Goal: Communication & Community: Answer question/provide support

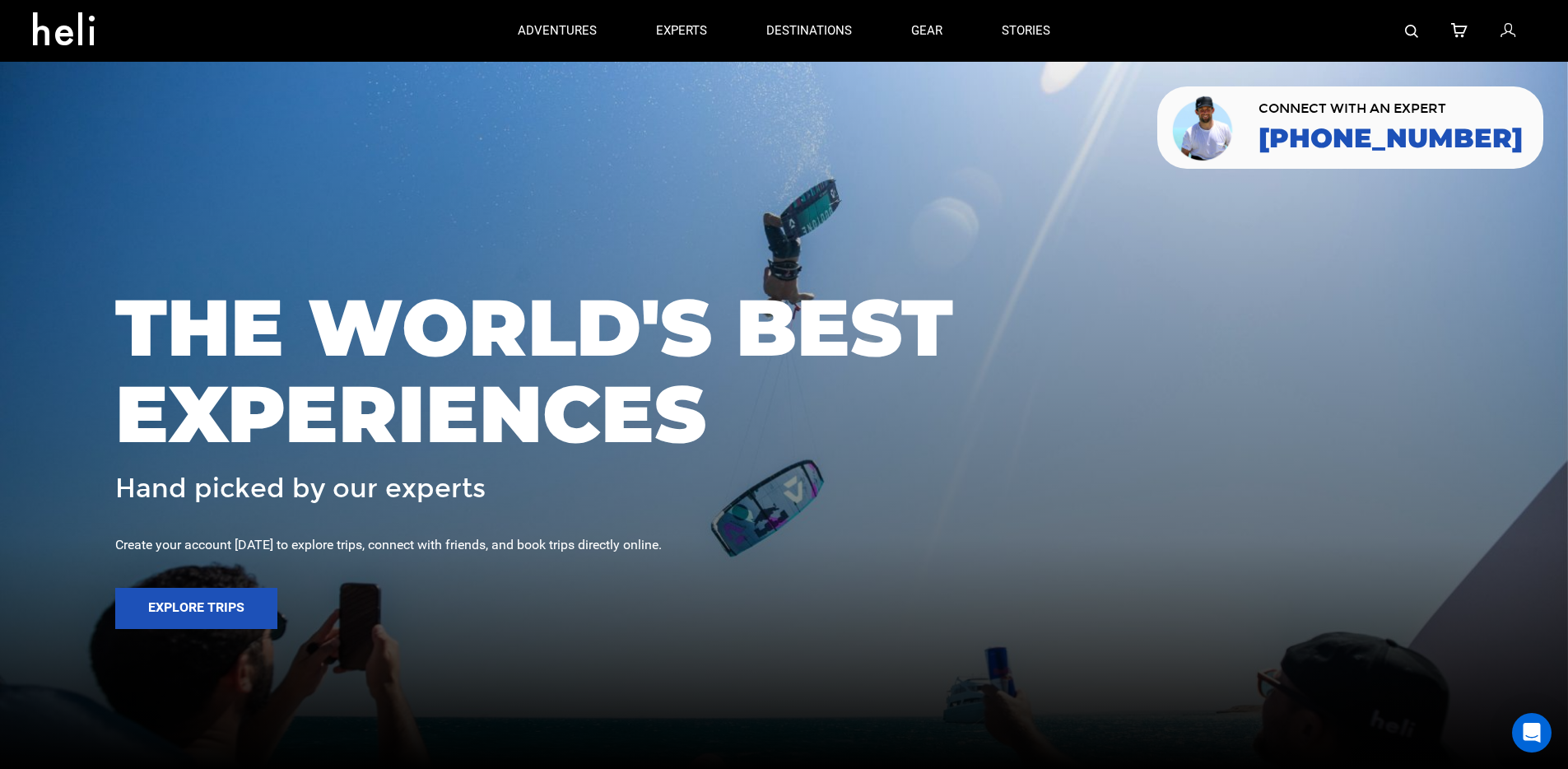
click at [341, 145] on div at bounding box center [784, 384] width 1568 height 769
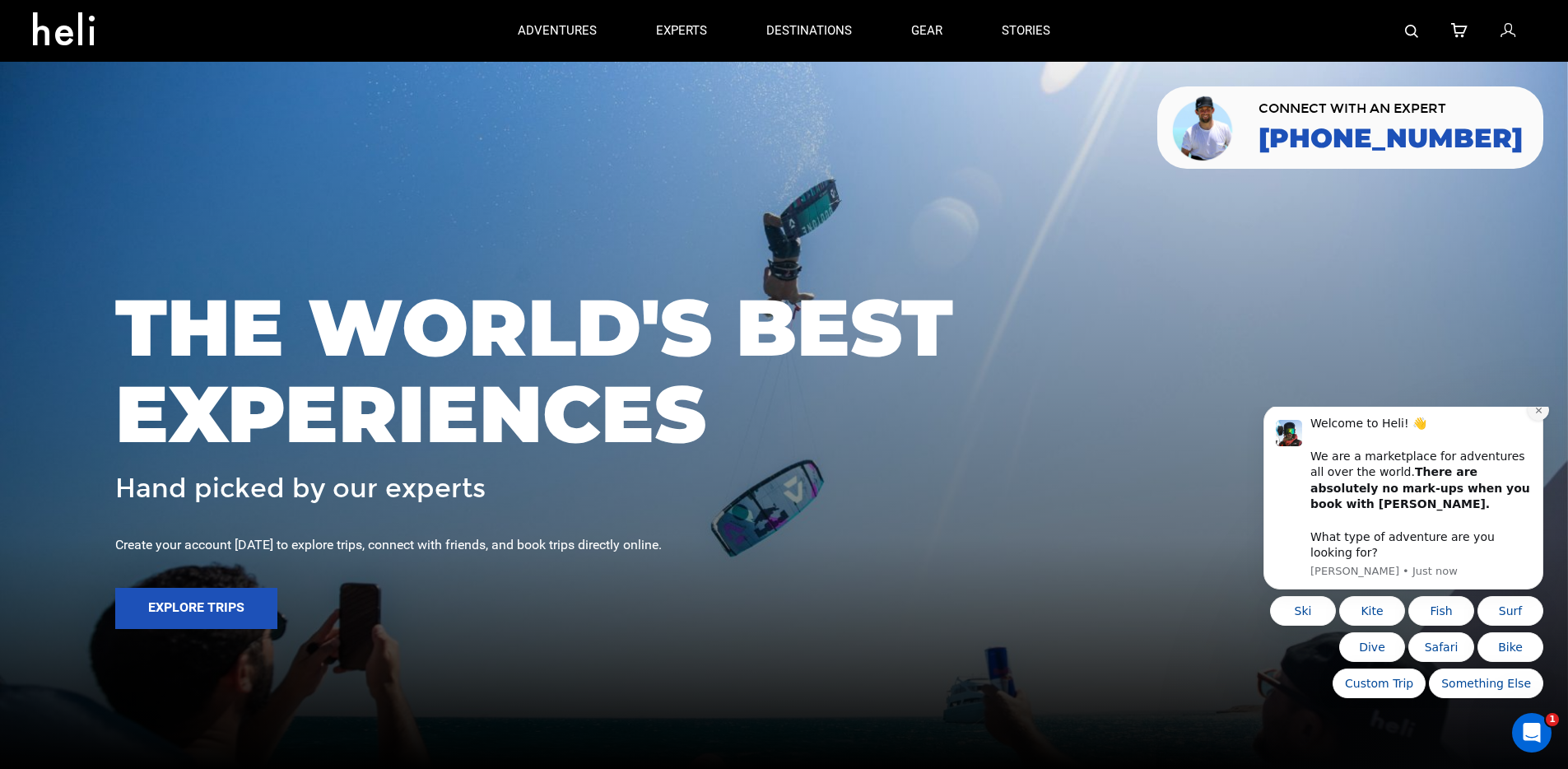
click at [1537, 415] on icon "Dismiss notification" at bounding box center [1538, 410] width 9 height 9
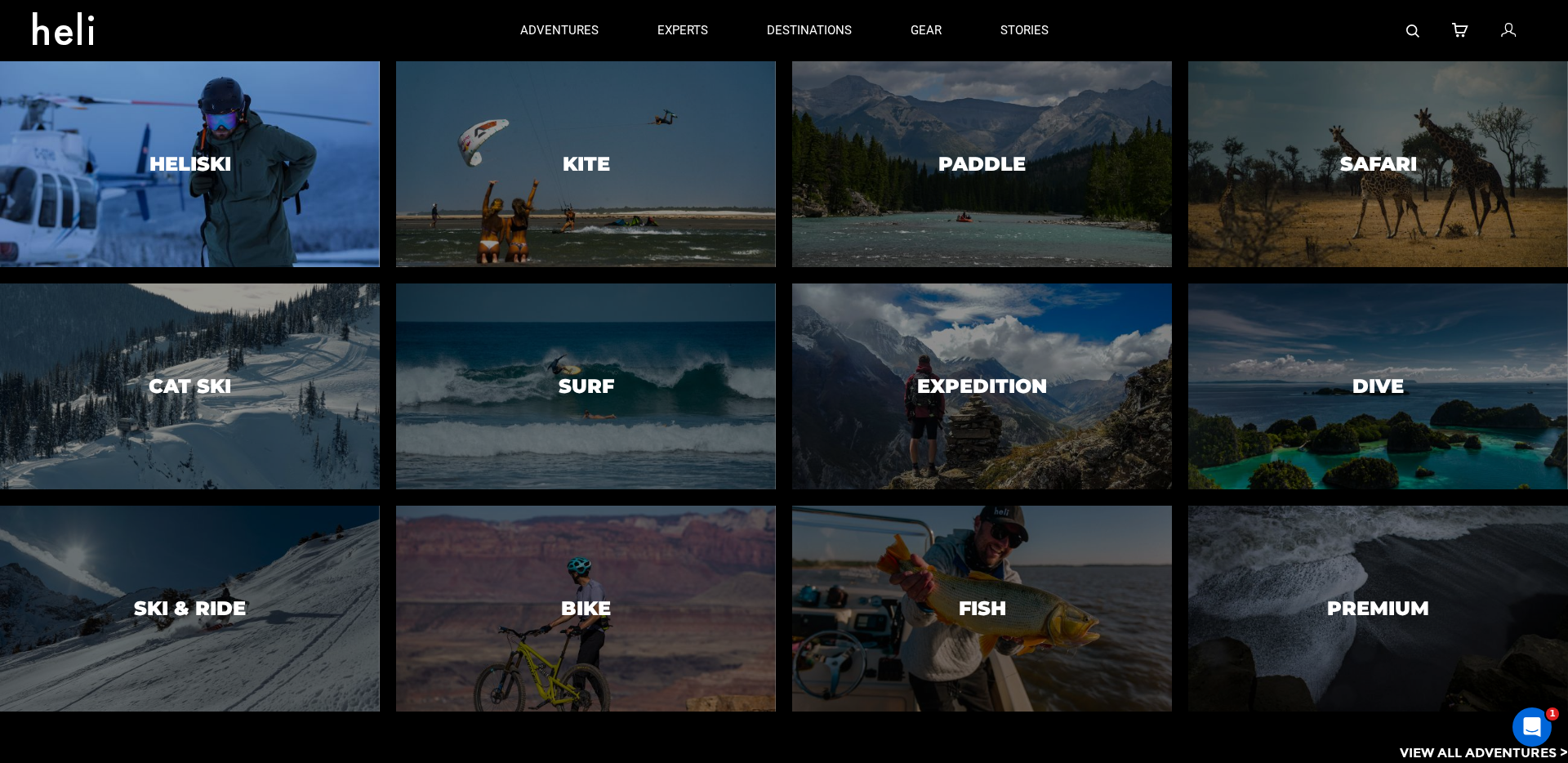
click at [303, 130] on div at bounding box center [189, 164] width 387 height 210
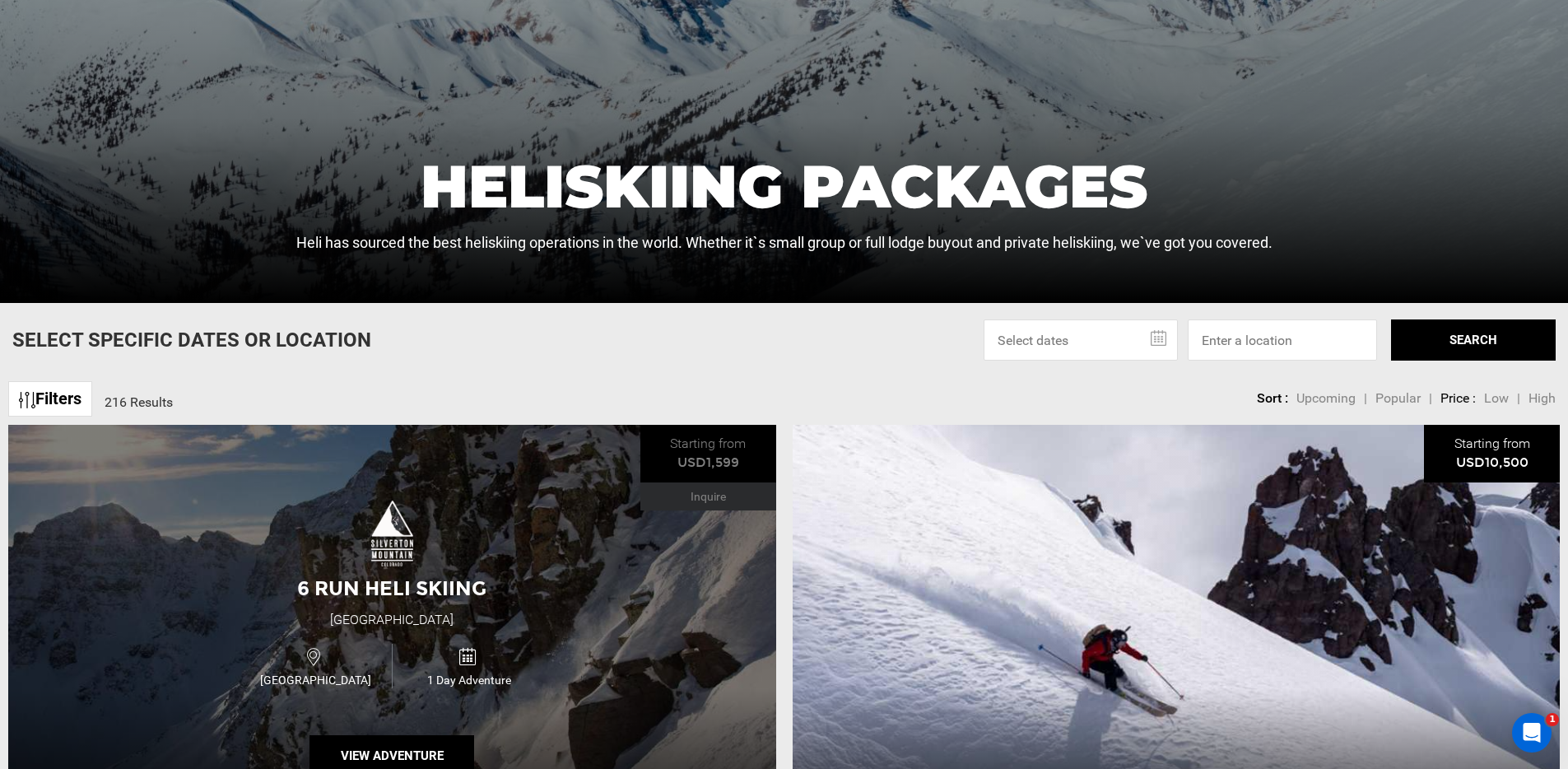
scroll to position [494, 0]
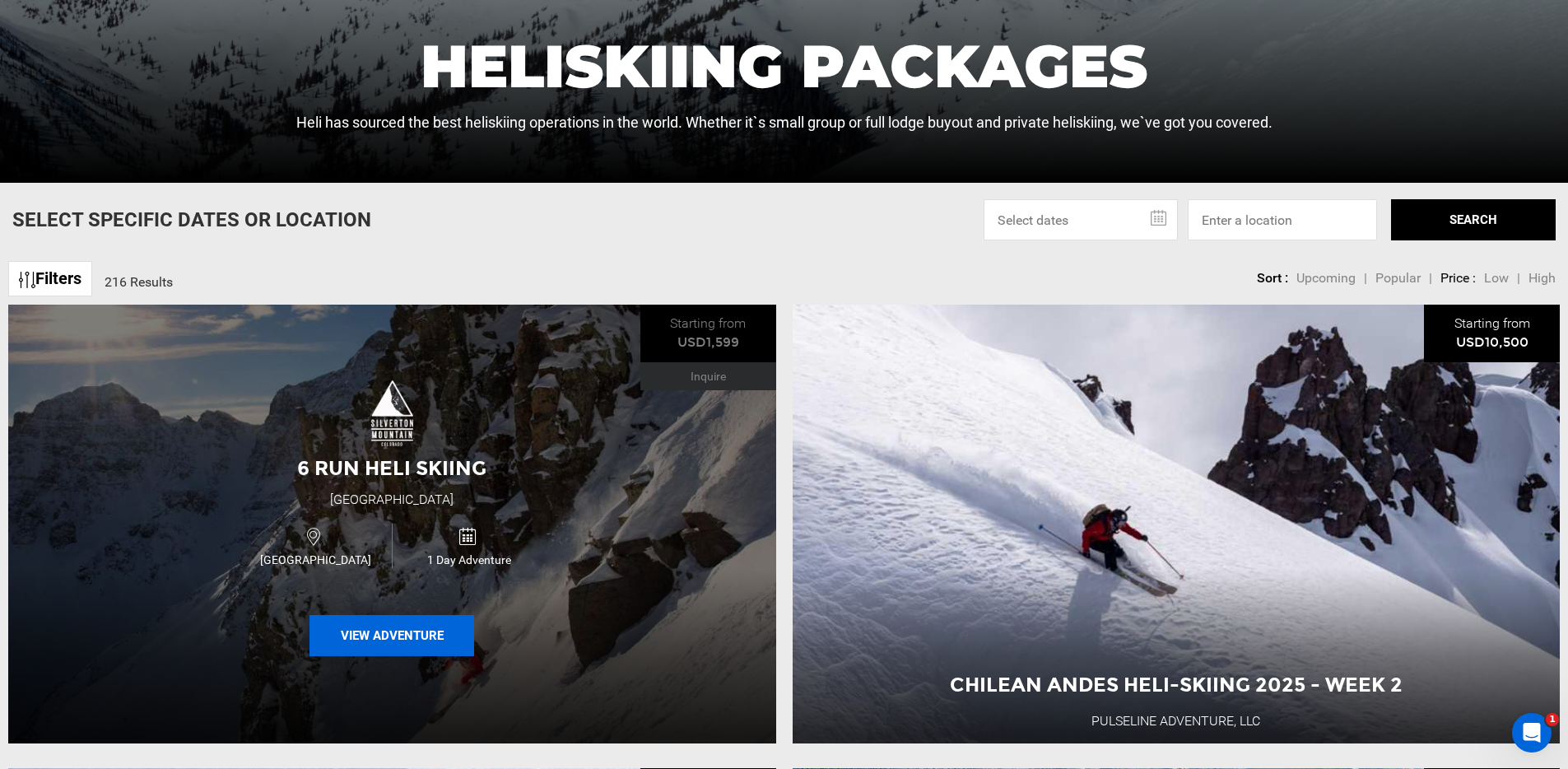
click at [394, 631] on button "View Adventure" at bounding box center [391, 635] width 165 height 41
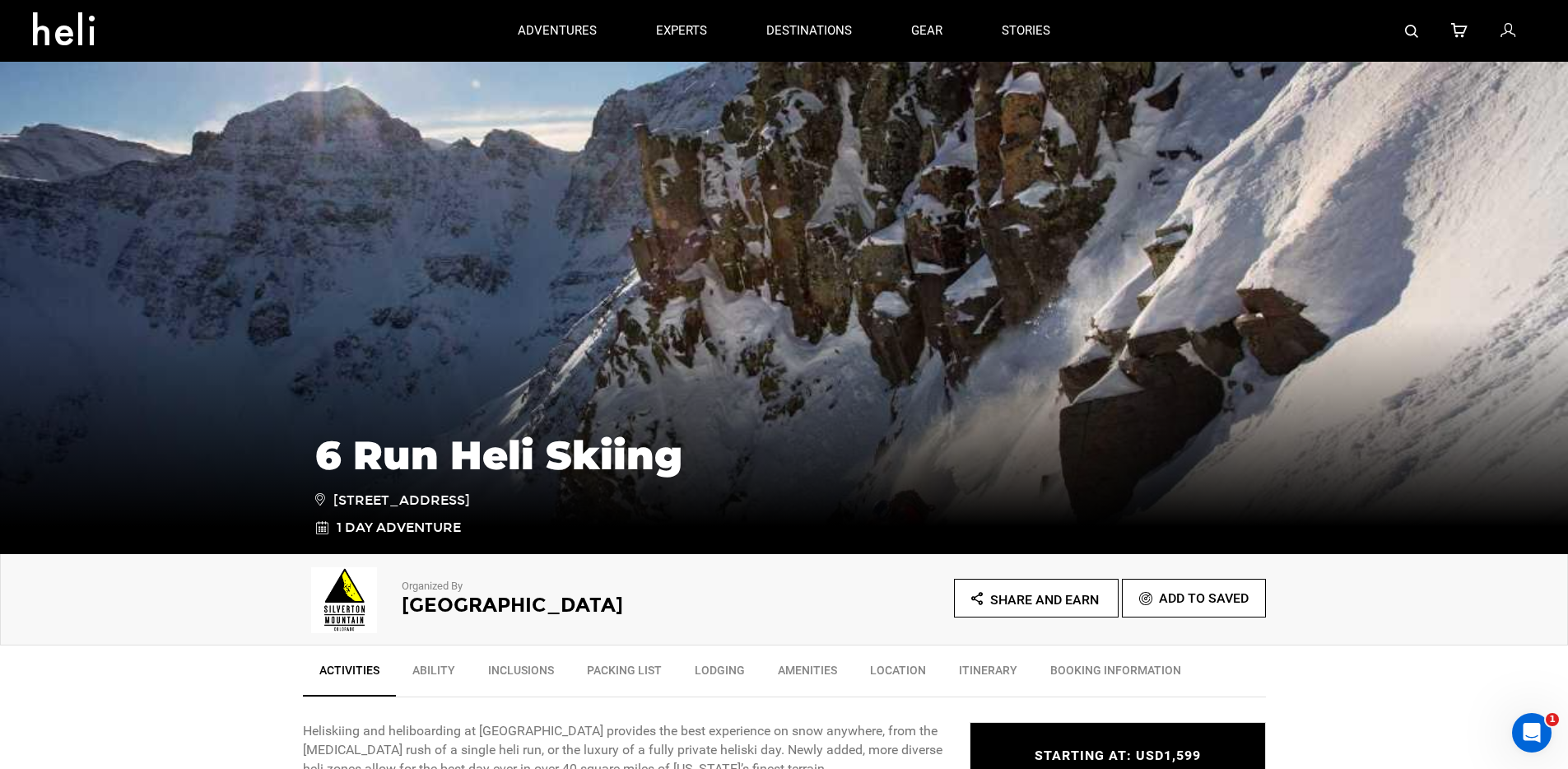
click at [222, 622] on div "Organized By Silverton Mountain Share and Earn Add To Saved" at bounding box center [784, 600] width 1568 height 92
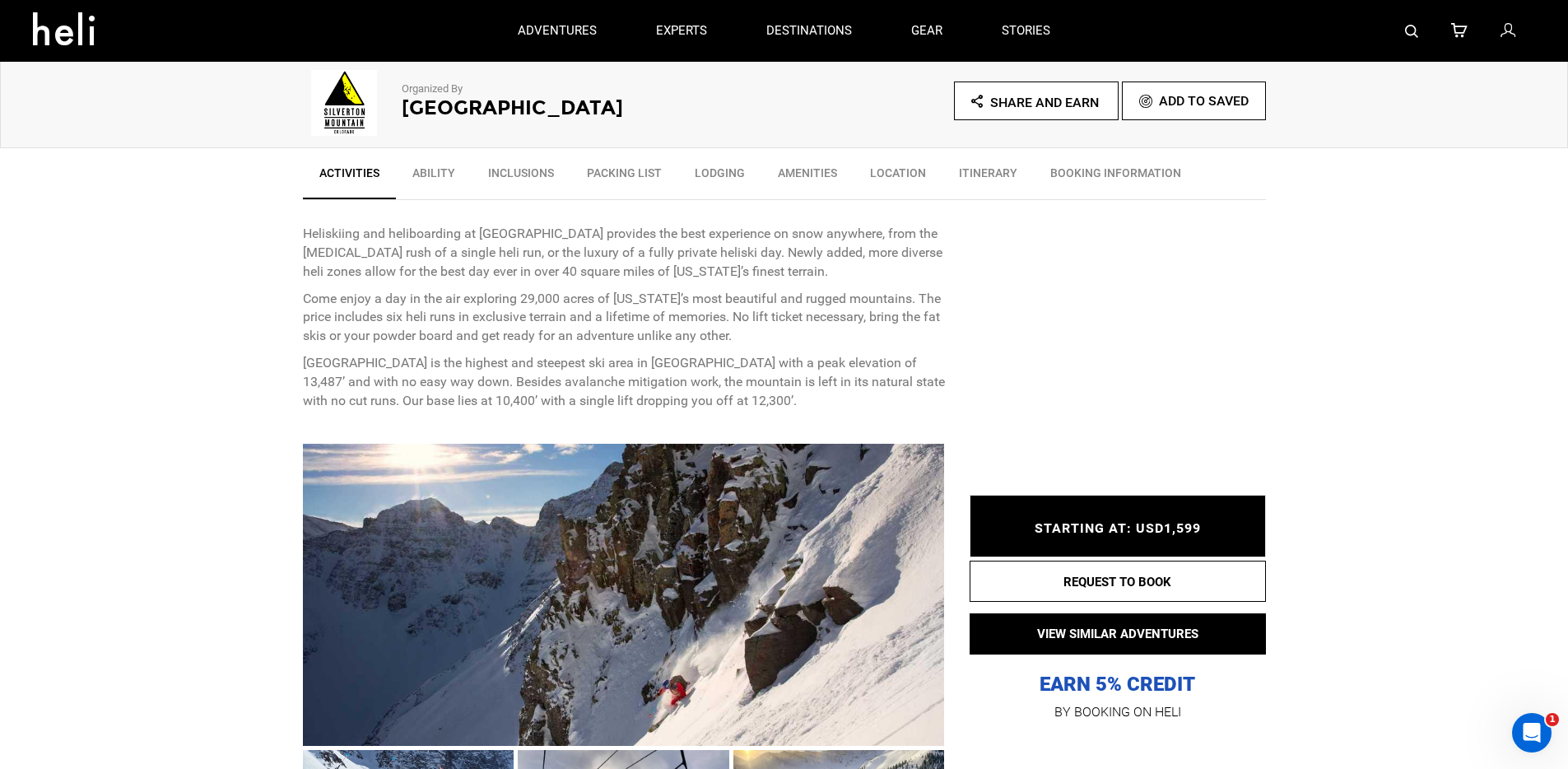
scroll to position [494, 0]
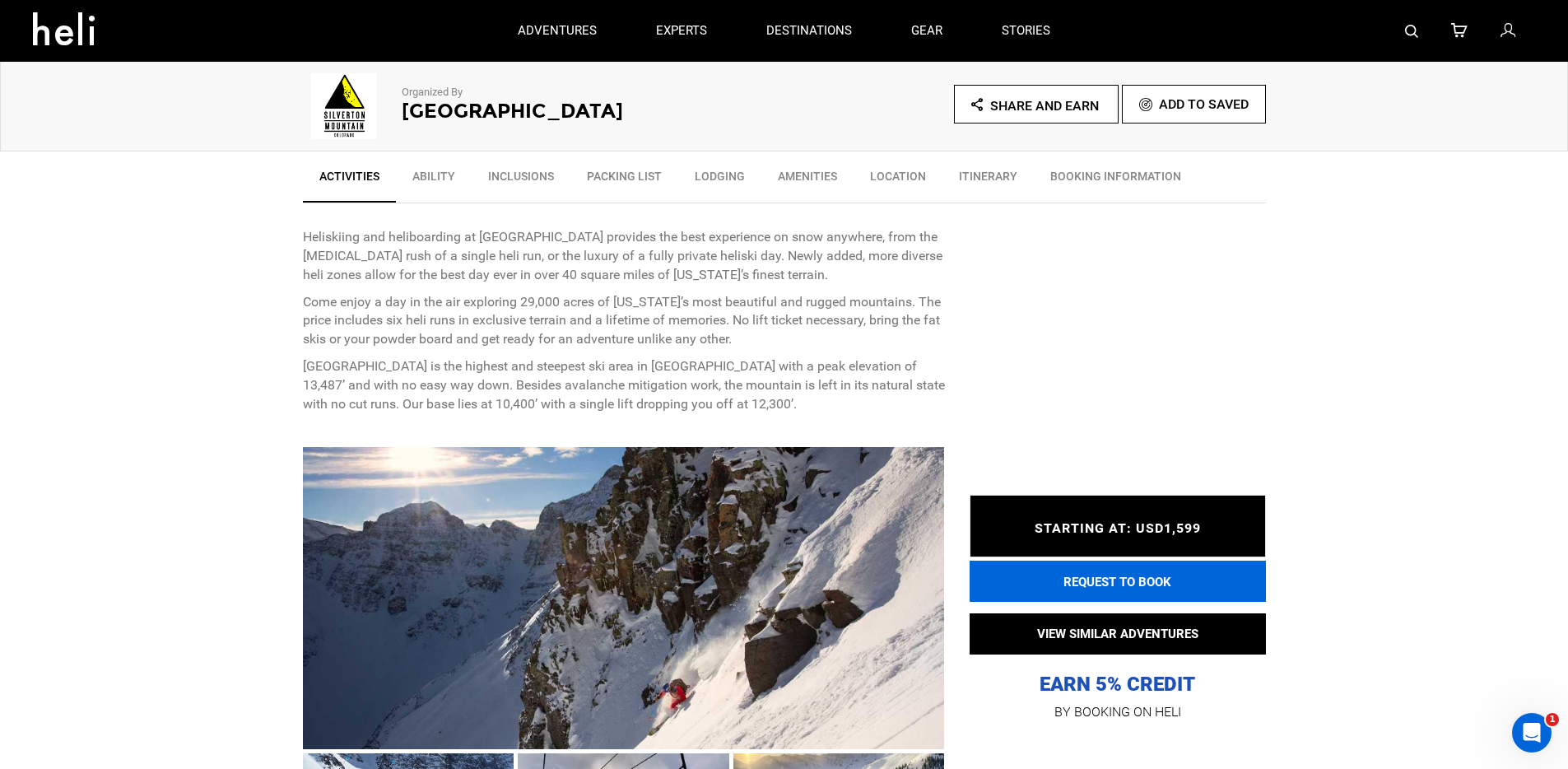
click at [1049, 581] on button "REQUEST TO BOOK" at bounding box center [1118, 581] width 296 height 41
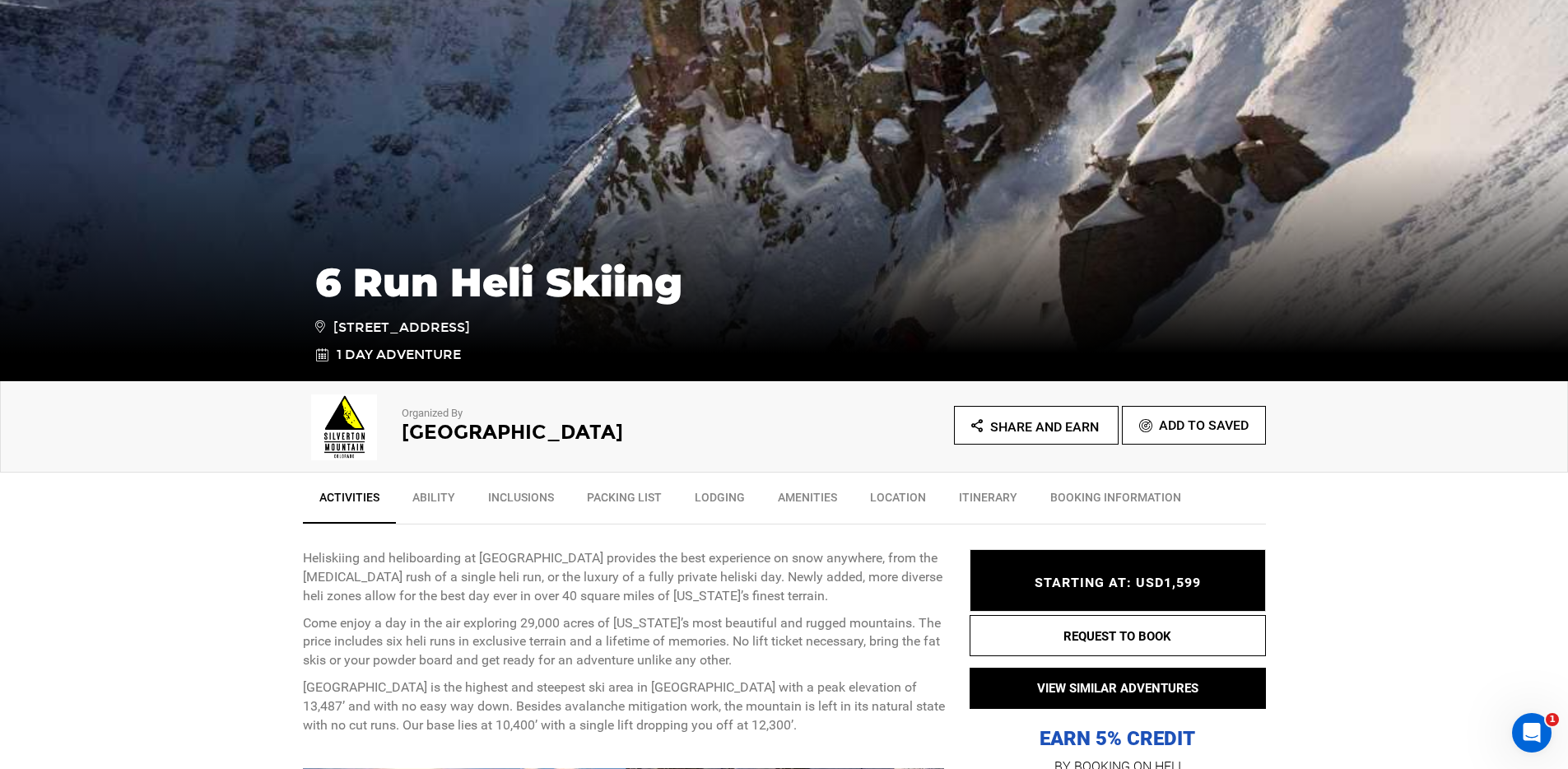
scroll to position [266, 0]
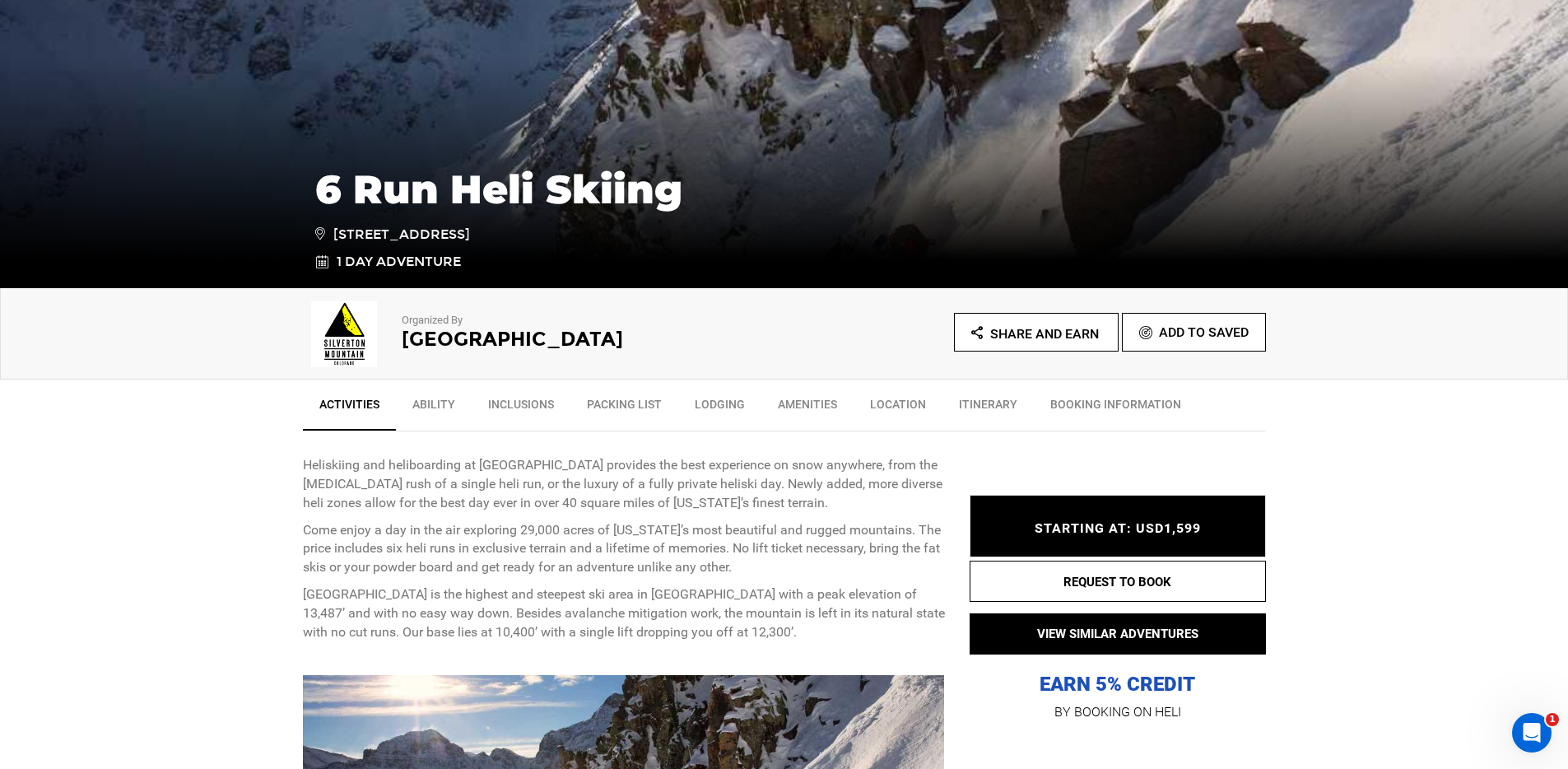
click at [502, 340] on h2 "Silverton Mountain" at bounding box center [570, 340] width 338 height 21
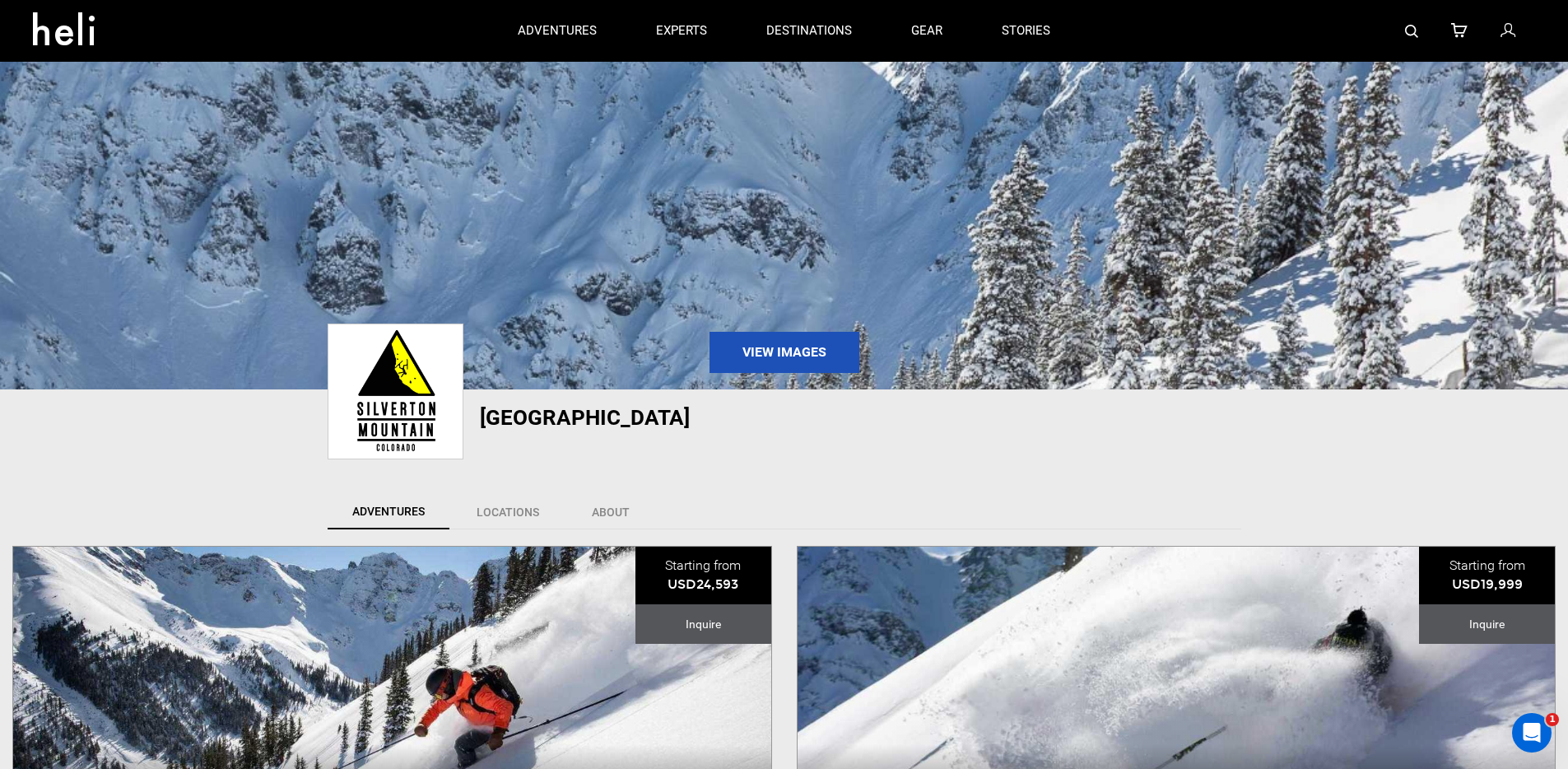
drag, startPoint x: 715, startPoint y: 418, endPoint x: 468, endPoint y: 419, distance: 247.0
click at [468, 419] on div "Silverton Mountain" at bounding box center [628, 417] width 626 height 23
click at [695, 422] on h1 "Silverton Mountain" at bounding box center [710, 417] width 461 height 23
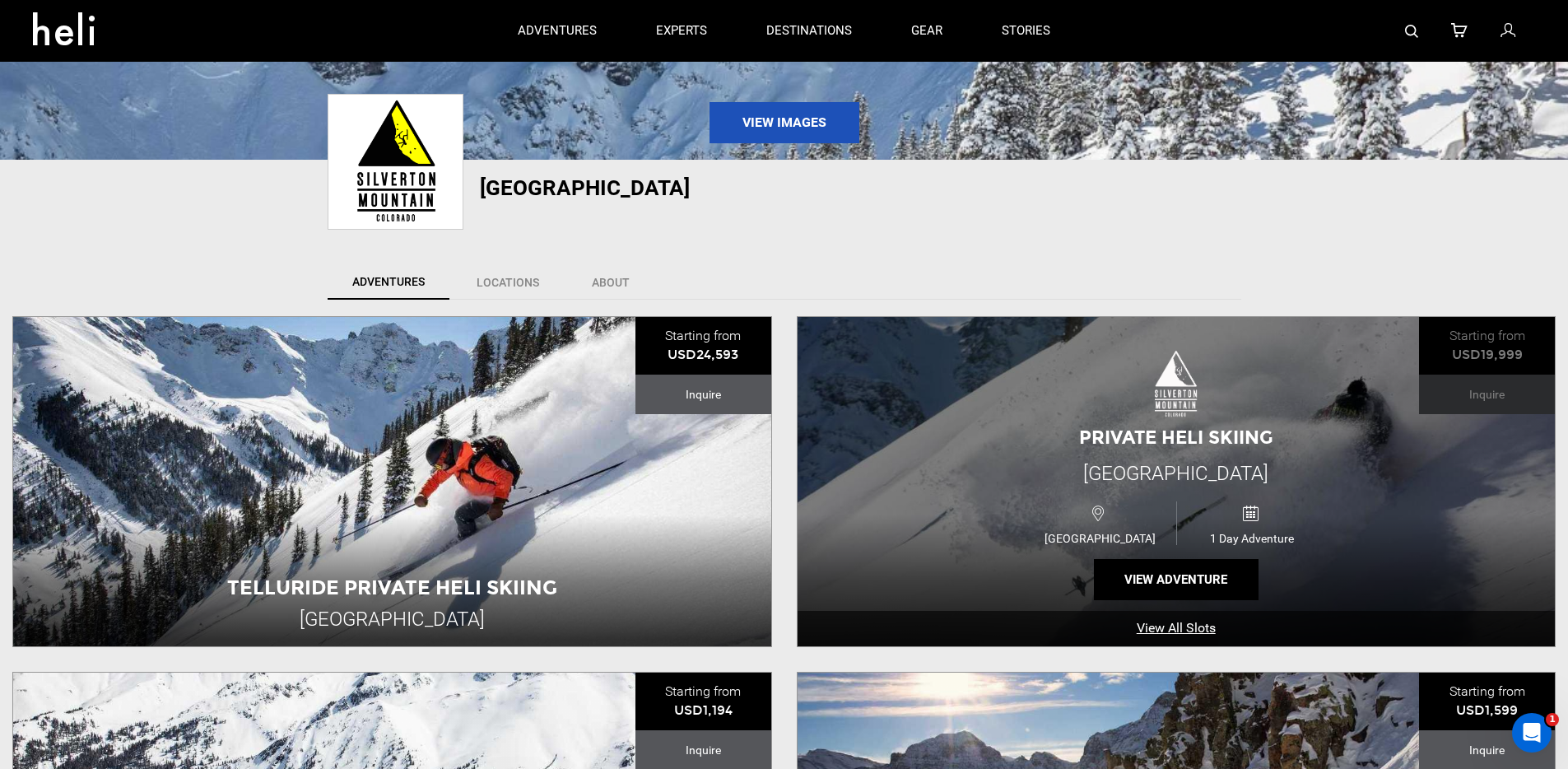
scroll to position [151, 0]
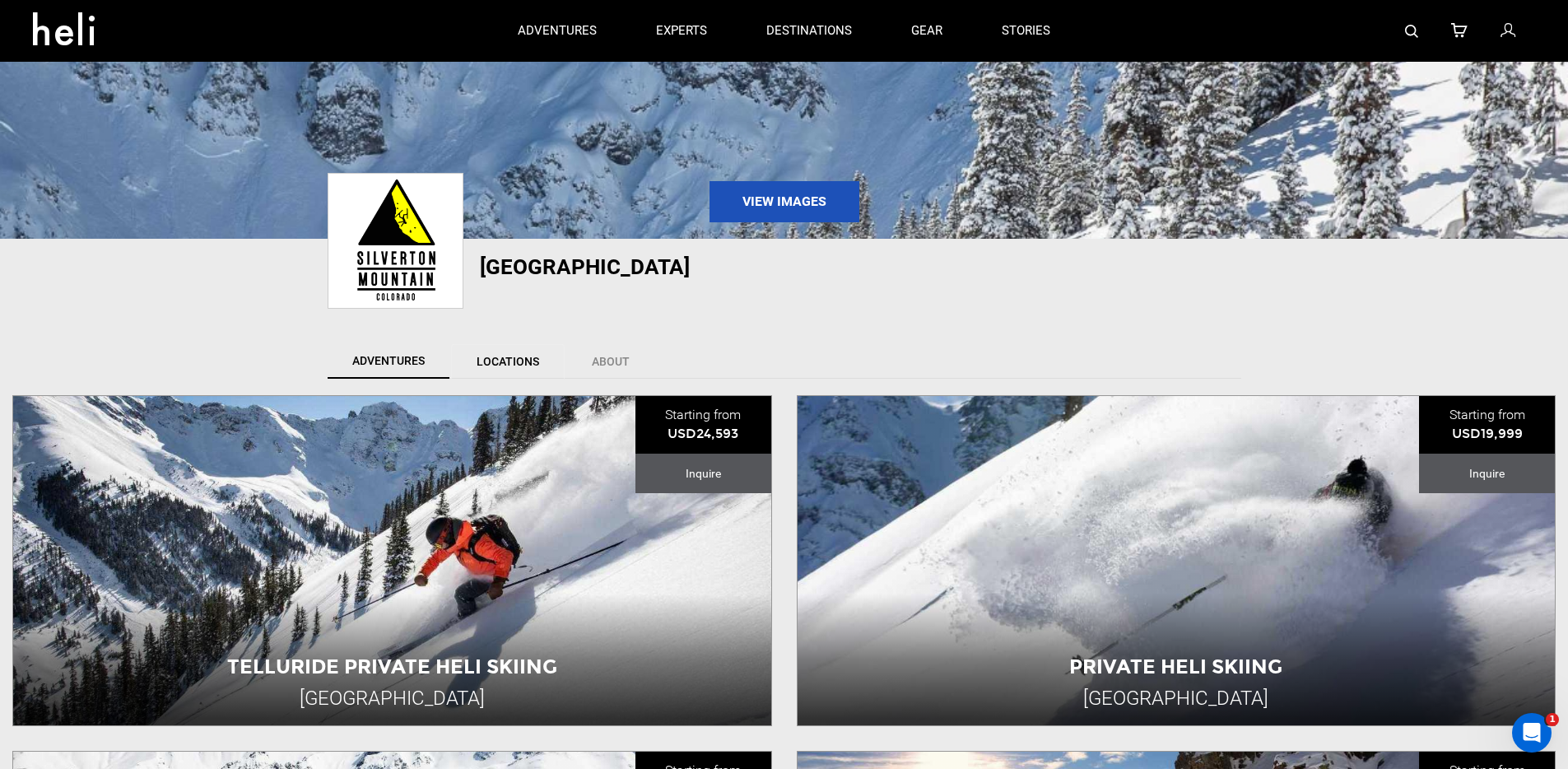
click at [489, 366] on link "Locations" at bounding box center [508, 361] width 114 height 34
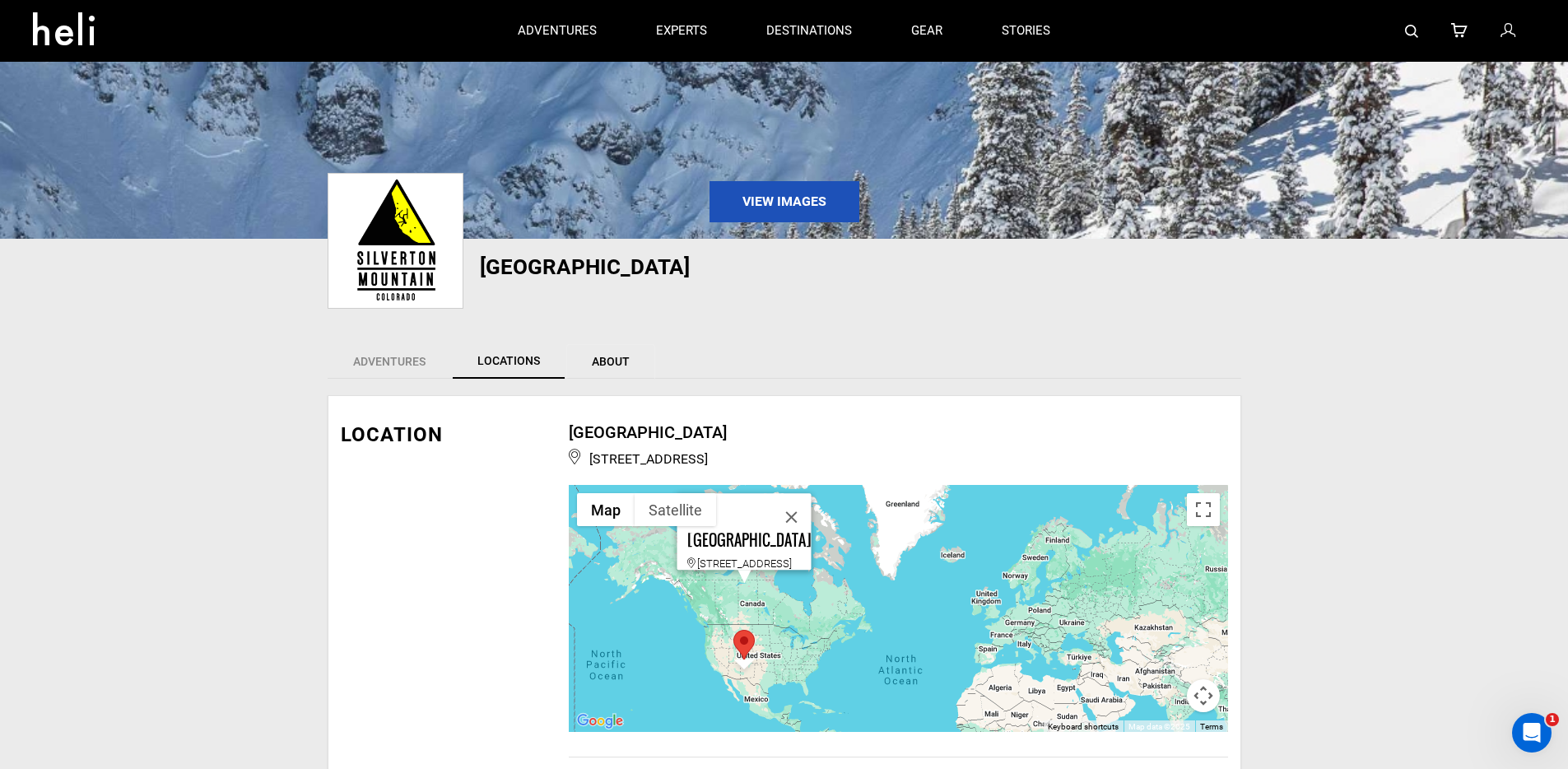
click at [616, 366] on link "About" at bounding box center [610, 361] width 89 height 34
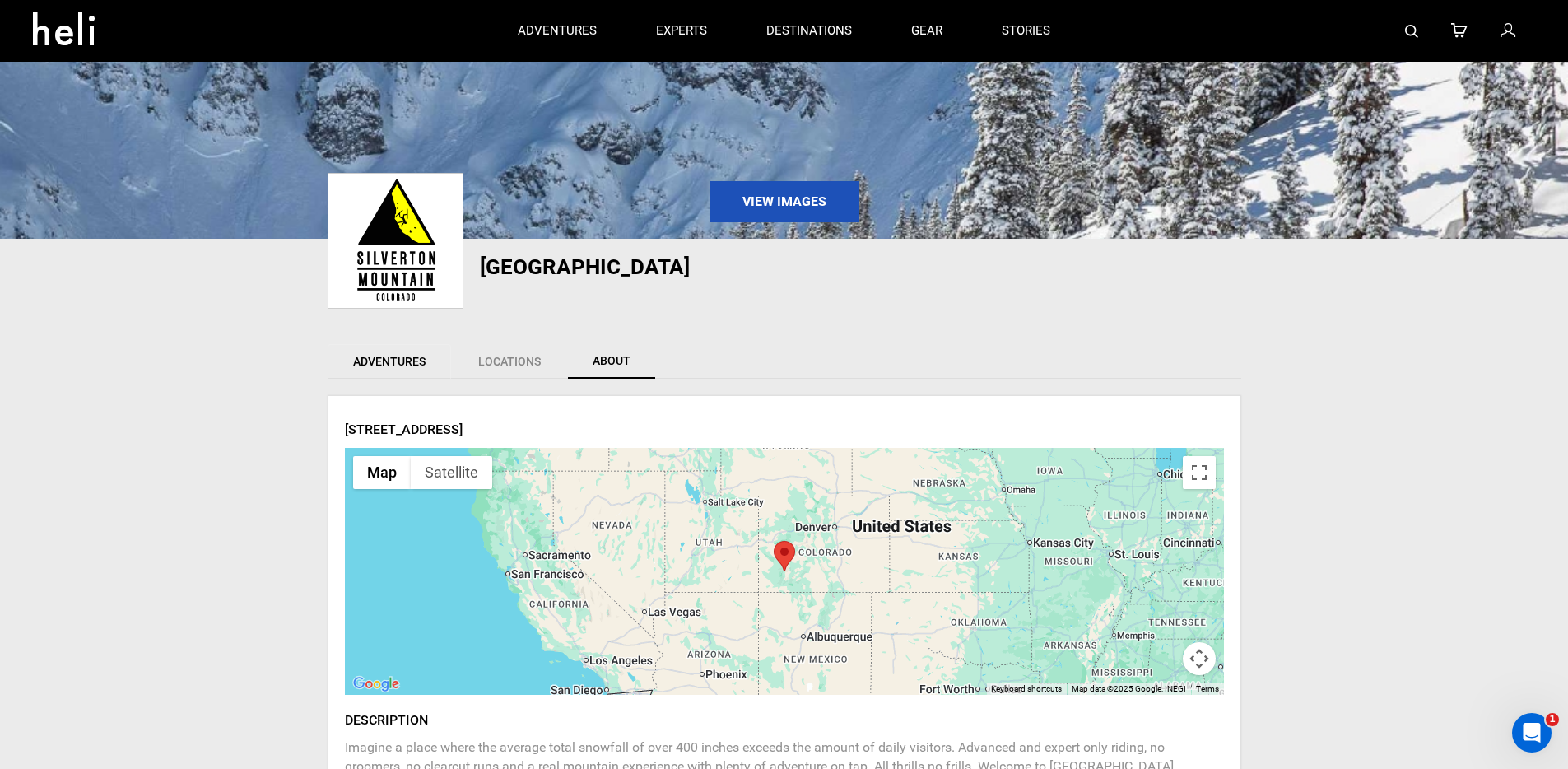
click at [399, 362] on link "Adventures" at bounding box center [390, 361] width 123 height 34
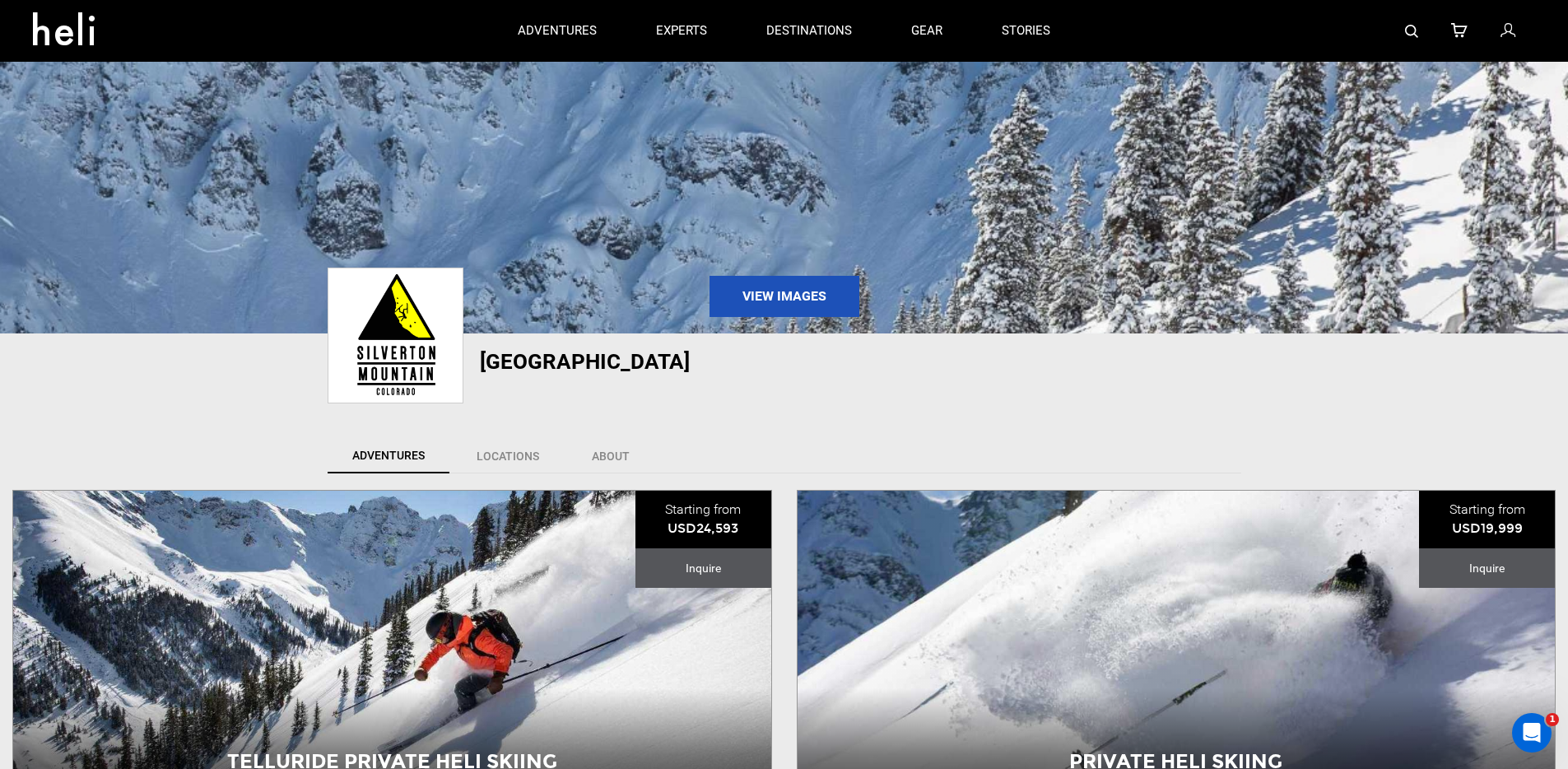
scroll to position [0, 0]
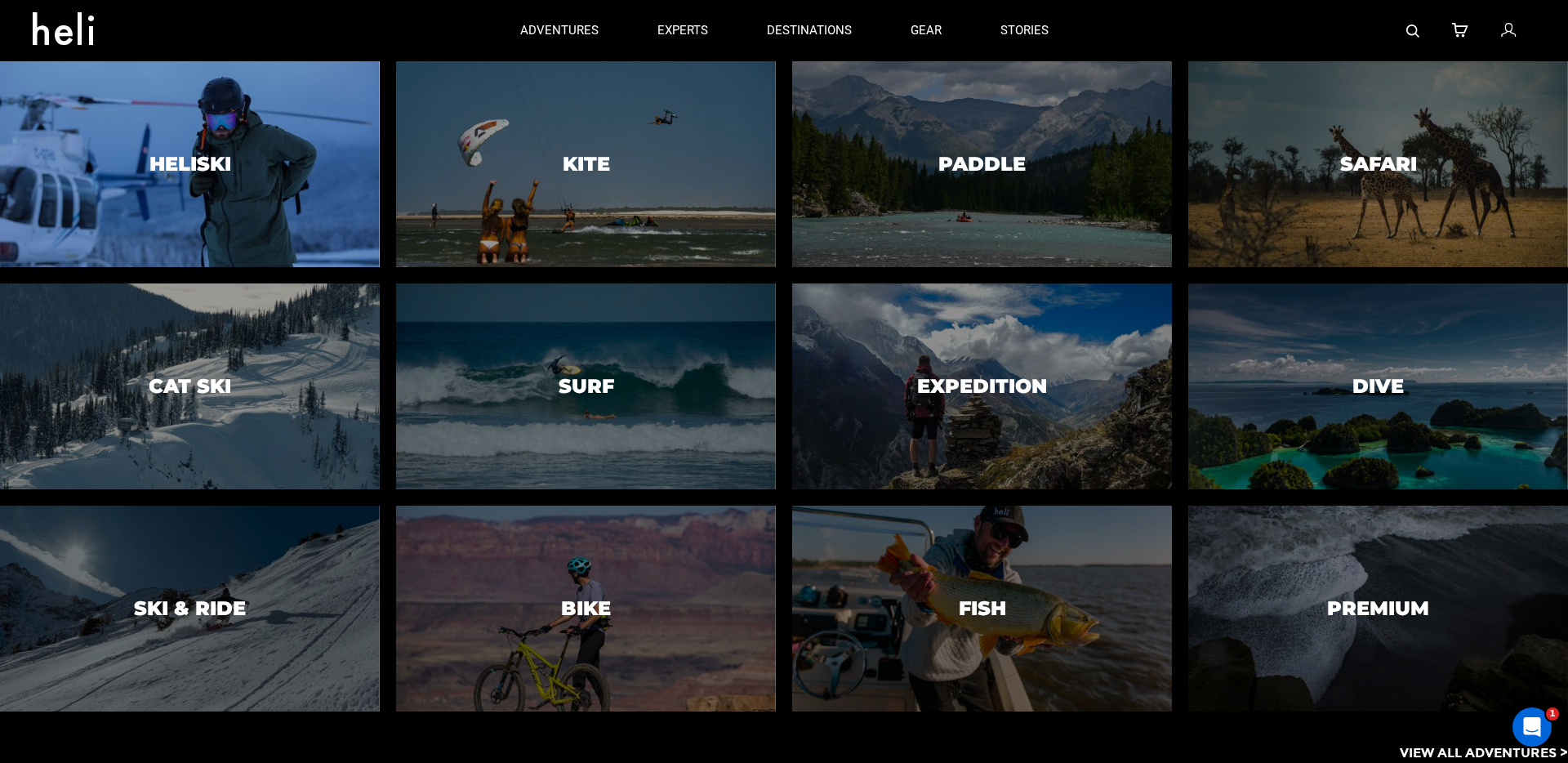
click at [225, 135] on div at bounding box center [189, 164] width 387 height 210
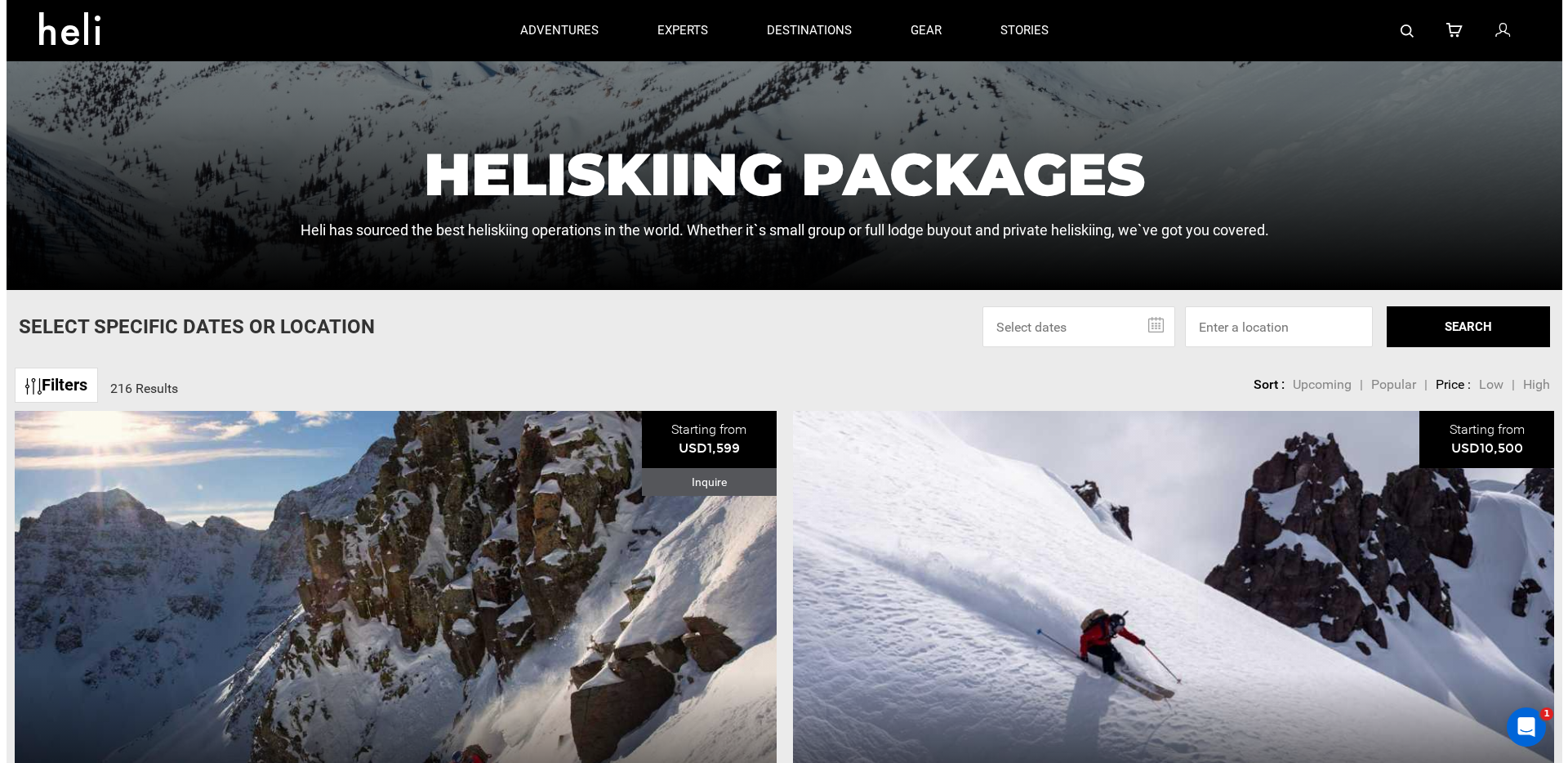
scroll to position [142, 0]
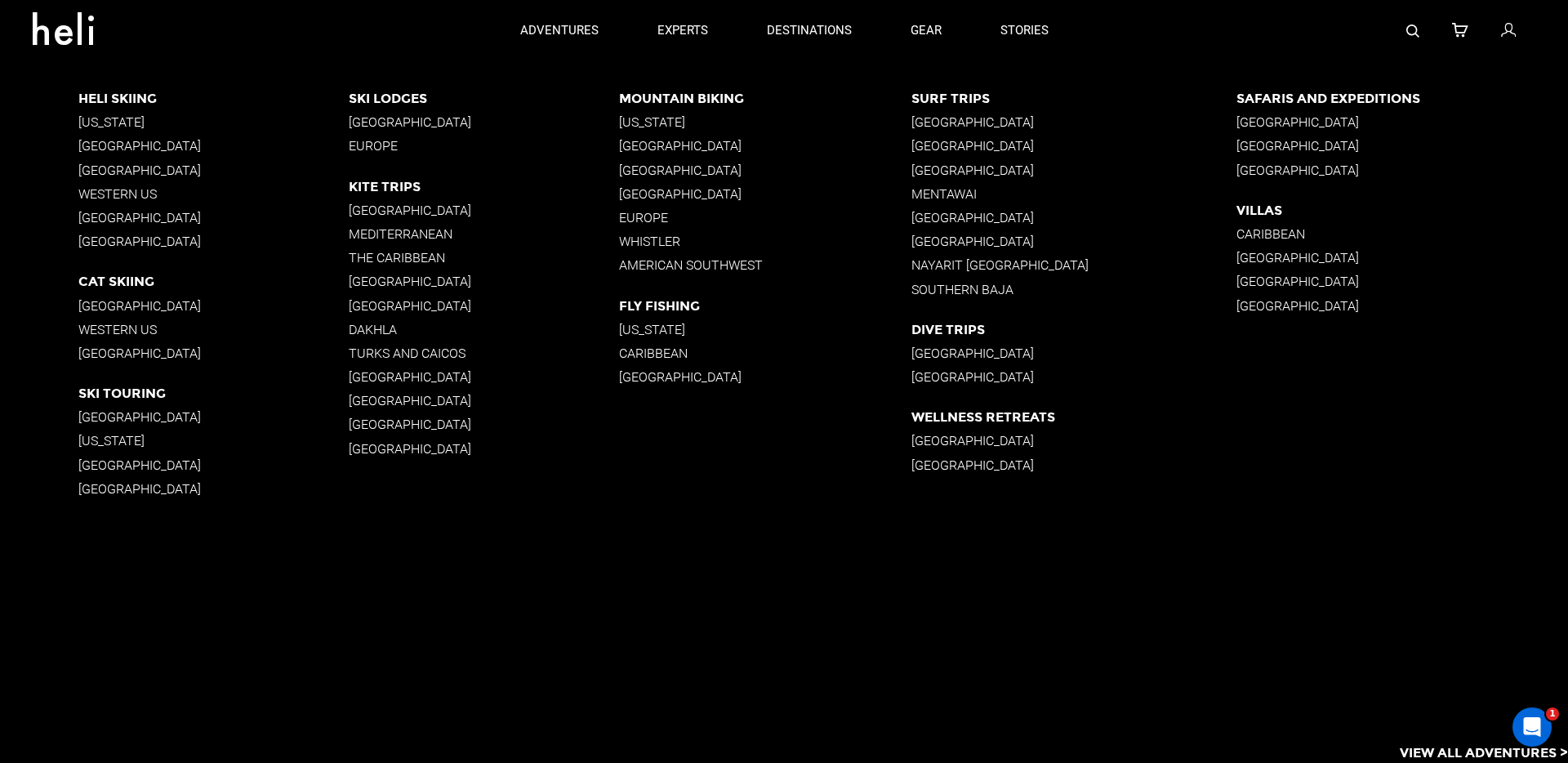
click at [105, 121] on p "Alaska" at bounding box center [213, 122] width 270 height 16
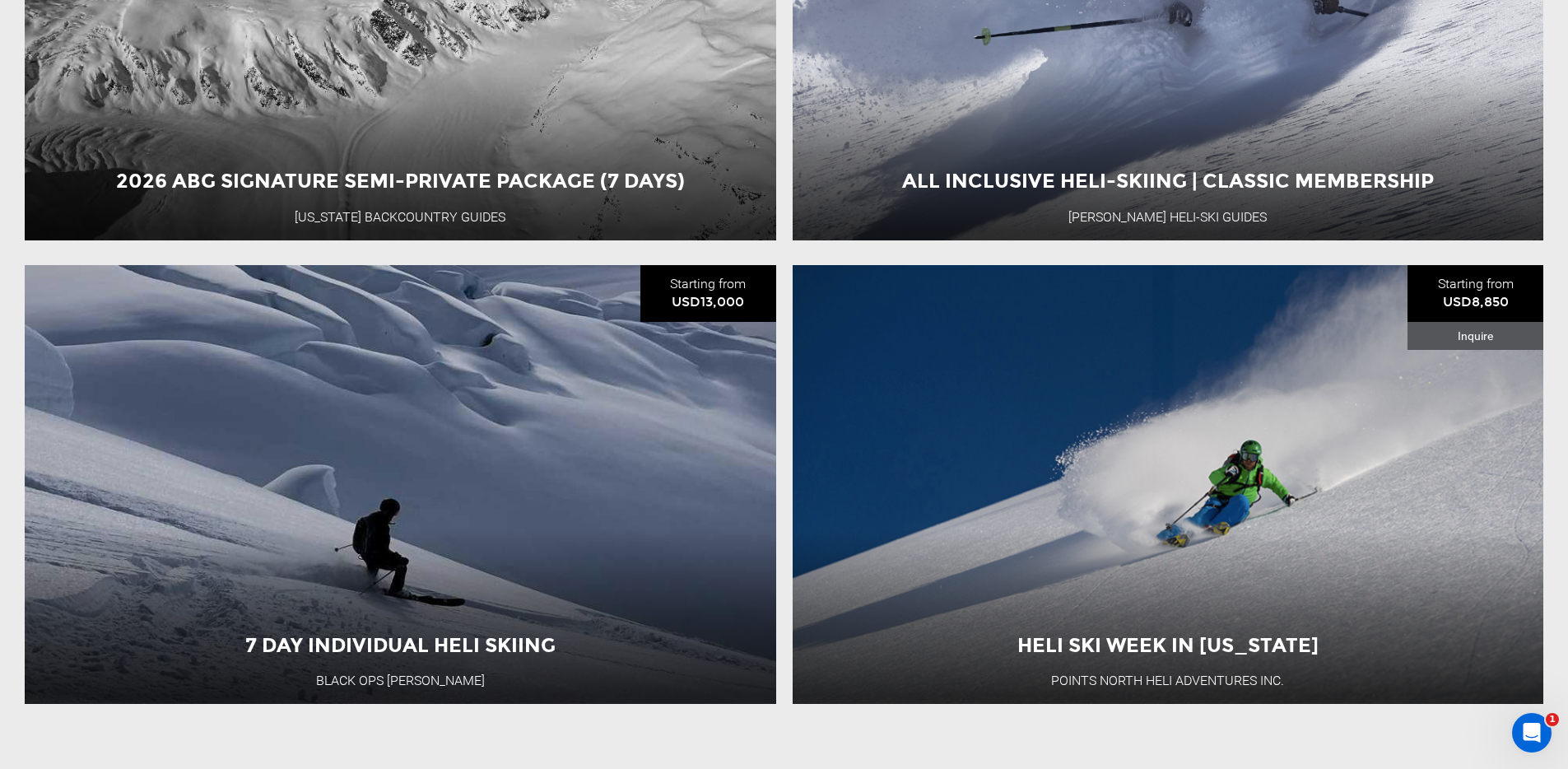
scroll to position [2351, 0]
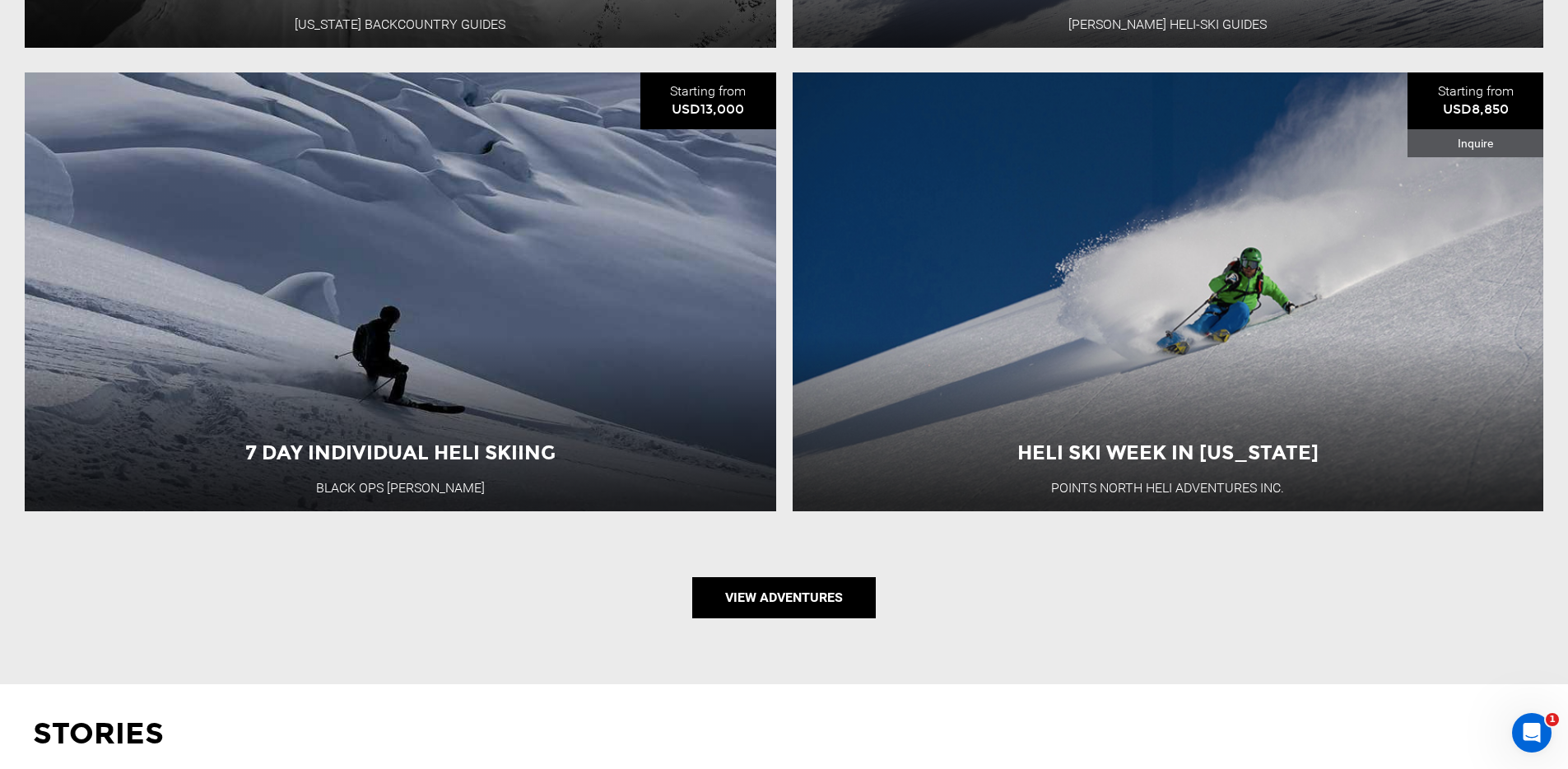
click at [768, 578] on link "View Adventures" at bounding box center [784, 598] width 183 height 41
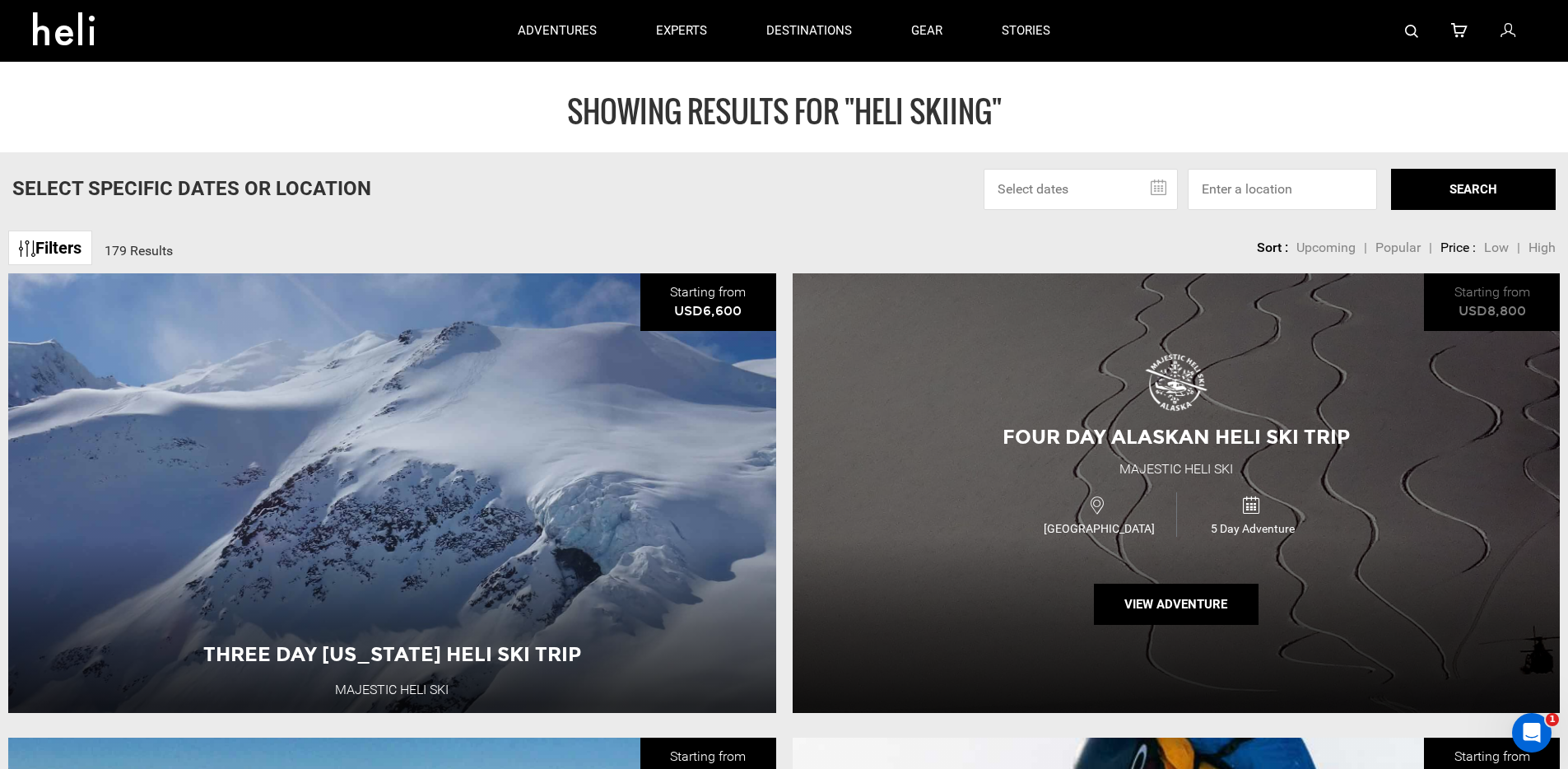
scroll to position [517, 0]
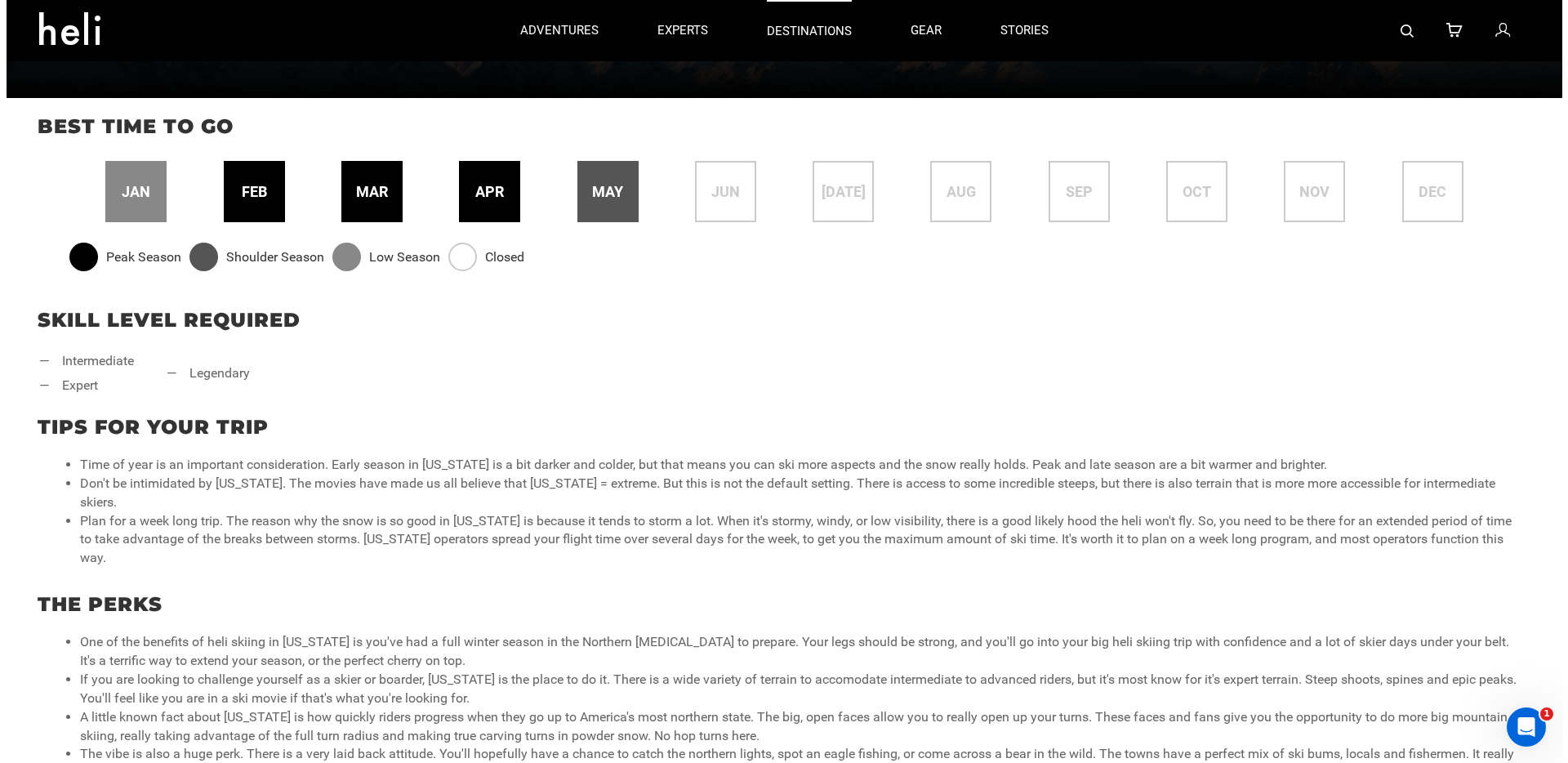
scroll to position [493, 0]
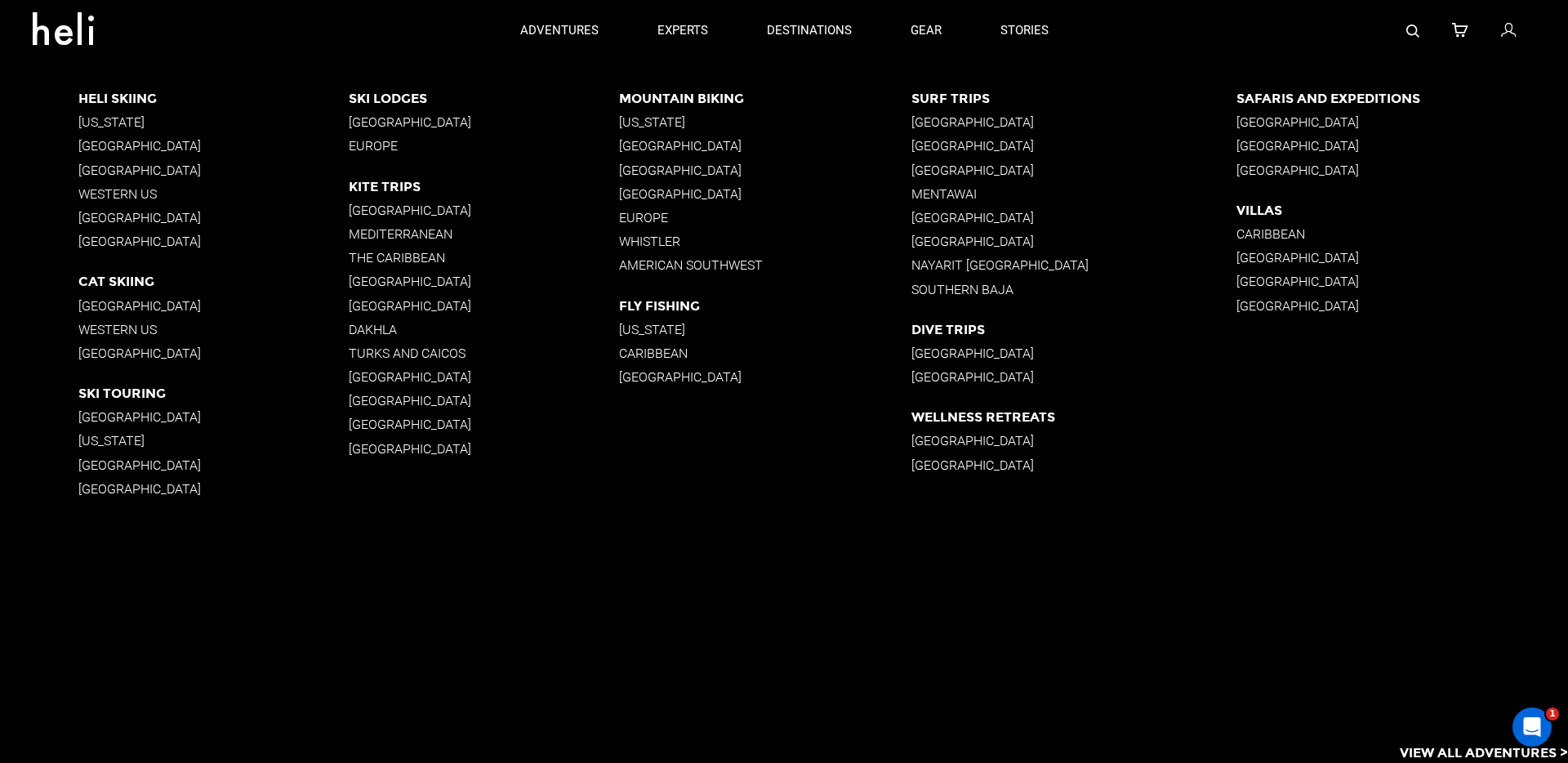
click at [638, 147] on p "Mexico" at bounding box center [764, 146] width 291 height 16
click at [105, 218] on p "New Zealand" at bounding box center [213, 218] width 270 height 16
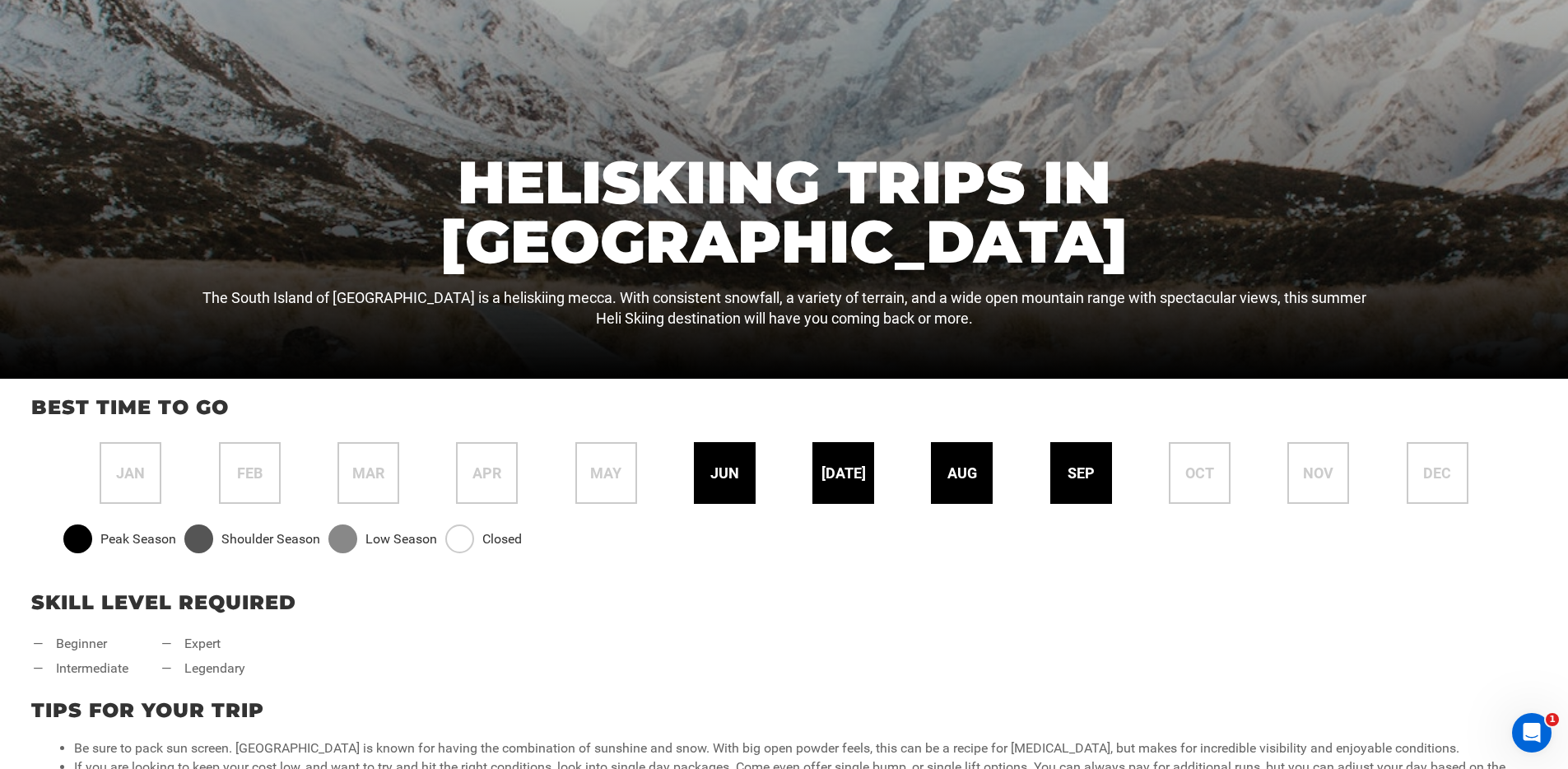
scroll to position [617, 0]
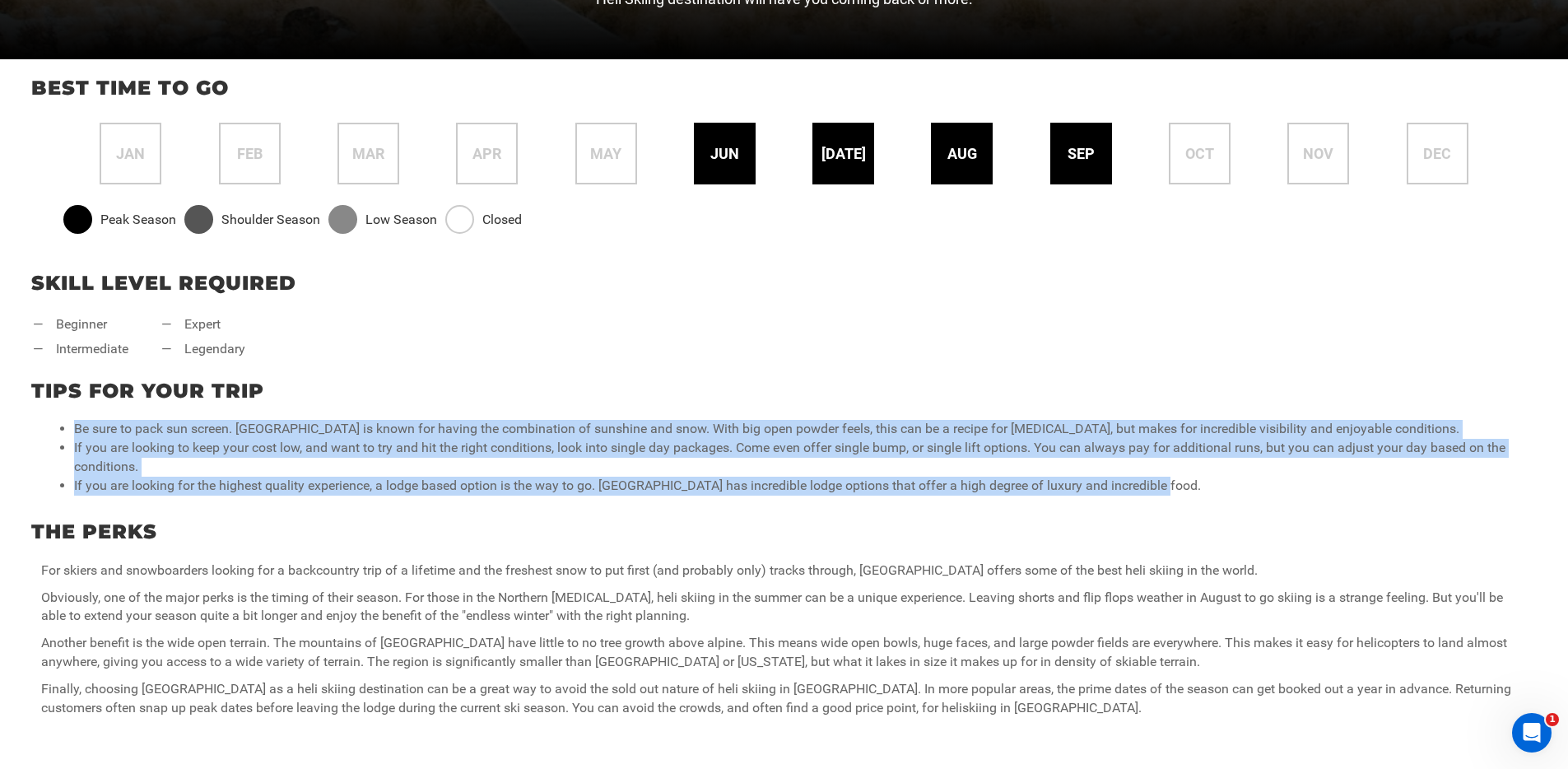
drag, startPoint x: 71, startPoint y: 427, endPoint x: 1241, endPoint y: 484, distance: 1171.4
click at [1241, 484] on ul "Be sure to pack sun screen. New Zealand is known for having the combination of …" at bounding box center [784, 457] width 1485 height 75
click at [1241, 484] on li "If you are looking for the highest quality experience, a lodge based option is …" at bounding box center [800, 486] width 1453 height 19
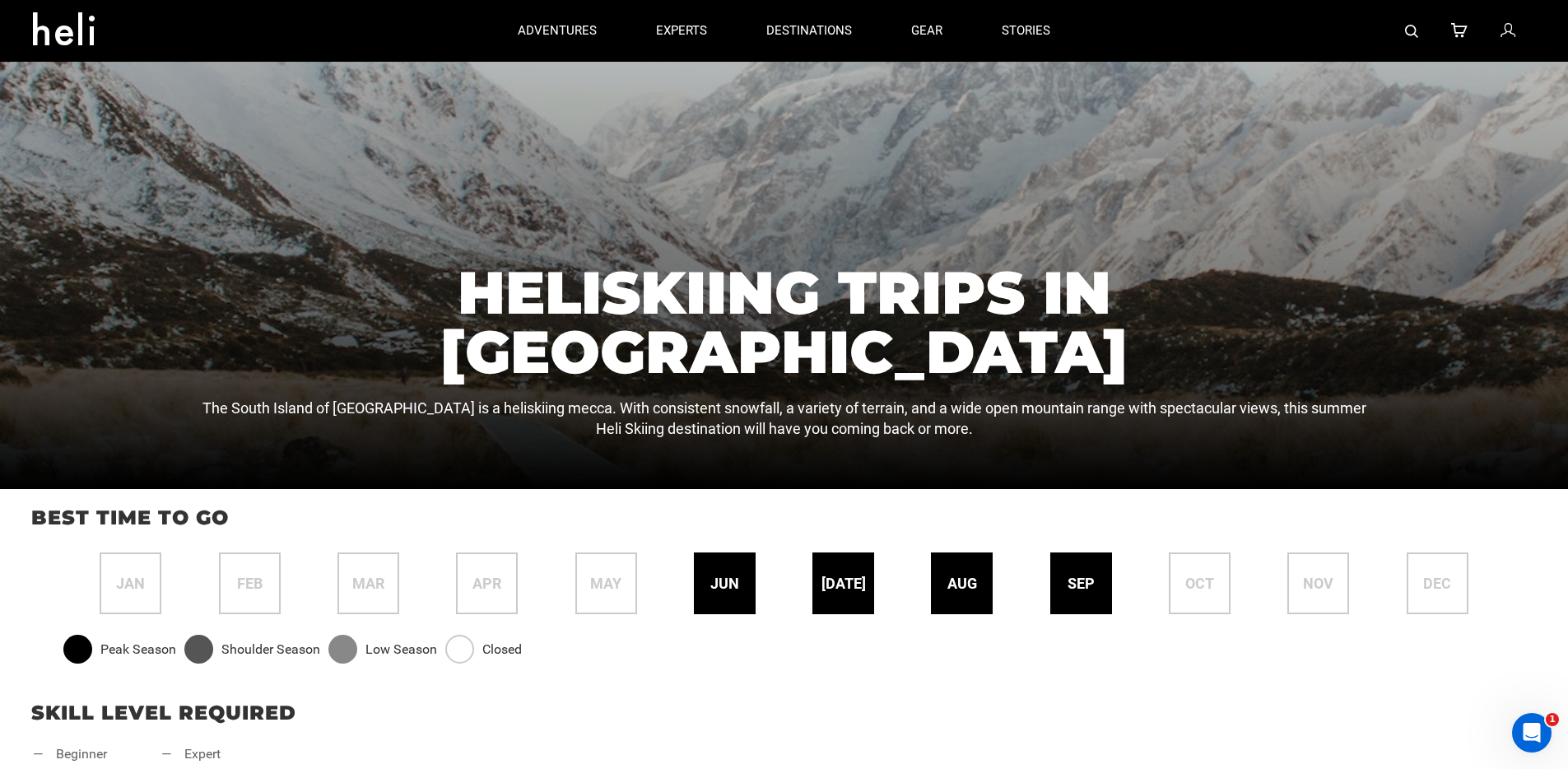
scroll to position [0, 0]
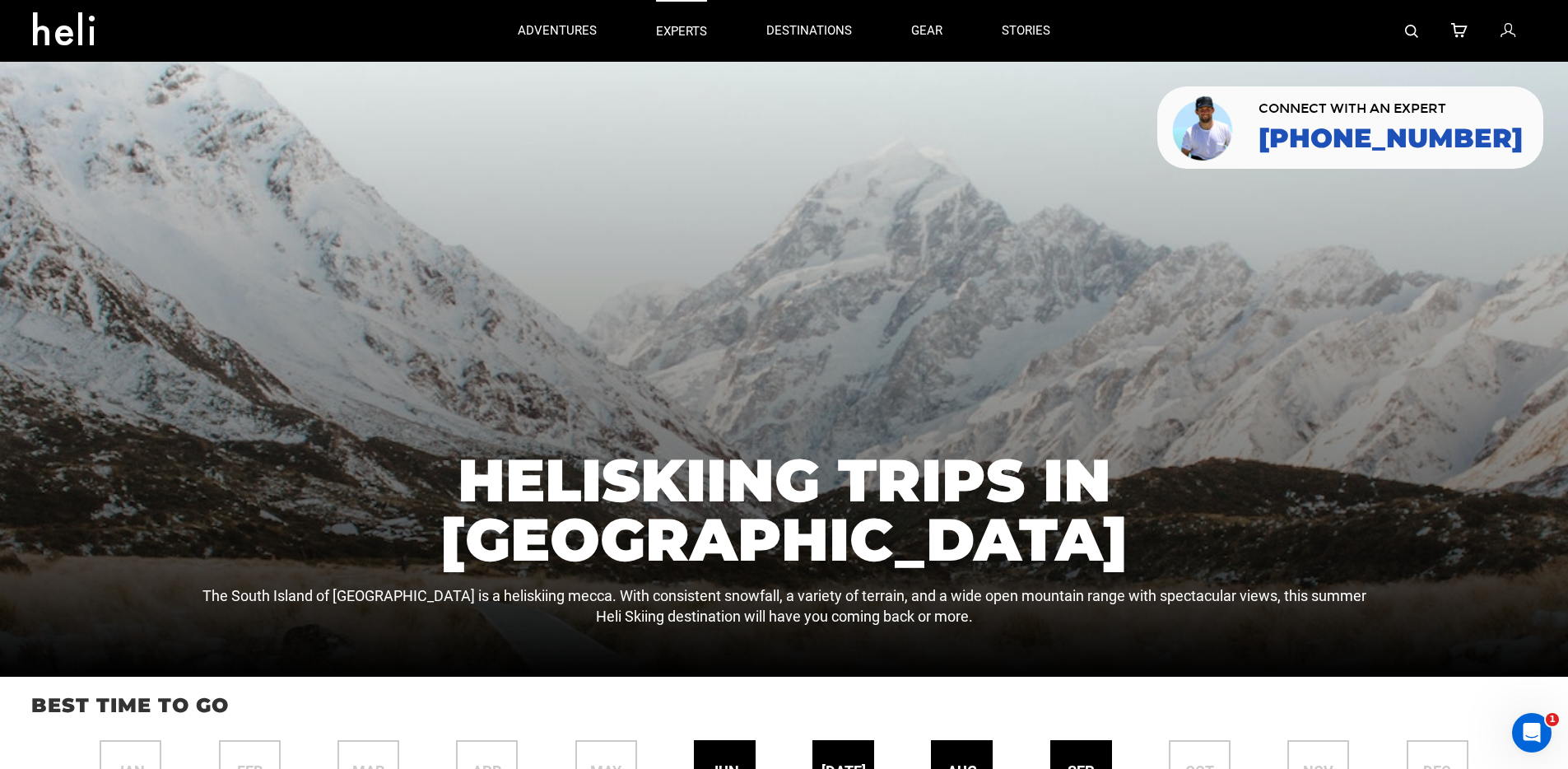
click at [675, 34] on p "experts" at bounding box center [681, 32] width 51 height 18
click at [924, 27] on link "gear" at bounding box center [926, 31] width 31 height 62
click at [1028, 31] on link "stories" at bounding box center [1025, 31] width 48 height 62
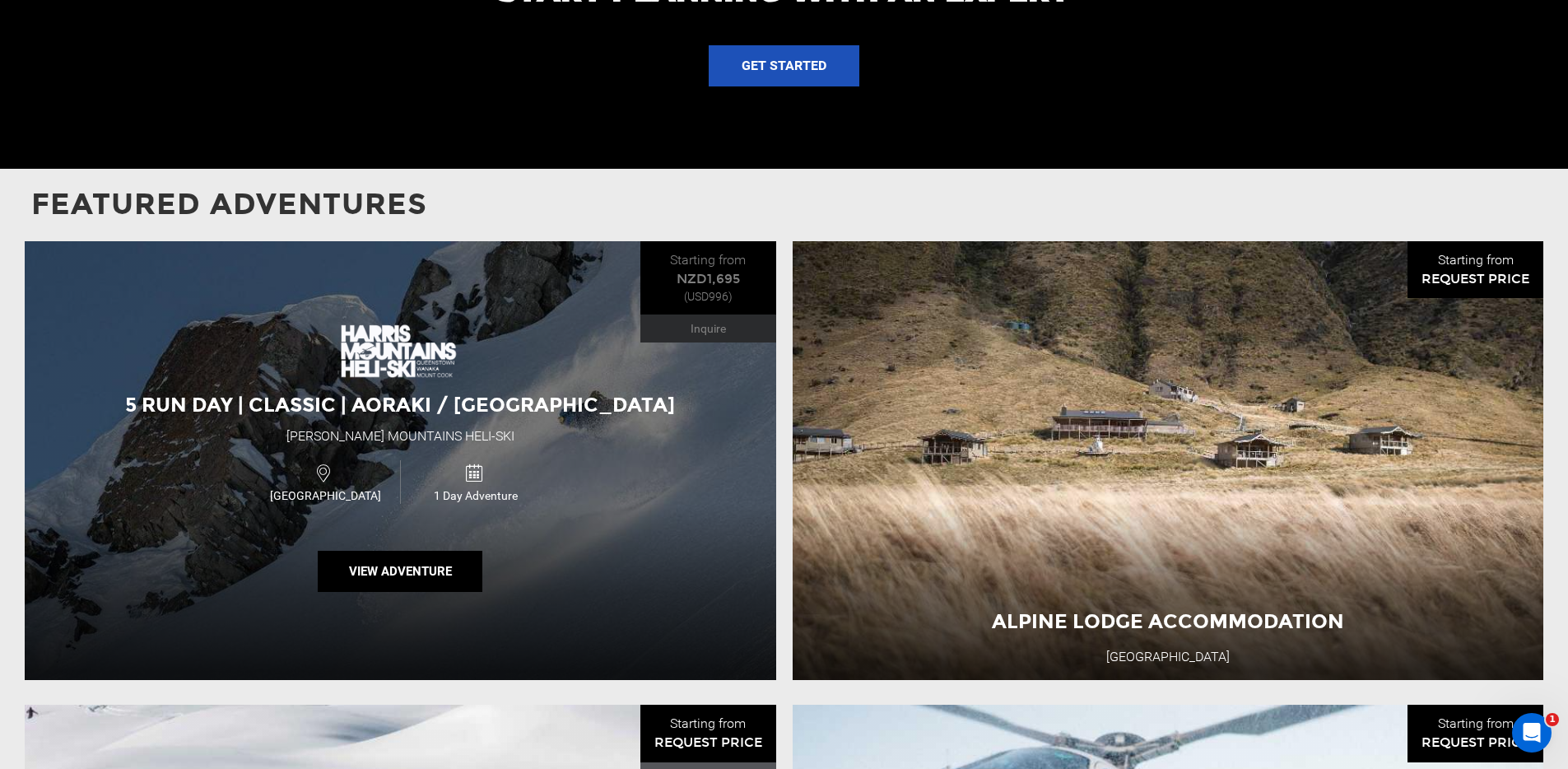
scroll to position [1687, 0]
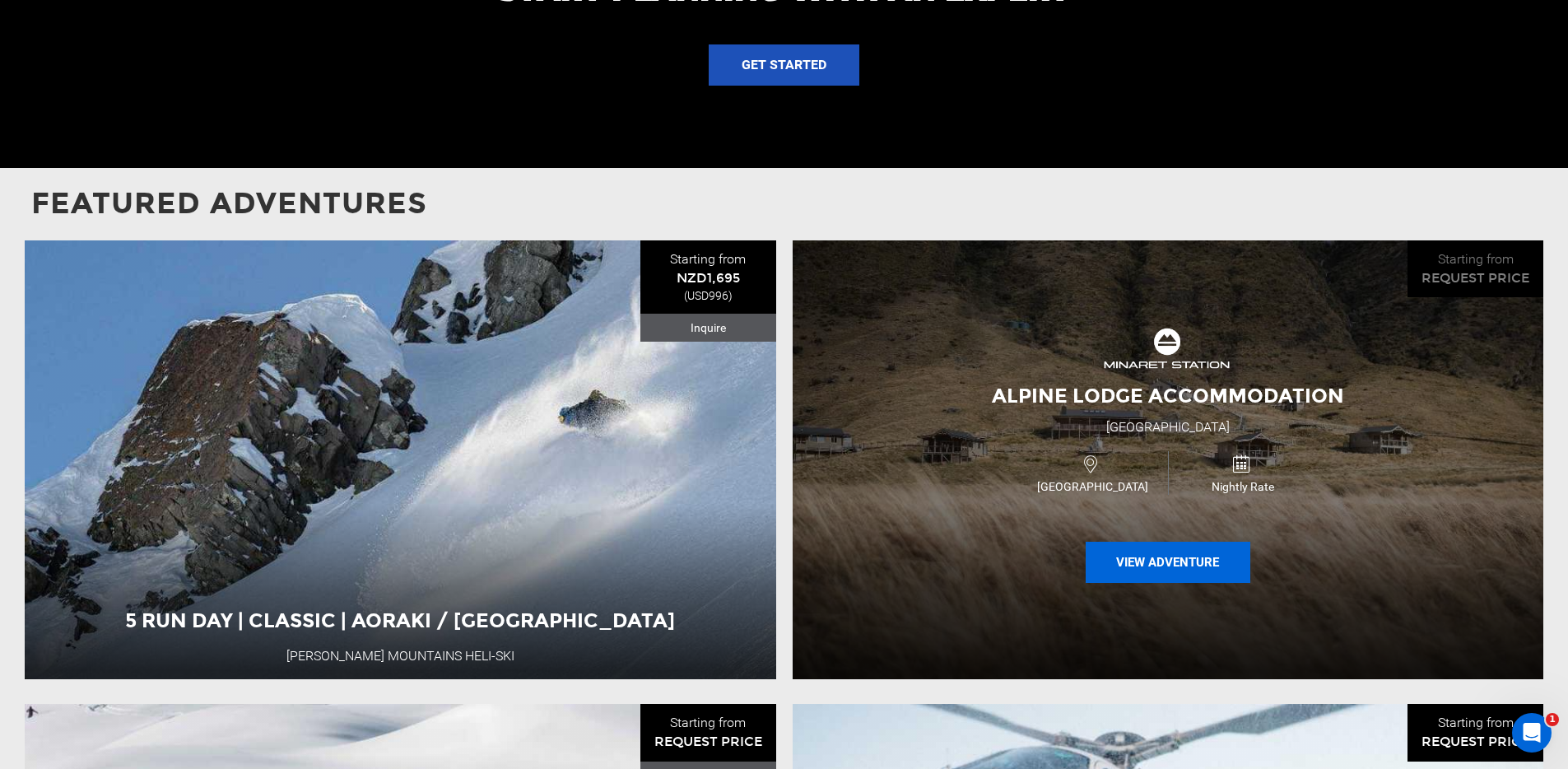
click at [1150, 567] on button "View Adventure" at bounding box center [1168, 562] width 165 height 41
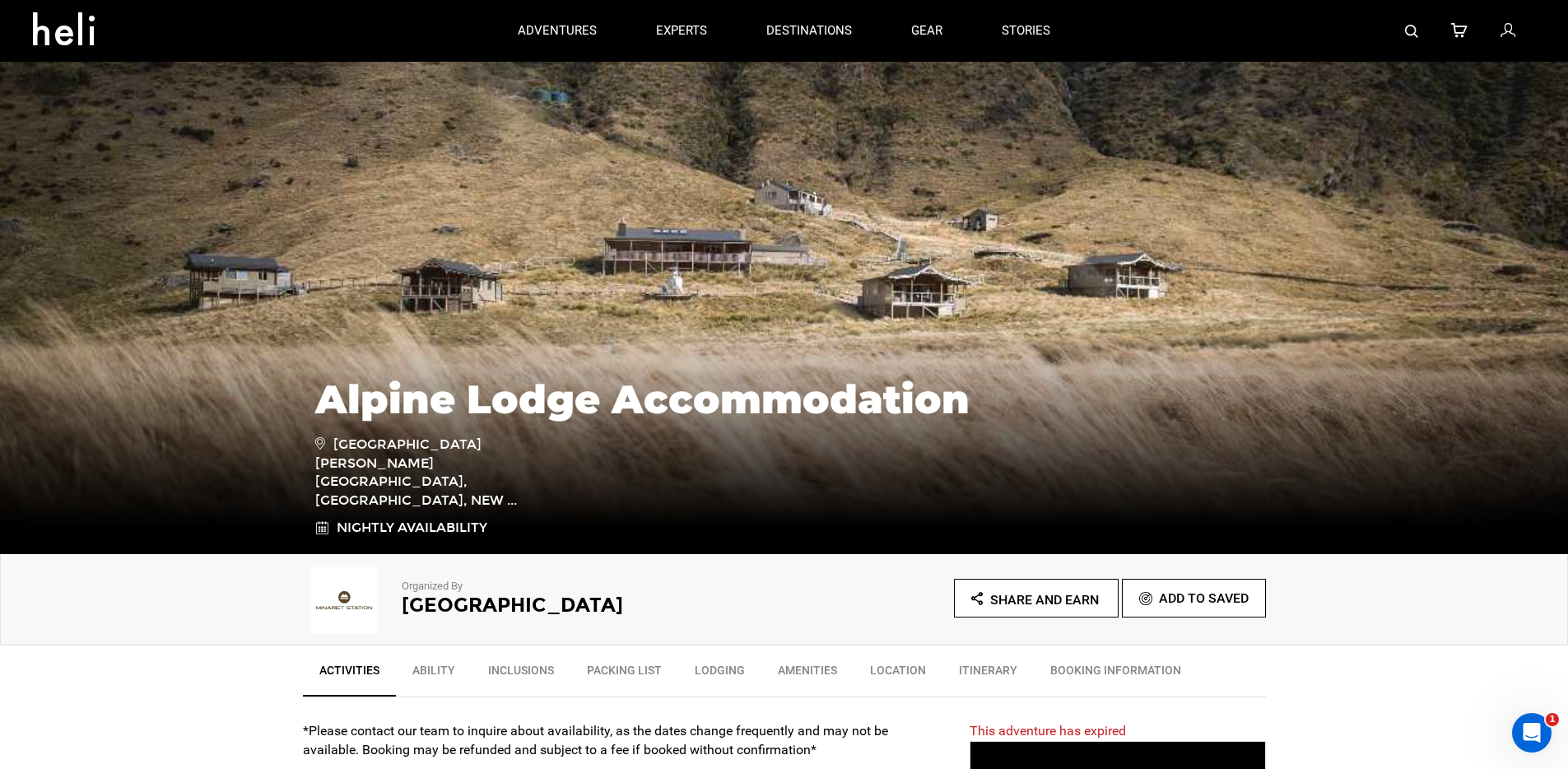
click at [64, 31] on icon at bounding box center [70, 24] width 74 height 26
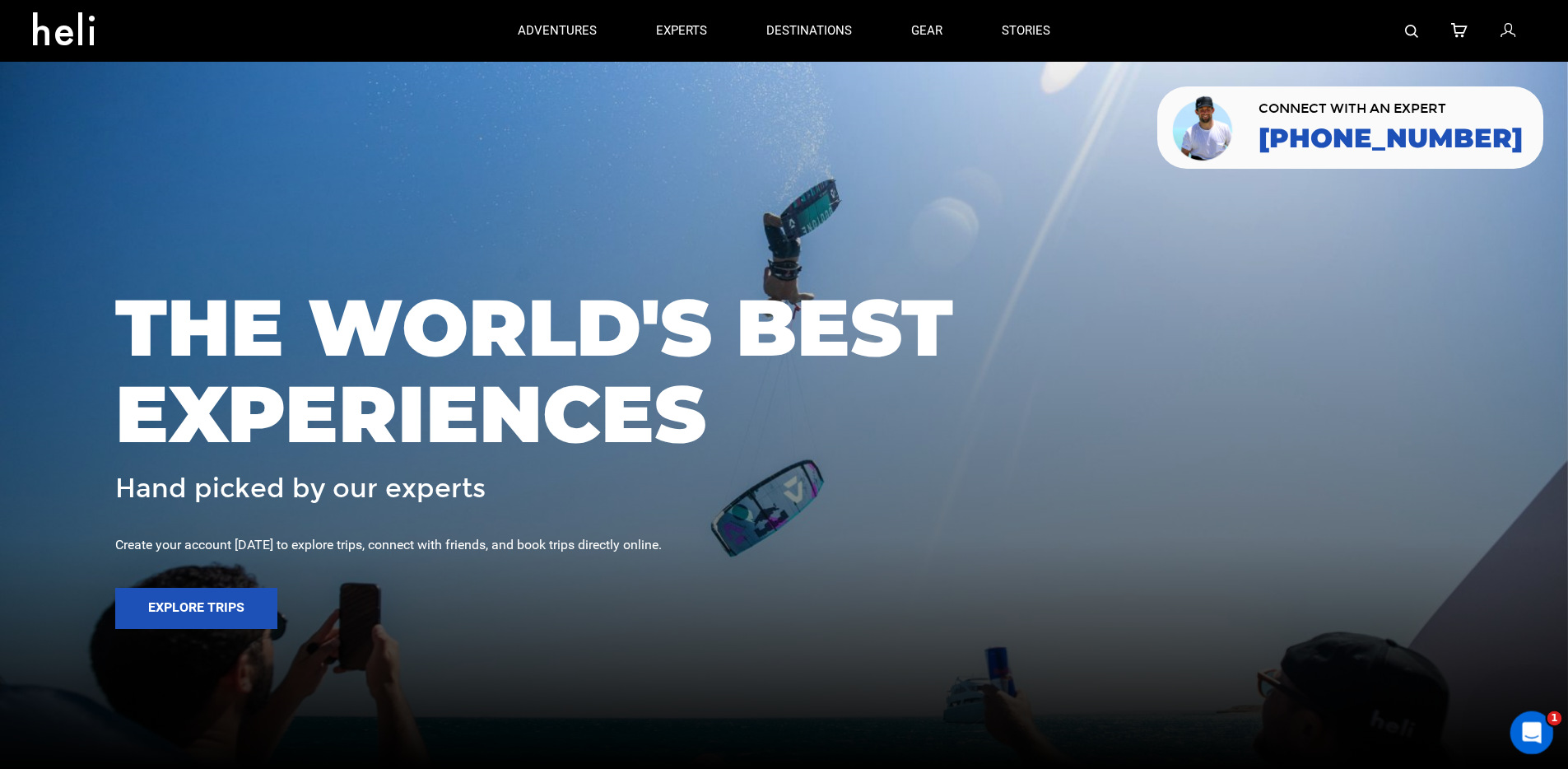
click at [1525, 727] on icon "Open Intercom Messenger" at bounding box center [1529, 730] width 27 height 27
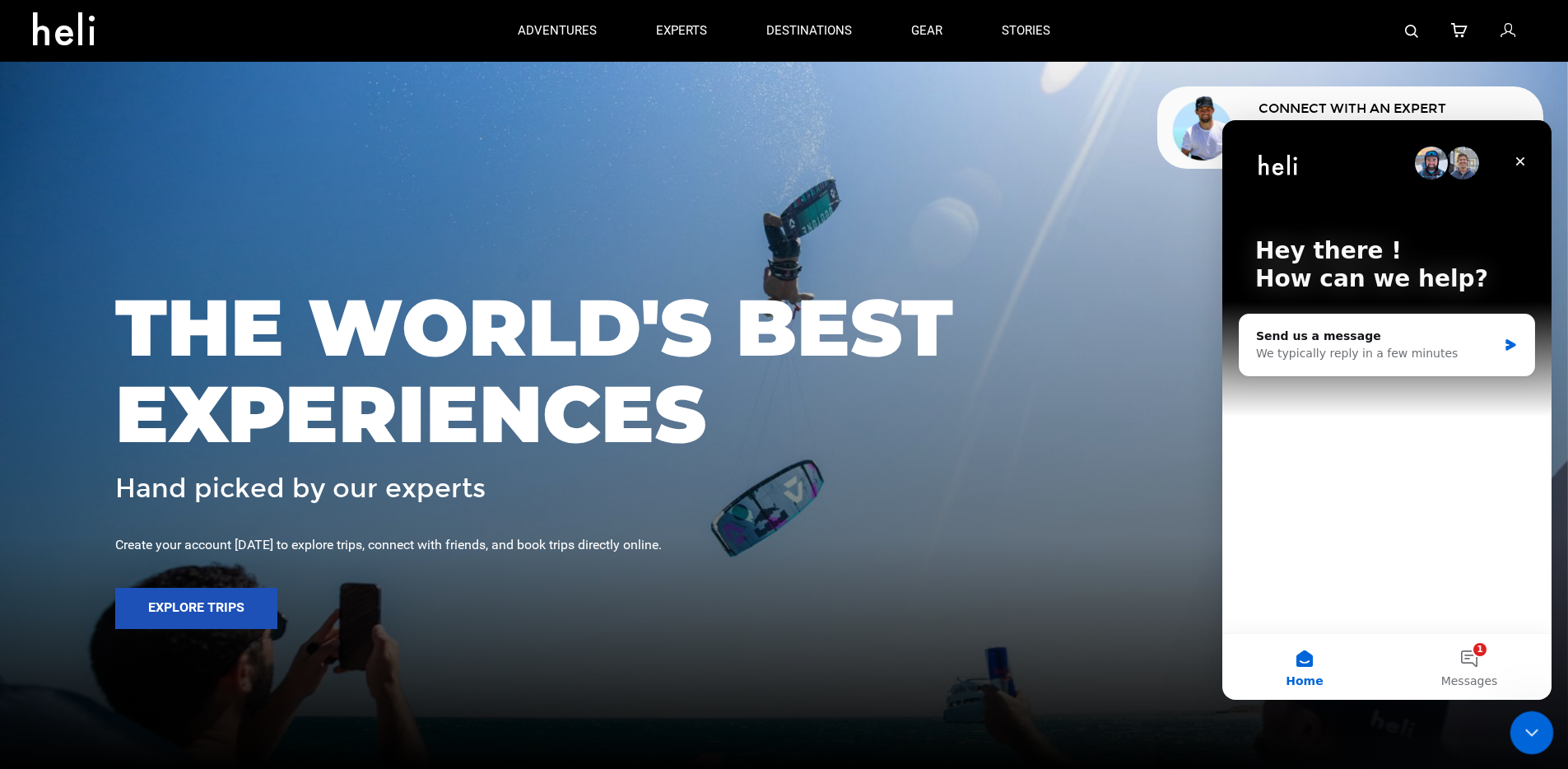
click at [1527, 730] on icon "Close Intercom Messenger" at bounding box center [1528, 729] width 11 height 6
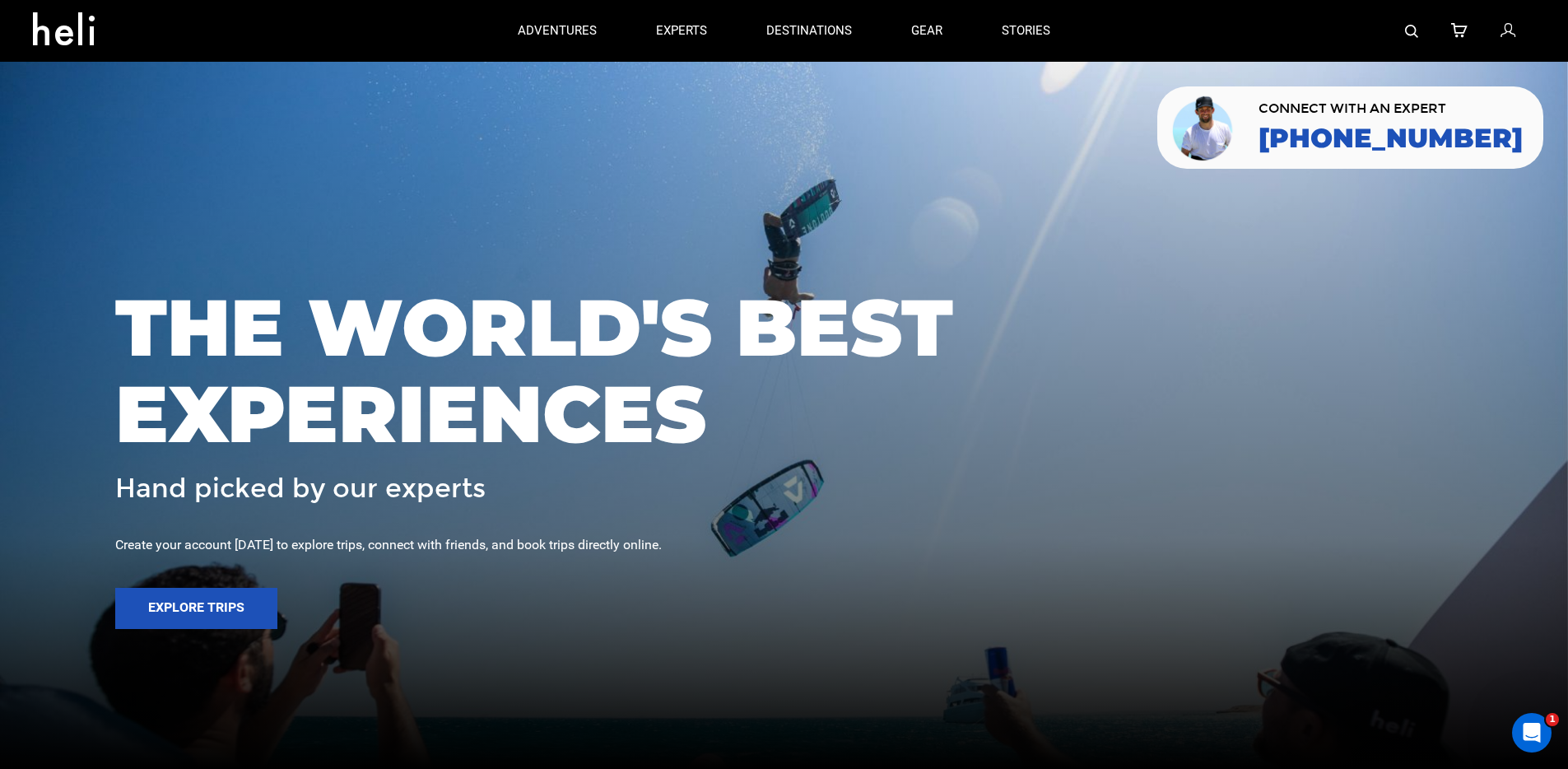
scroll to position [511, 0]
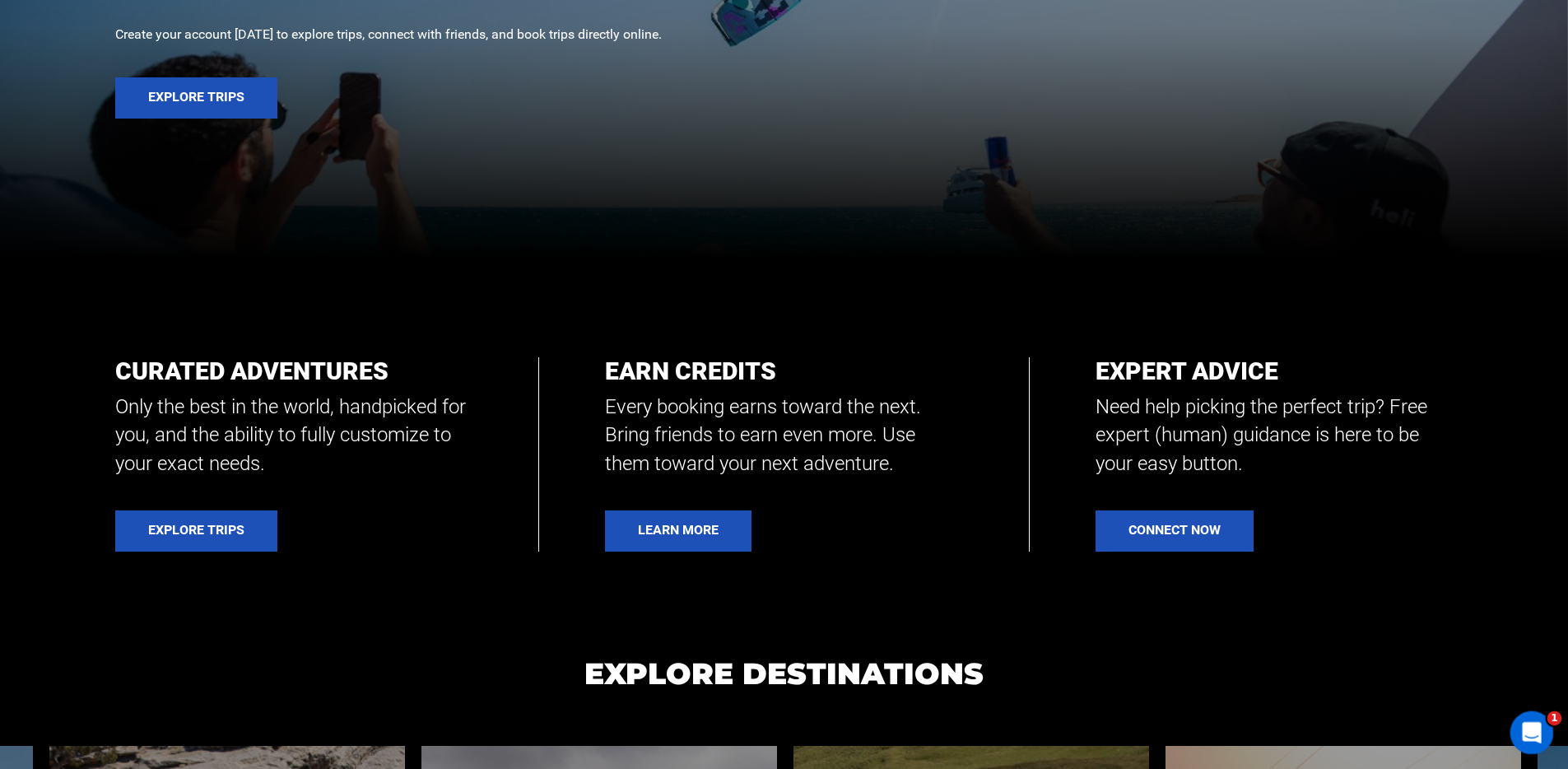
click at [1535, 733] on icon "Open Intercom Messenger" at bounding box center [1529, 730] width 27 height 27
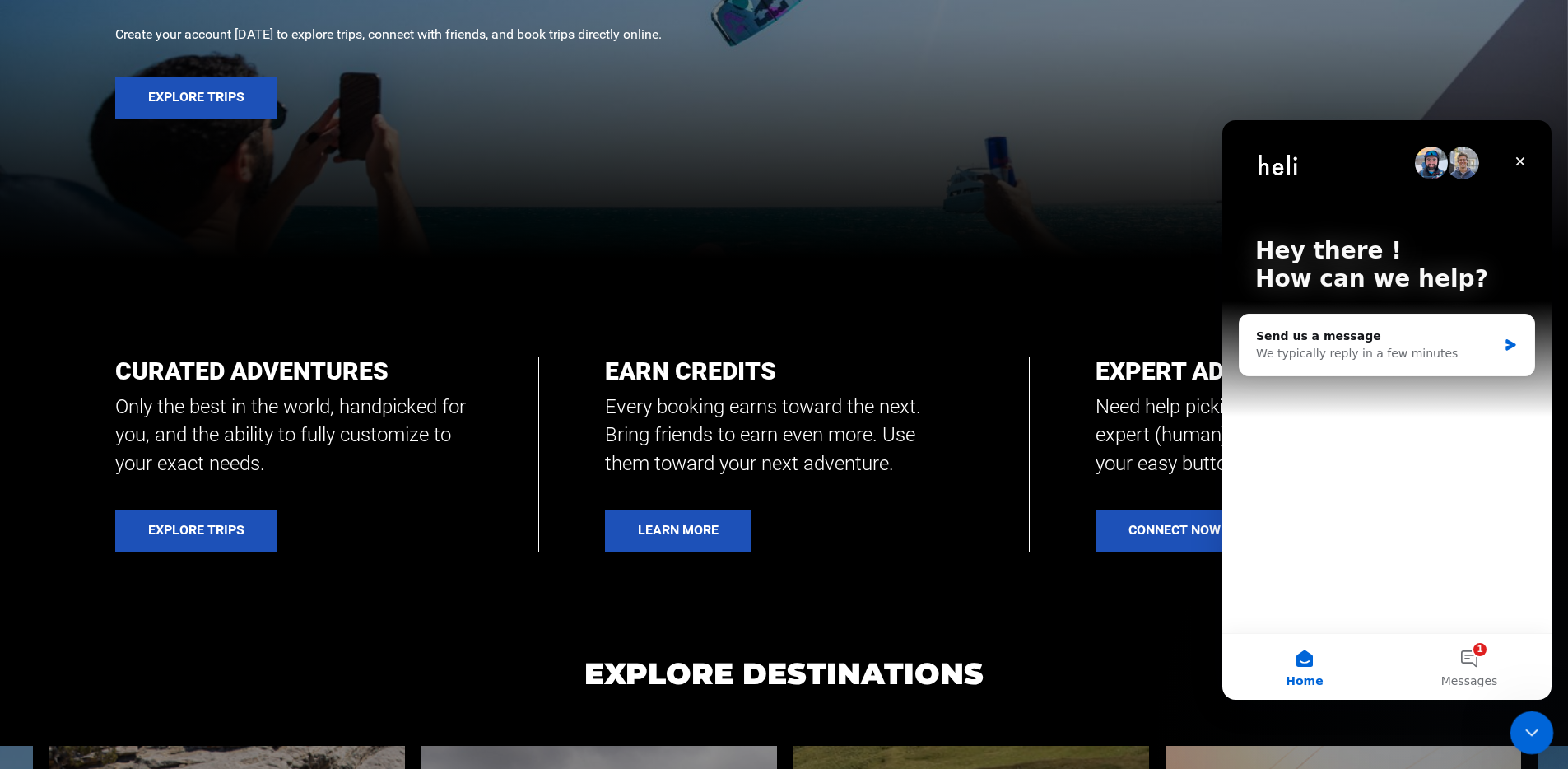
click at [1532, 730] on icon "Close Intercom Messenger" at bounding box center [1528, 729] width 11 height 6
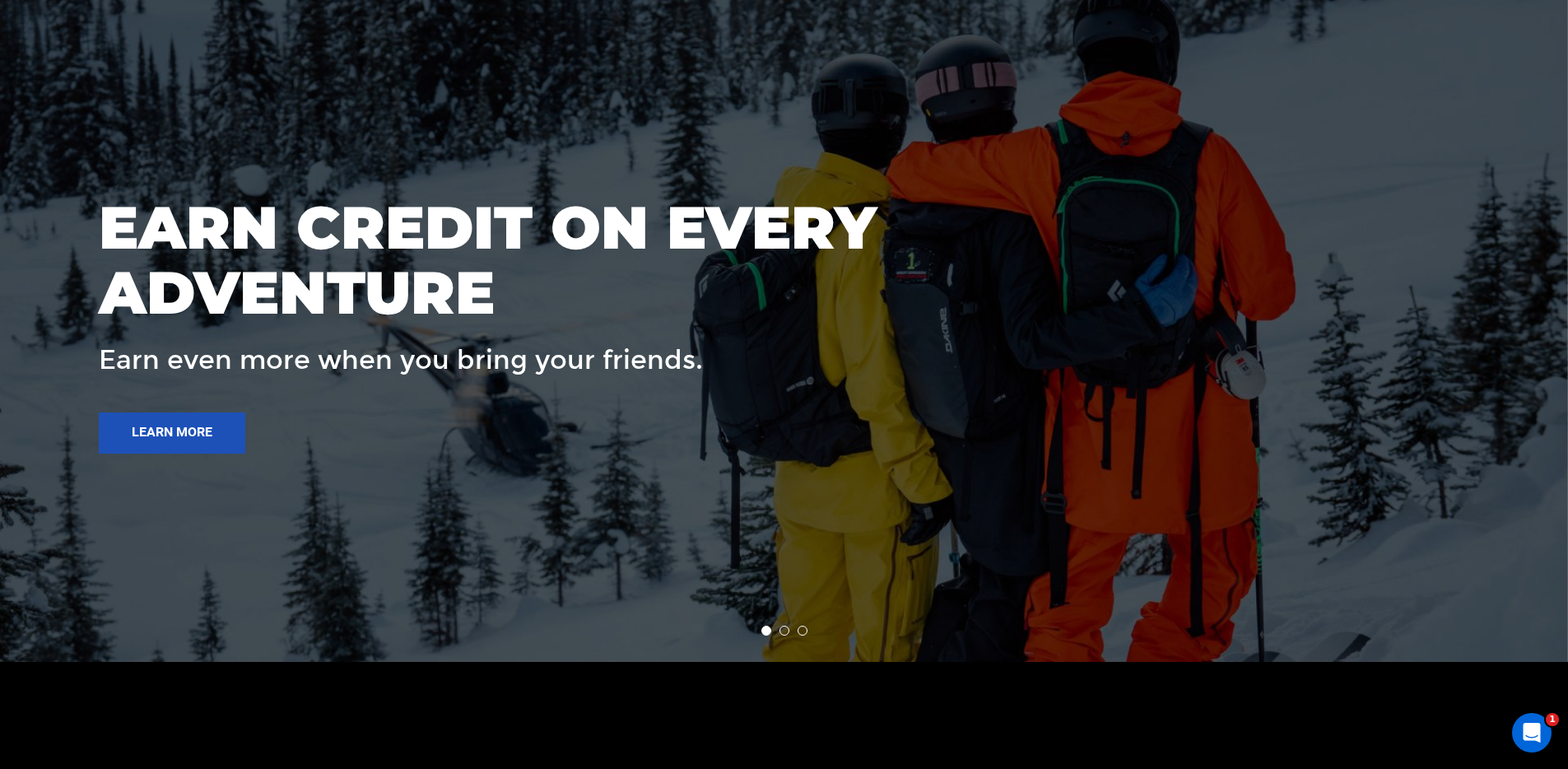
scroll to position [2657, 0]
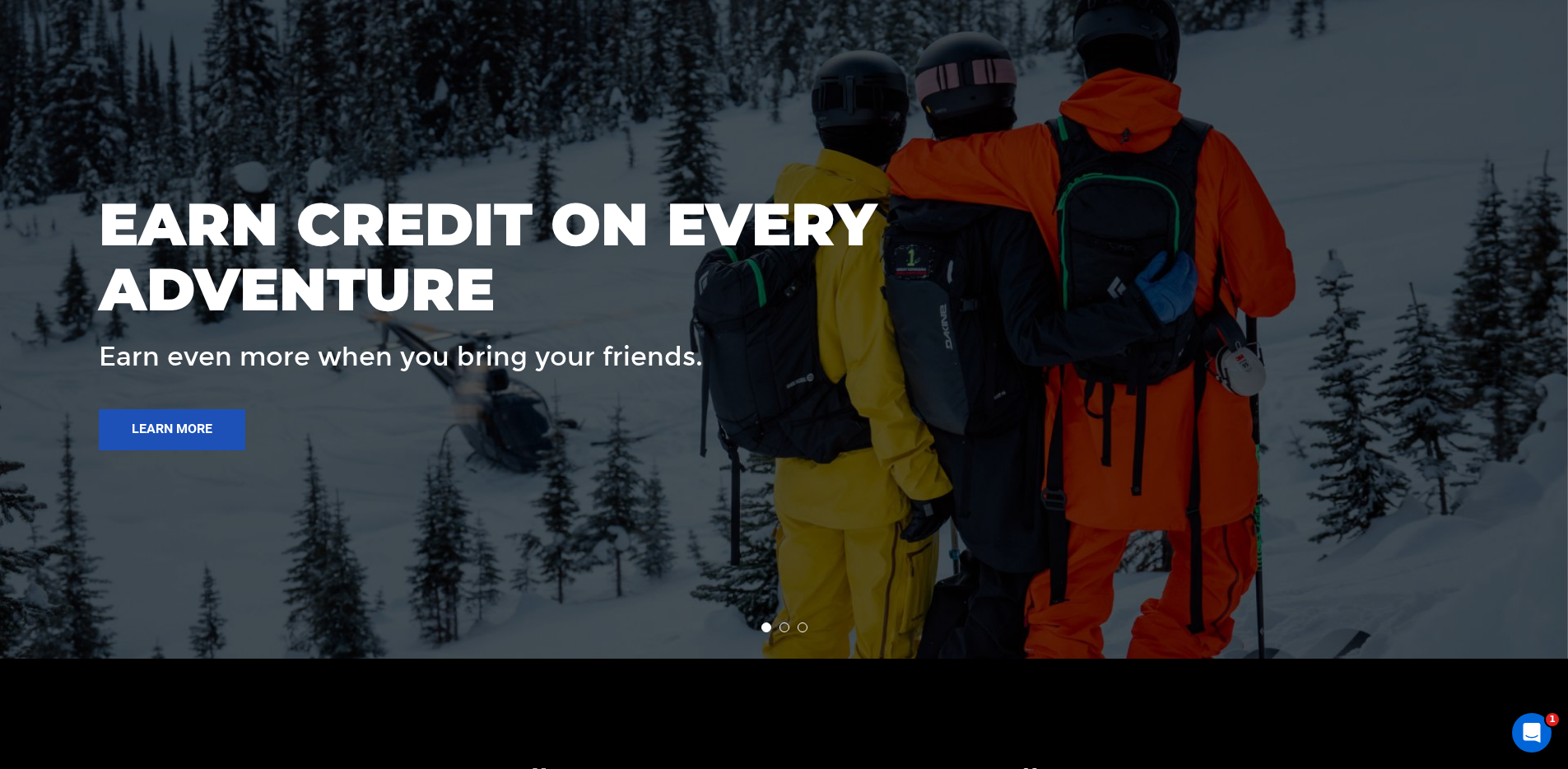
click at [783, 628] on li at bounding box center [784, 627] width 10 height 10
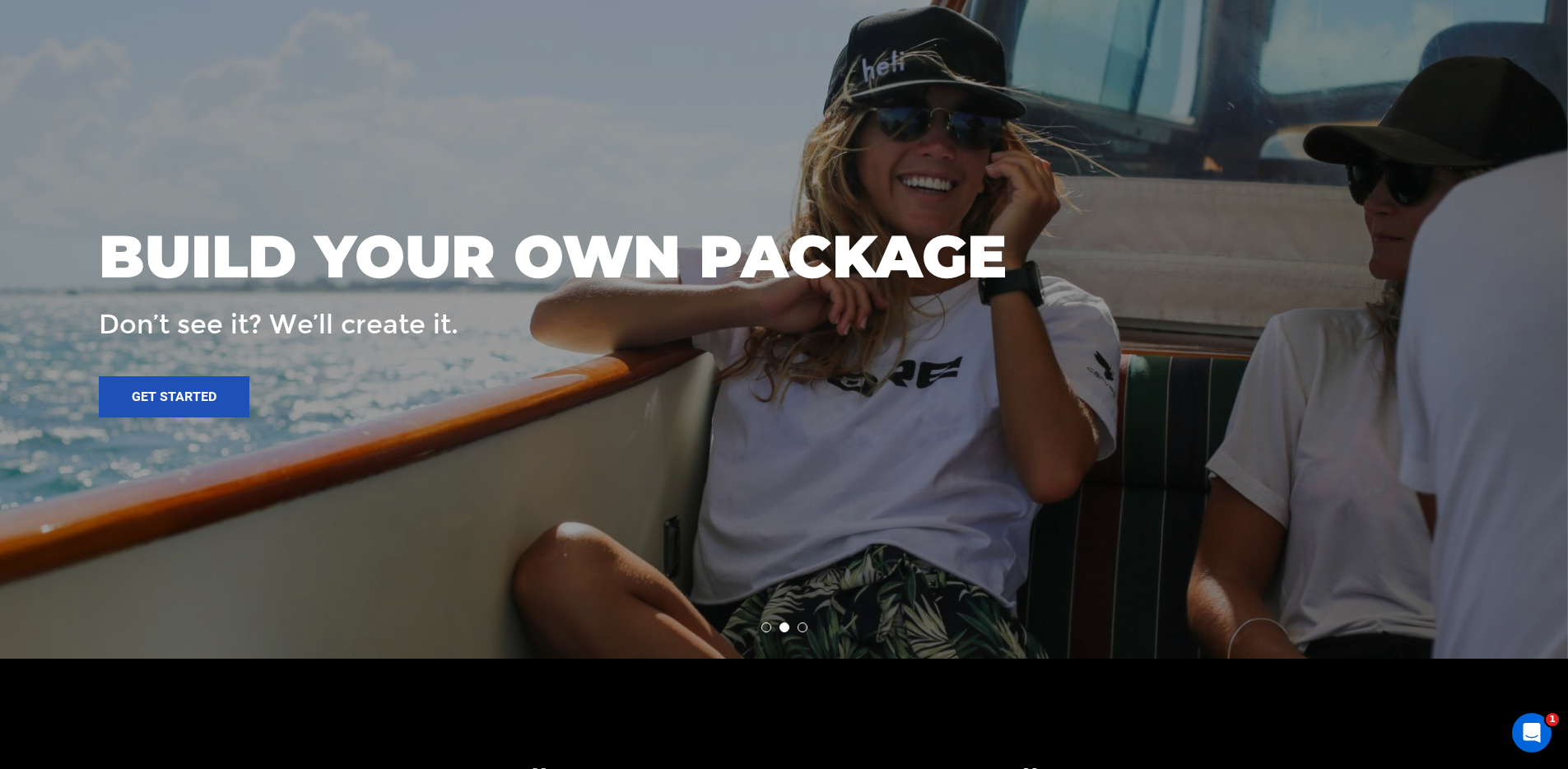
click at [804, 627] on li at bounding box center [802, 627] width 10 height 10
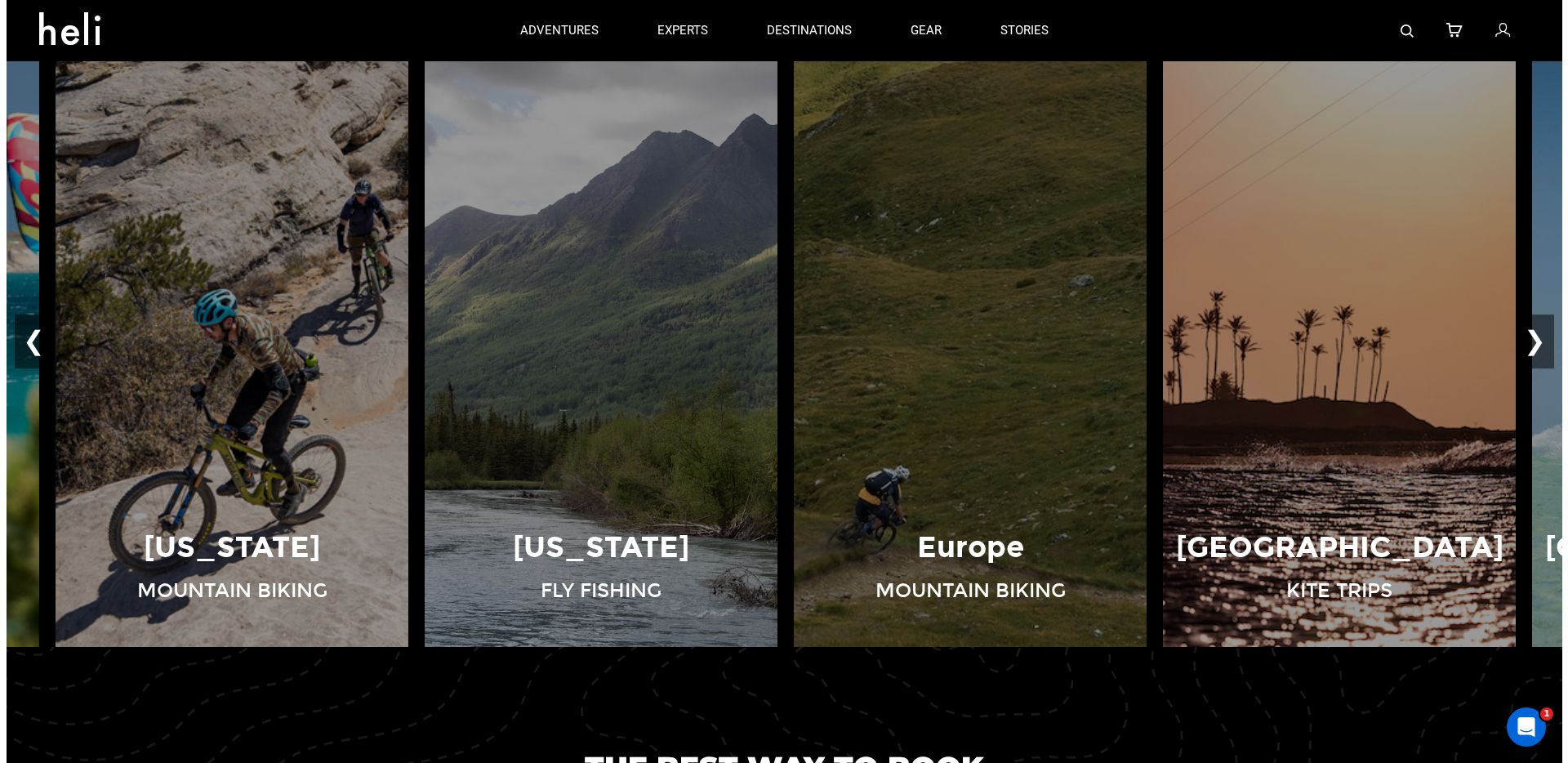
scroll to position [848, 0]
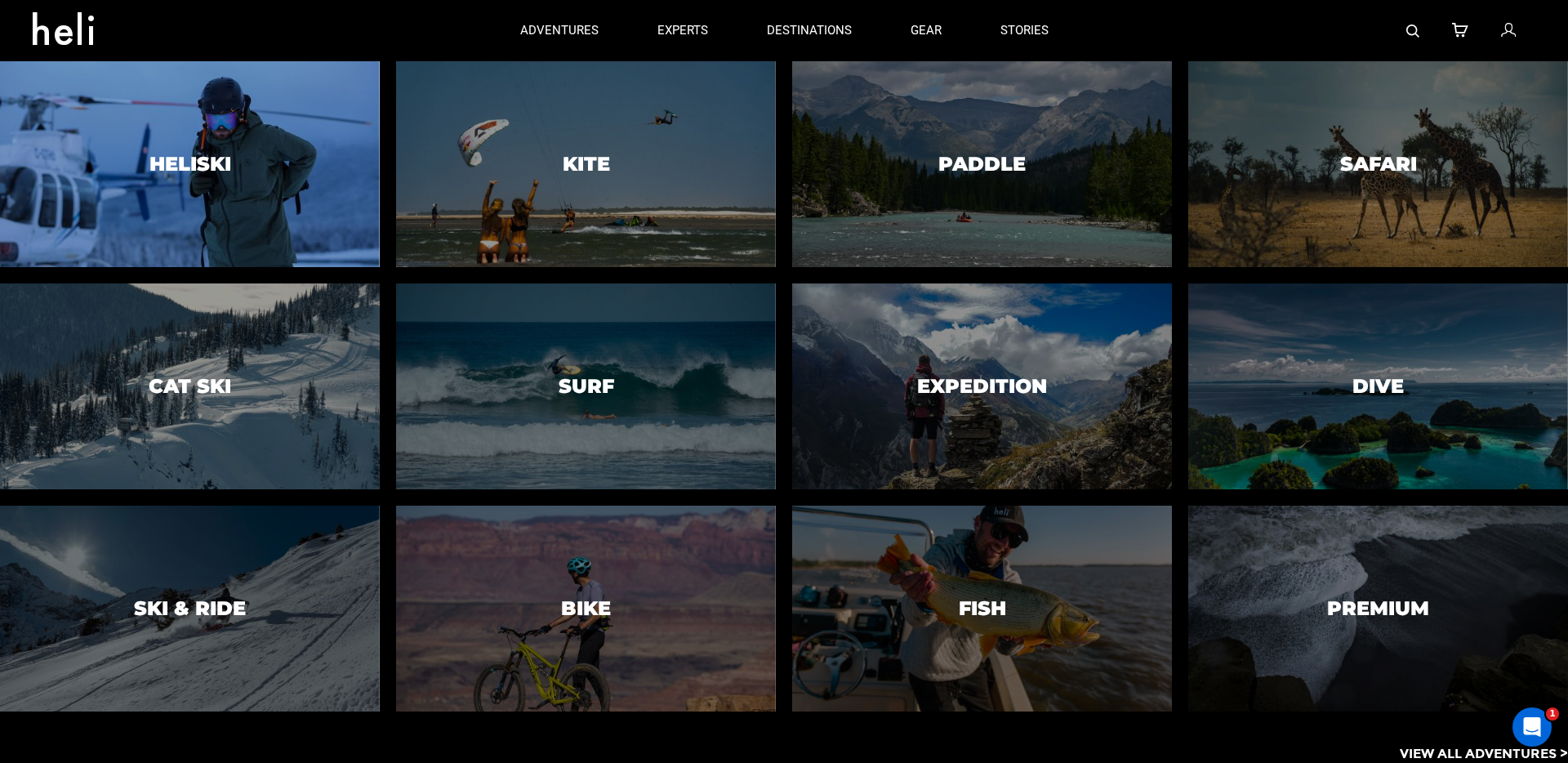
click at [234, 166] on div at bounding box center [189, 164] width 387 height 210
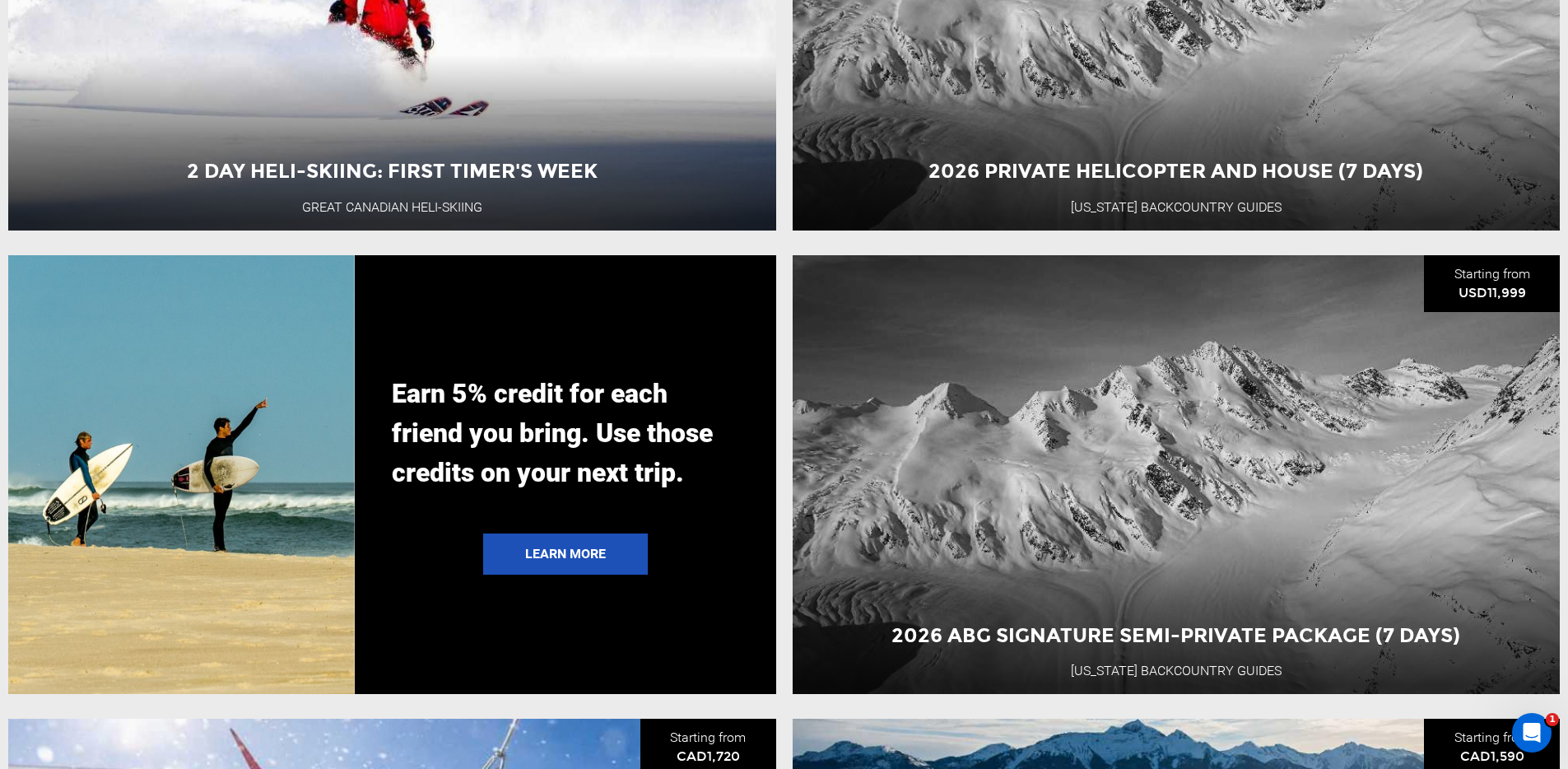
scroll to position [3819, 0]
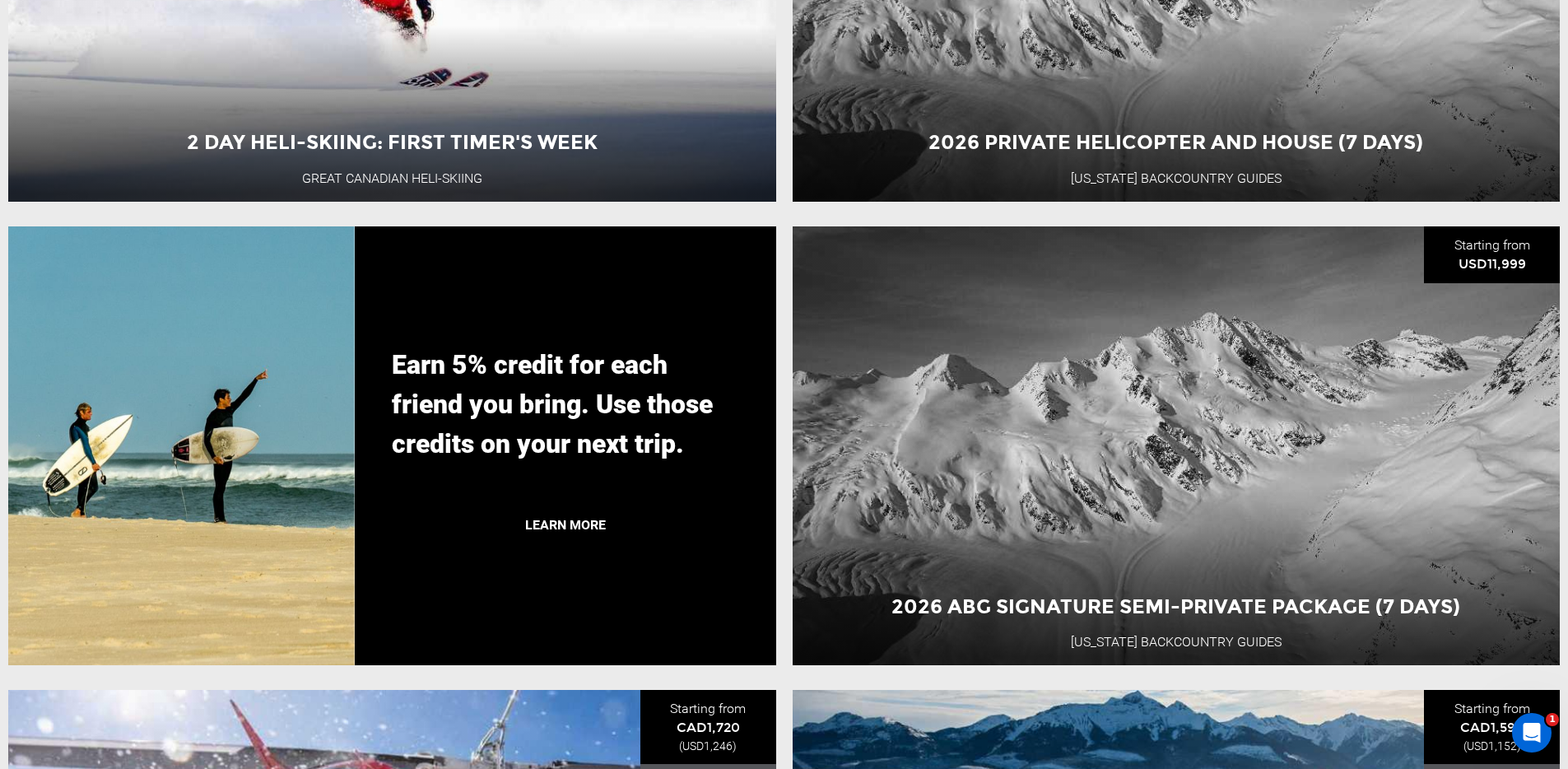
click at [565, 546] on link "Learn More" at bounding box center [565, 525] width 165 height 41
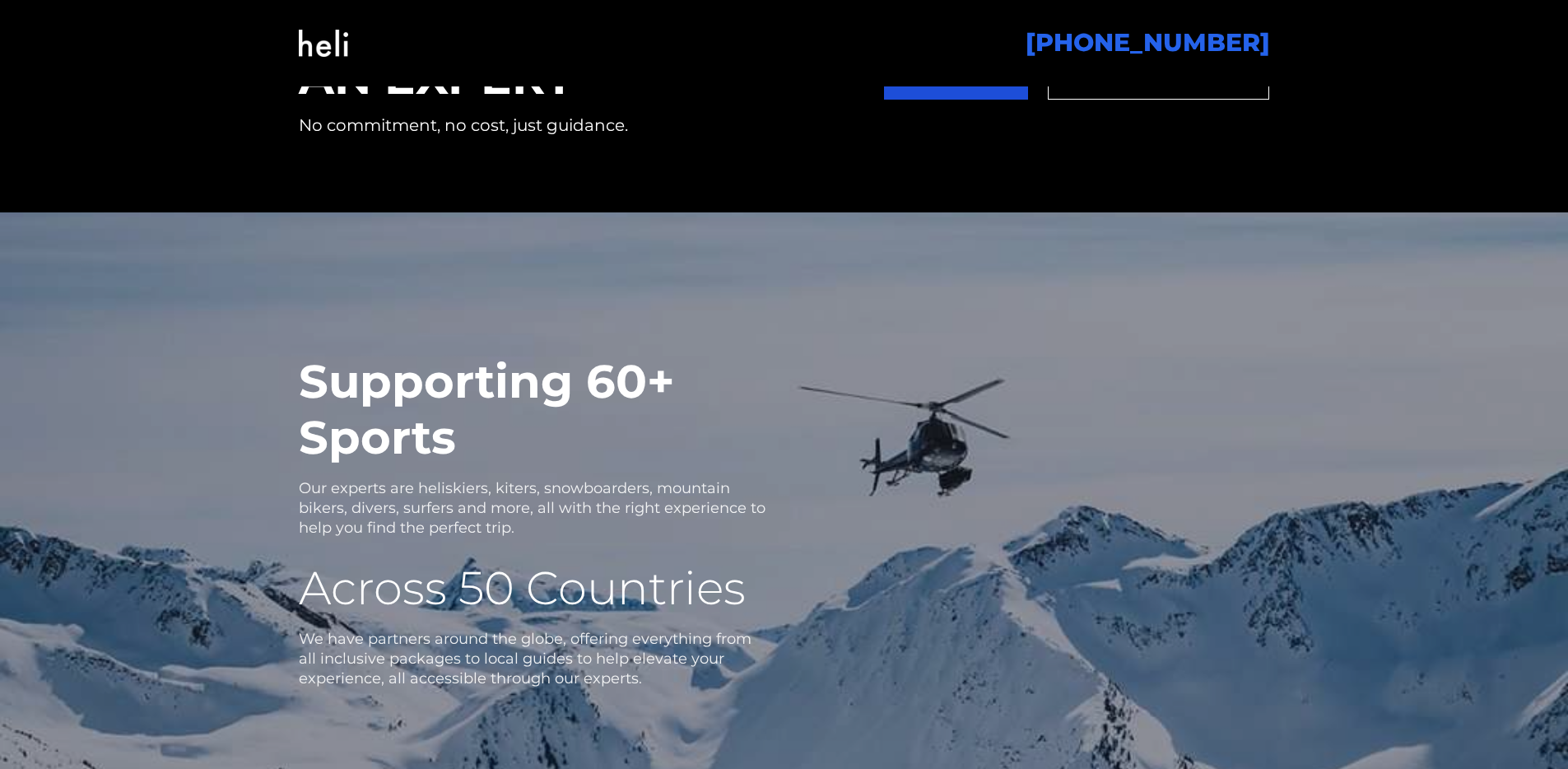
scroll to position [2856, 0]
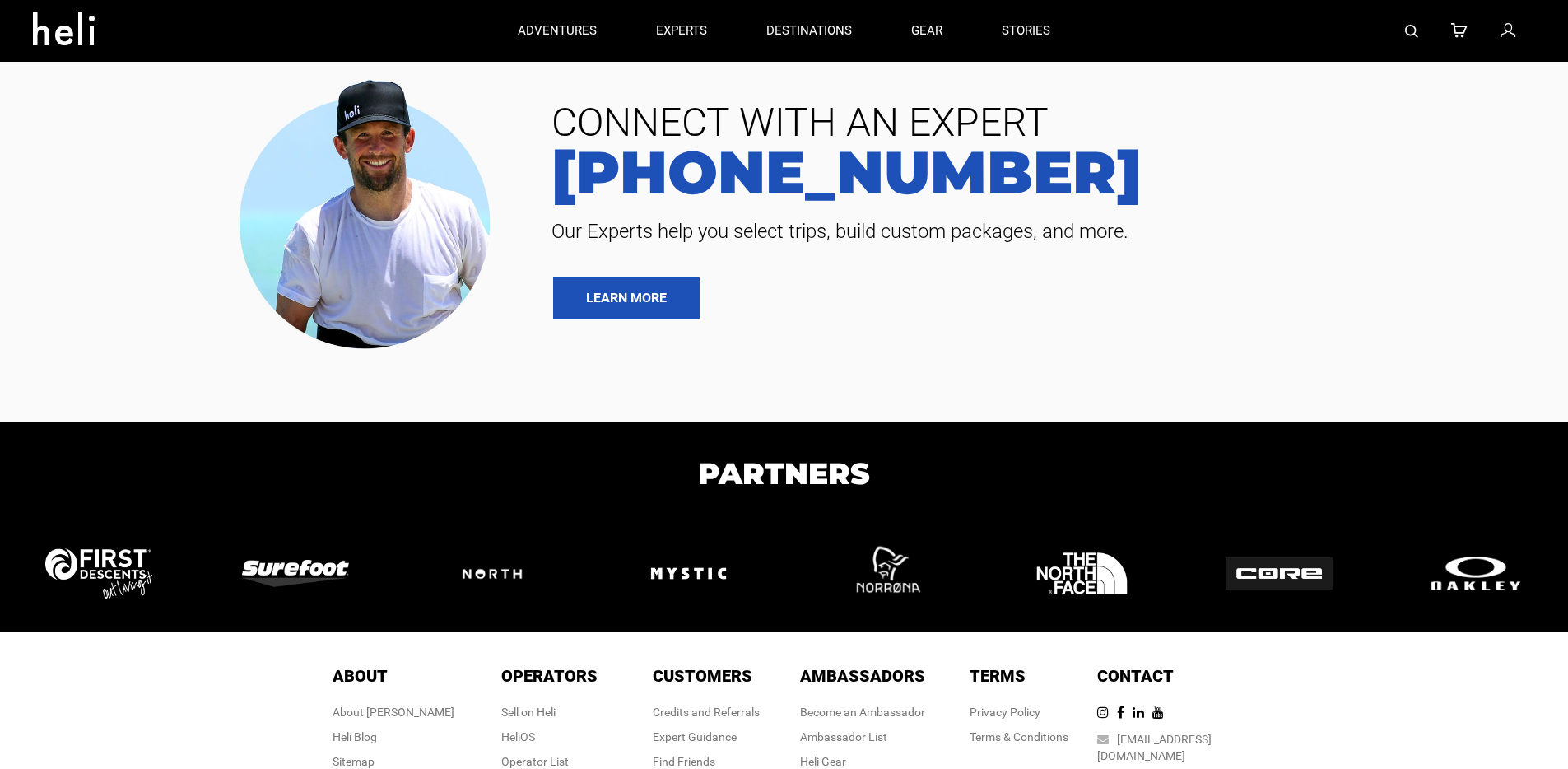
click at [1508, 33] on icon at bounding box center [1507, 31] width 15 height 21
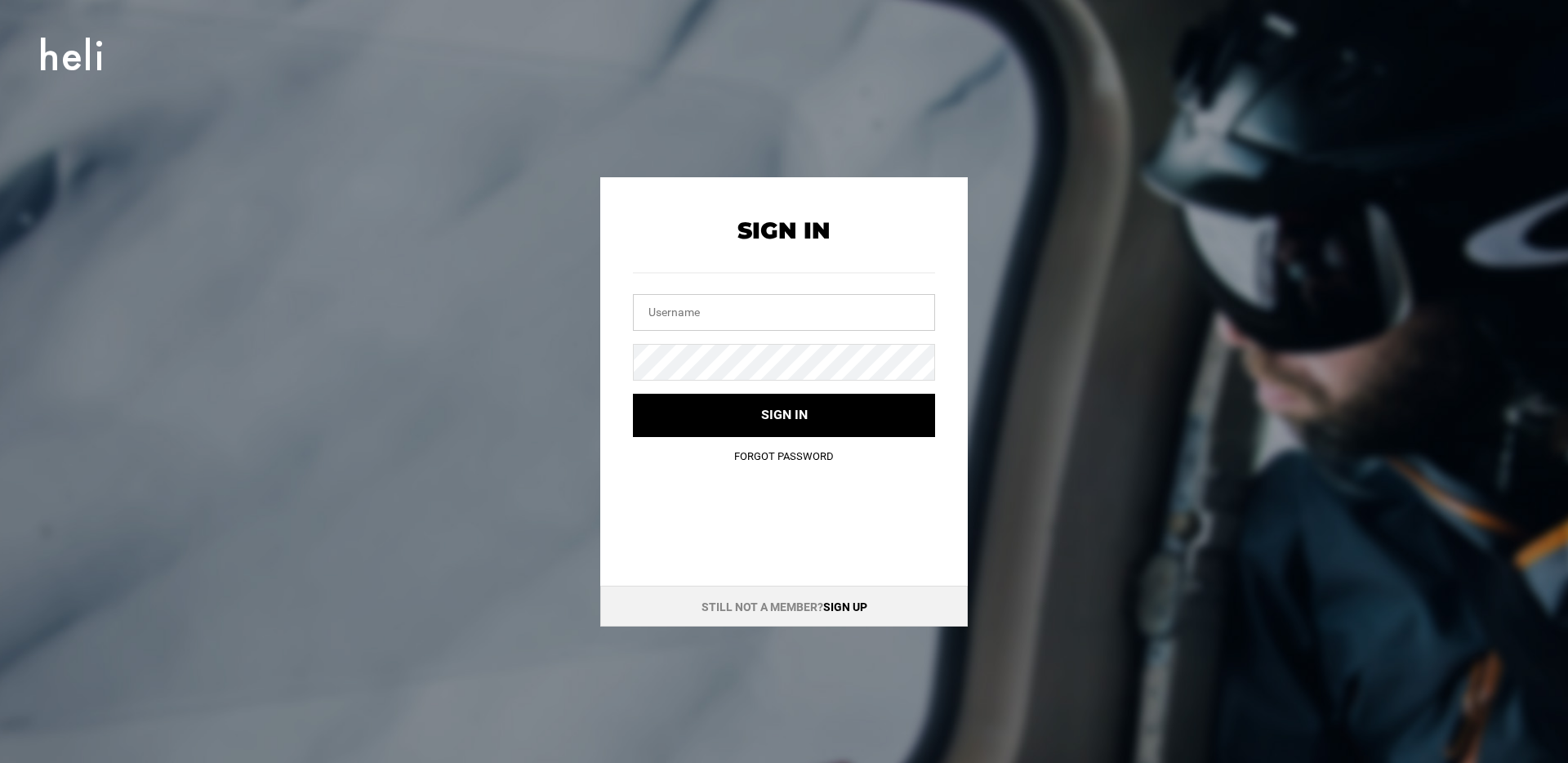
click at [678, 321] on input "text" at bounding box center [784, 312] width 302 height 37
type input "ethan@heli.life"
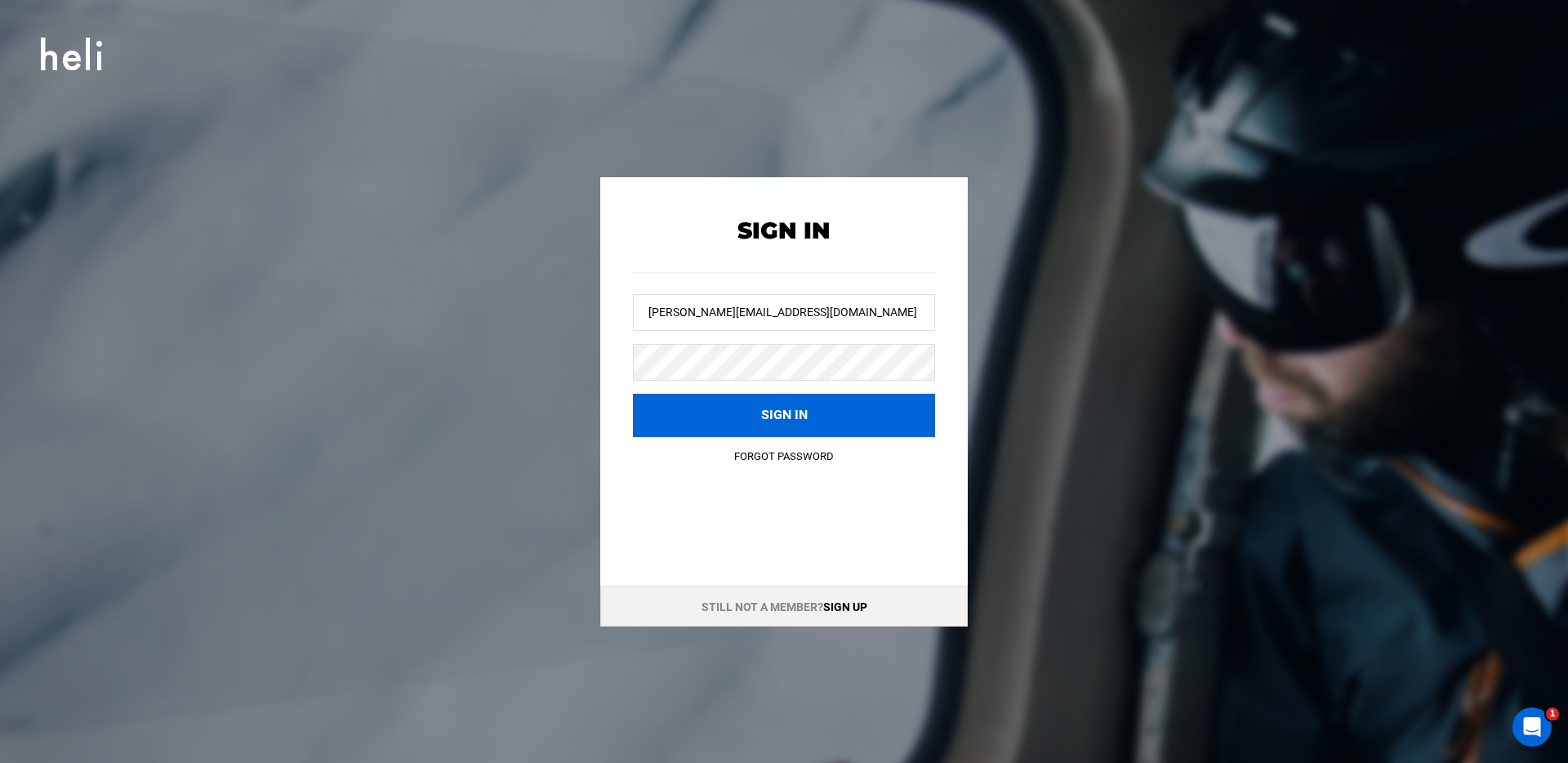
click at [696, 421] on button "Sign in" at bounding box center [784, 415] width 302 height 43
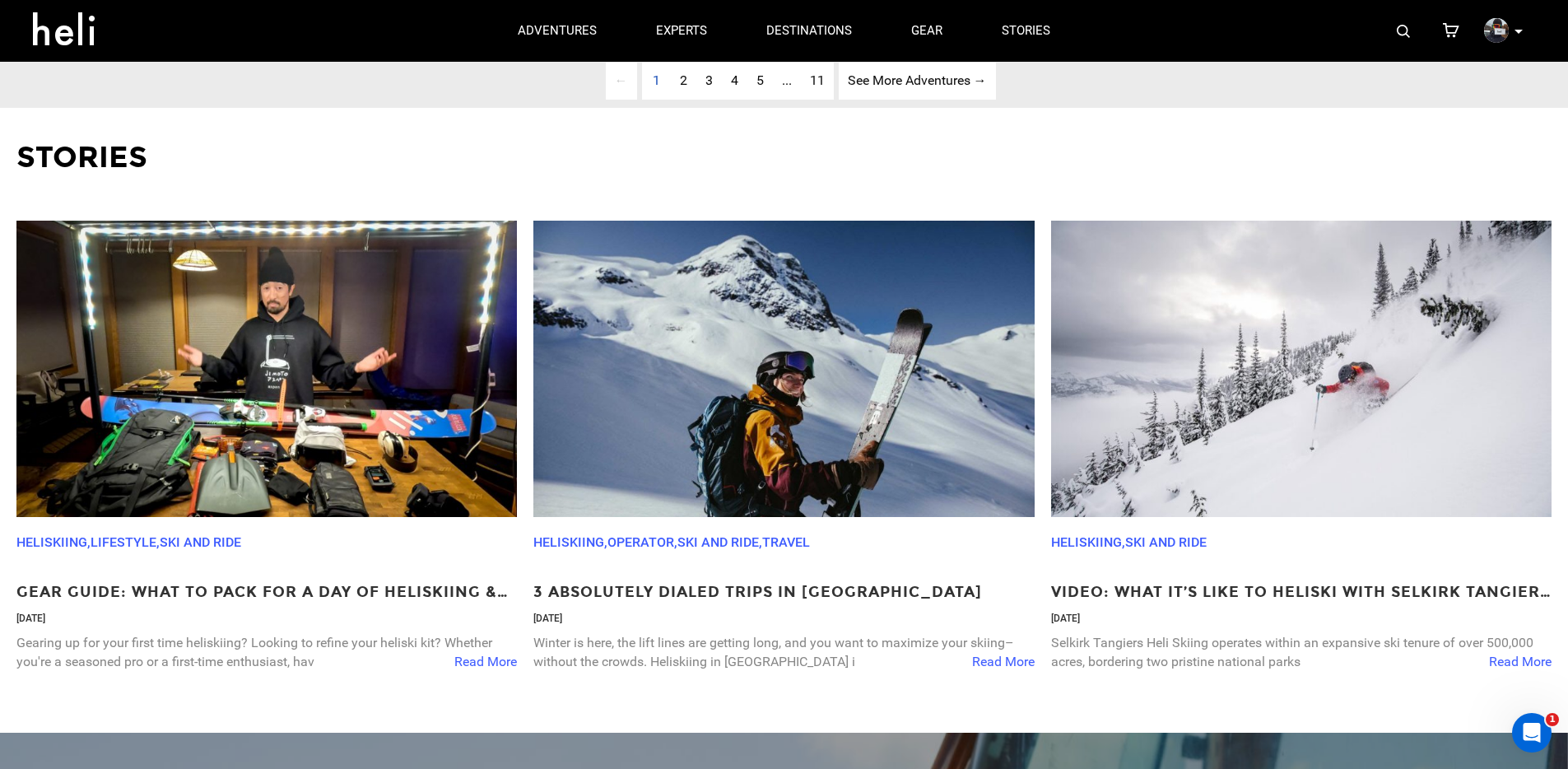
scroll to position [5603, 0]
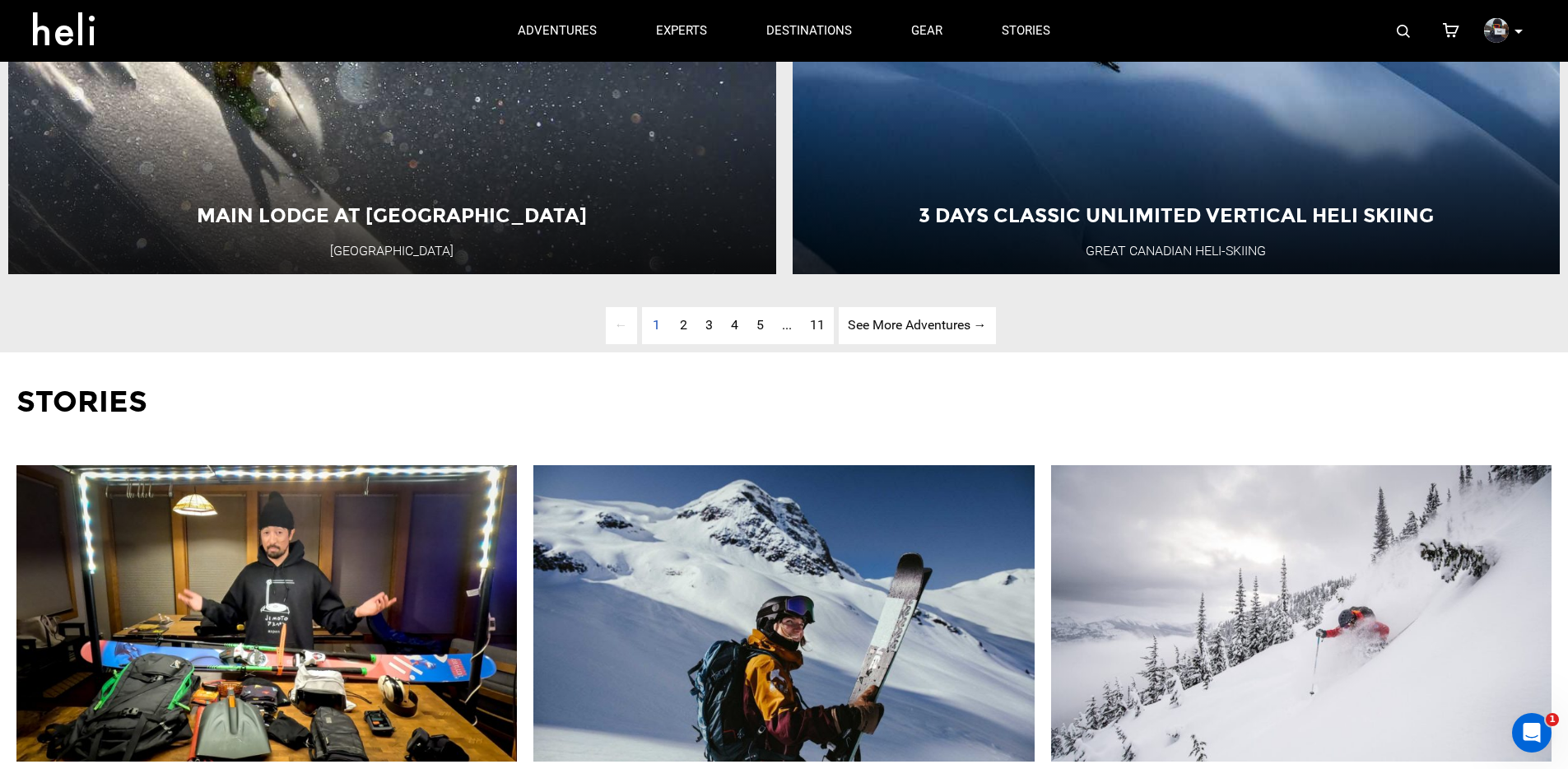
click at [1516, 32] on icon at bounding box center [1518, 32] width 8 height 4
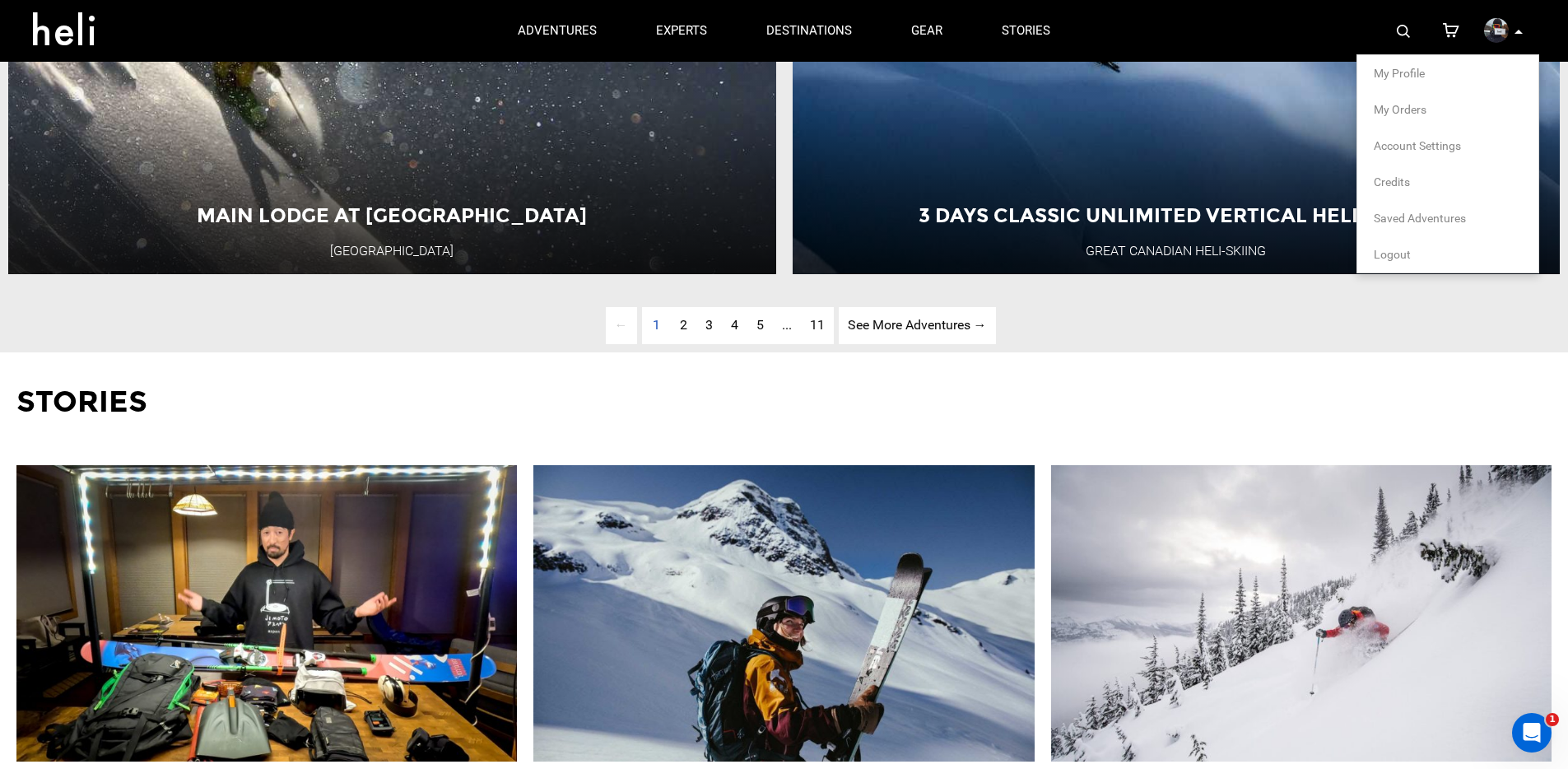
click at [1387, 180] on link "Credits" at bounding box center [1447, 182] width 148 height 17
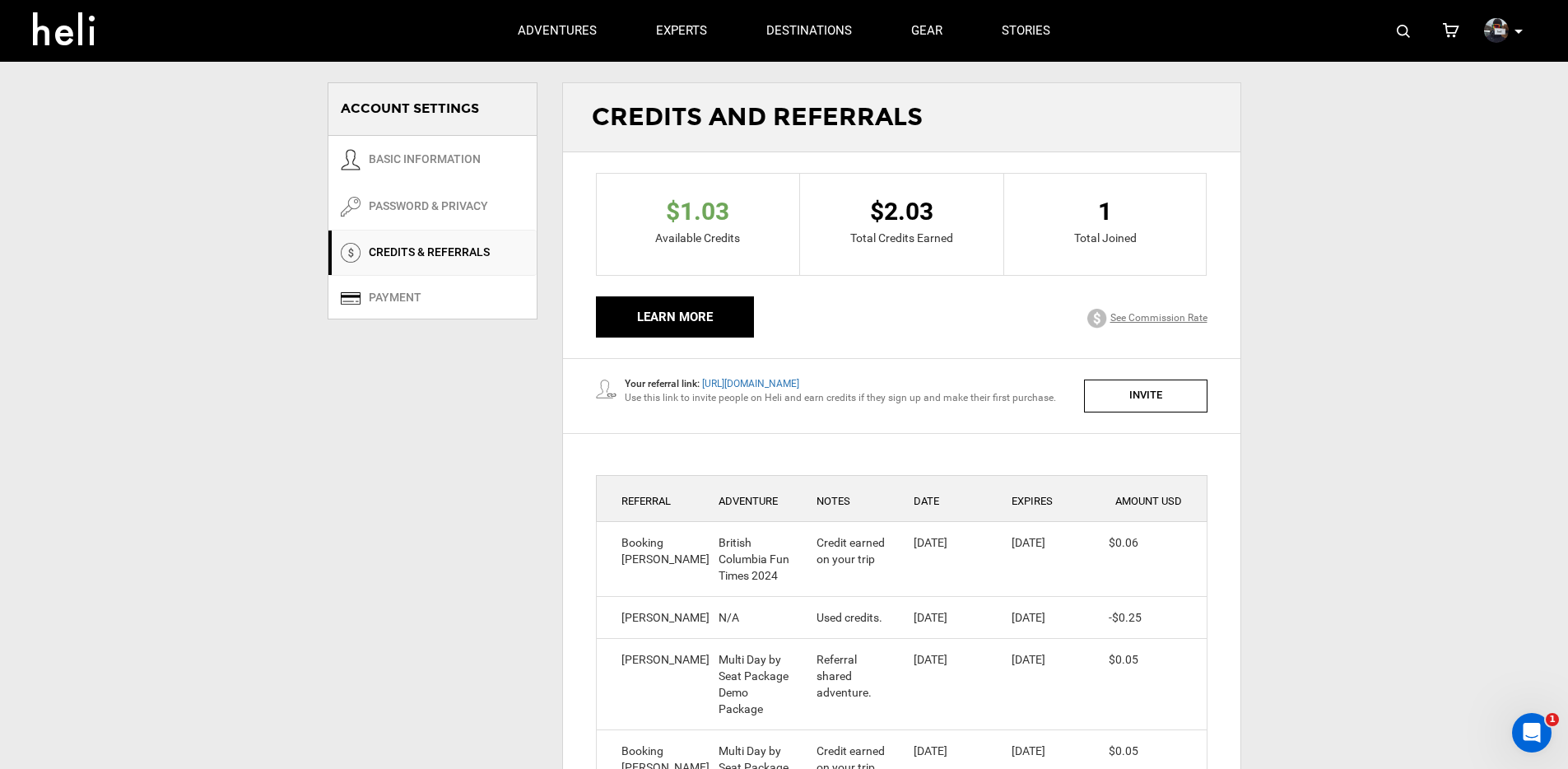
drag, startPoint x: 944, startPoint y: 205, endPoint x: 876, endPoint y: 210, distance: 68.2
click at [876, 210] on div "$2.03" at bounding box center [902, 212] width 179 height 35
drag, startPoint x: 1108, startPoint y: 205, endPoint x: 1089, endPoint y: 212, distance: 20.2
click at [1089, 212] on div "1" at bounding box center [1105, 212] width 178 height 35
click at [1144, 207] on div "1" at bounding box center [1105, 212] width 178 height 35
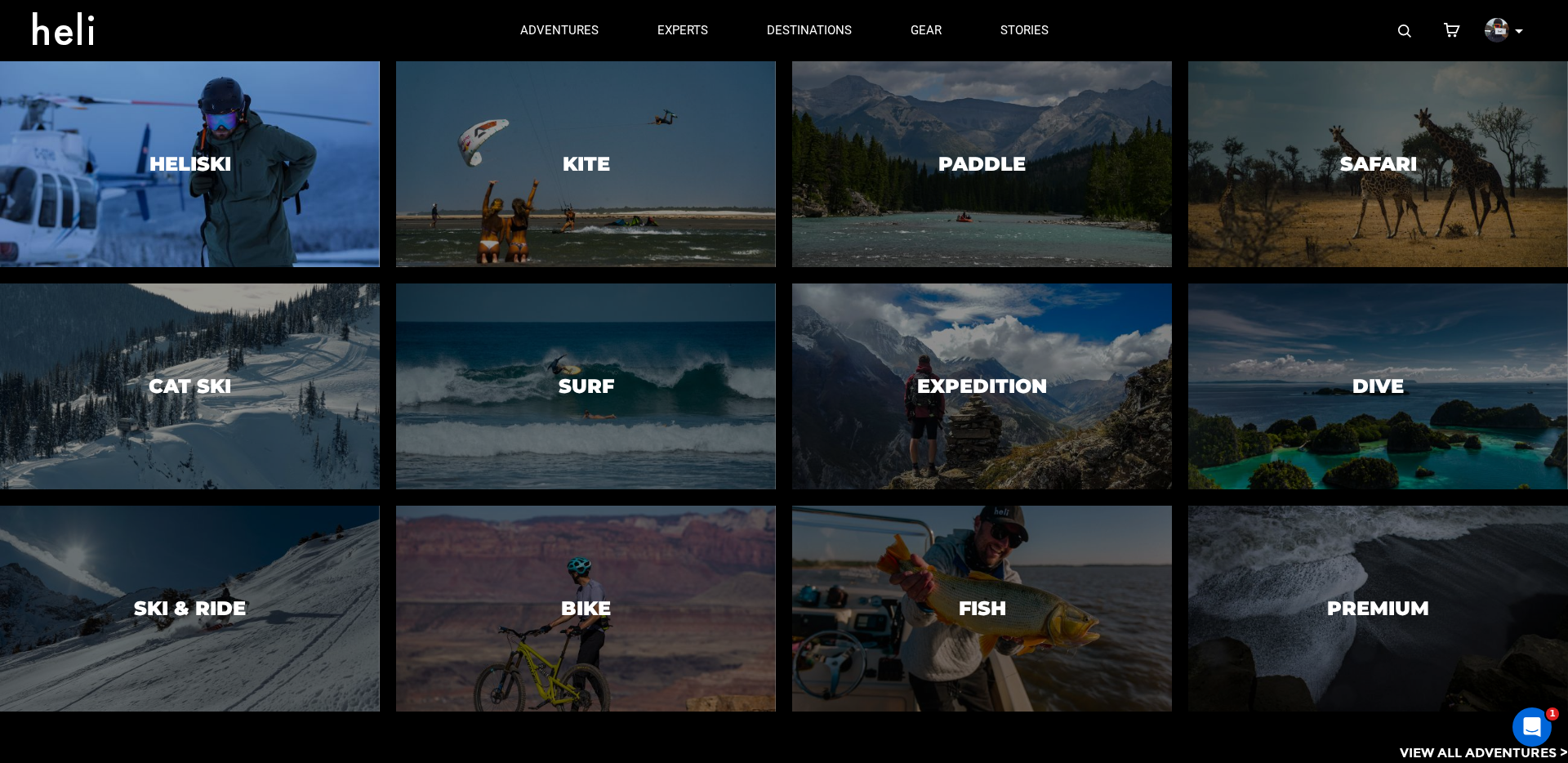
click at [285, 138] on div at bounding box center [189, 164] width 387 height 210
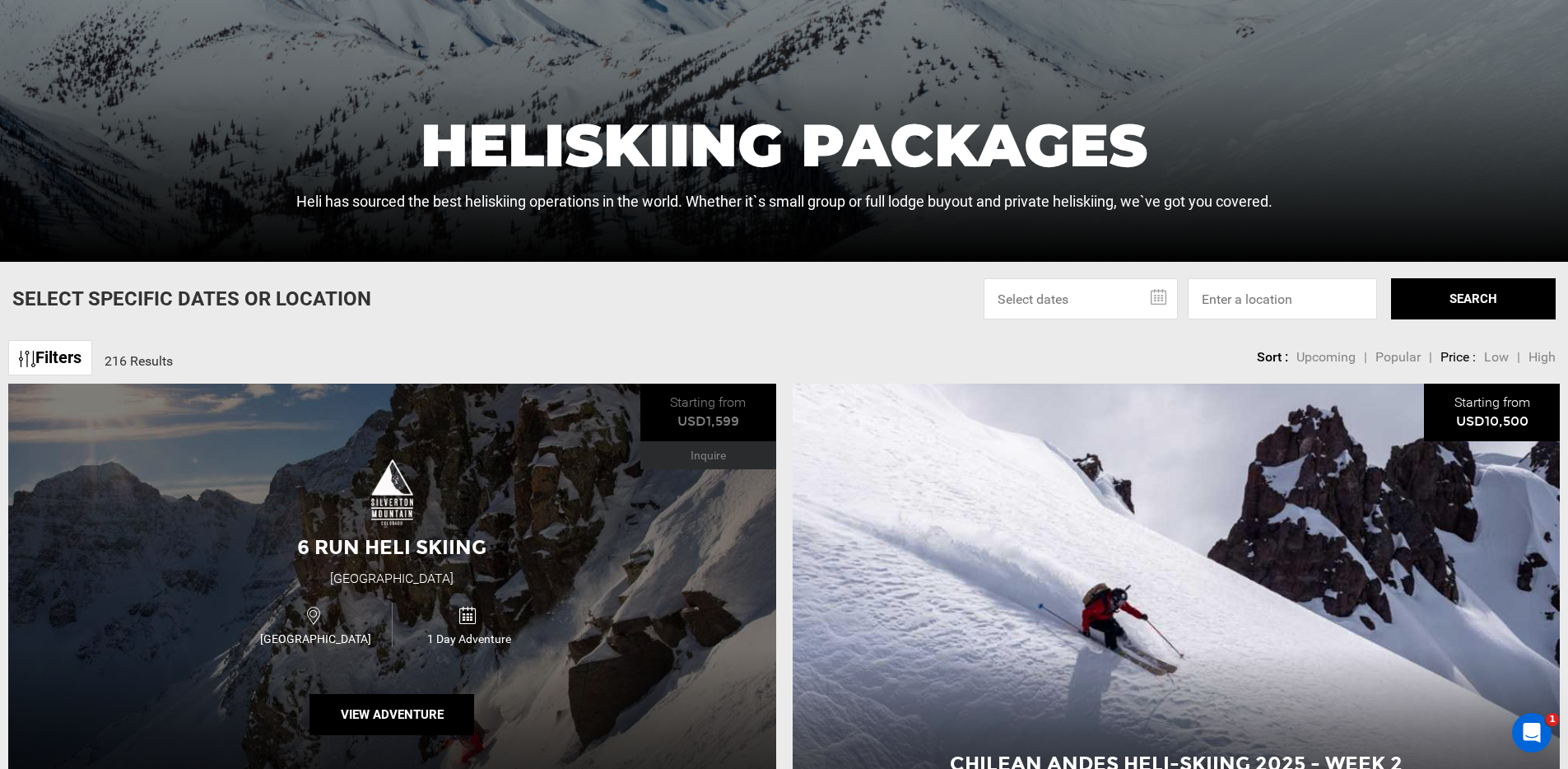
scroll to position [487, 0]
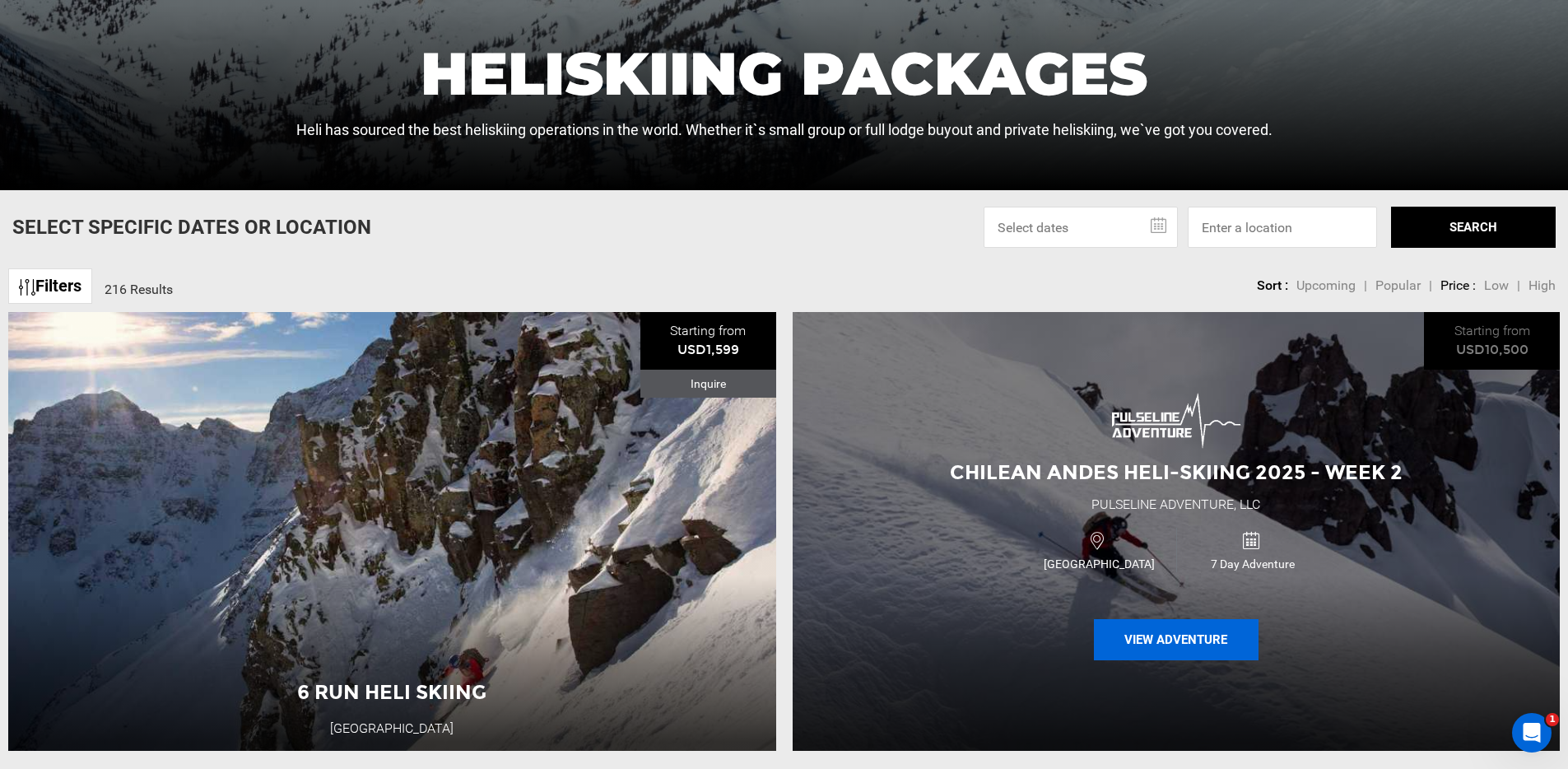
click at [1157, 636] on button "View Adventure" at bounding box center [1176, 639] width 165 height 41
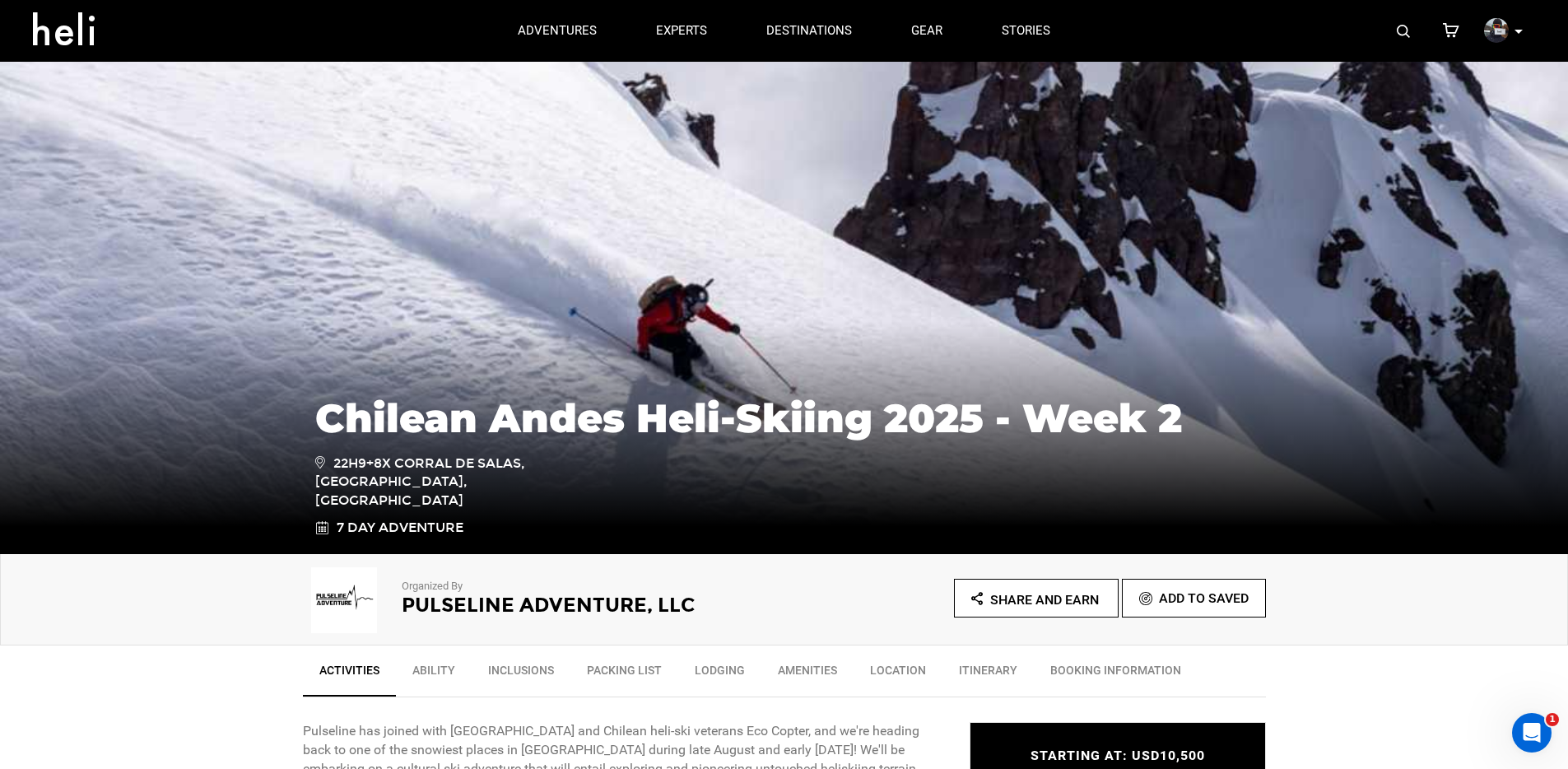
click at [1012, 592] on span "Share and Earn" at bounding box center [1044, 600] width 108 height 16
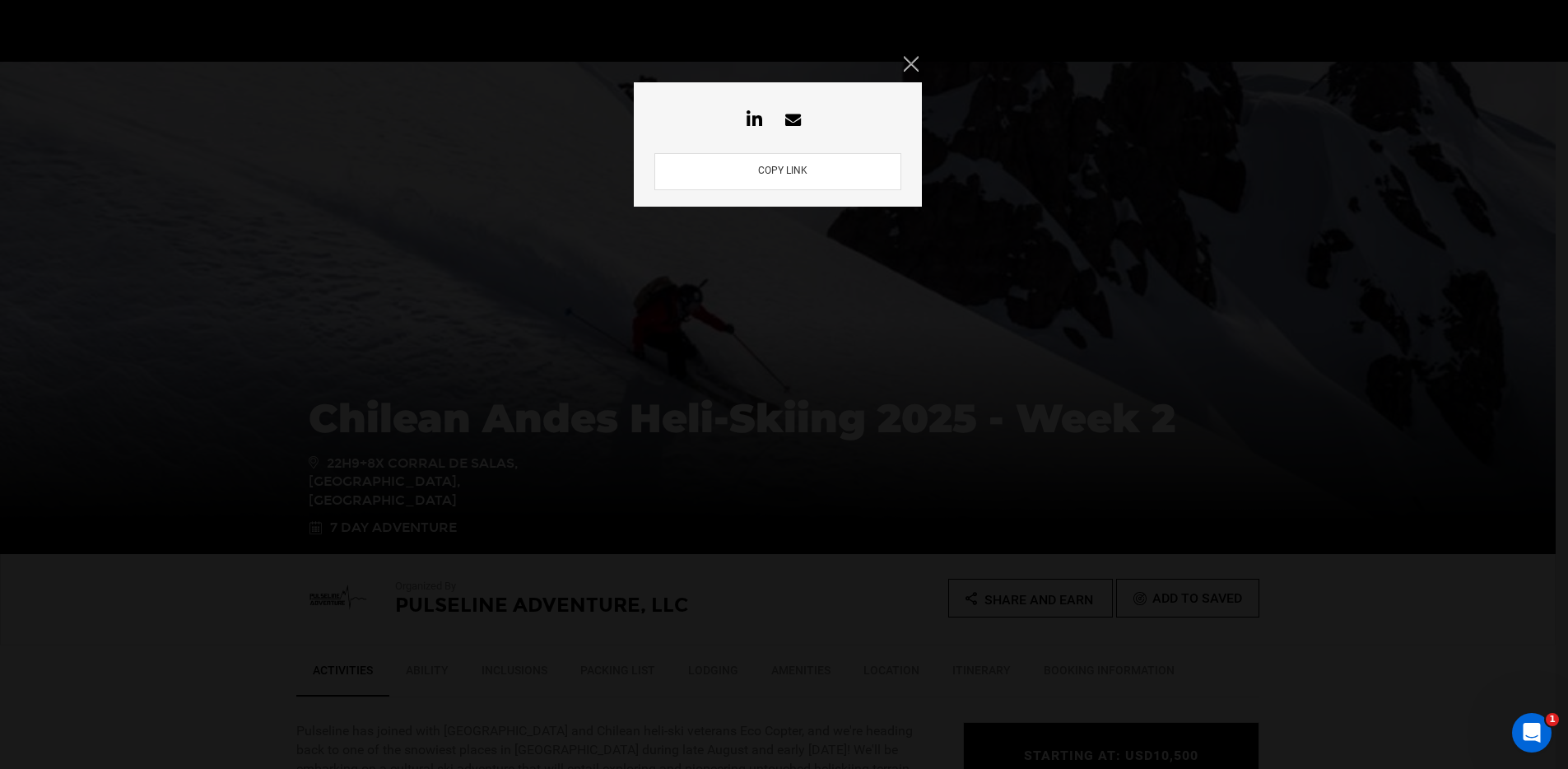
click at [771, 175] on button "COPY LINK" at bounding box center [782, 172] width 59 height 16
click at [904, 60] on icon "Close" at bounding box center [910, 63] width 15 height 15
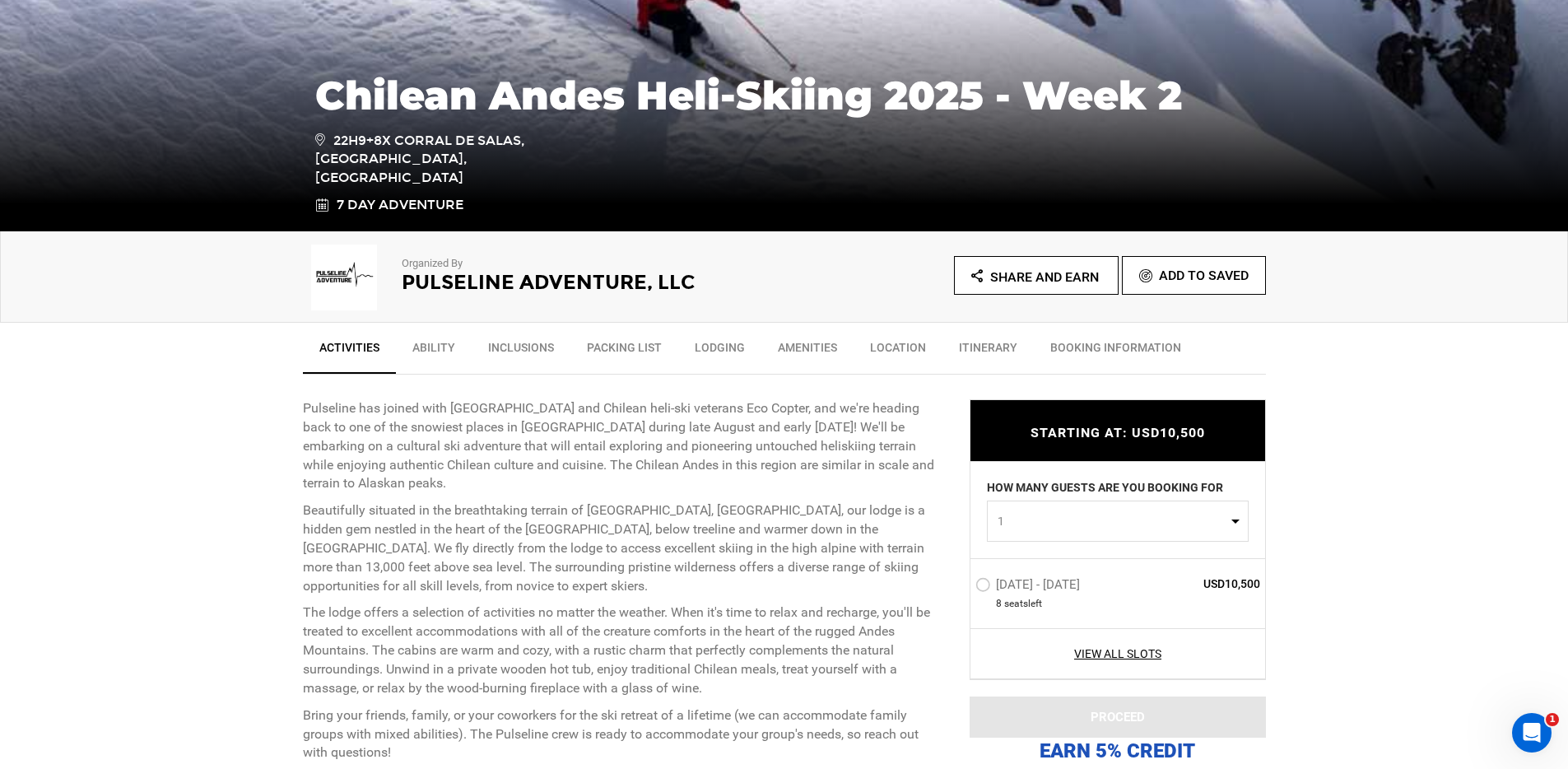
scroll to position [395, 0]
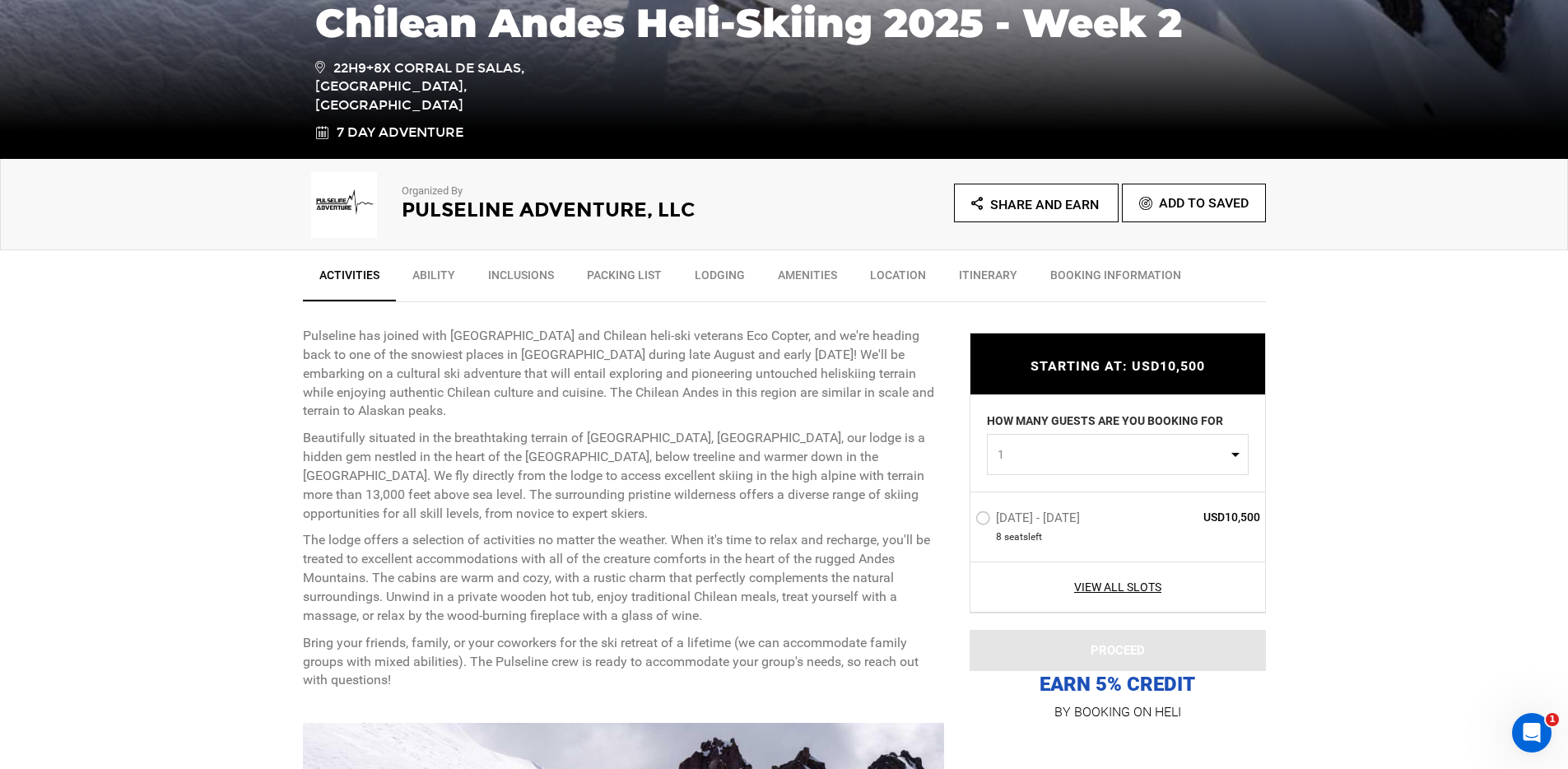
click at [982, 519] on label "Sep 6 - Sep 12, 2025" at bounding box center [1029, 521] width 108 height 19
click at [963, 519] on input "Sep 6 - Sep 12, 2025" at bounding box center [963, 526] width 0 height 35
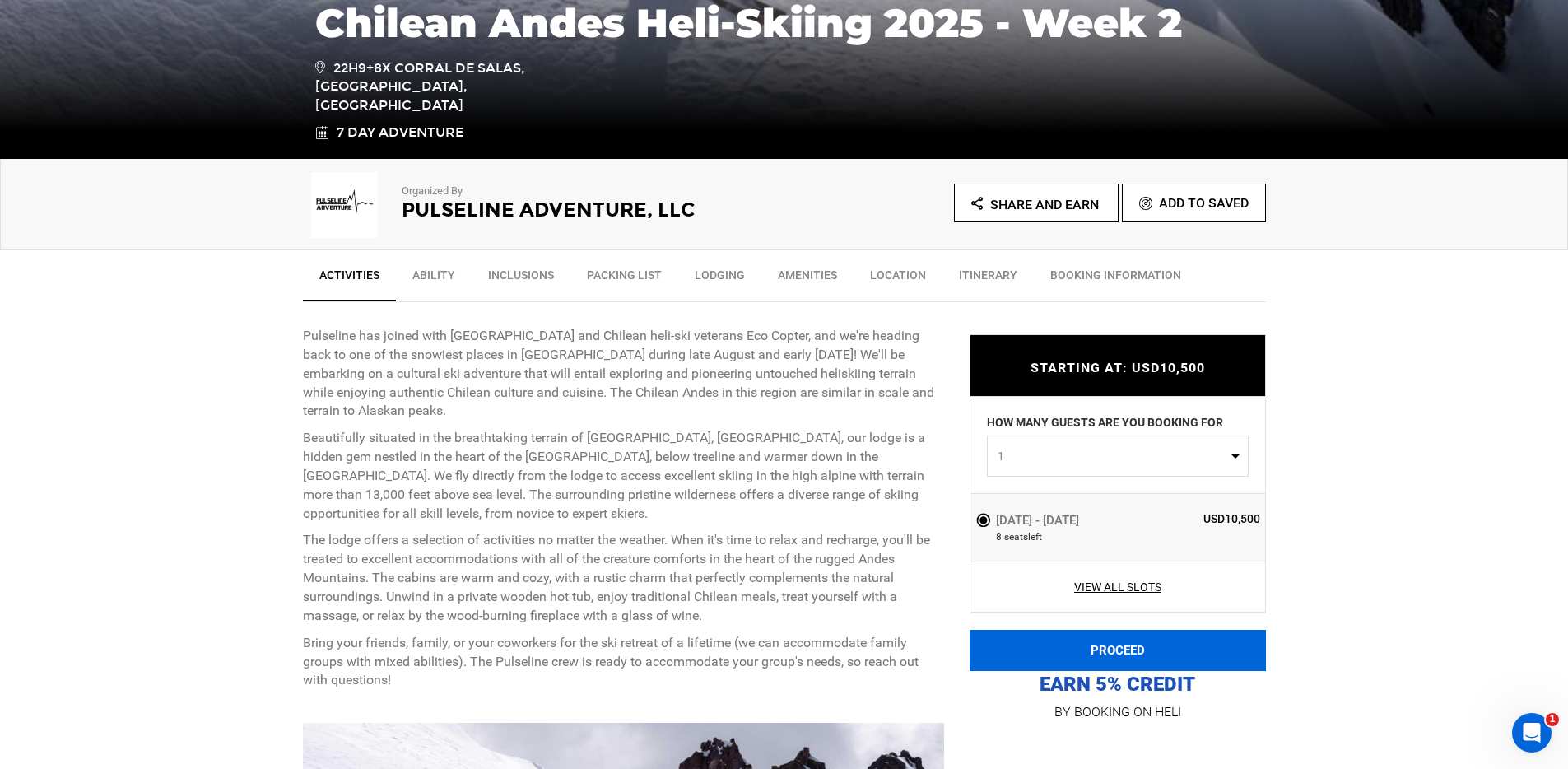
click at [1119, 651] on button "PROCEED" at bounding box center [1118, 650] width 296 height 41
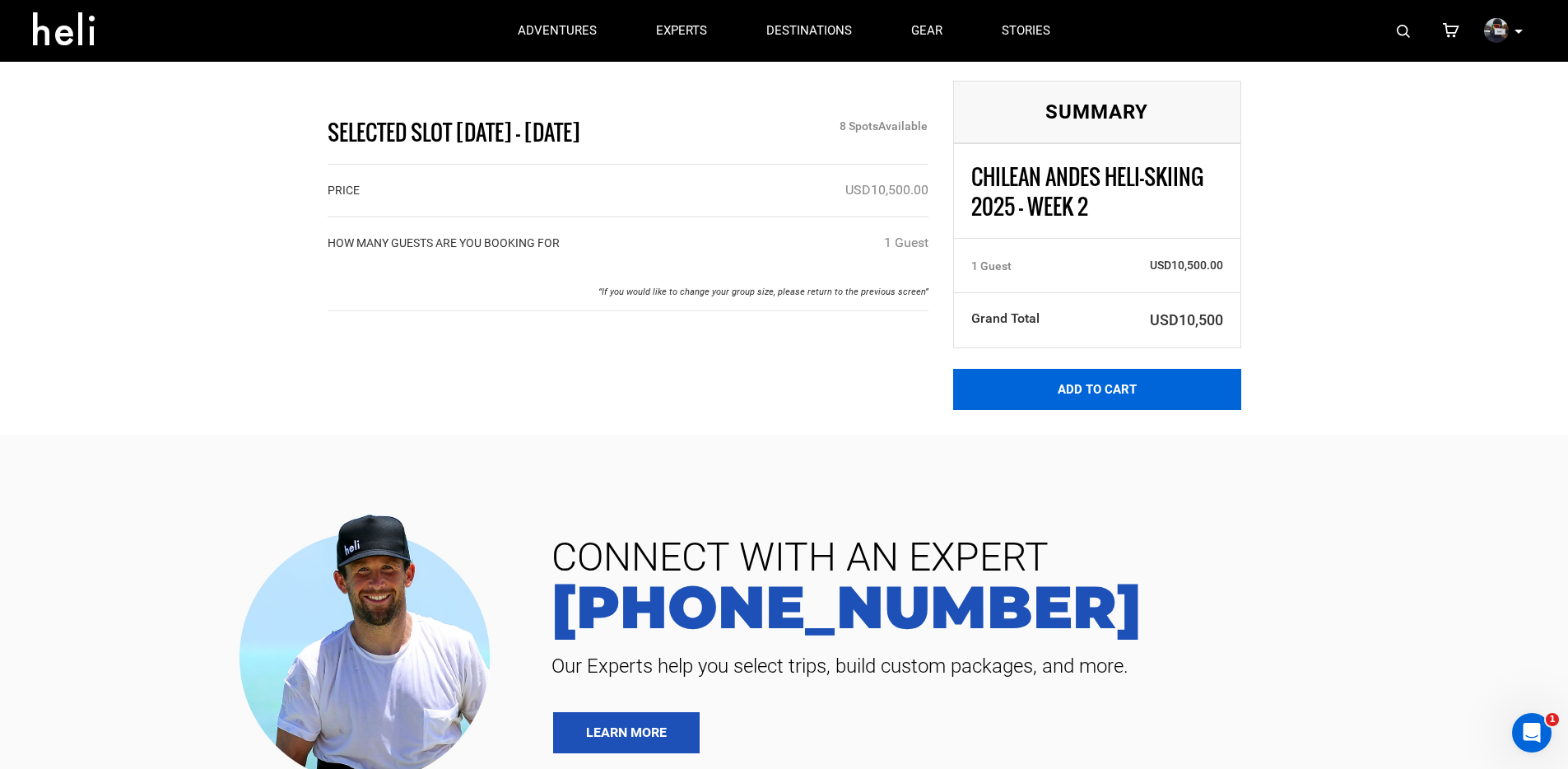
click at [1059, 405] on button "Add to Cart" at bounding box center [1096, 389] width 288 height 41
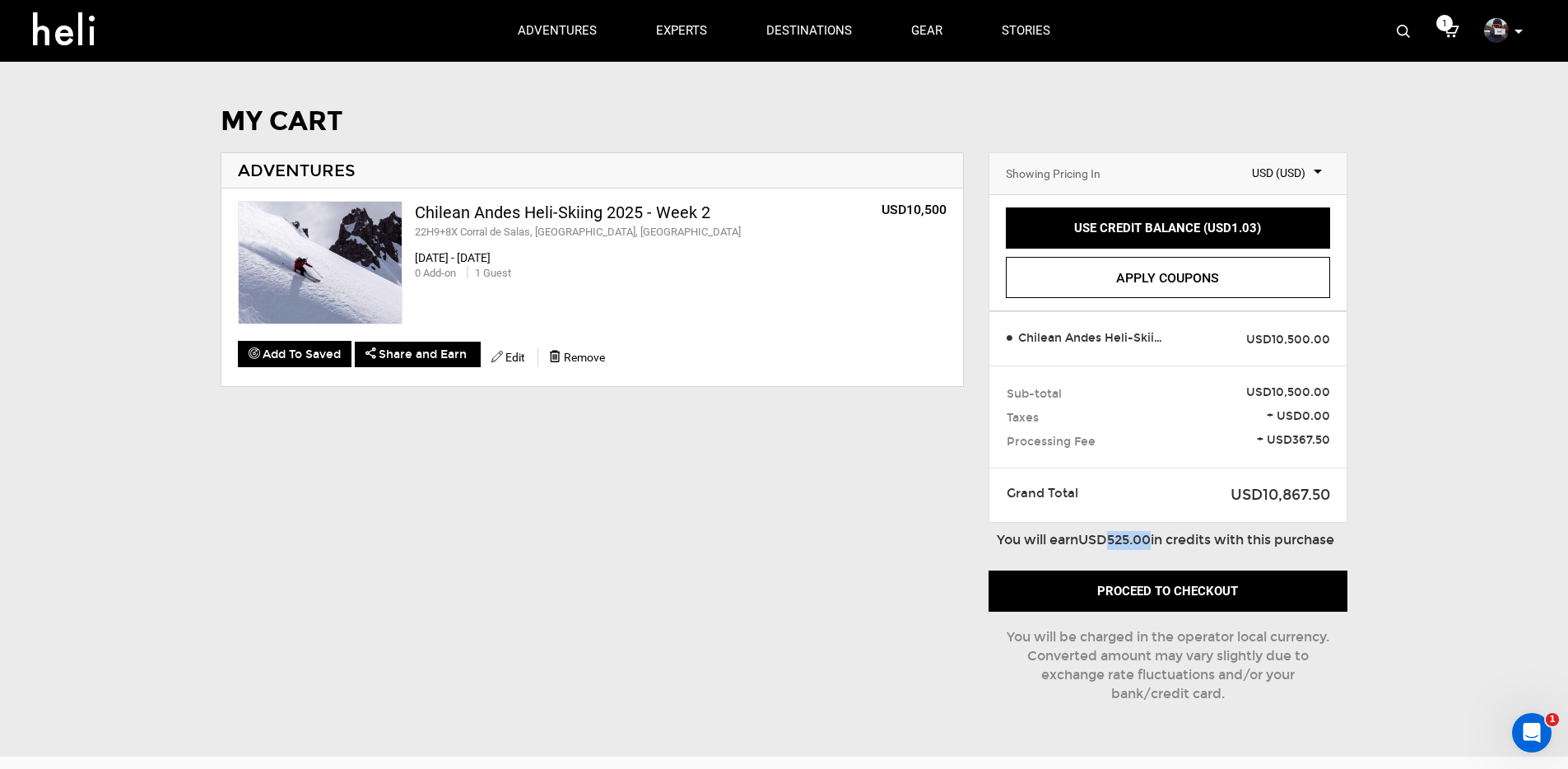
drag, startPoint x: 1113, startPoint y: 541, endPoint x: 1153, endPoint y: 544, distance: 40.1
click at [1150, 544] on b "USD525.00" at bounding box center [1114, 540] width 72 height 16
click at [1244, 550] on div "You will earn USD525.00 in credits with this purchase" at bounding box center [1172, 351] width 351 height 398
click at [79, 21] on icon at bounding box center [70, 24] width 74 height 26
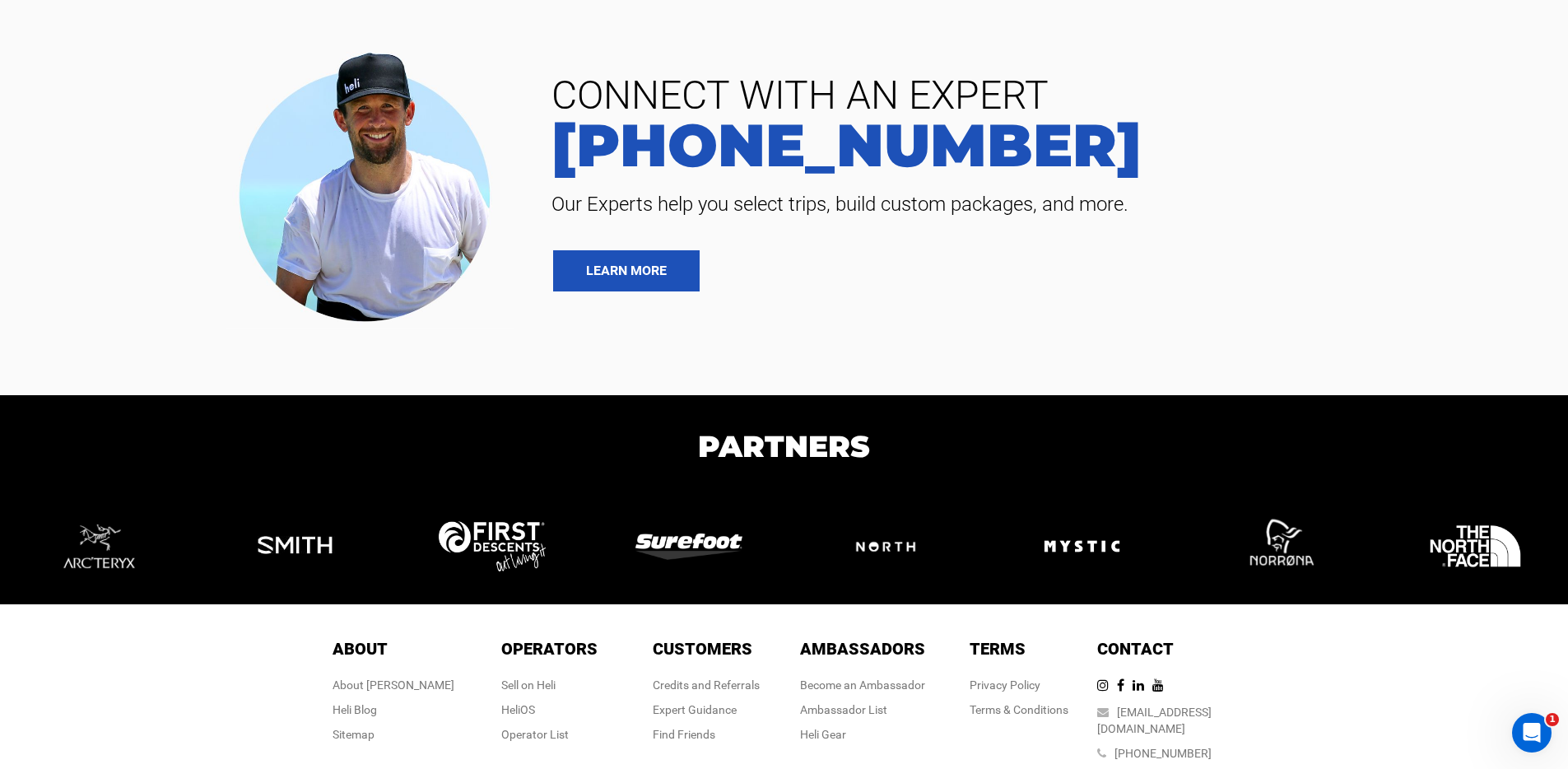
scroll to position [3912, 0]
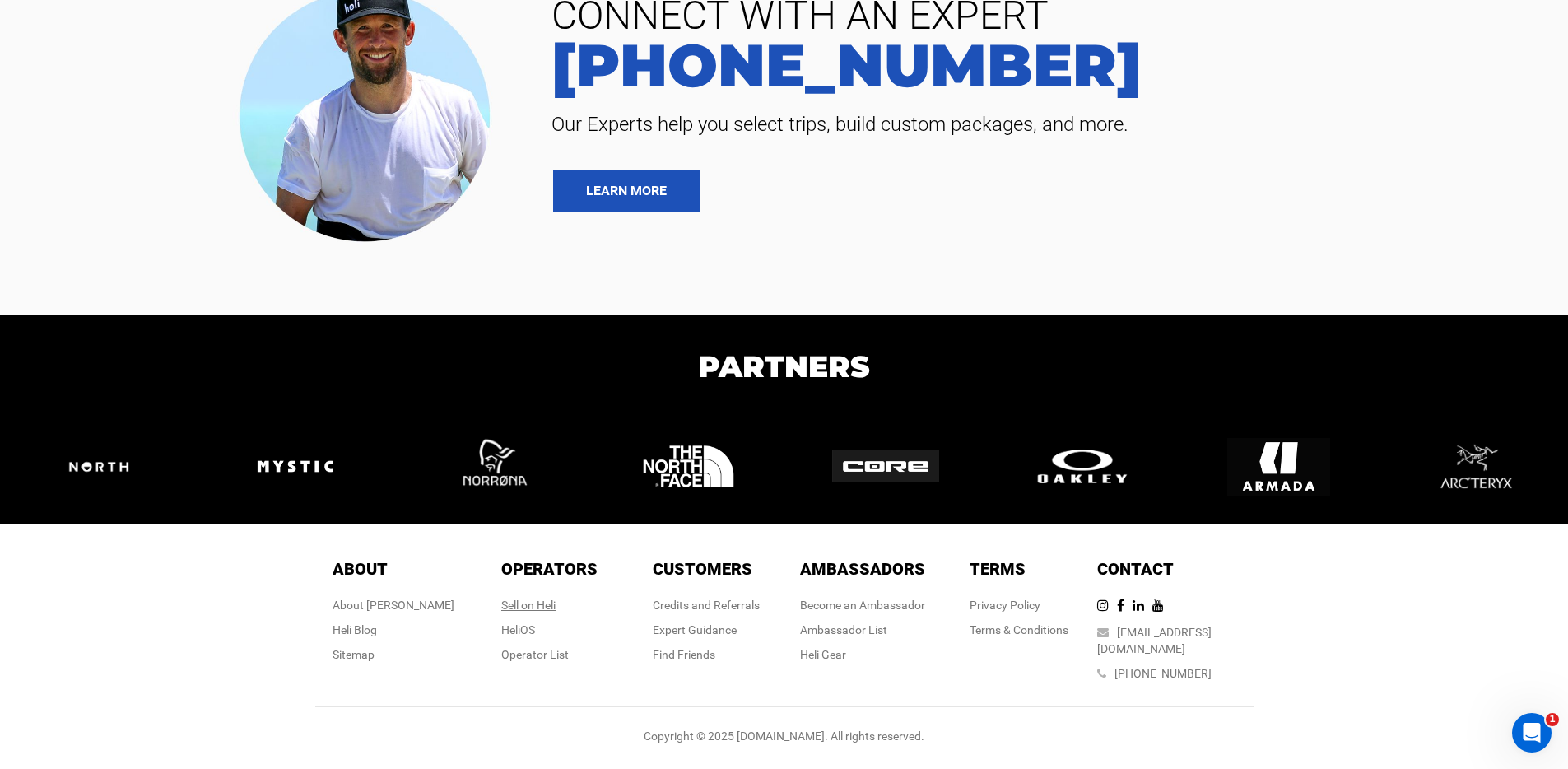
click at [527, 614] on div "Sell on Heli" at bounding box center [549, 605] width 96 height 17
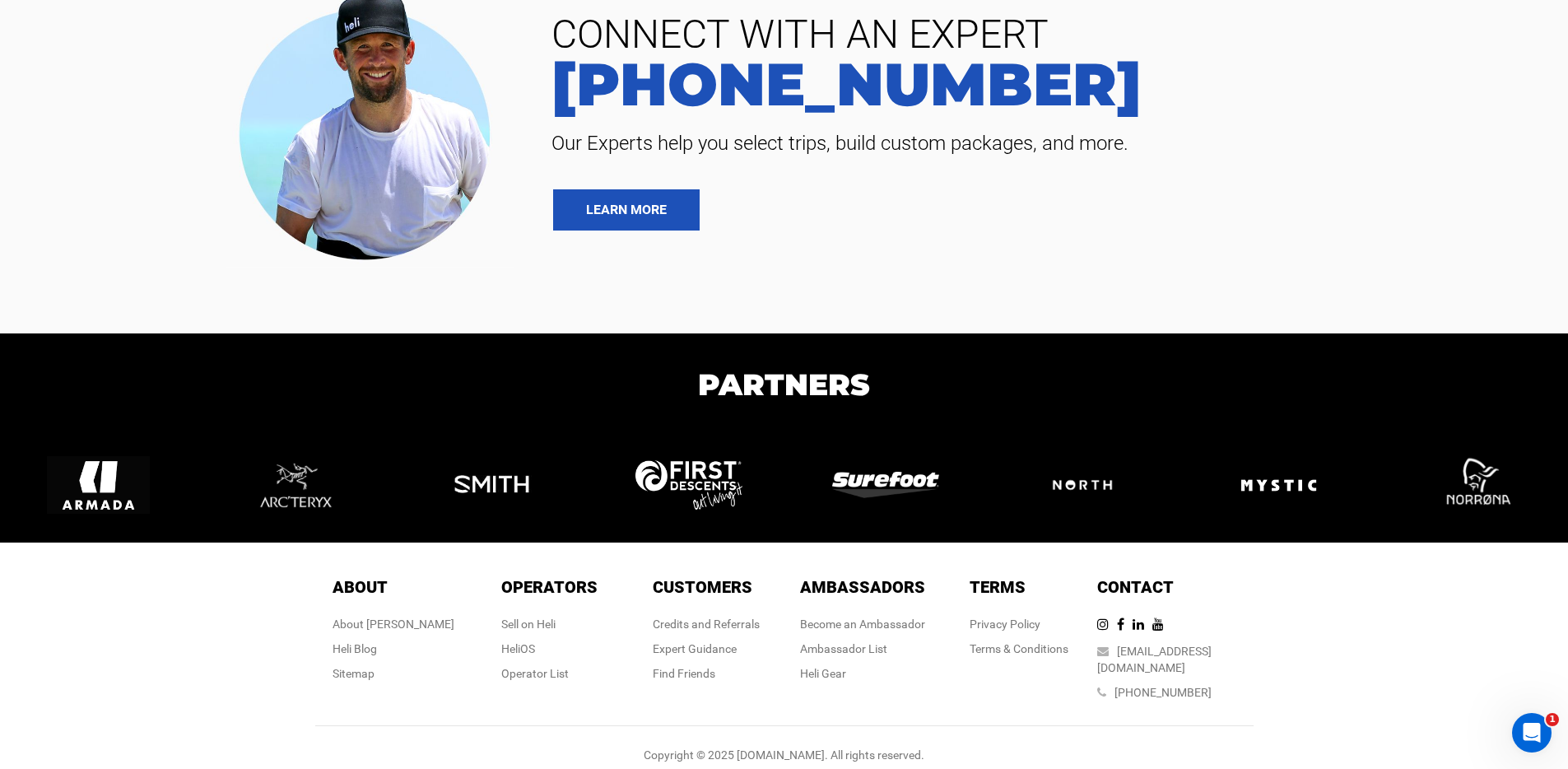
scroll to position [1989, 0]
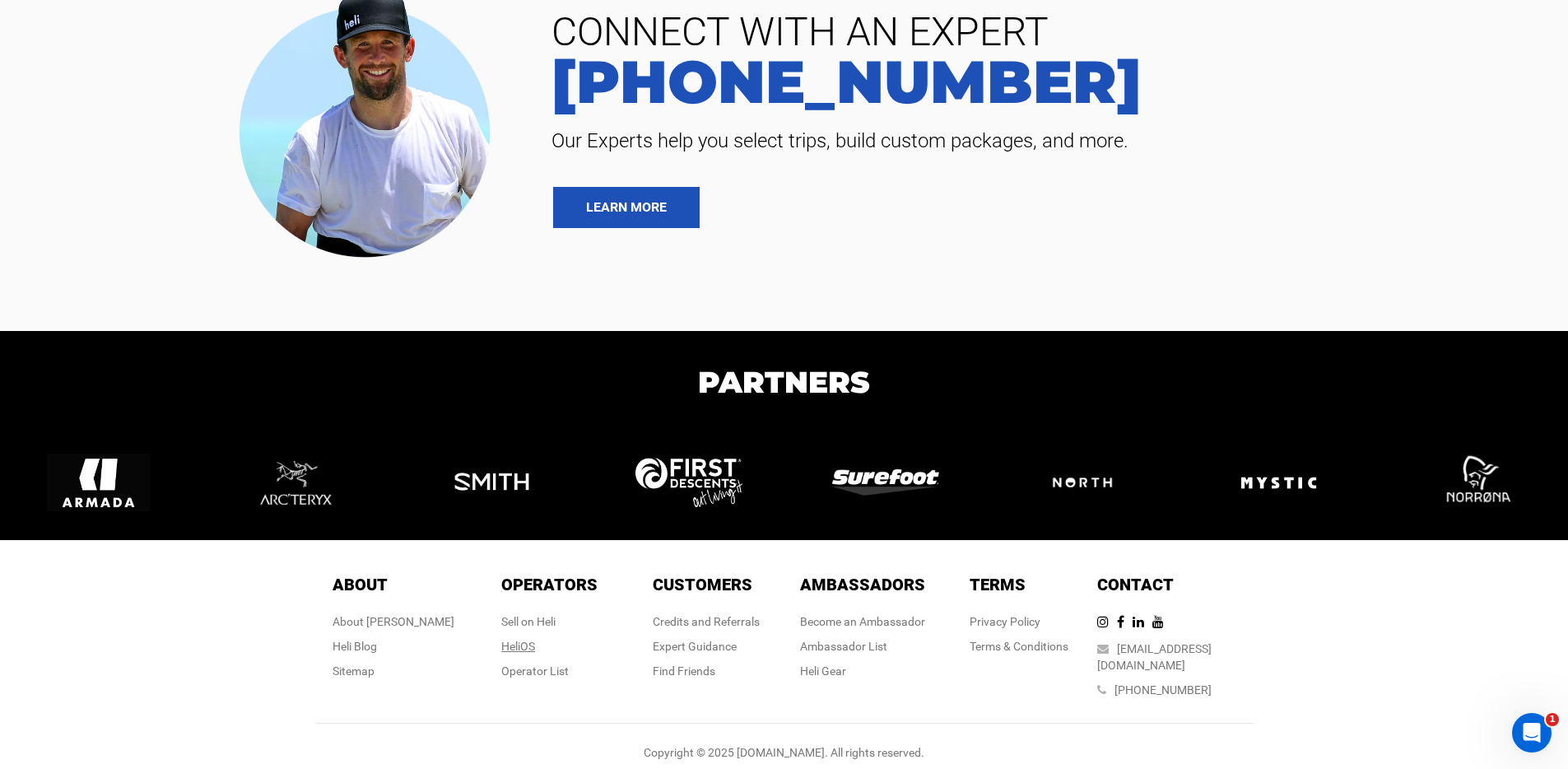
click at [522, 646] on link "HeliOS" at bounding box center [518, 646] width 33 height 13
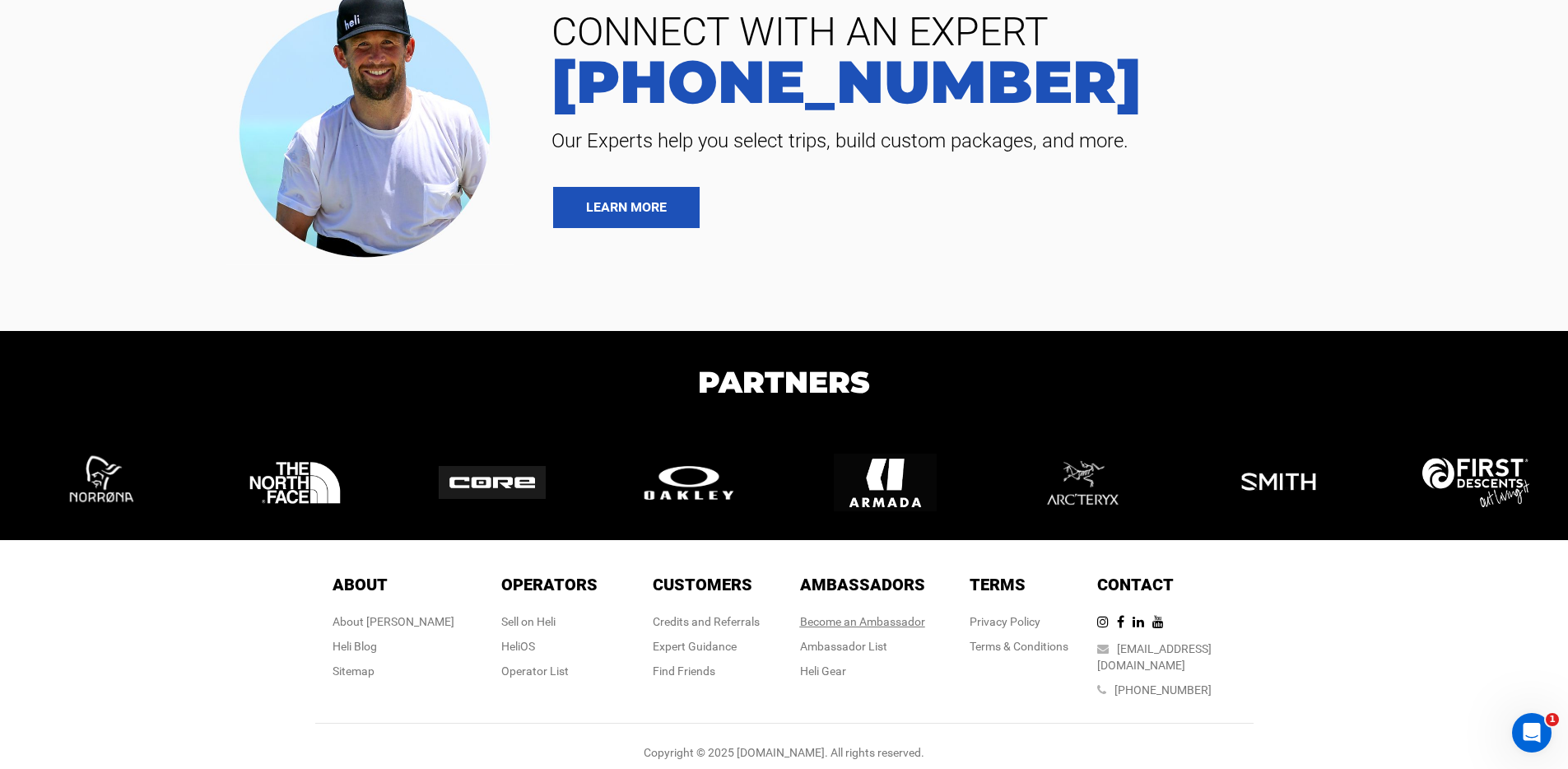
click at [854, 624] on link "Become an Ambassador" at bounding box center [863, 621] width 125 height 13
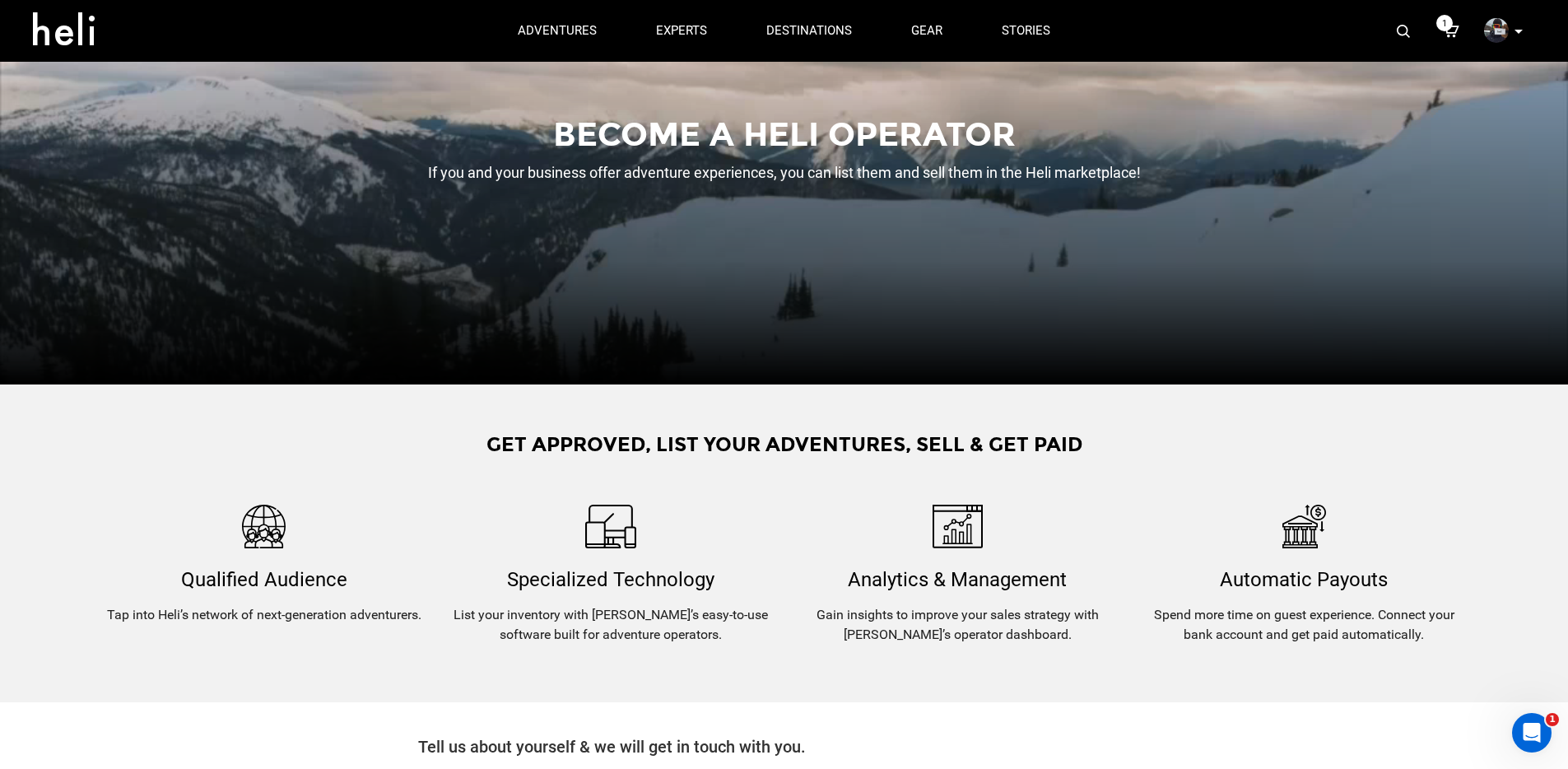
scroll to position [0, 0]
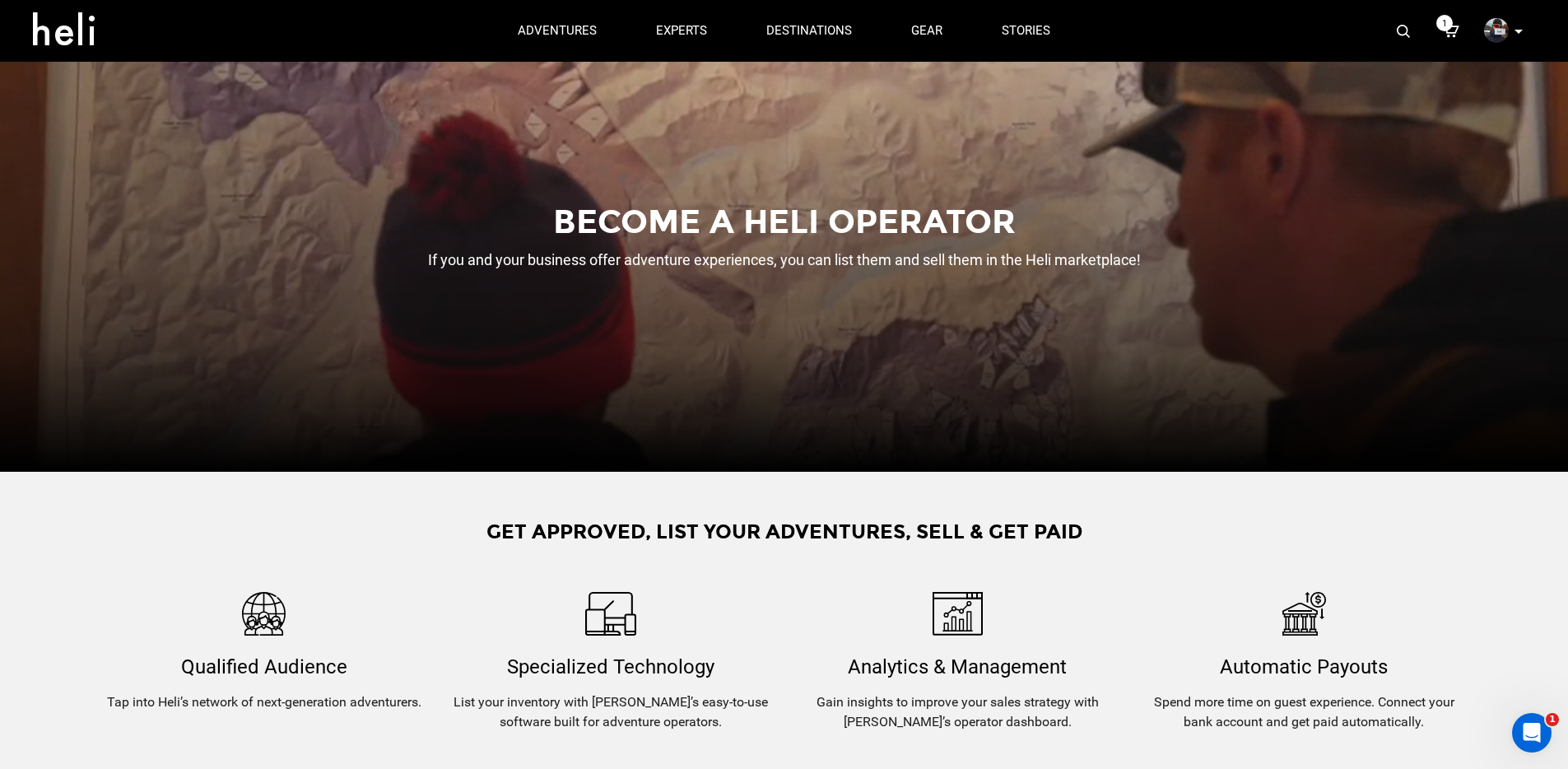
click at [1445, 34] on icon at bounding box center [1451, 31] width 17 height 21
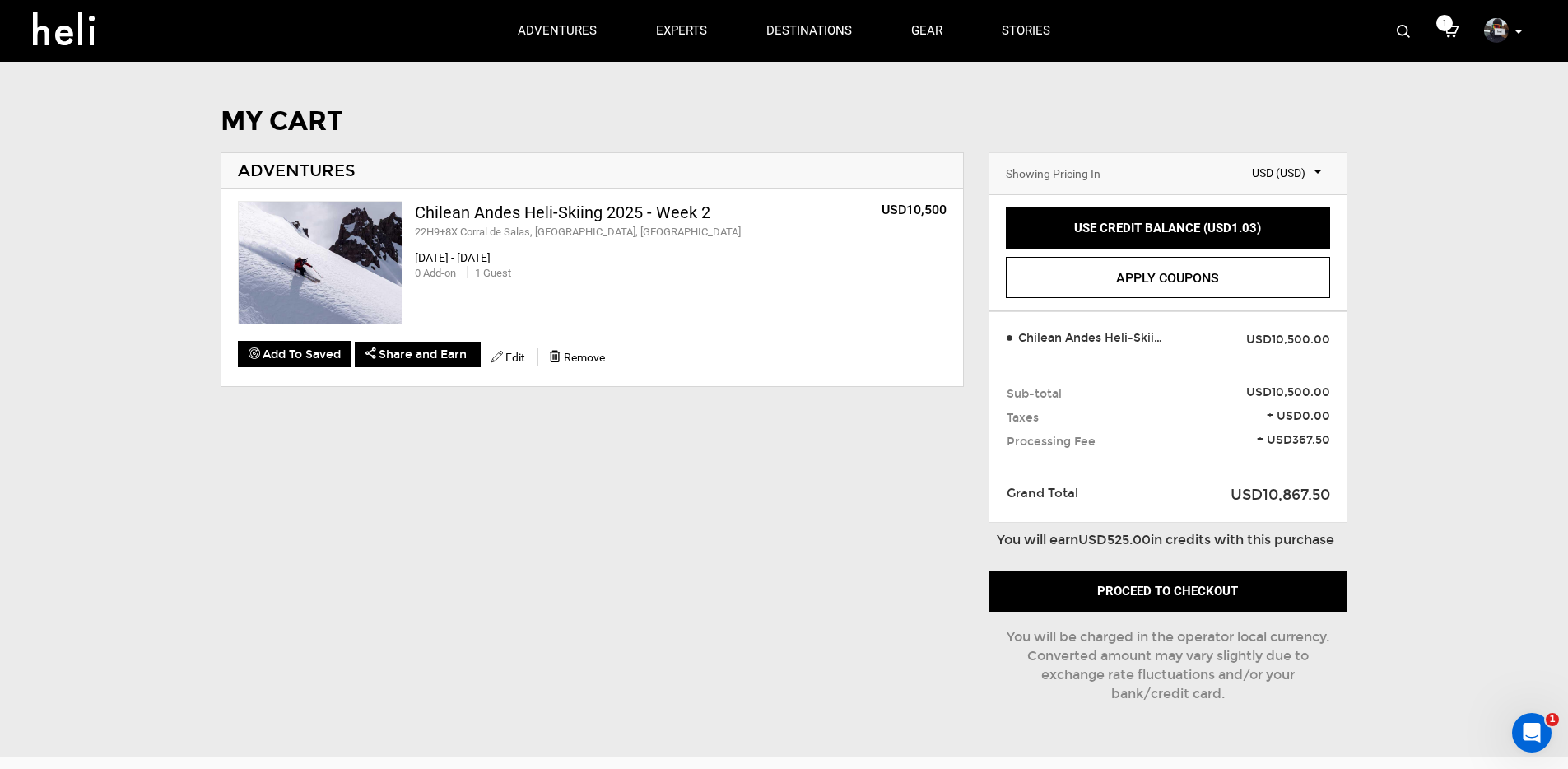
click at [1517, 31] on icon at bounding box center [1518, 32] width 8 height 4
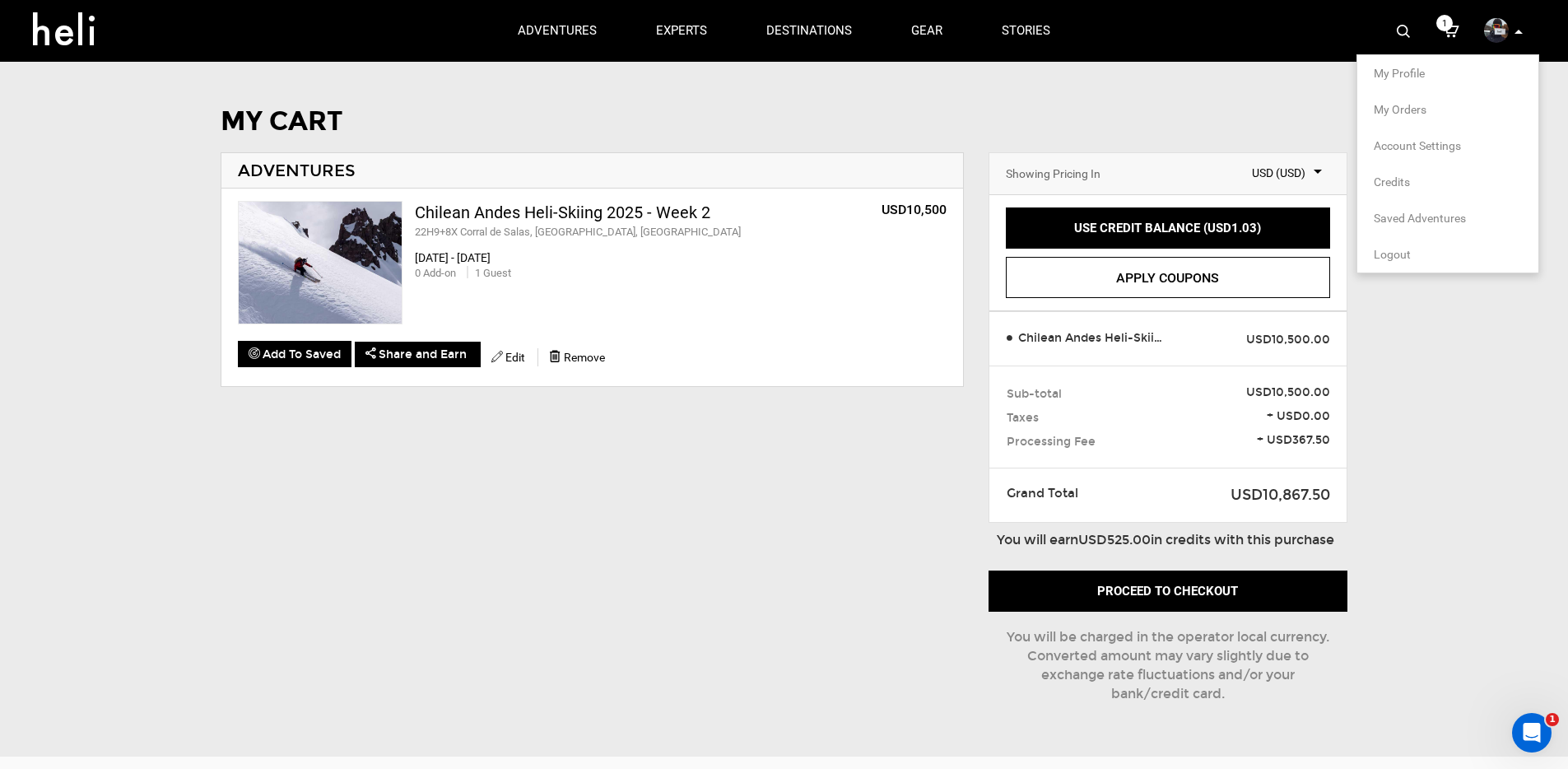
click at [1388, 253] on span "Logout" at bounding box center [1392, 254] width 37 height 13
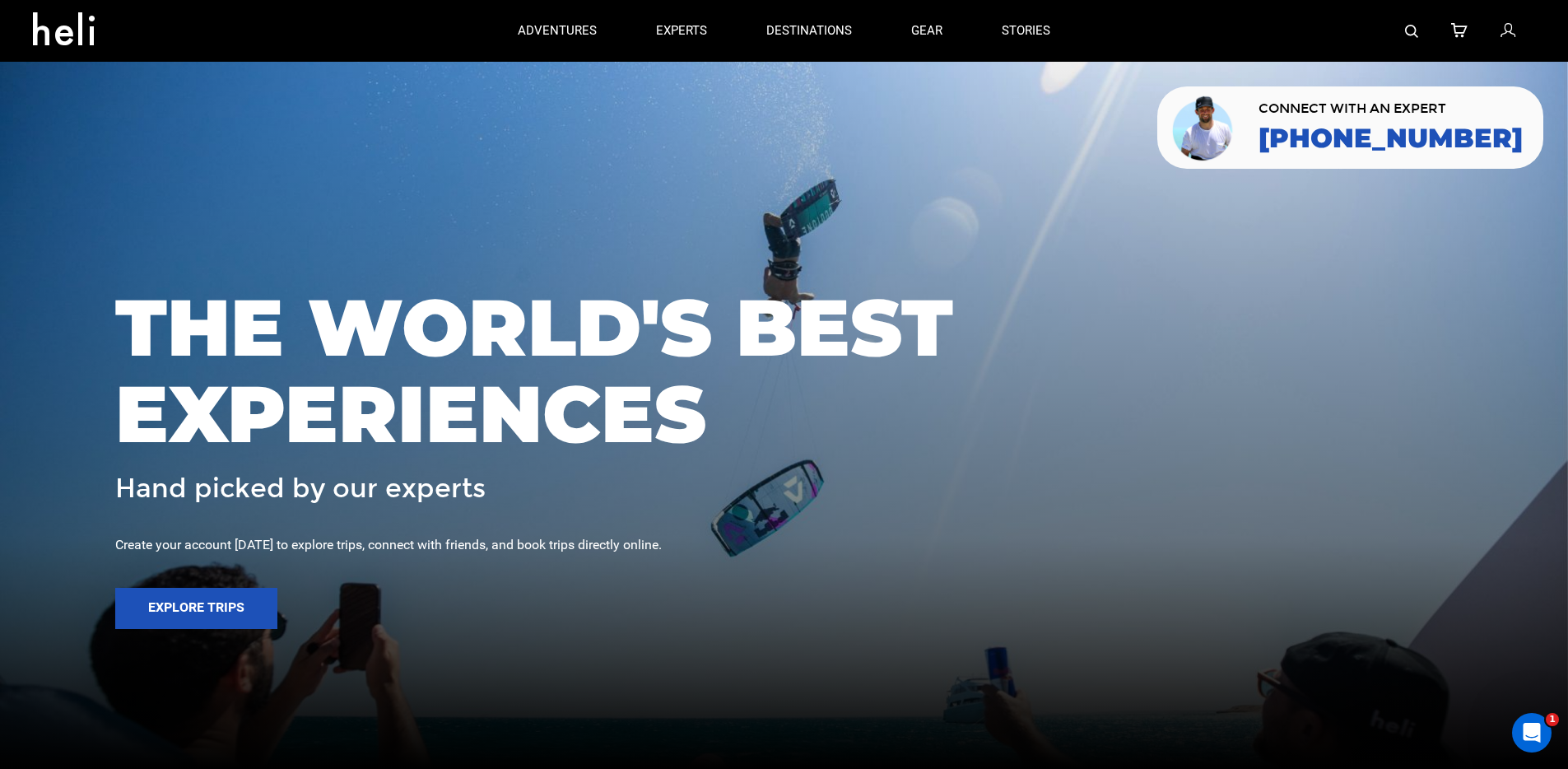
click at [1512, 31] on icon at bounding box center [1507, 31] width 15 height 21
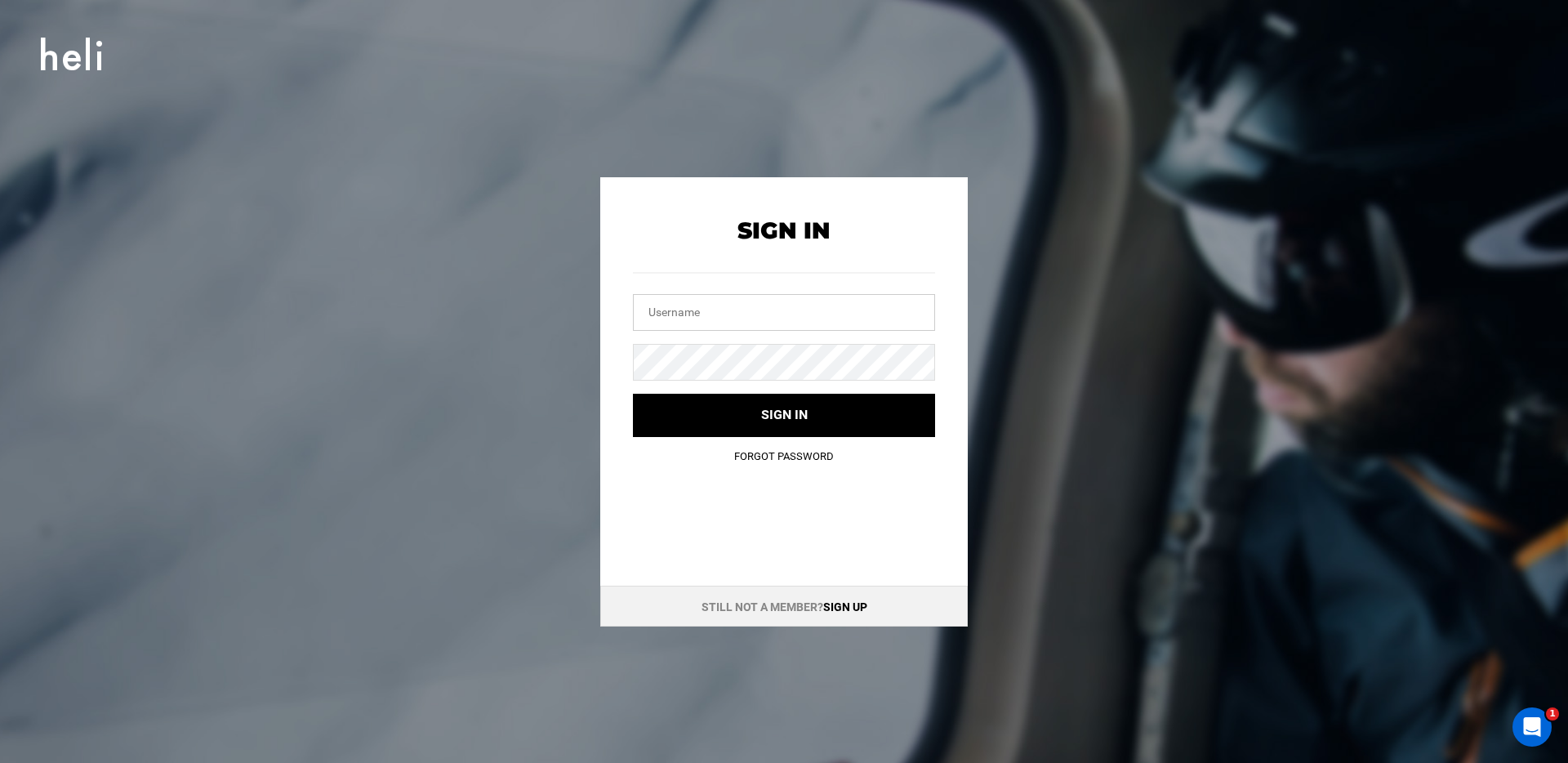
click at [659, 318] on input "text" at bounding box center [784, 312] width 302 height 37
type input "[EMAIL_ADDRESS][DOMAIN_NAME]"
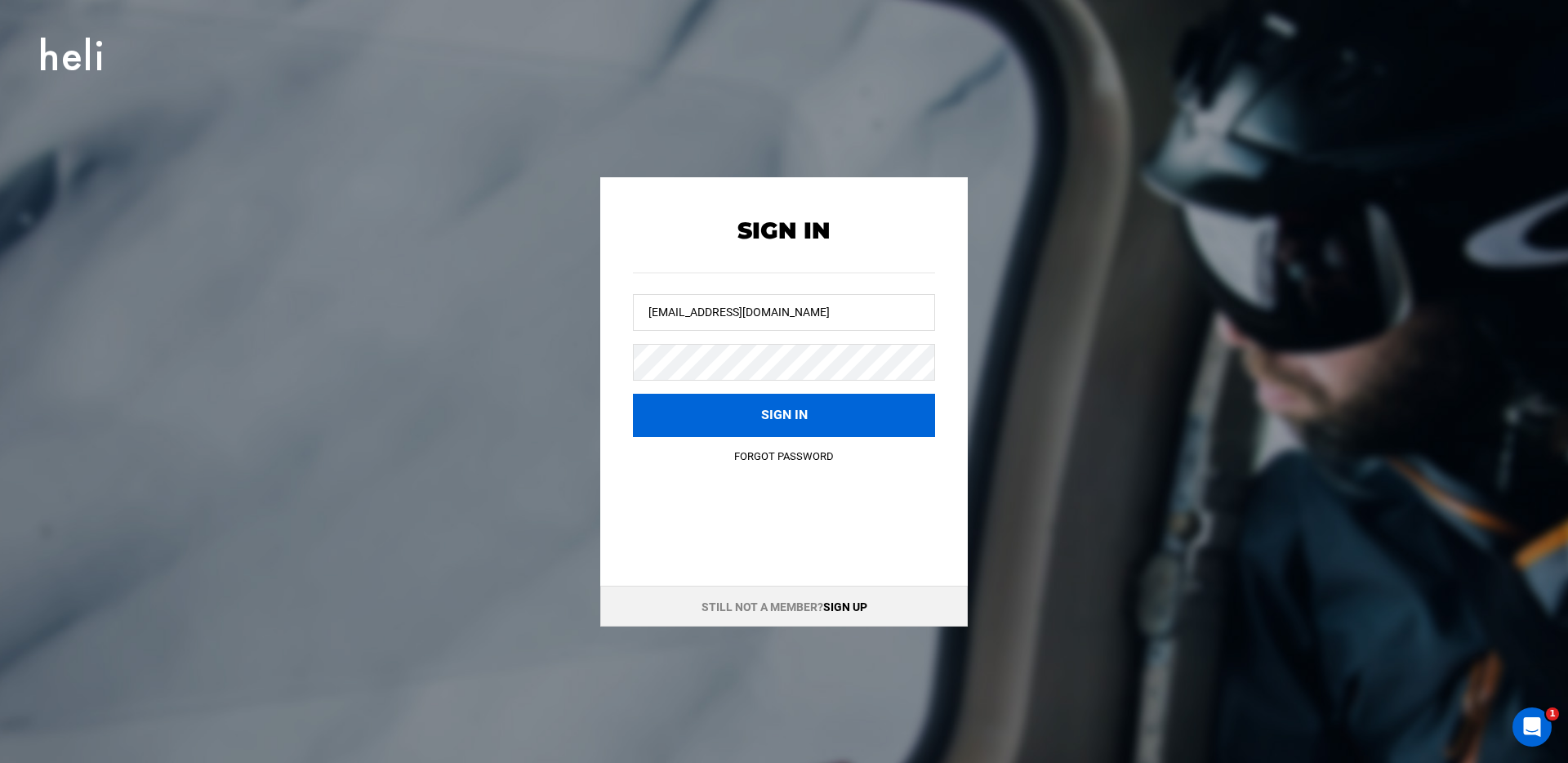
click at [733, 414] on button "Sign in" at bounding box center [784, 415] width 302 height 43
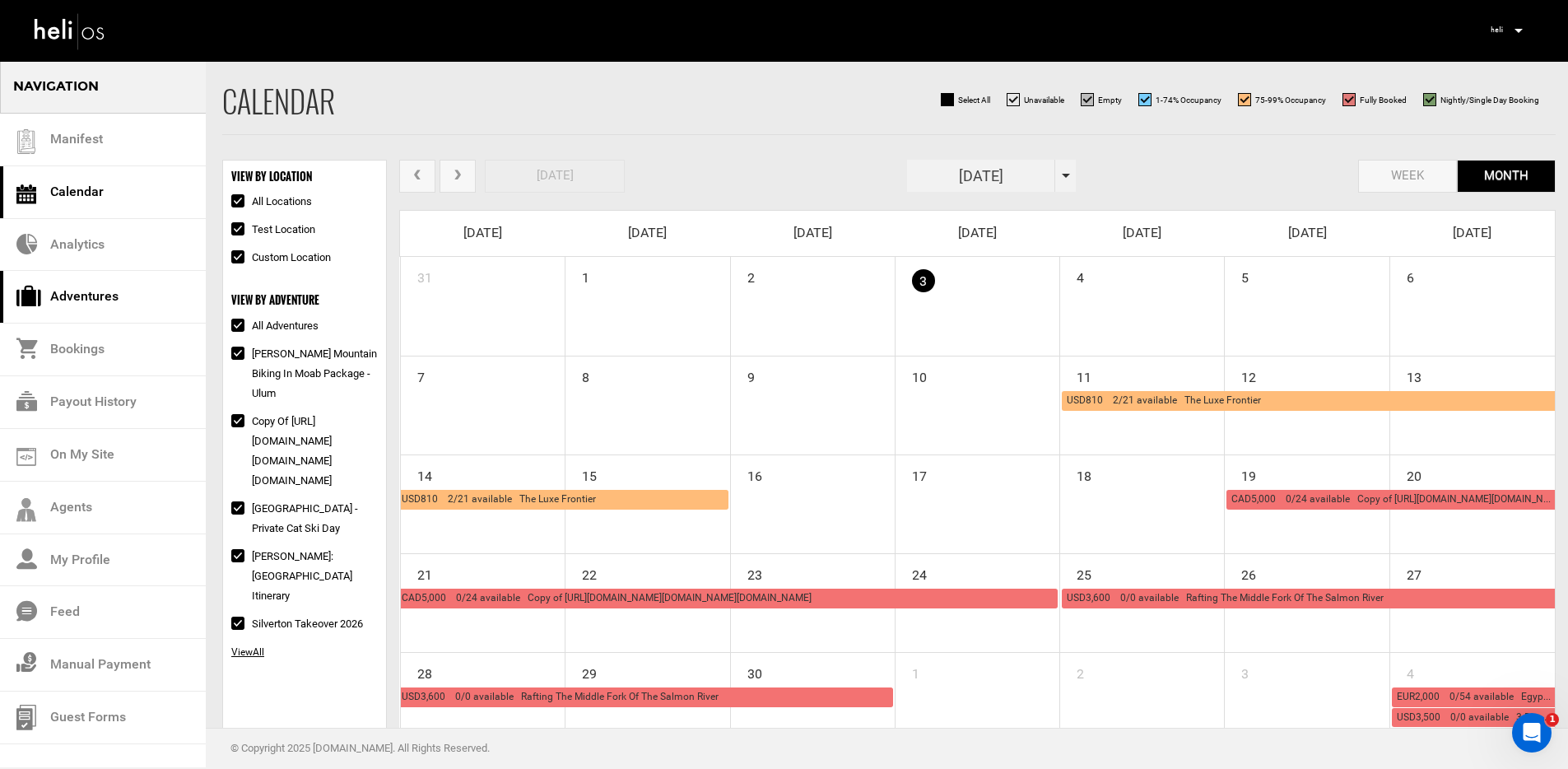
click at [105, 303] on link "Adventures" at bounding box center [102, 297] width 205 height 53
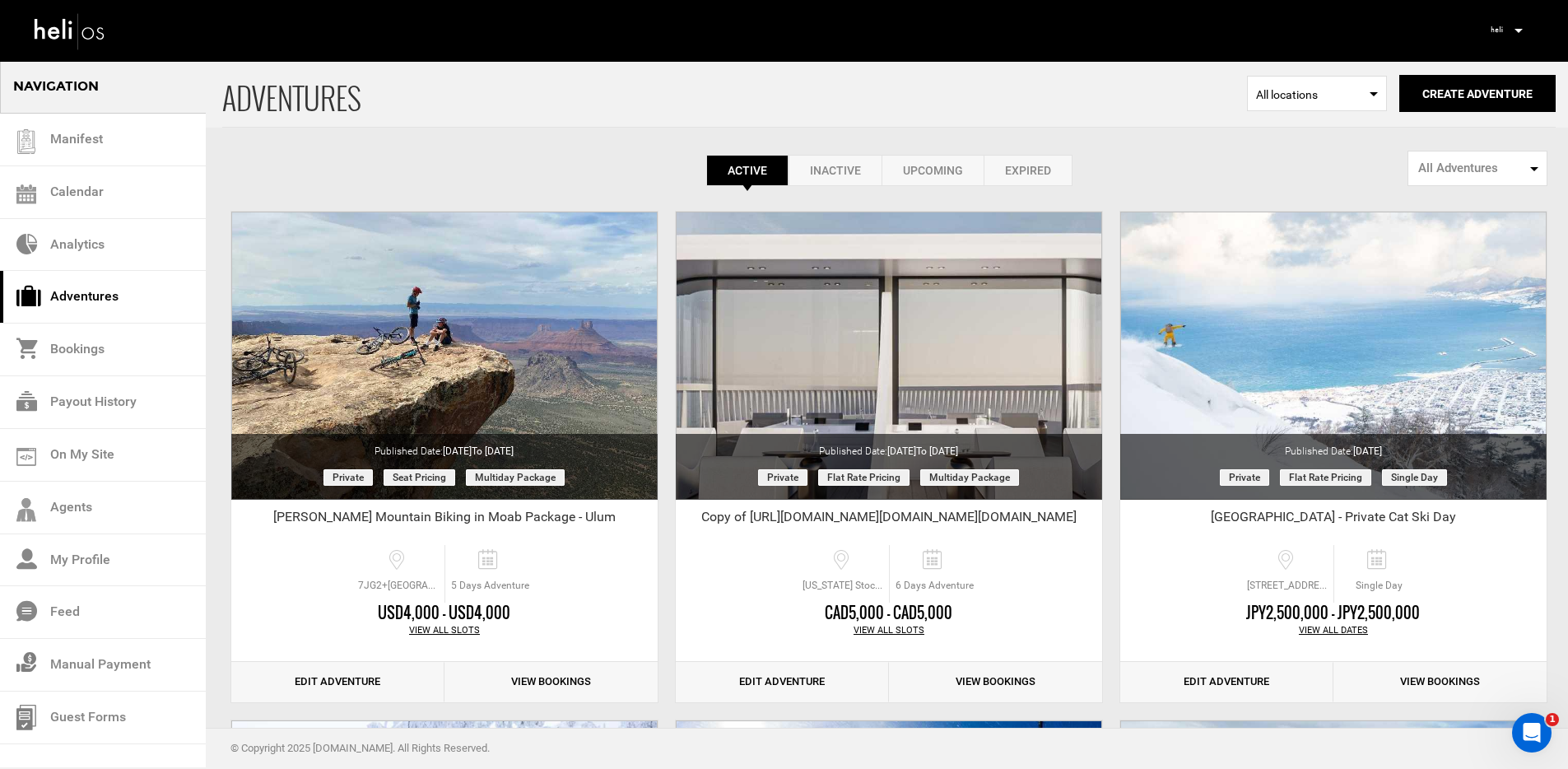
click at [1499, 167] on span "All Adventures" at bounding box center [1472, 168] width 108 height 18
click at [1454, 231] on span "Public Adventures" at bounding box center [1462, 233] width 93 height 17
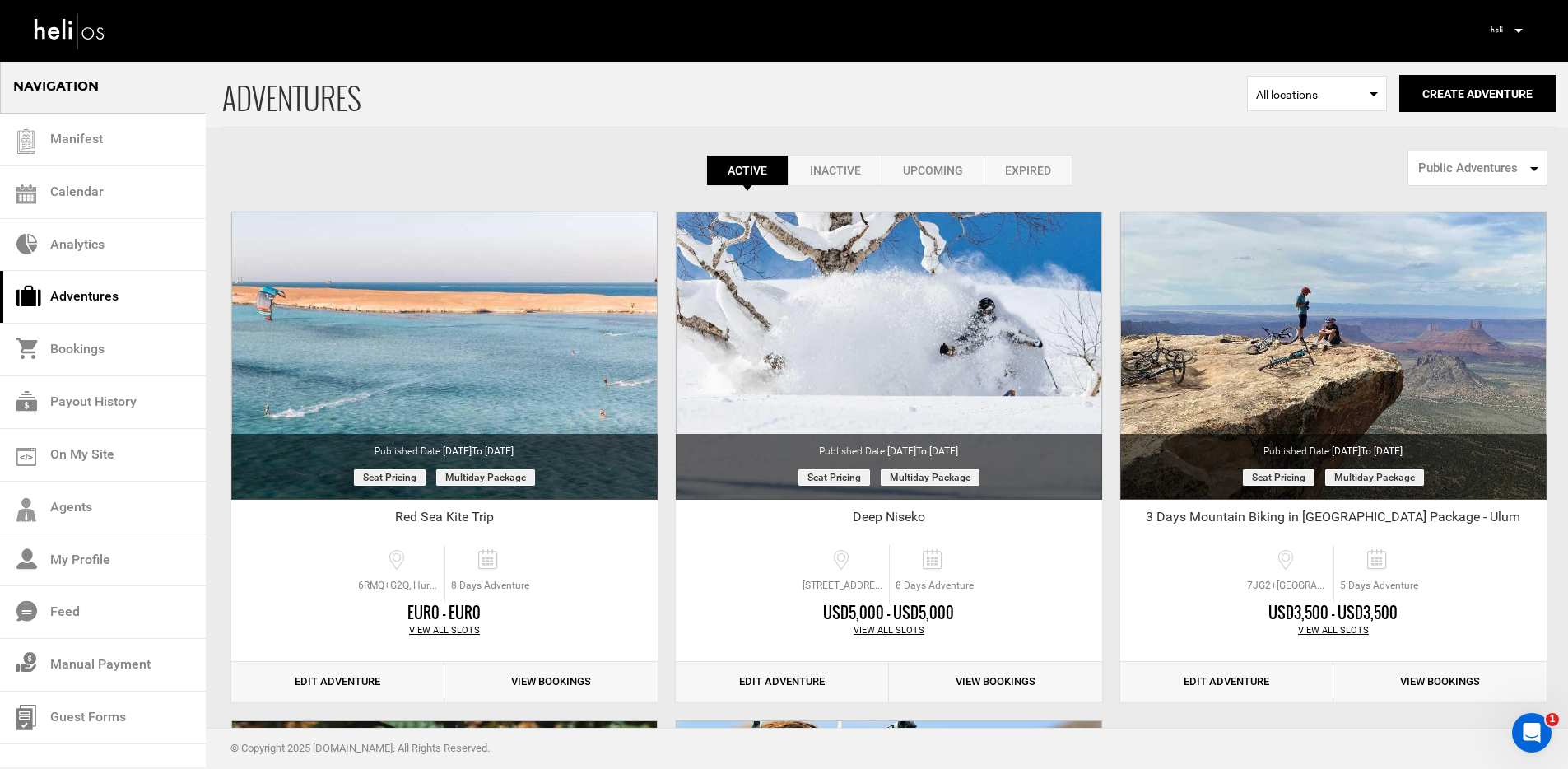
click at [1517, 168] on span "Public Adventures" at bounding box center [1472, 168] width 108 height 18
click at [1451, 259] on span "Private Adventures" at bounding box center [1465, 263] width 97 height 17
select select "number:2"
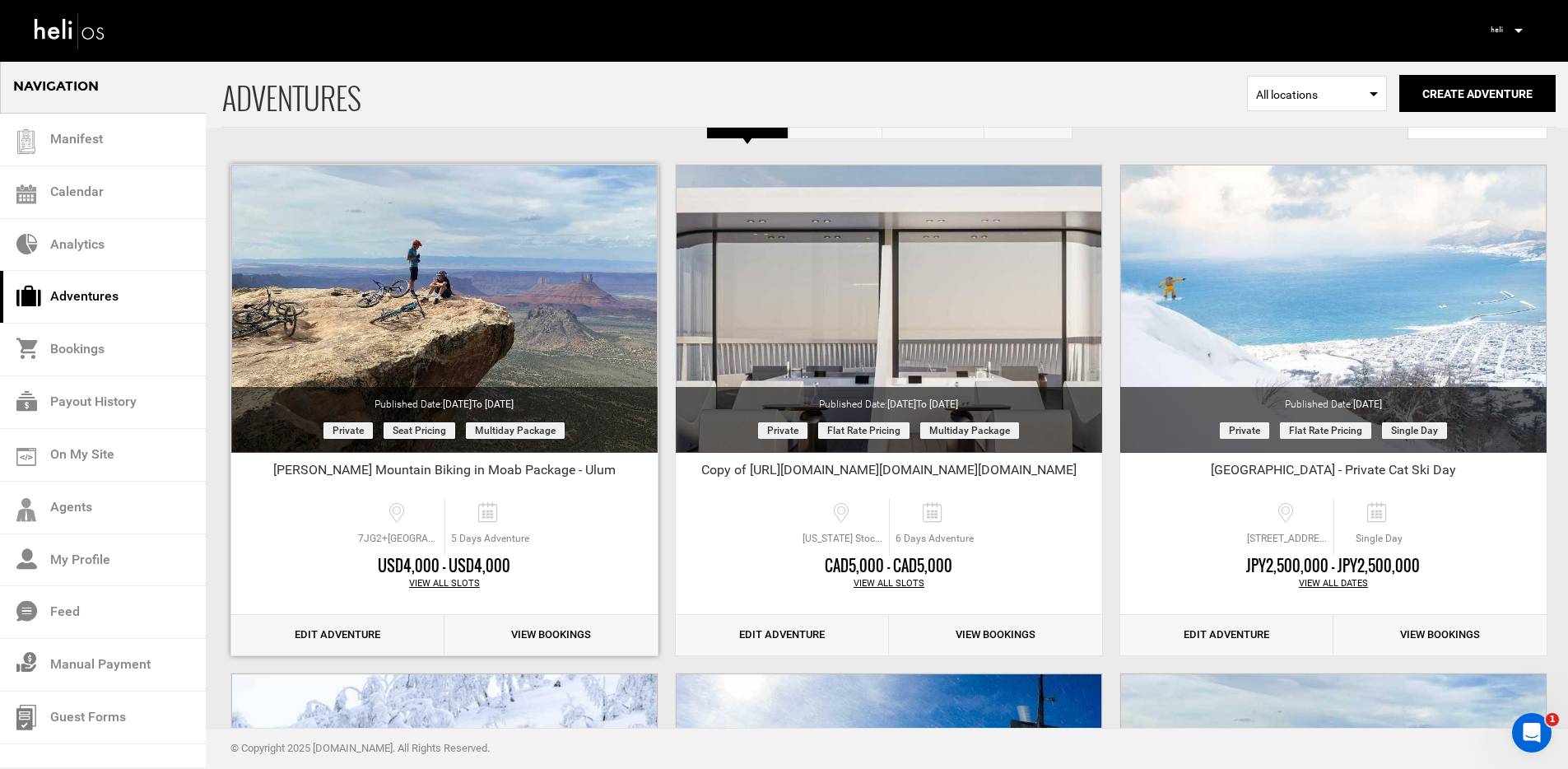
scroll to position [29, 0]
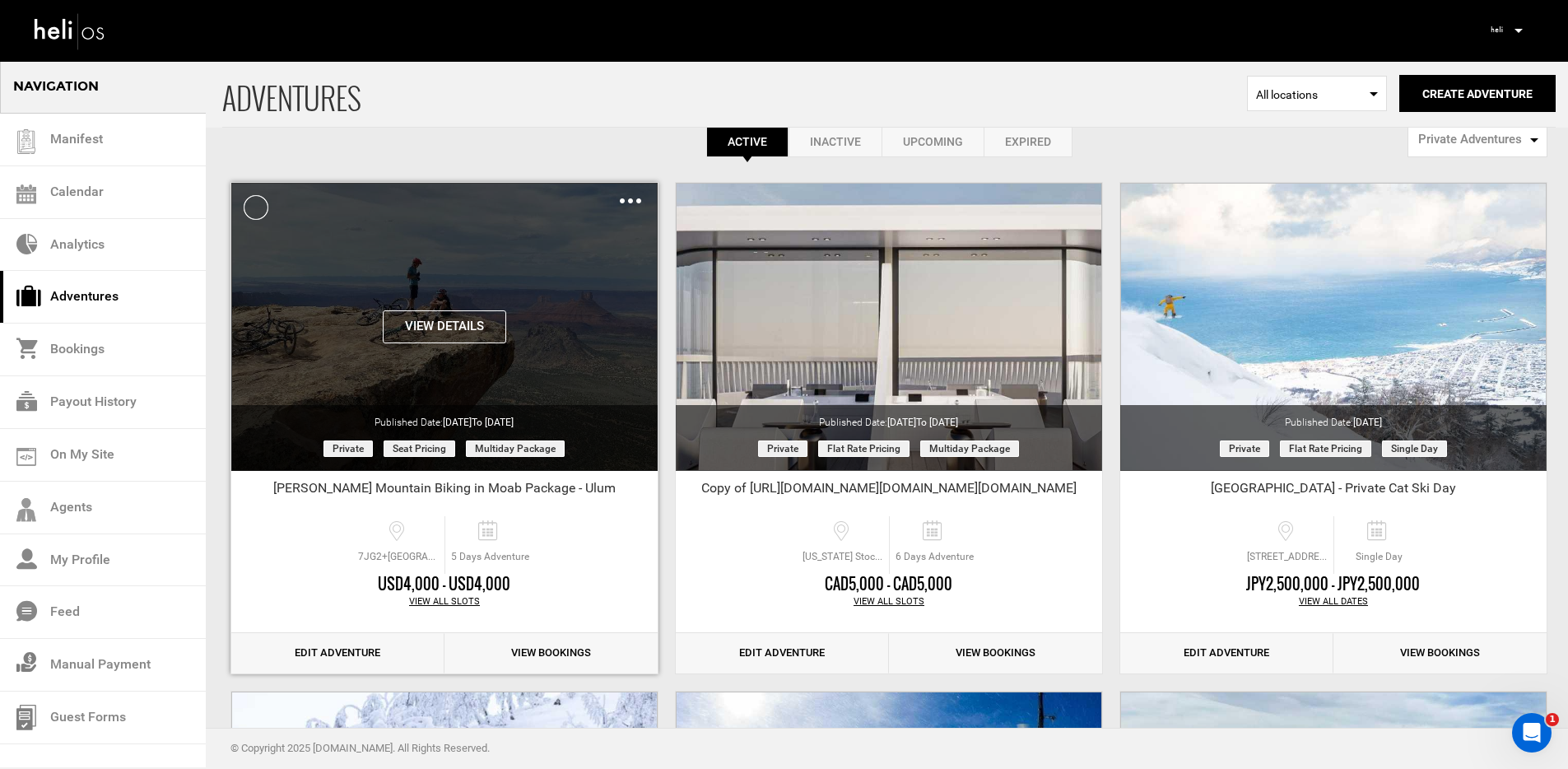
click at [427, 328] on button "View Details" at bounding box center [444, 326] width 123 height 33
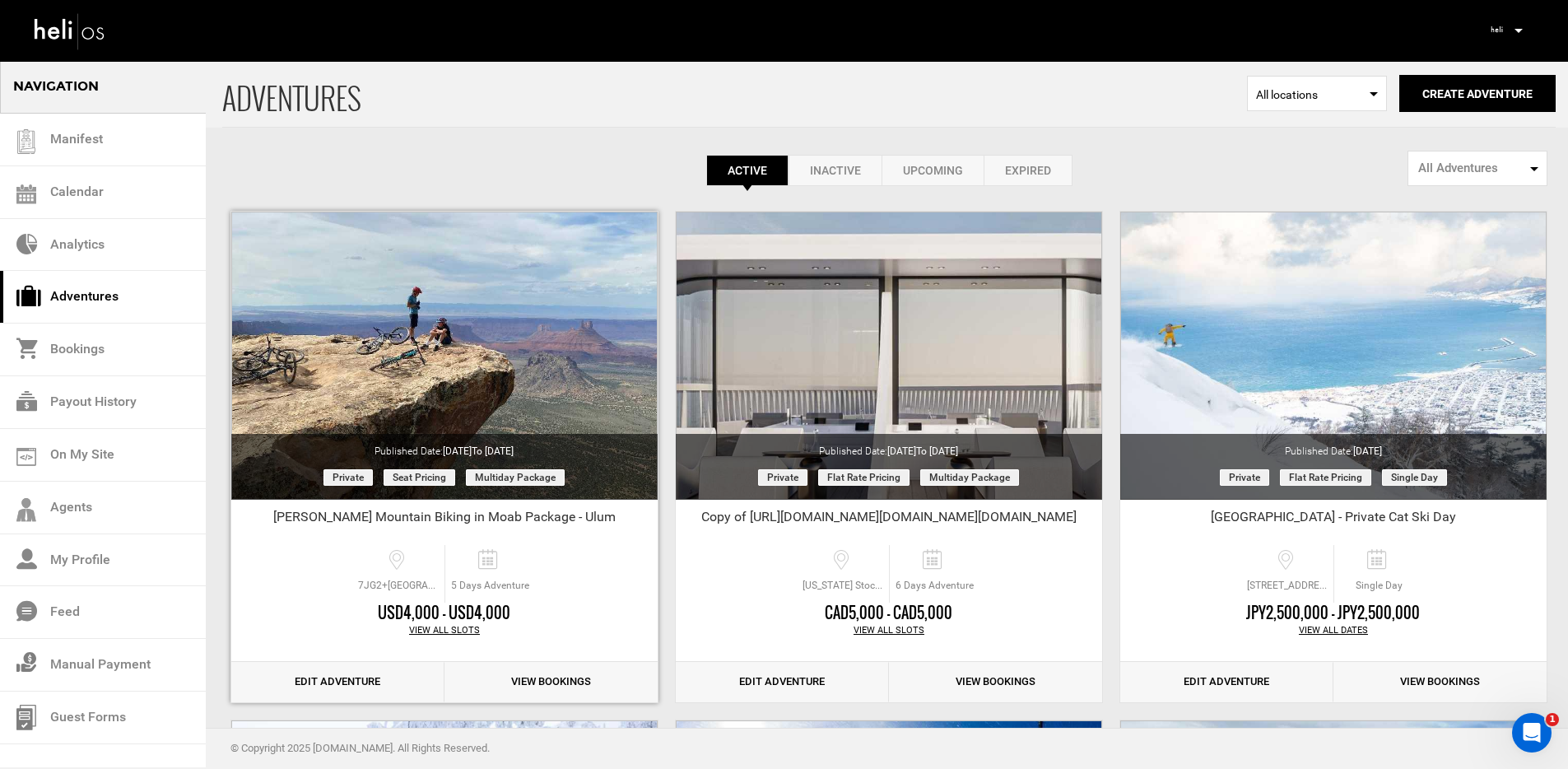
click at [534, 676] on link "View Bookings" at bounding box center [551, 683] width 213 height 41
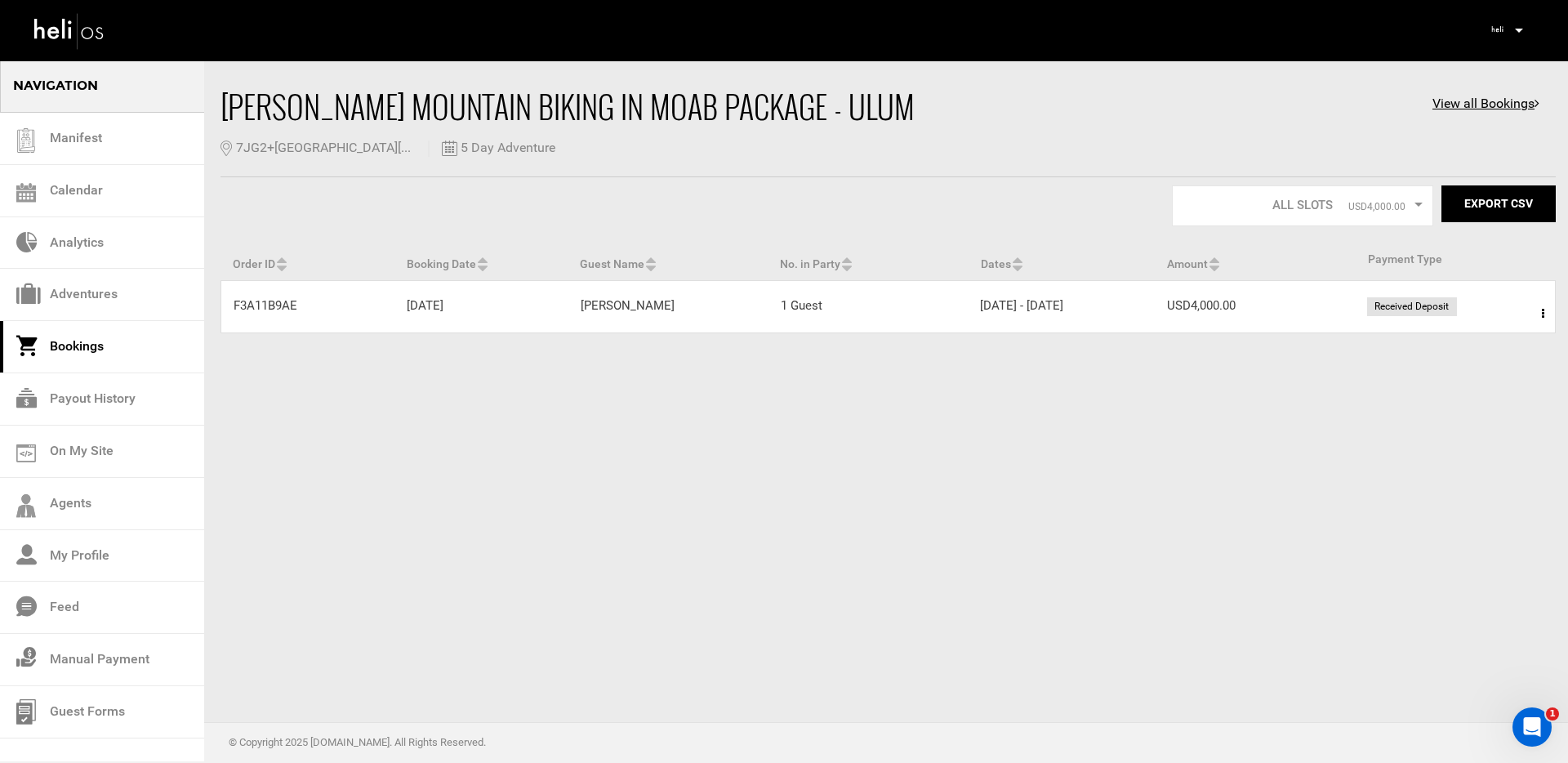
click at [1544, 314] on span at bounding box center [1543, 313] width 20 height 41
click at [1466, 363] on link "View Details" at bounding box center [1482, 363] width 162 height 41
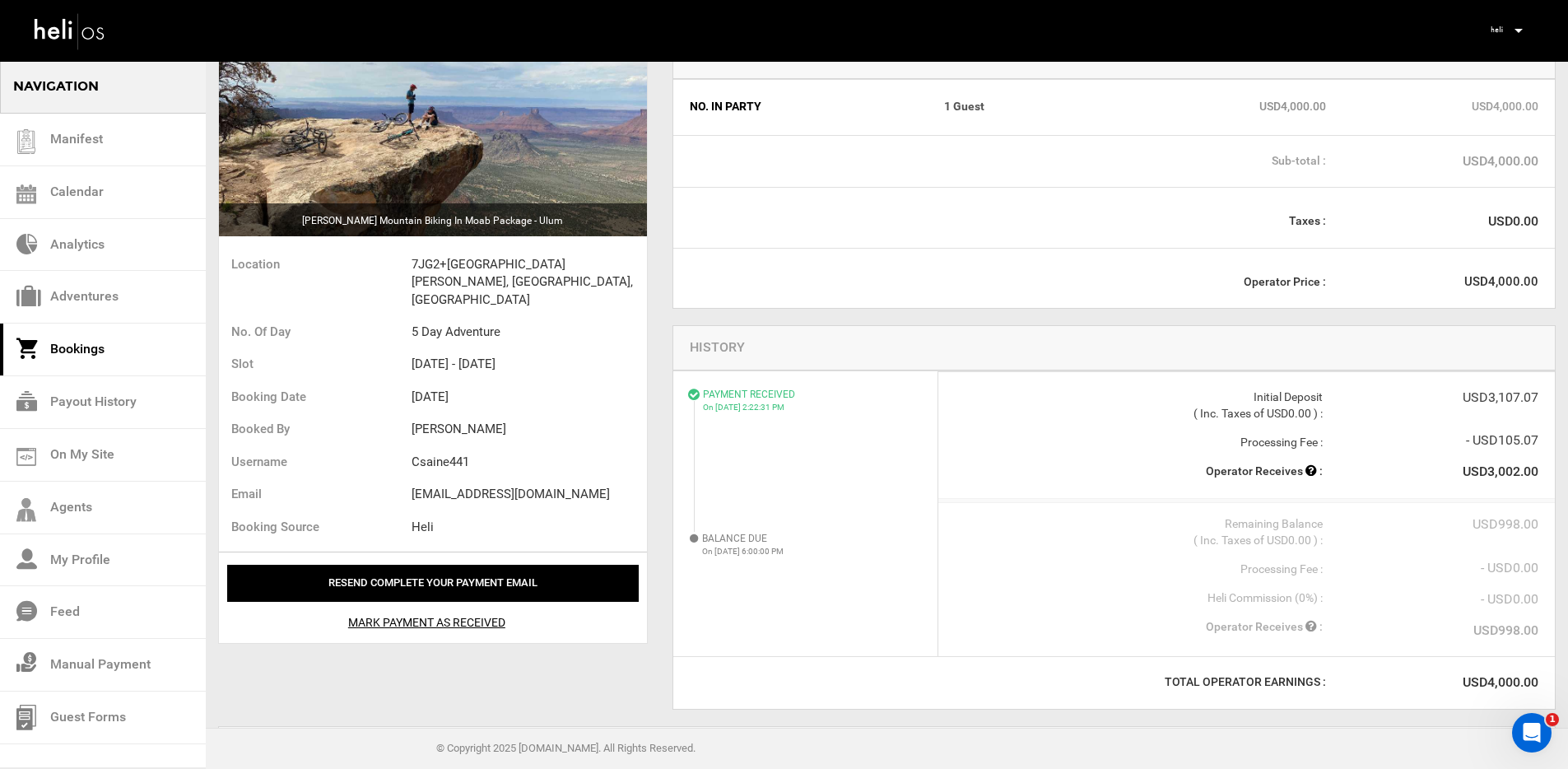
scroll to position [120, 0]
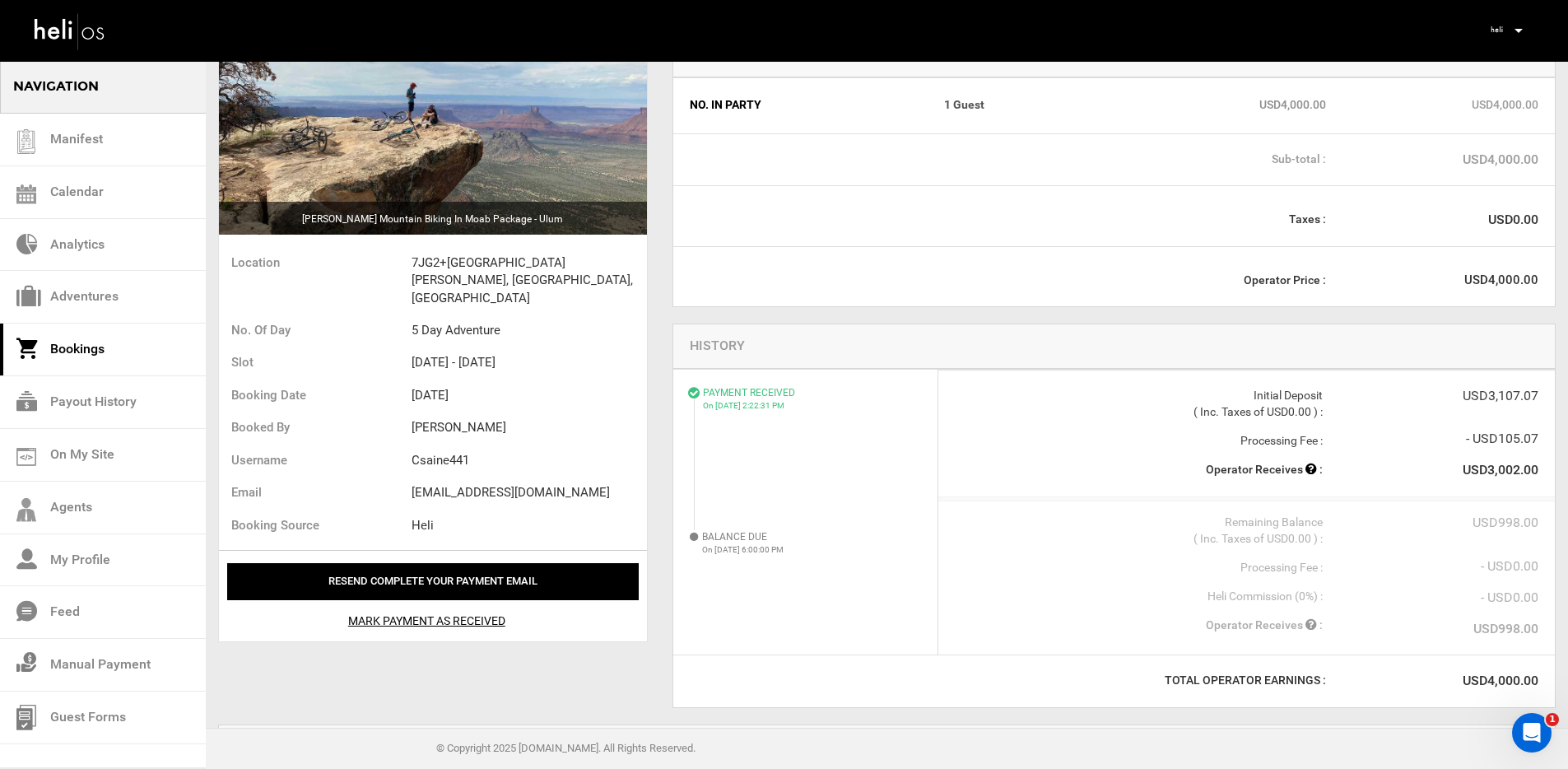
drag, startPoint x: 712, startPoint y: 407, endPoint x: 830, endPoint y: 407, distance: 118.0
click at [830, 407] on p "On Aug 27, 2025 2:22:31 PM" at bounding box center [811, 406] width 218 height 11
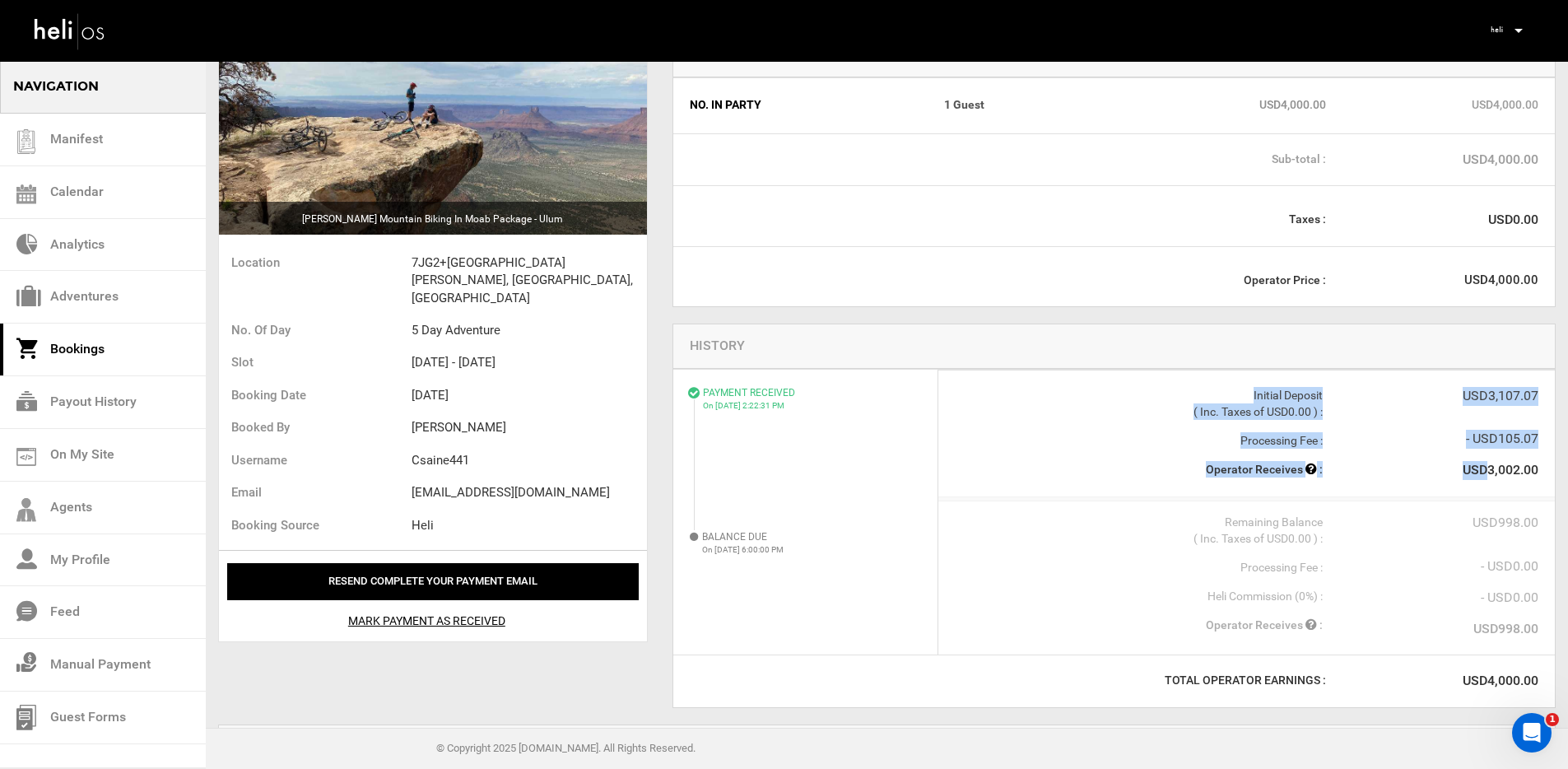
drag, startPoint x: 1483, startPoint y: 471, endPoint x: 1539, endPoint y: 472, distance: 56.0
click at [1539, 472] on div "PAYMENT RECEIVED On Aug 27, 2025 2:22:31 PM Initial Deposit ( Inc. Taxes of USD…" at bounding box center [1245, 433] width 616 height 128
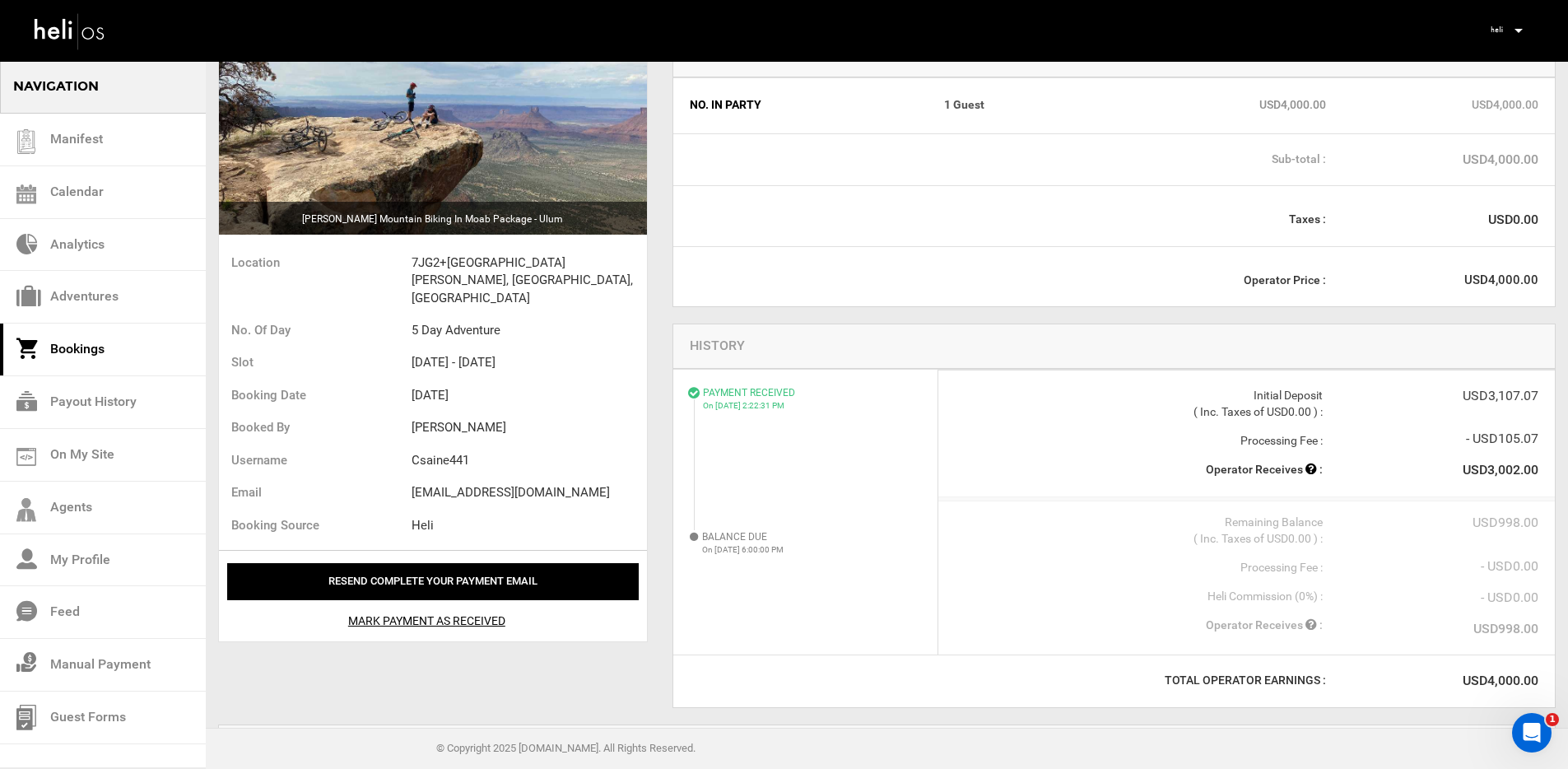
click at [1539, 472] on div "PAYMENT RECEIVED On Aug 27, 2025 2:22:31 PM Initial Deposit ( Inc. Taxes of USD…" at bounding box center [1245, 433] width 616 height 128
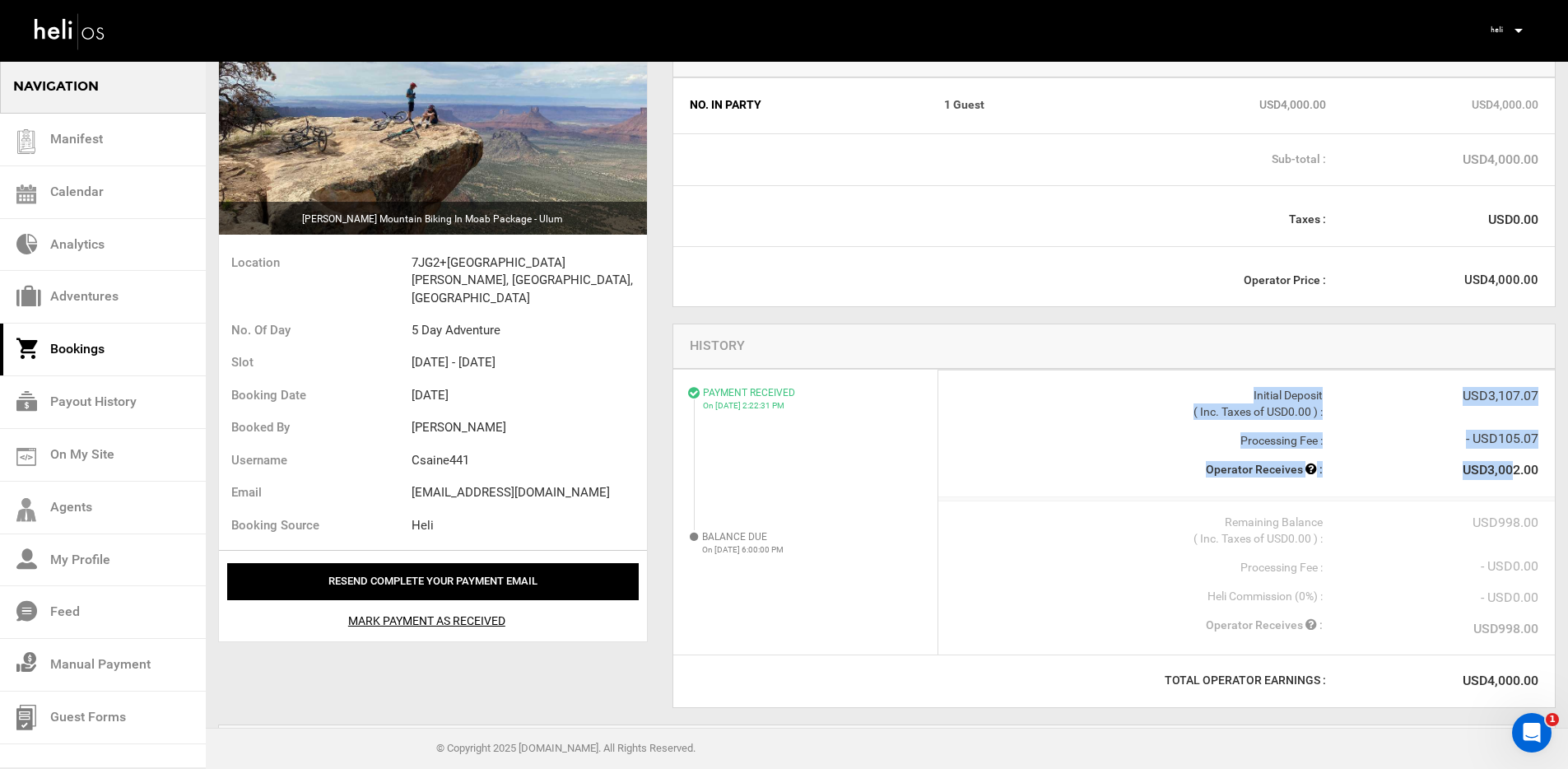
drag, startPoint x: 1538, startPoint y: 469, endPoint x: 1510, endPoint y: 471, distance: 28.1
click at [1510, 471] on div "PAYMENT RECEIVED On Aug 27, 2025 2:22:31 PM Initial Deposit ( Inc. Taxes of USD…" at bounding box center [1245, 433] width 616 height 128
click at [1510, 471] on strong "USD3,002.00" at bounding box center [1500, 470] width 76 height 16
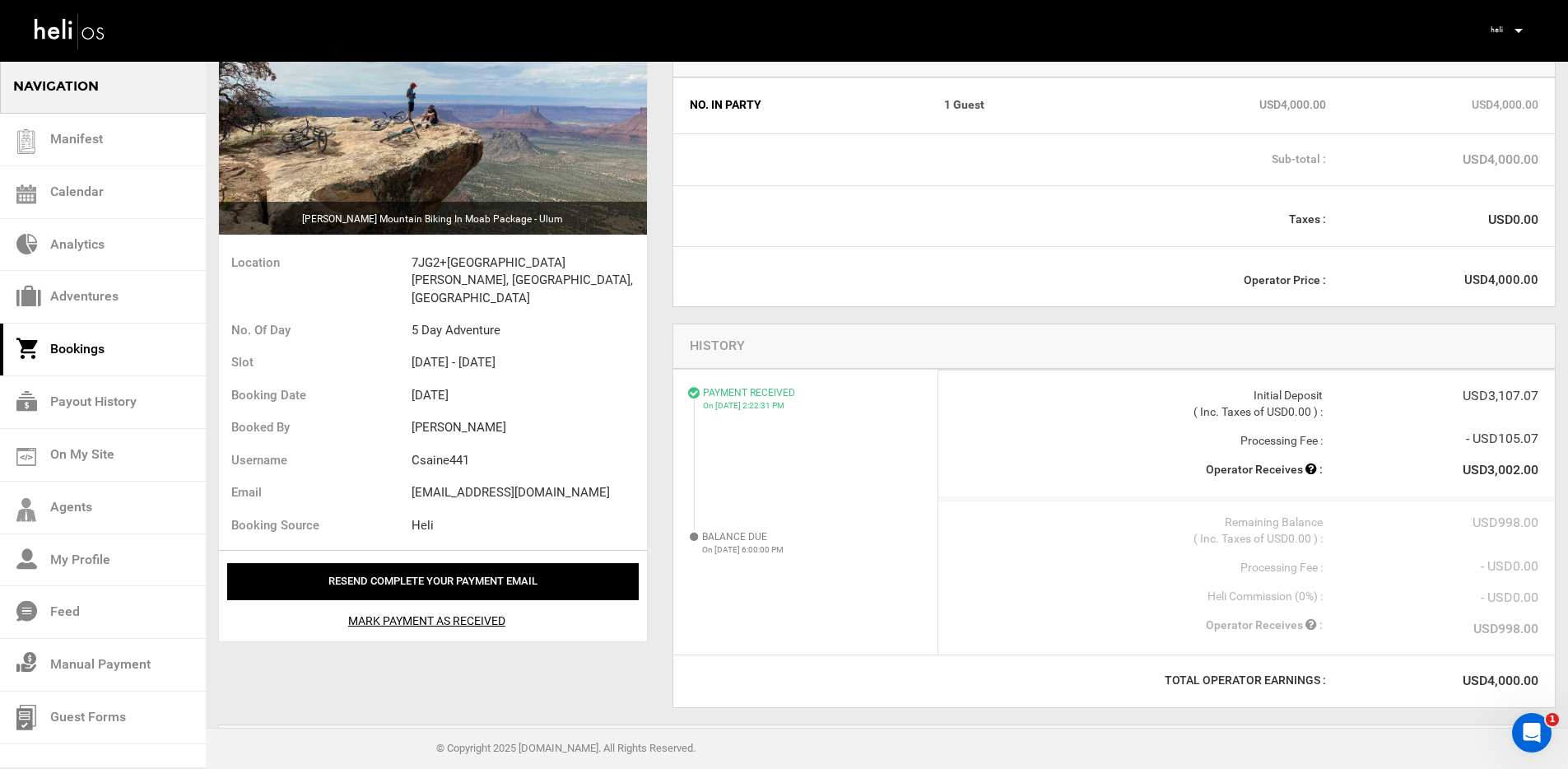
drag, startPoint x: 1501, startPoint y: 526, endPoint x: 1519, endPoint y: 526, distance: 18.0
click at [1519, 526] on div "USD998.00" at bounding box center [1430, 523] width 216 height 19
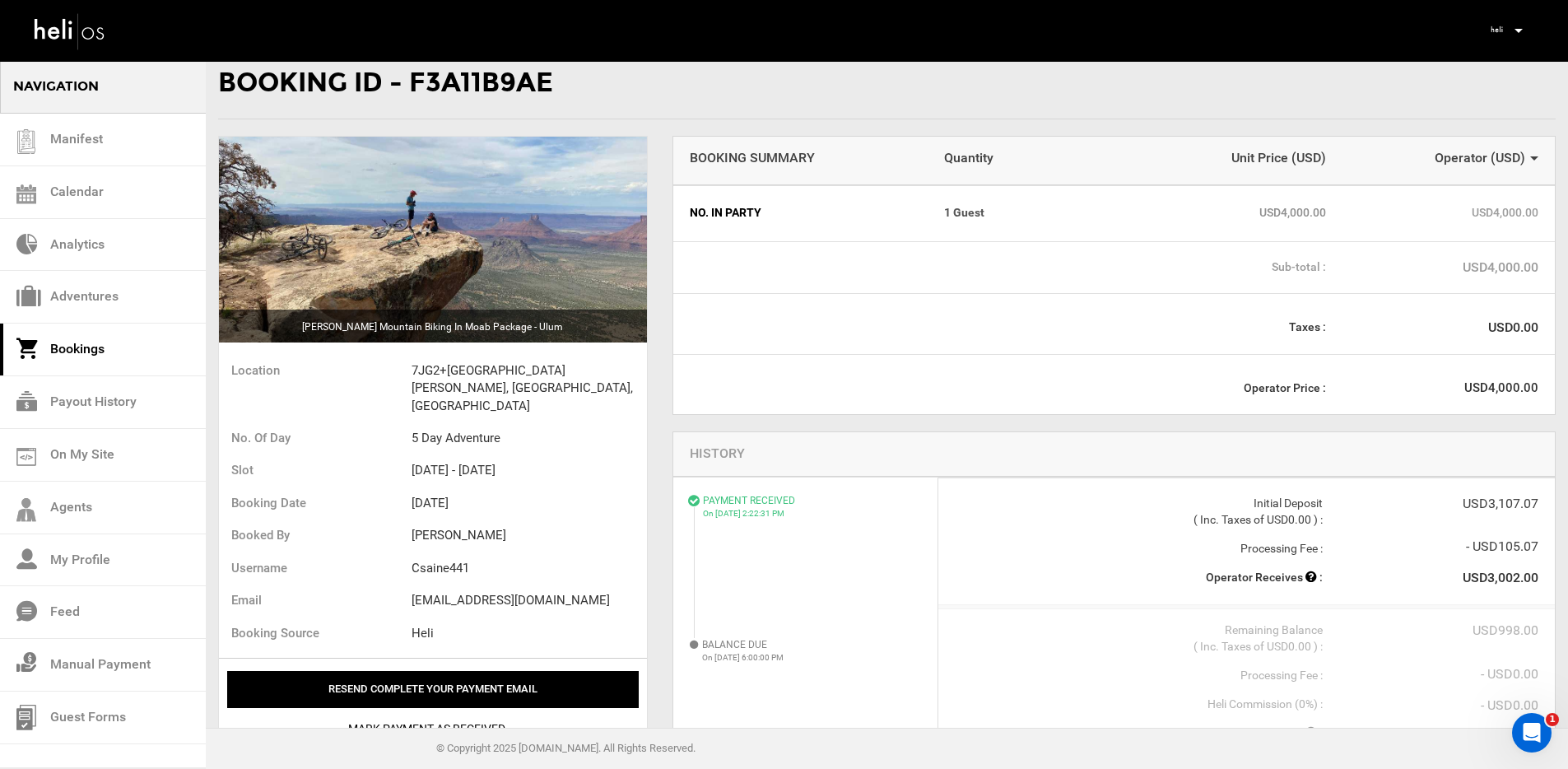
scroll to position [0, 0]
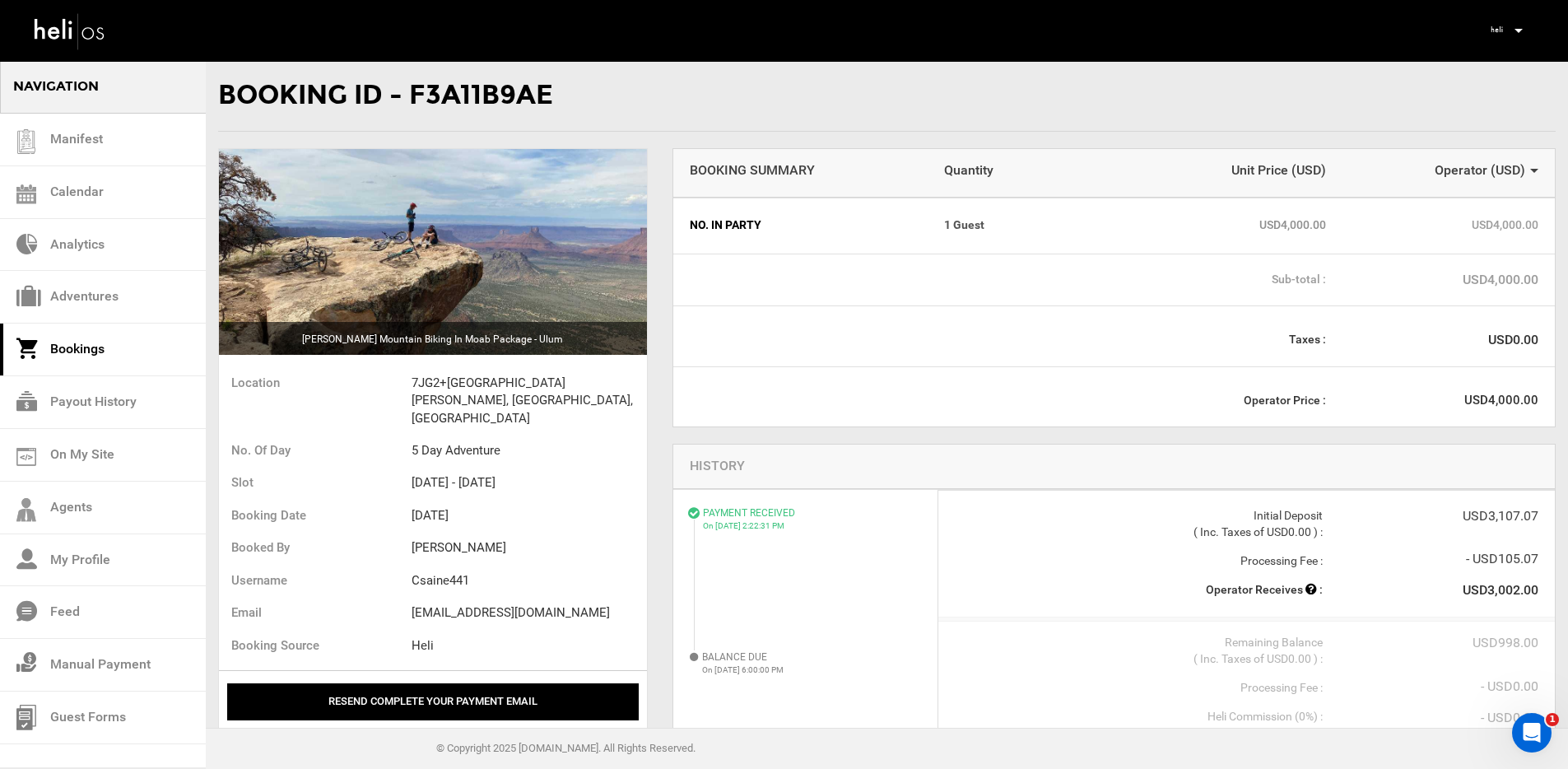
click at [66, 354] on link "Bookings" at bounding box center [102, 350] width 205 height 53
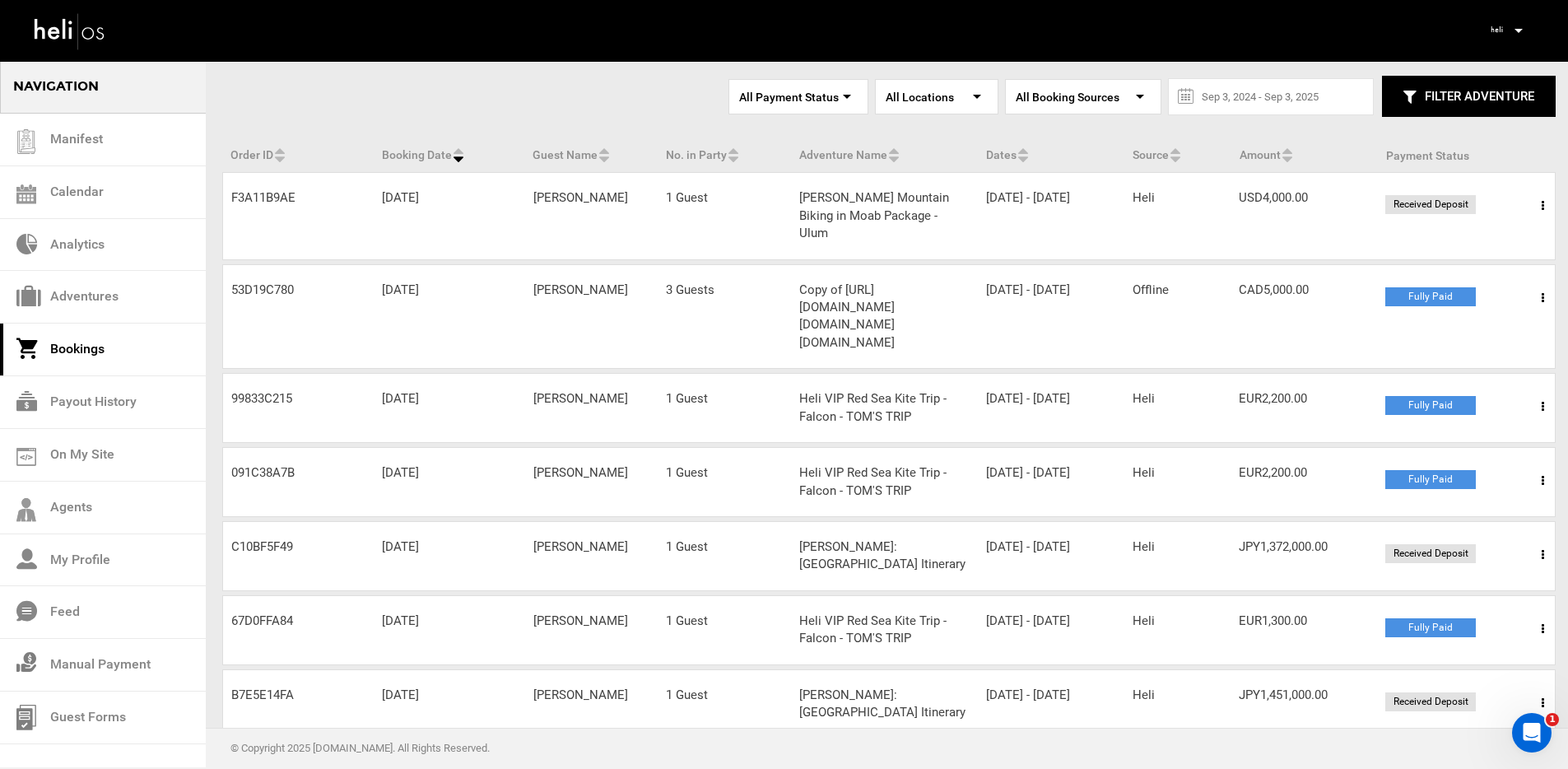
scroll to position [106, 0]
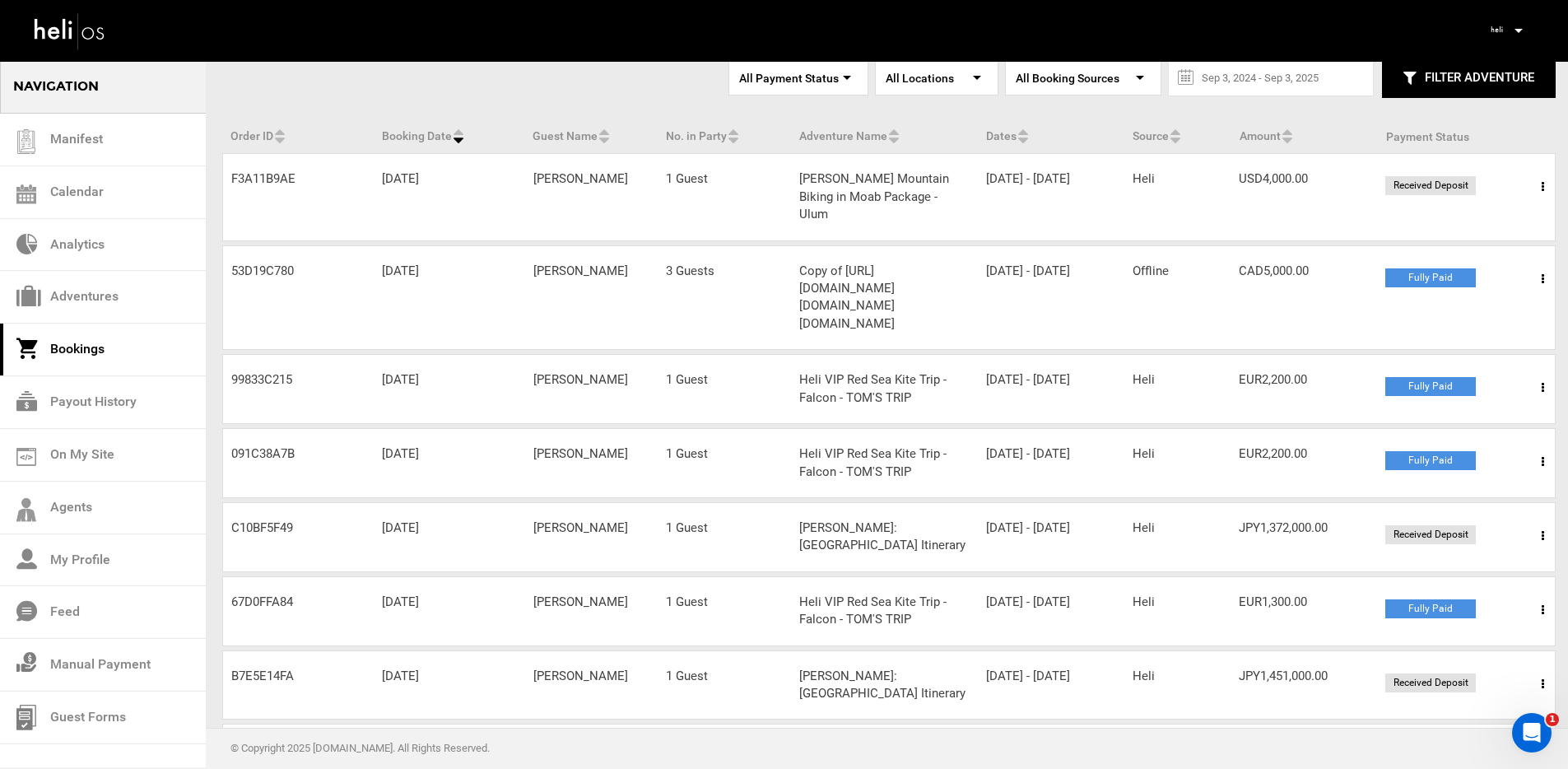
drag, startPoint x: 1156, startPoint y: 513, endPoint x: 1126, endPoint y: 512, distance: 30.0
click at [1126, 519] on div "Source Heli" at bounding box center [1177, 528] width 106 height 18
click at [1200, 519] on div "Source Heli" at bounding box center [1177, 528] width 106 height 18
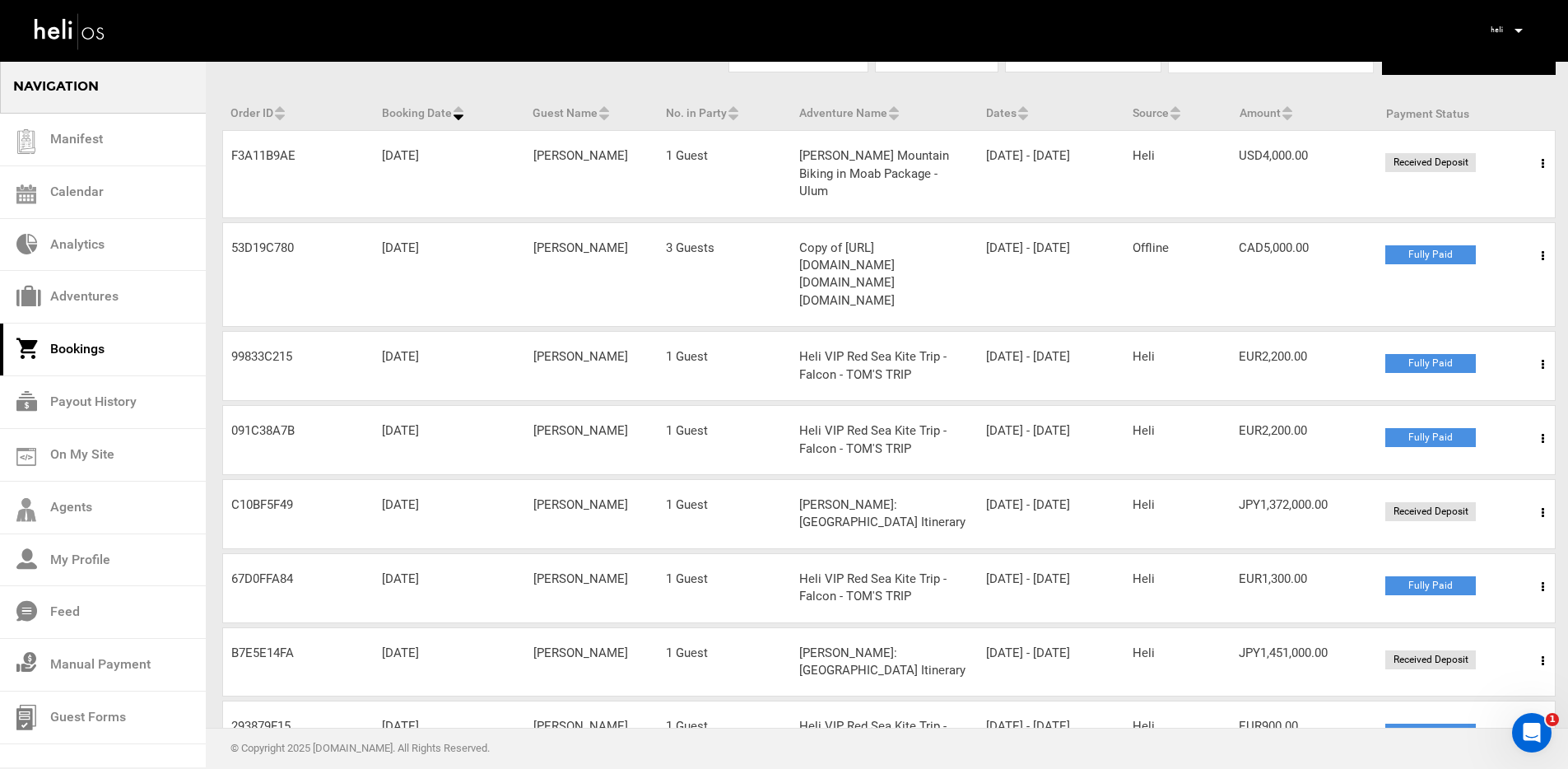
scroll to position [0, 0]
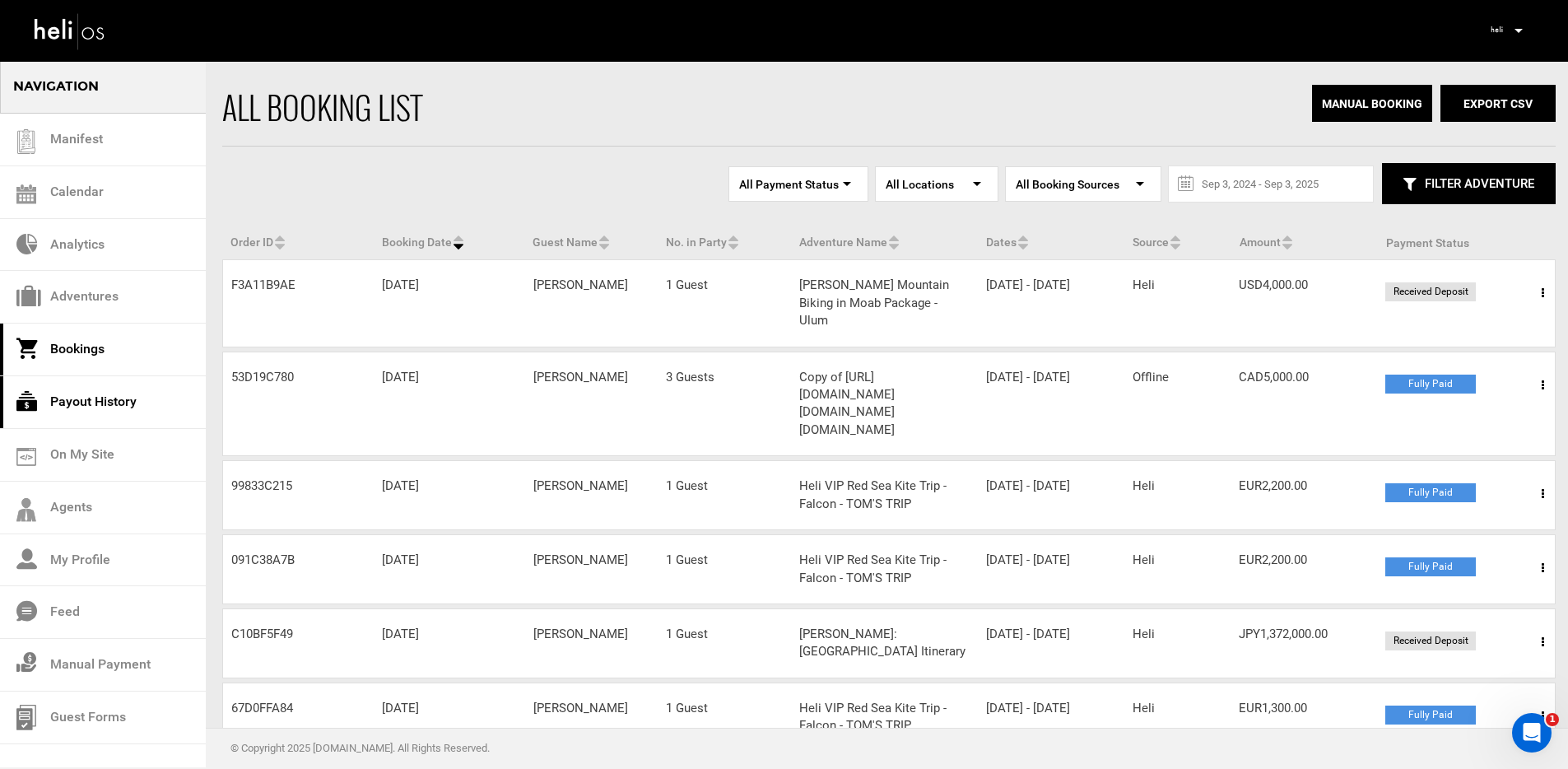
click at [93, 406] on link "Payout History" at bounding box center [102, 403] width 205 height 53
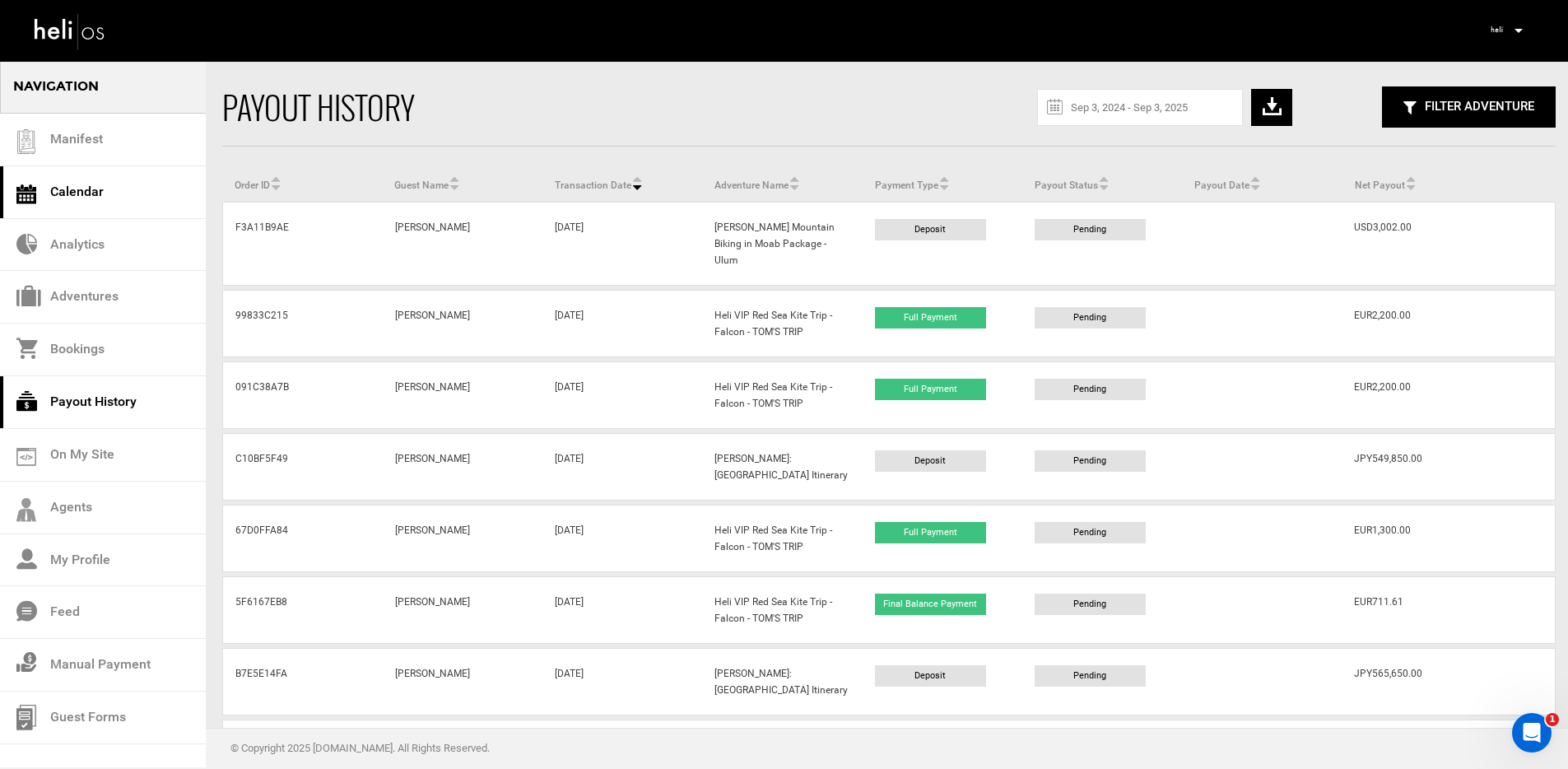
click at [123, 194] on link "Calendar" at bounding box center [102, 193] width 205 height 53
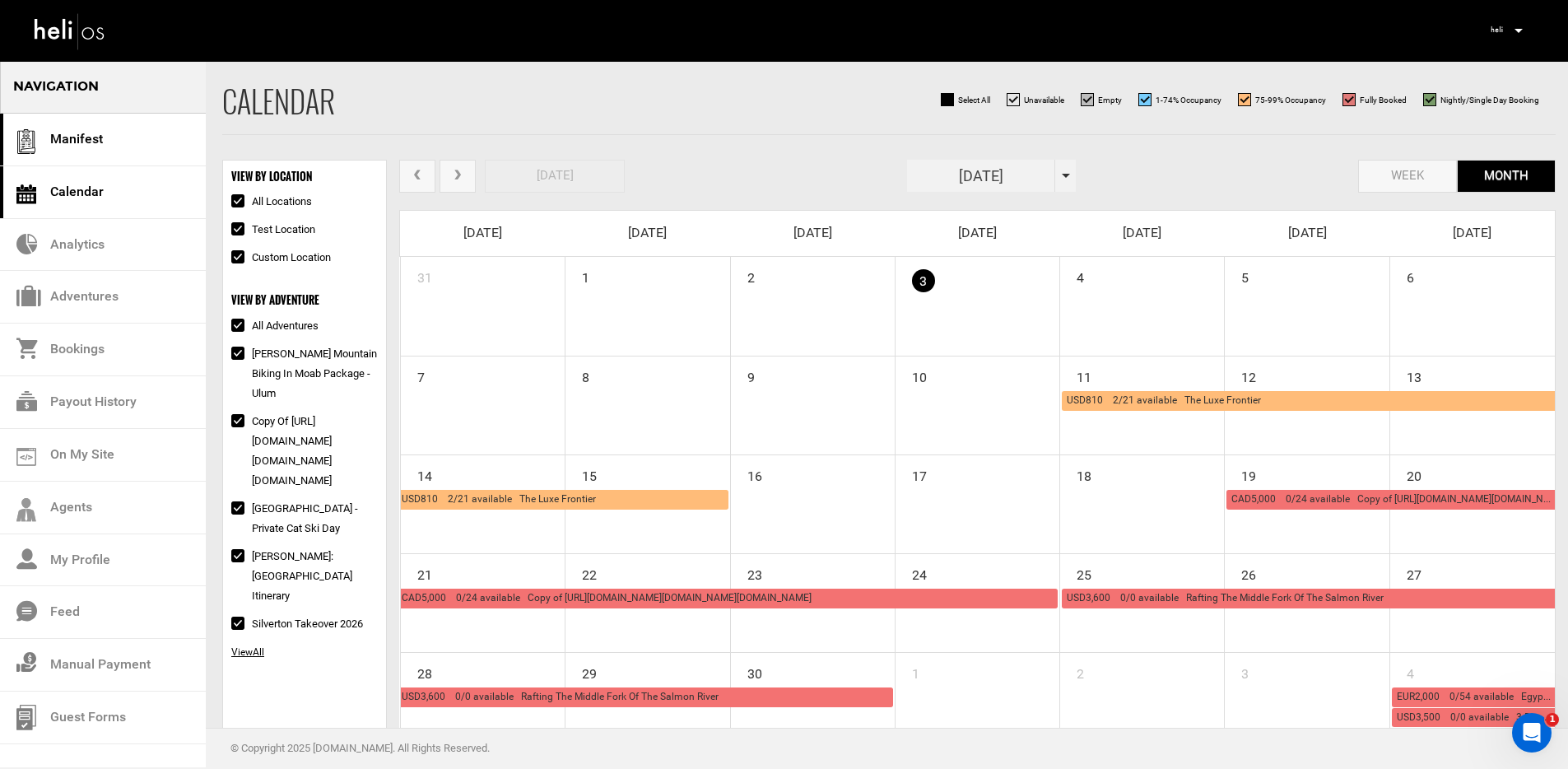
click at [118, 138] on link "Manifest" at bounding box center [102, 140] width 205 height 53
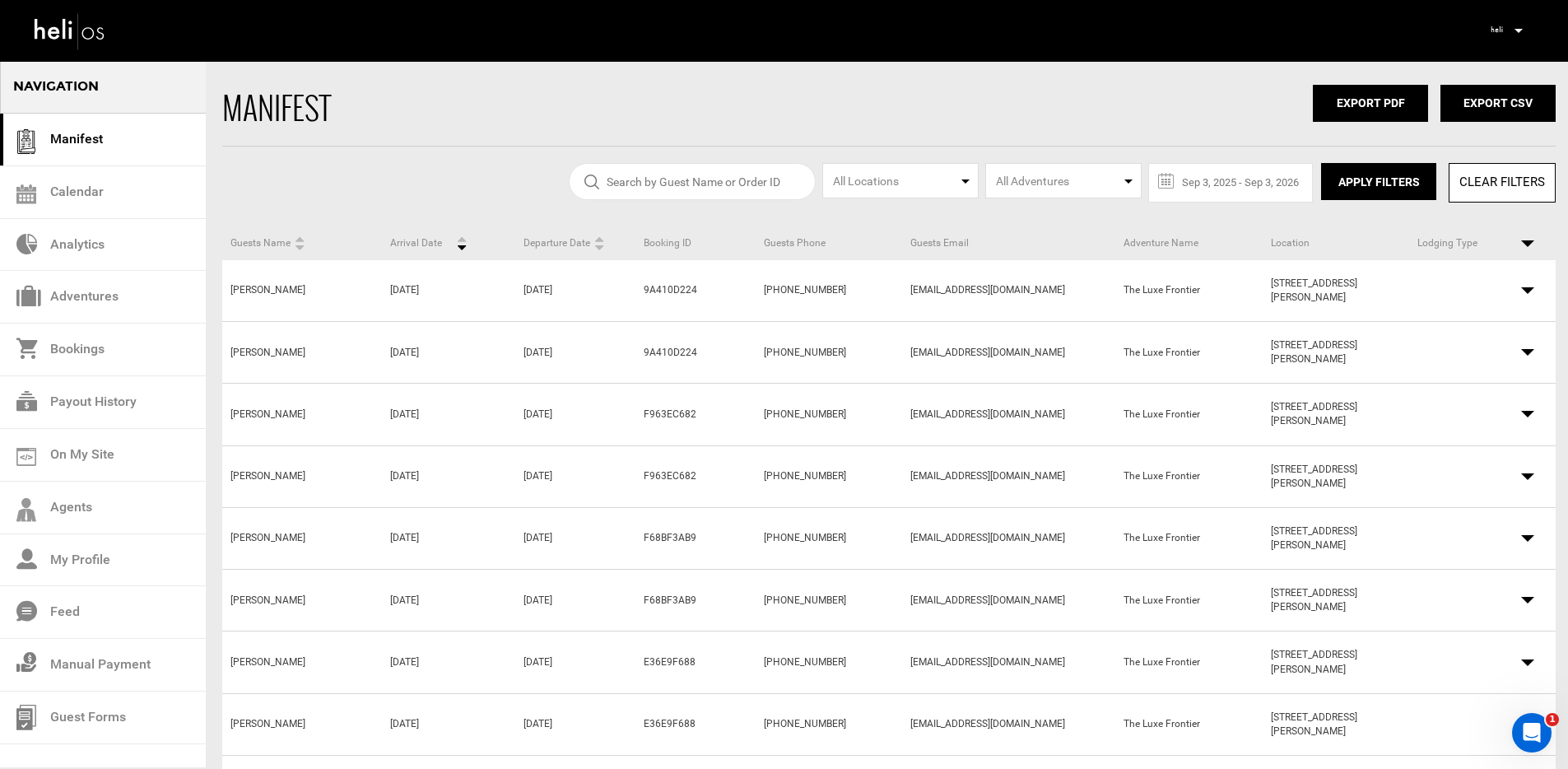
click at [1527, 351] on span at bounding box center [1527, 352] width 13 height 6
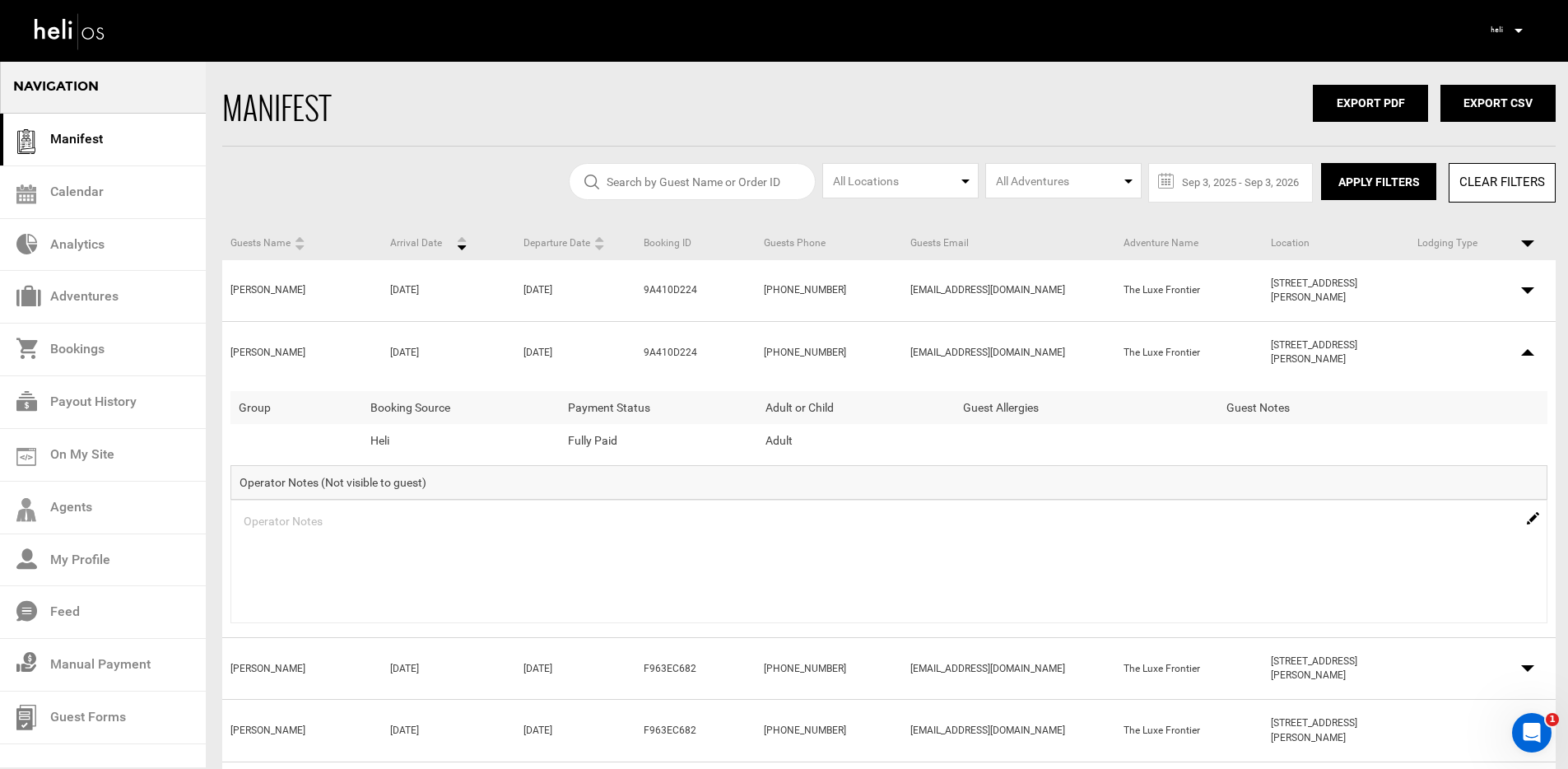
click at [1524, 288] on span at bounding box center [1527, 290] width 13 height 6
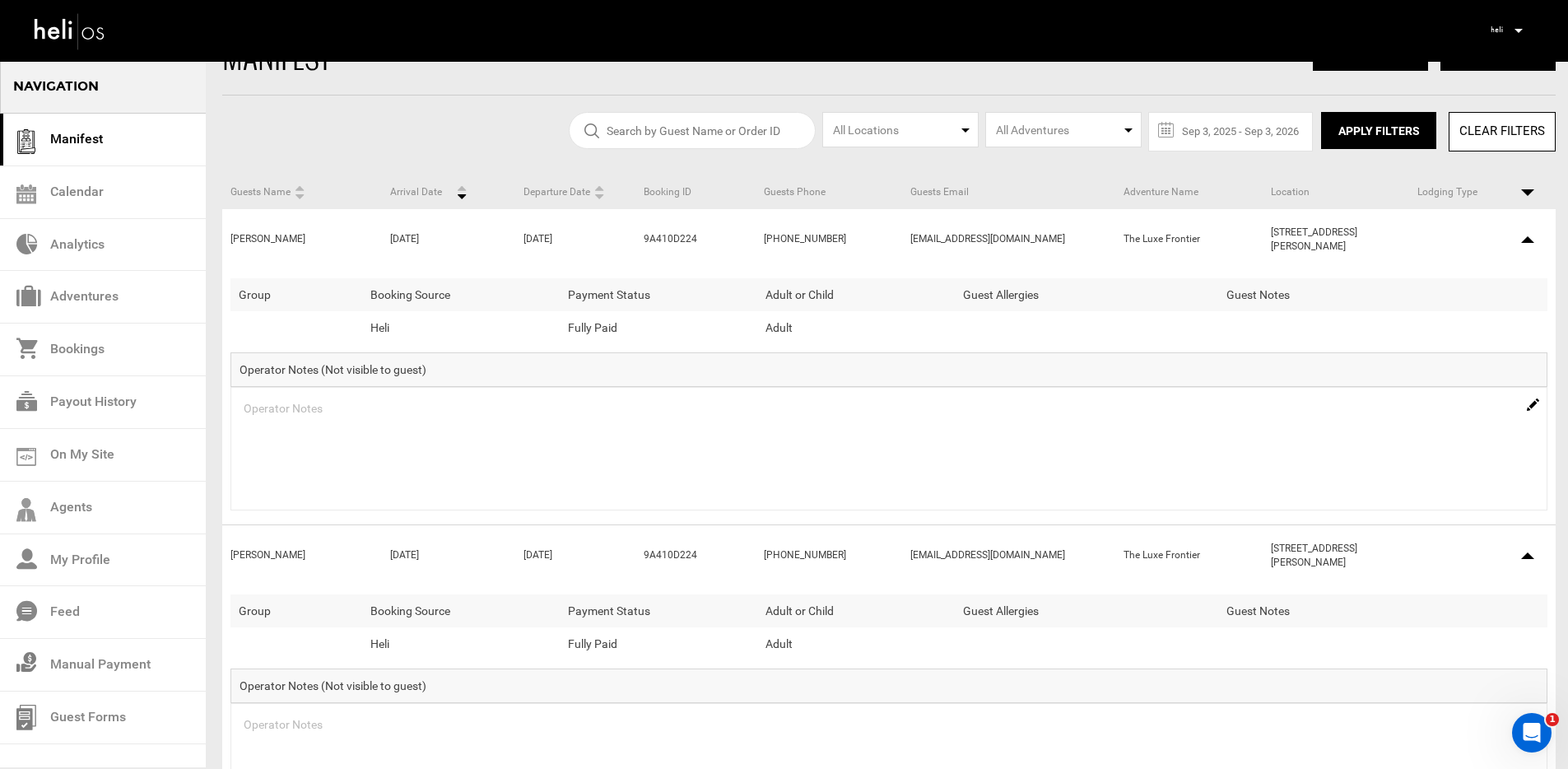
scroll to position [53, 0]
click at [115, 722] on link "Guest Forms" at bounding box center [102, 718] width 205 height 53
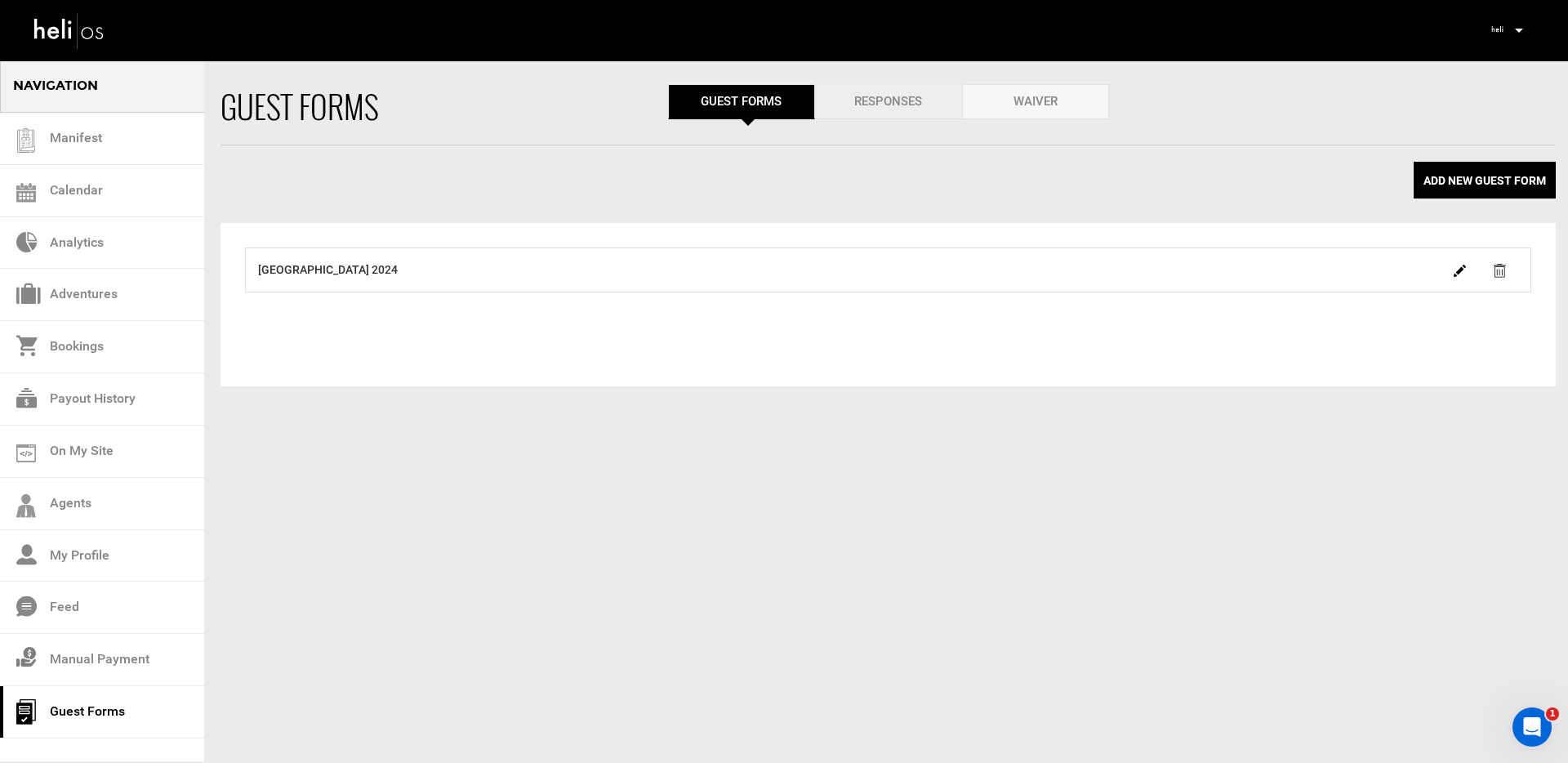
click at [855, 106] on link "Responses" at bounding box center [889, 102] width 147 height 35
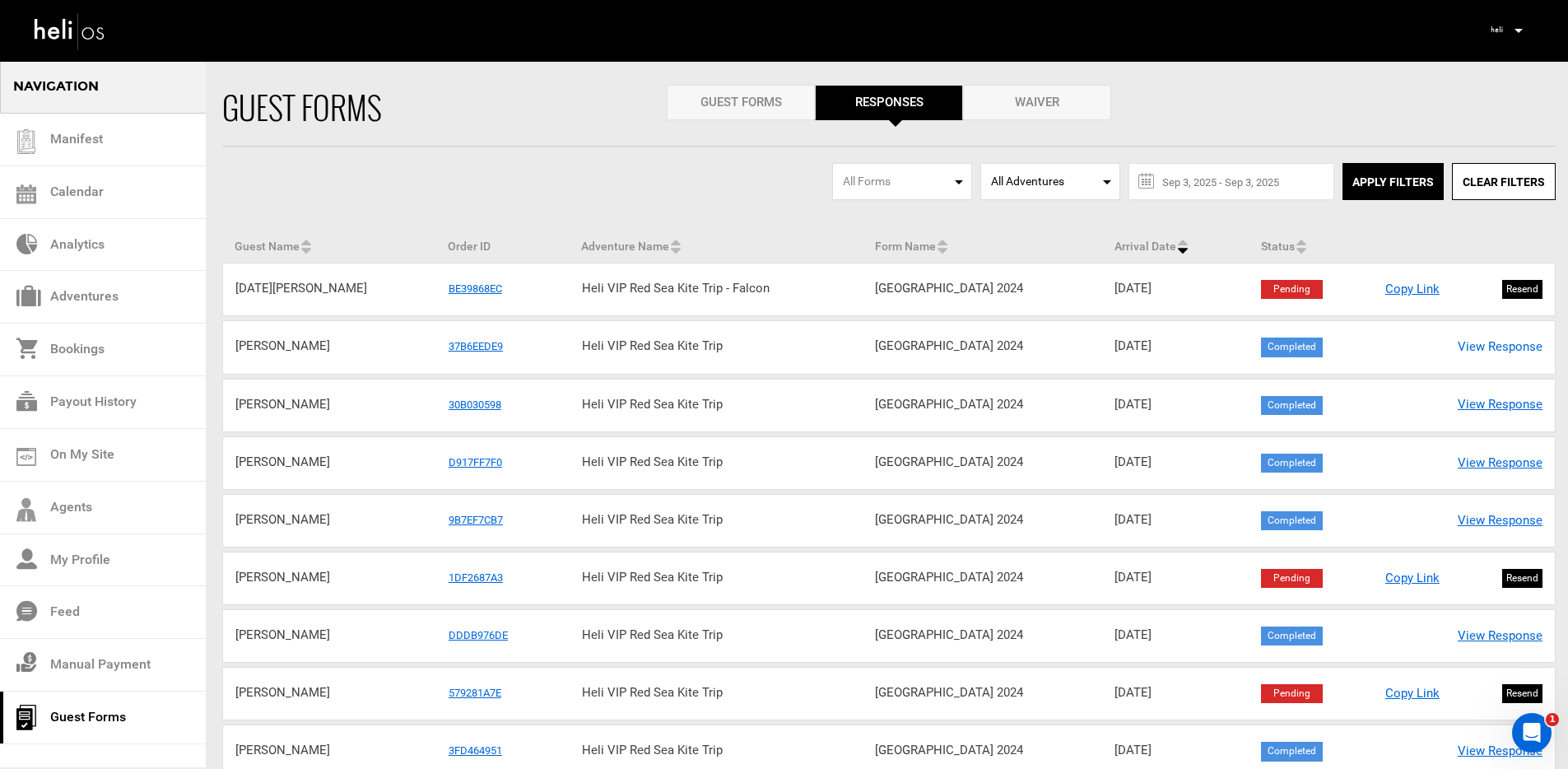
click at [1488, 349] on link "View Response" at bounding box center [1500, 347] width 85 height 18
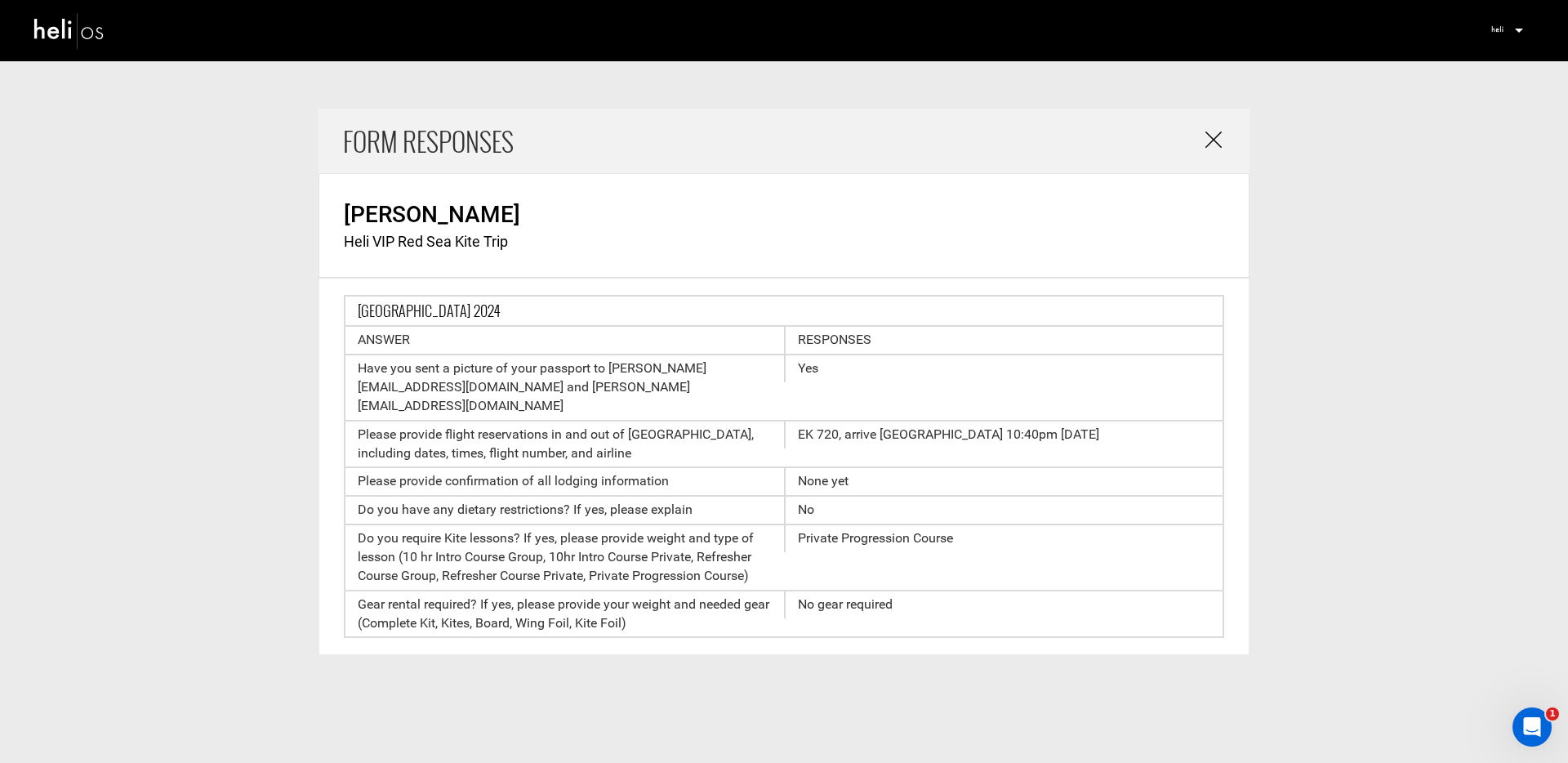
click at [1215, 138] on icon at bounding box center [1213, 140] width 17 height 24
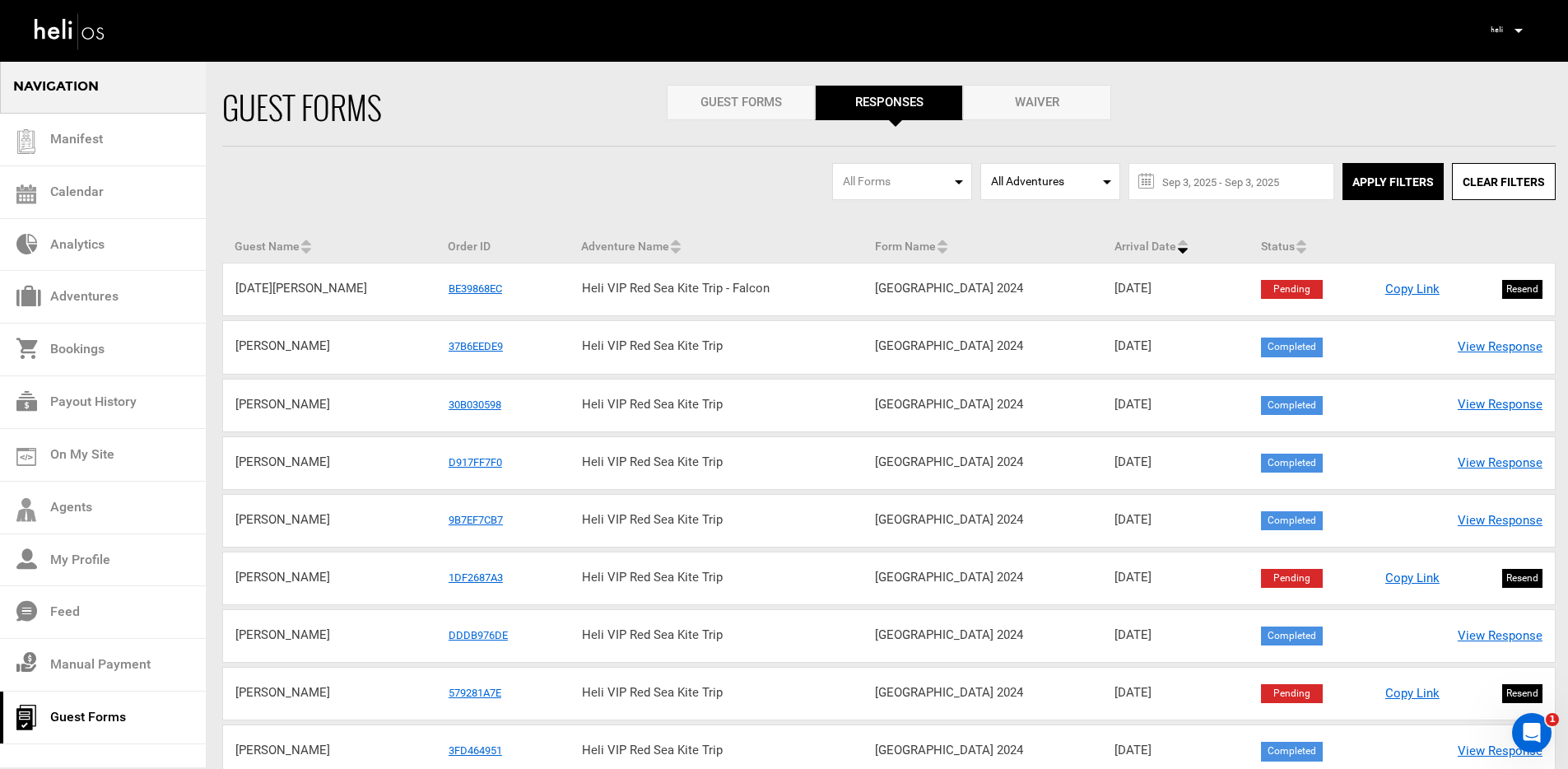
click at [398, 171] on div "Guest Forms Guest Forms .order_by Responses Waiver All Forms All Adventures All…" at bounding box center [784, 496] width 1568 height 823
click at [79, 344] on link "Bookings" at bounding box center [102, 350] width 205 height 53
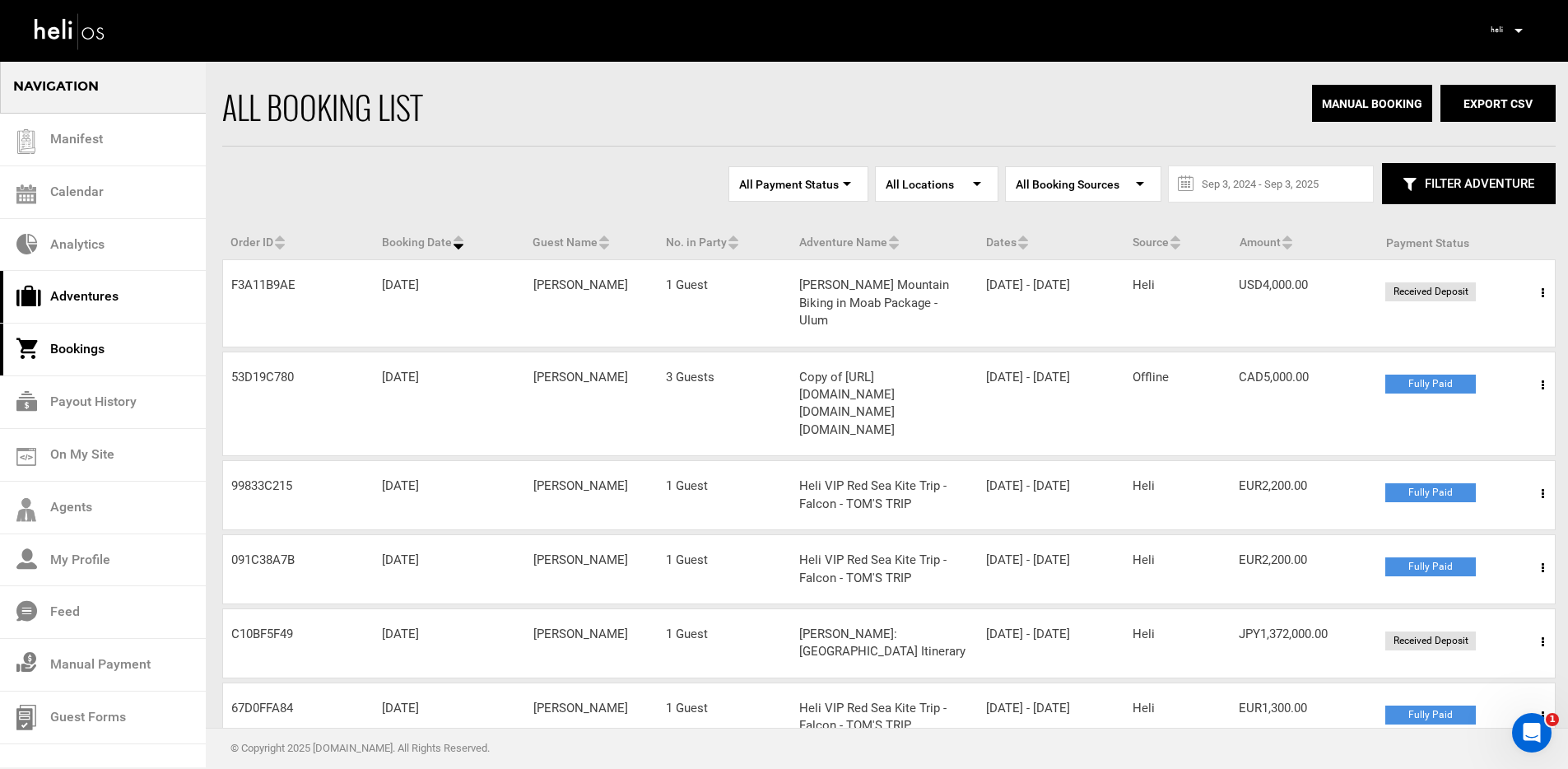
click at [68, 295] on link "Adventures" at bounding box center [102, 297] width 205 height 53
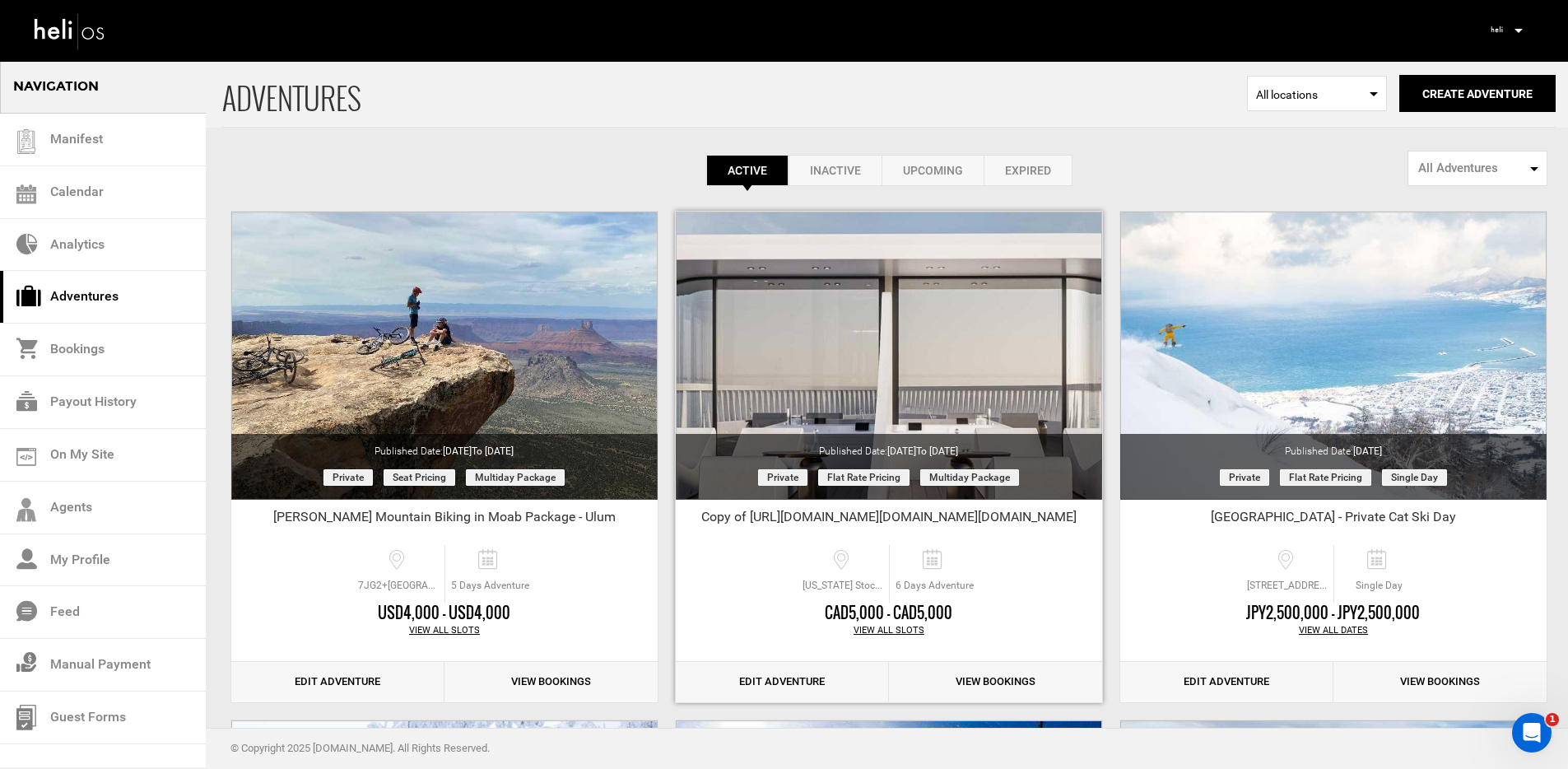
click at [774, 680] on link "Edit Adventure" at bounding box center [783, 683] width 213 height 41
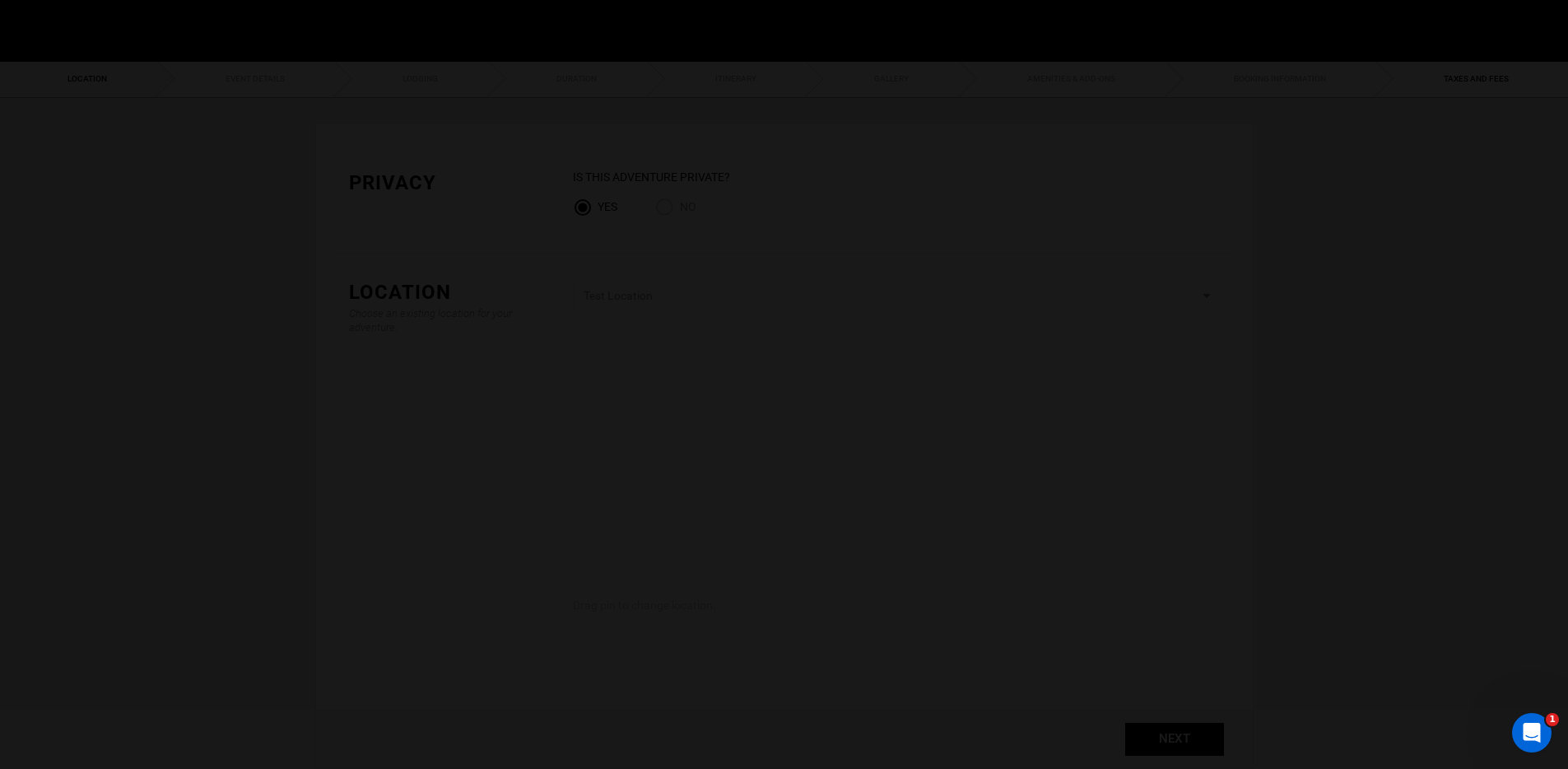
type input "Copy of https://heli.life/26BseHhttps://heli.life/26BseHhttps://heli.life/26BseH"
checkbox input "true"
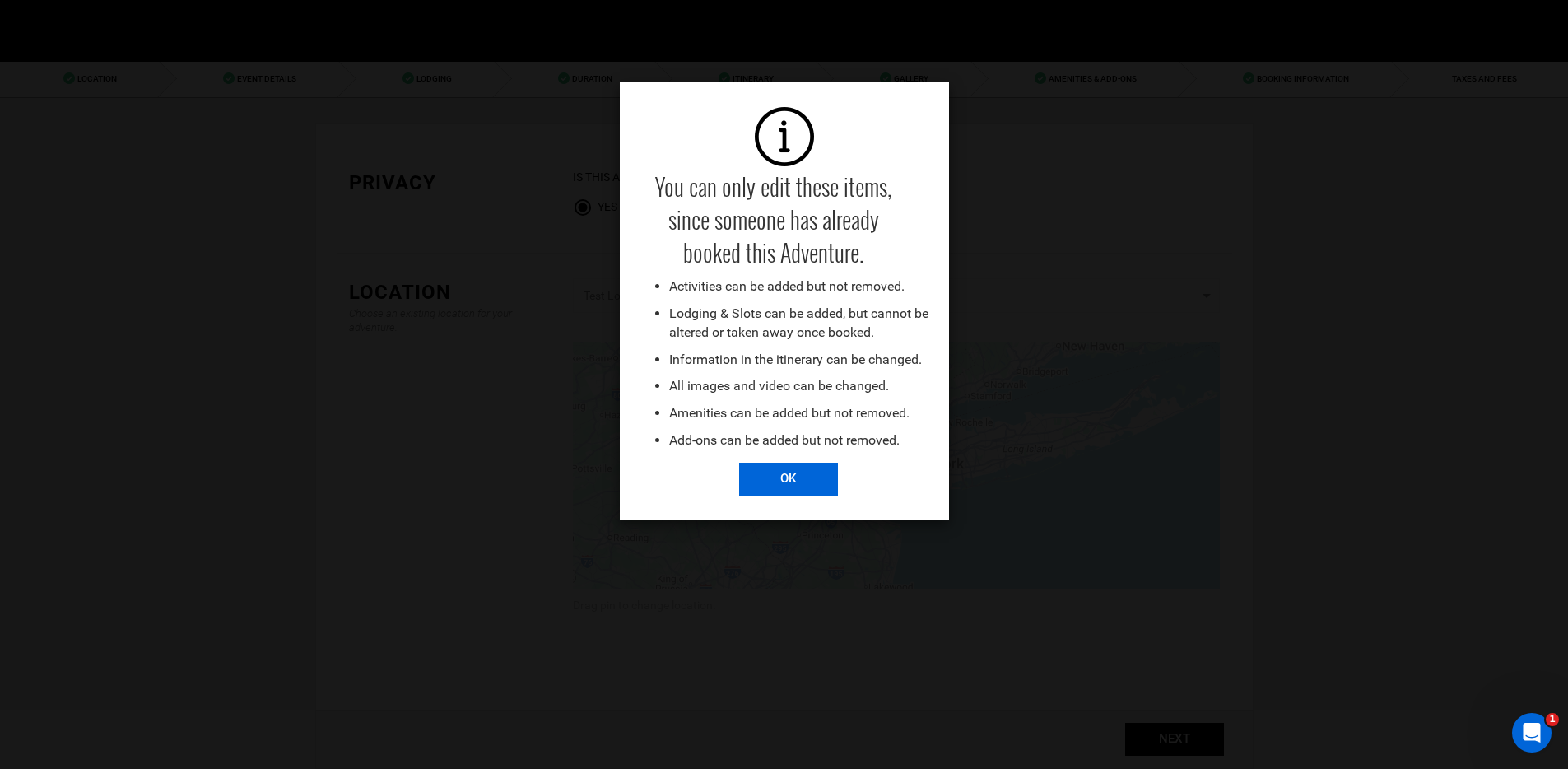
click at [776, 489] on input "OK" at bounding box center [788, 479] width 99 height 33
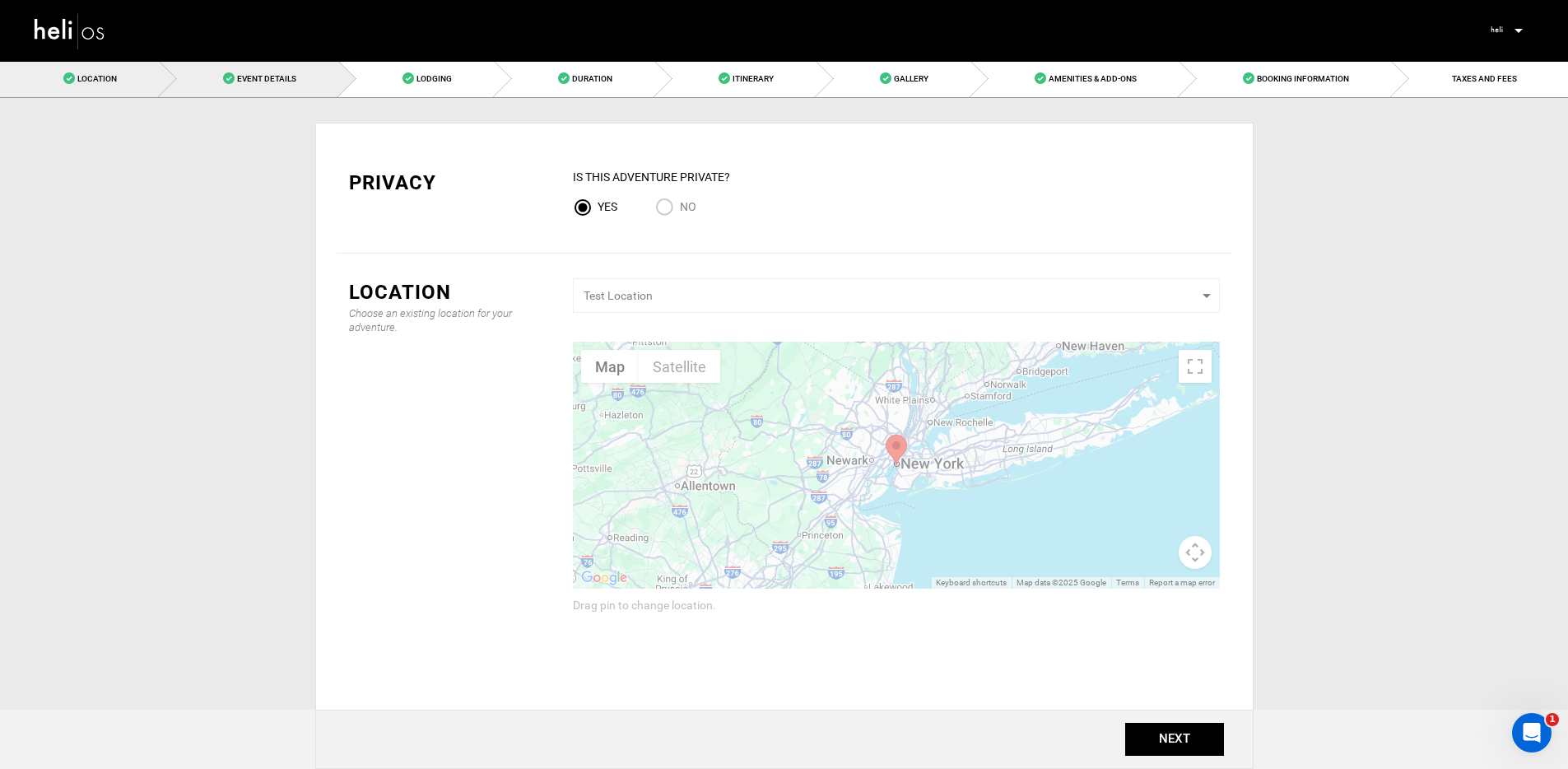
click at [262, 78] on span "Event Details" at bounding box center [266, 78] width 59 height 9
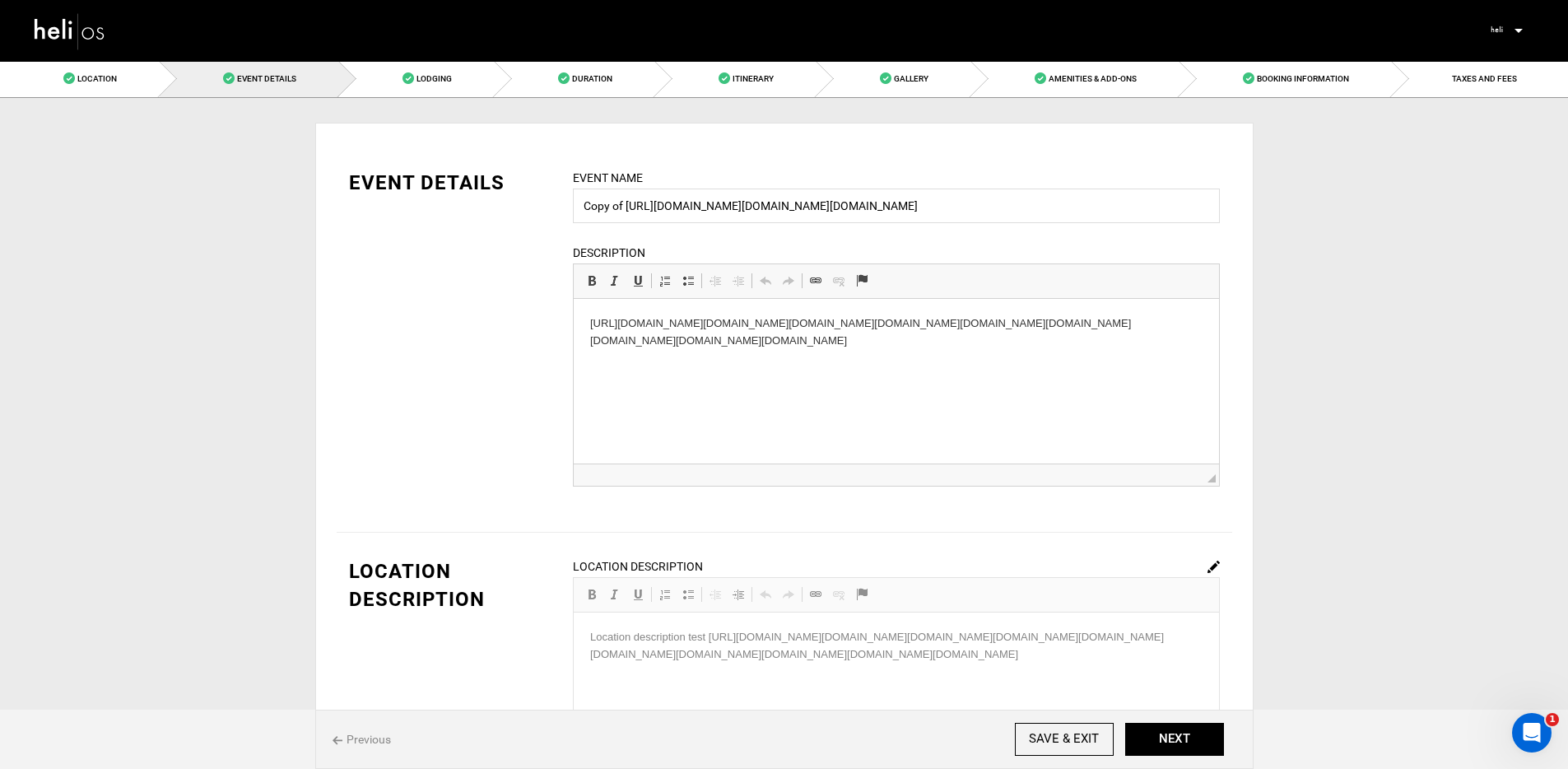
drag, startPoint x: 943, startPoint y: 340, endPoint x: 635, endPoint y: 325, distance: 308.4
click at [445, 75] on span "Lodging" at bounding box center [434, 78] width 35 height 9
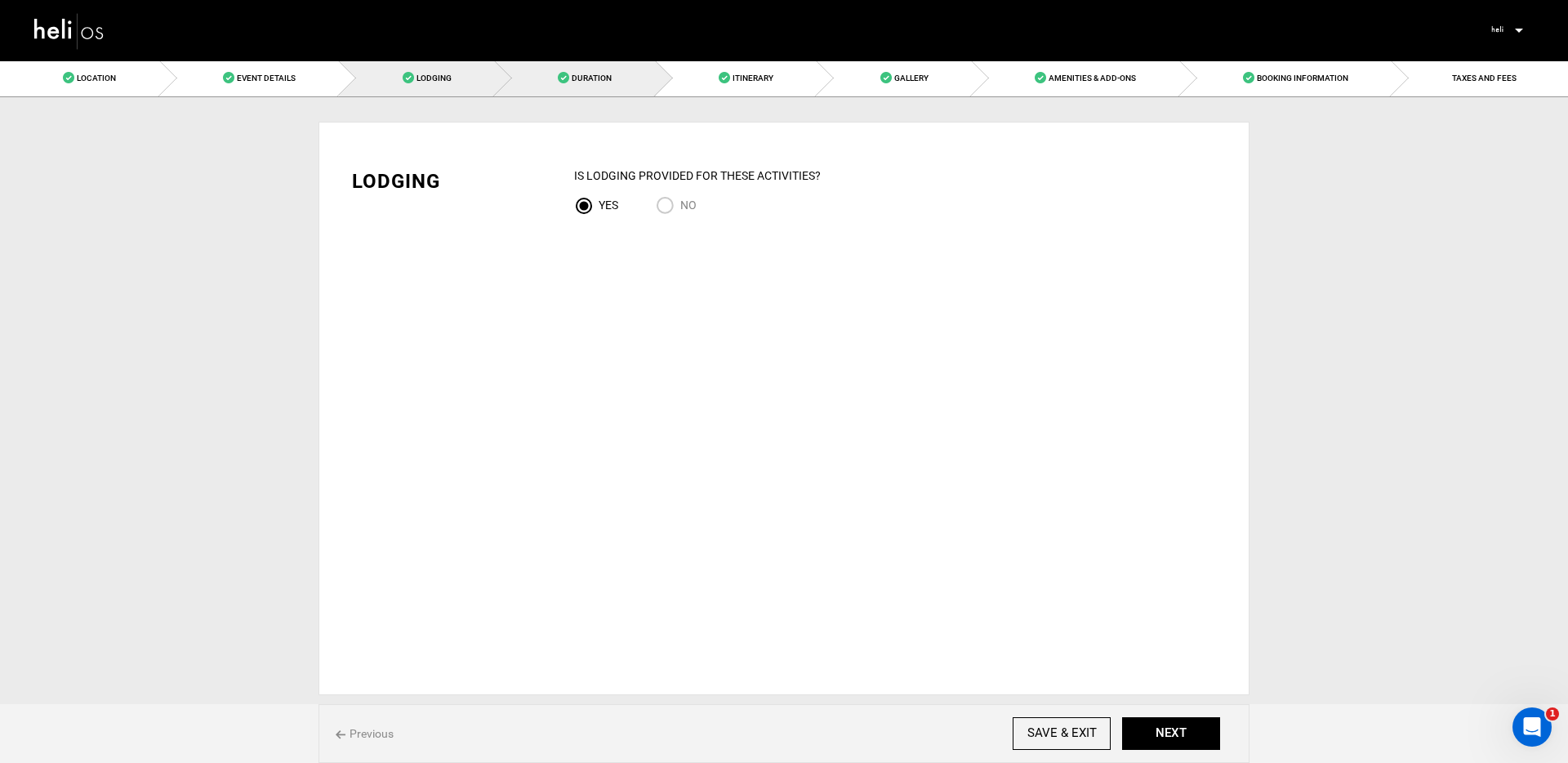
click at [570, 82] on link "Duration" at bounding box center [575, 78] width 161 height 37
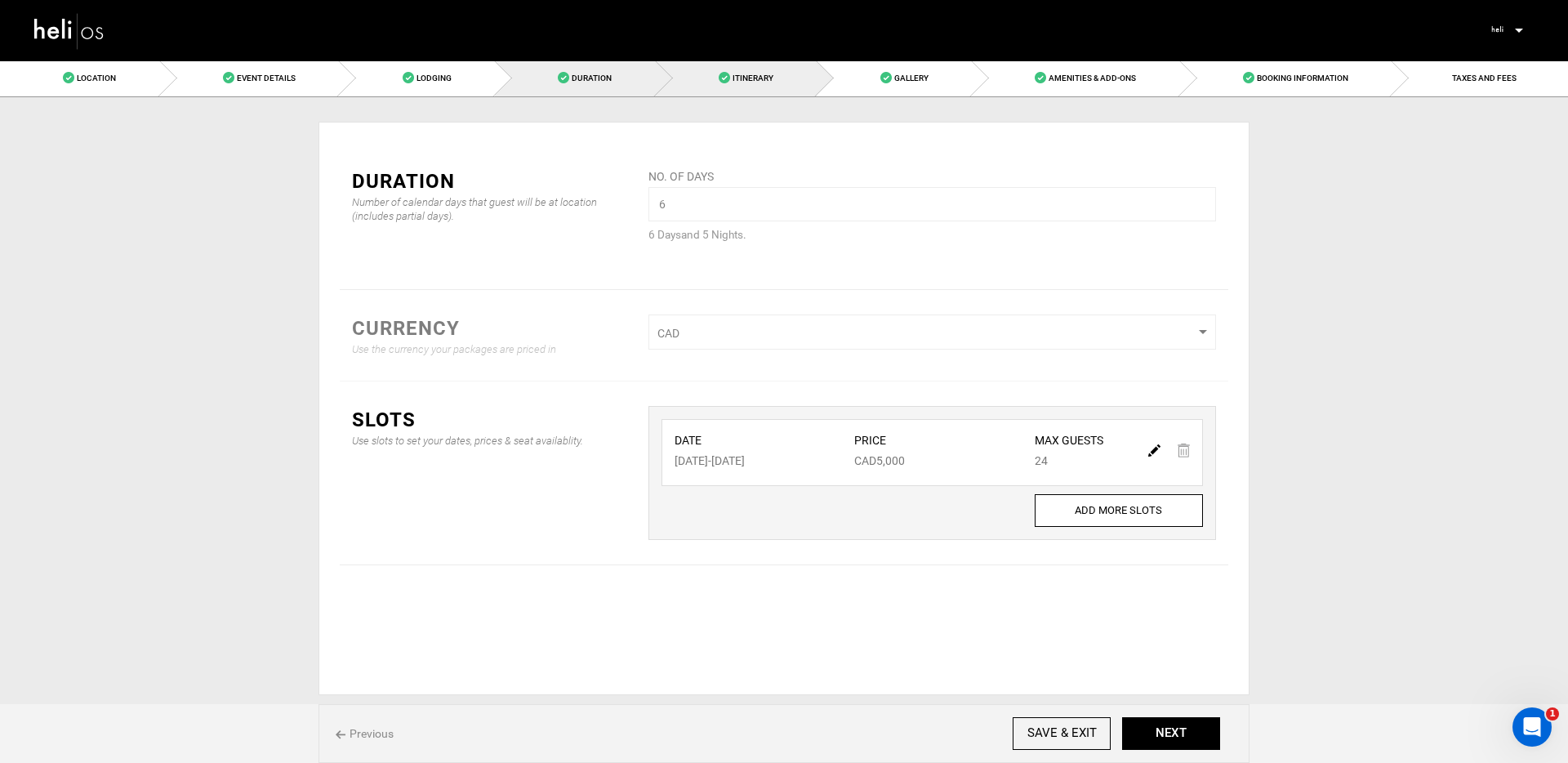
click at [740, 79] on span "Itinerary" at bounding box center [753, 78] width 41 height 9
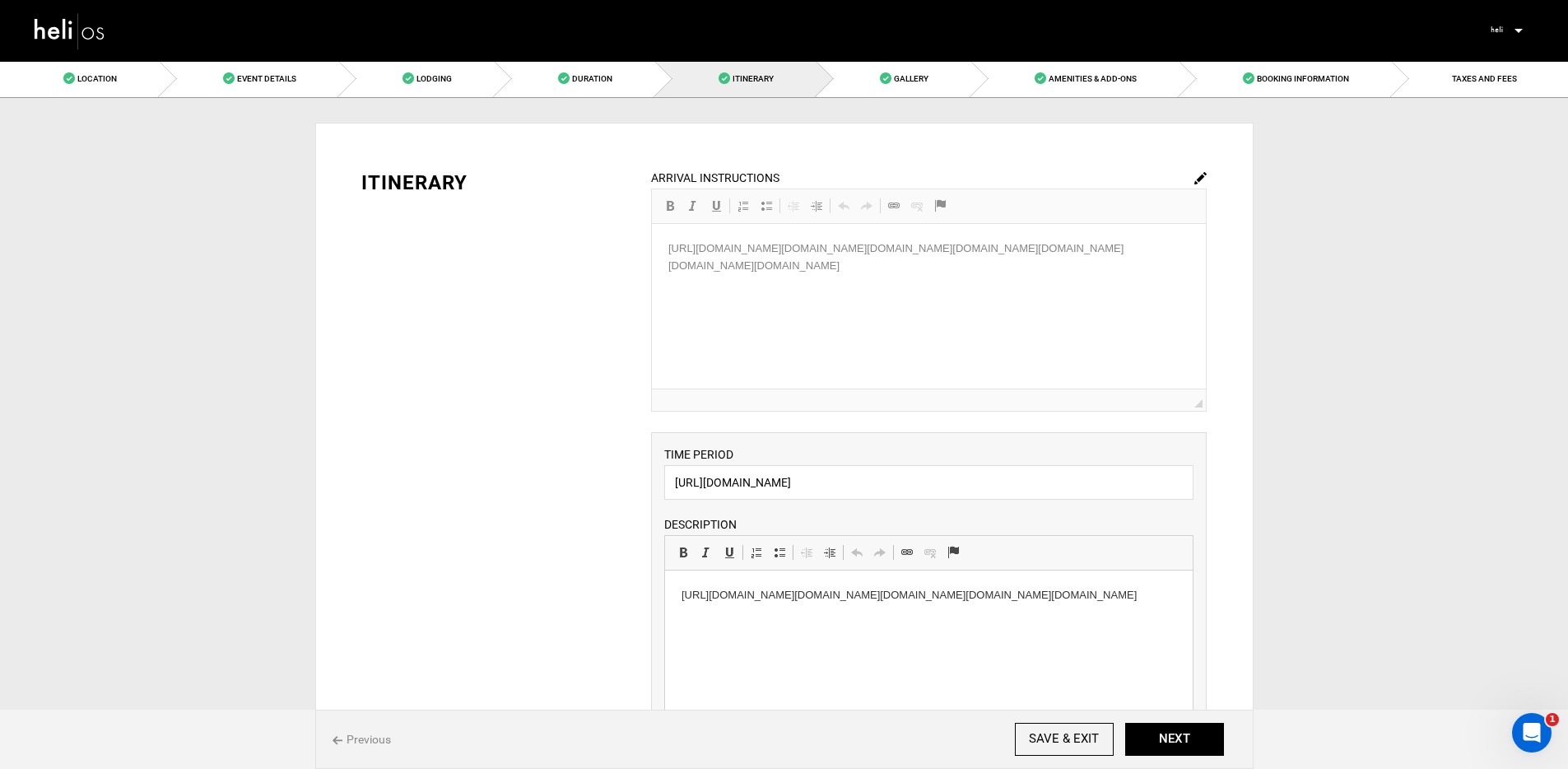
click at [68, 29] on img at bounding box center [70, 30] width 74 height 43
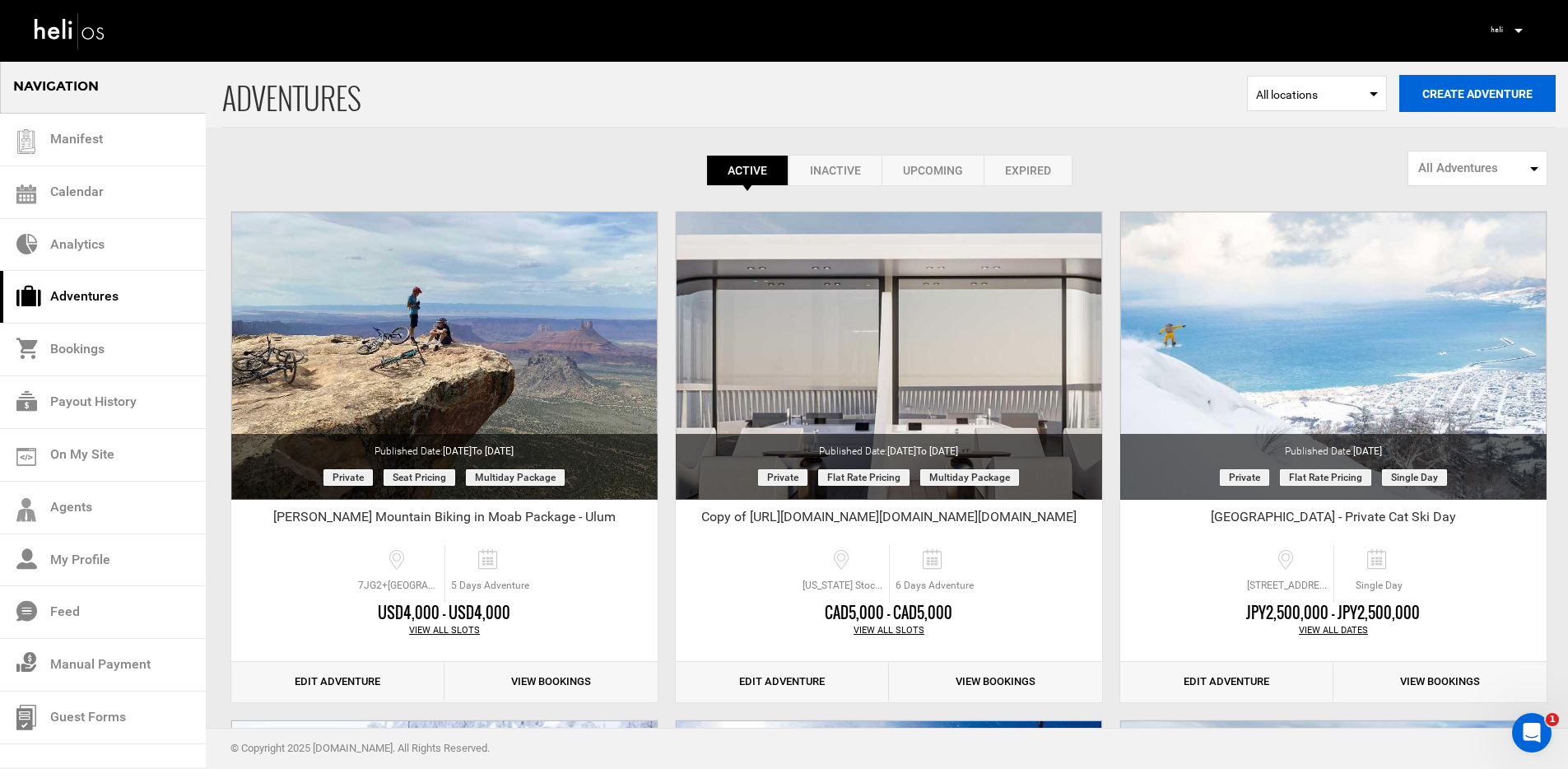
click at [1507, 86] on button "Create Adventure" at bounding box center [1476, 93] width 156 height 37
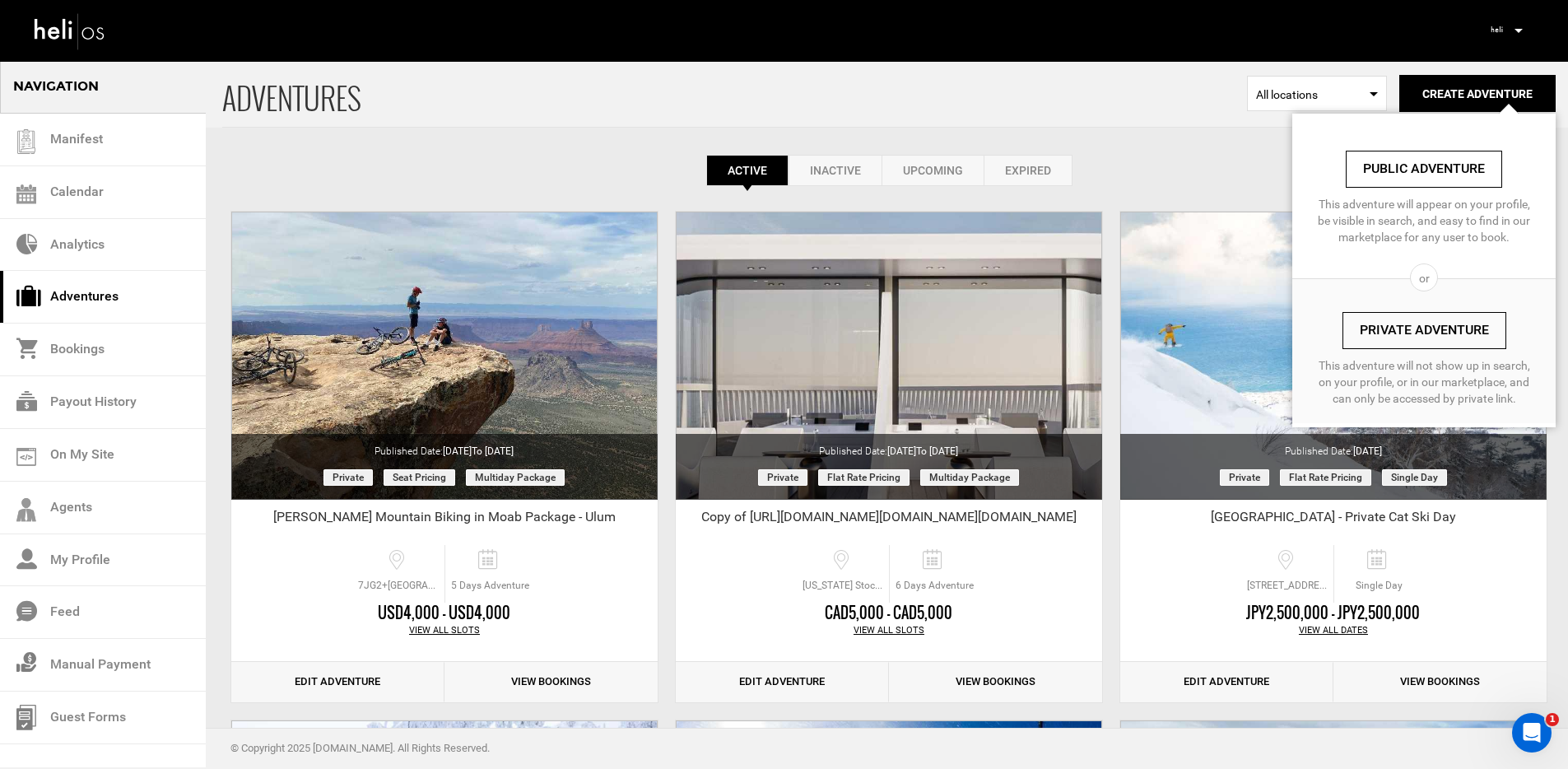
click at [1397, 337] on link "Private Adventure" at bounding box center [1424, 331] width 164 height 37
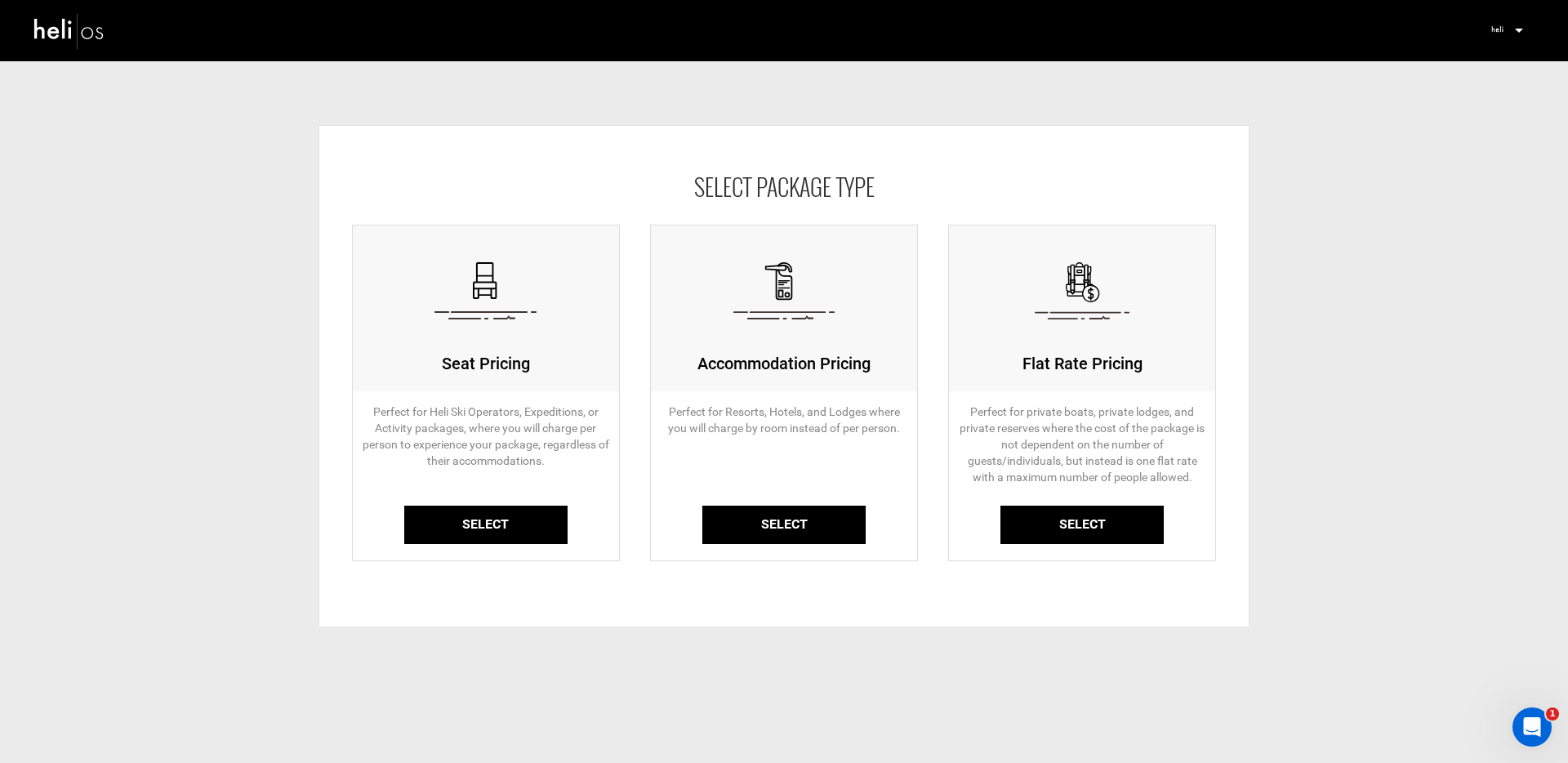
click at [473, 522] on link "Select" at bounding box center [485, 525] width 164 height 38
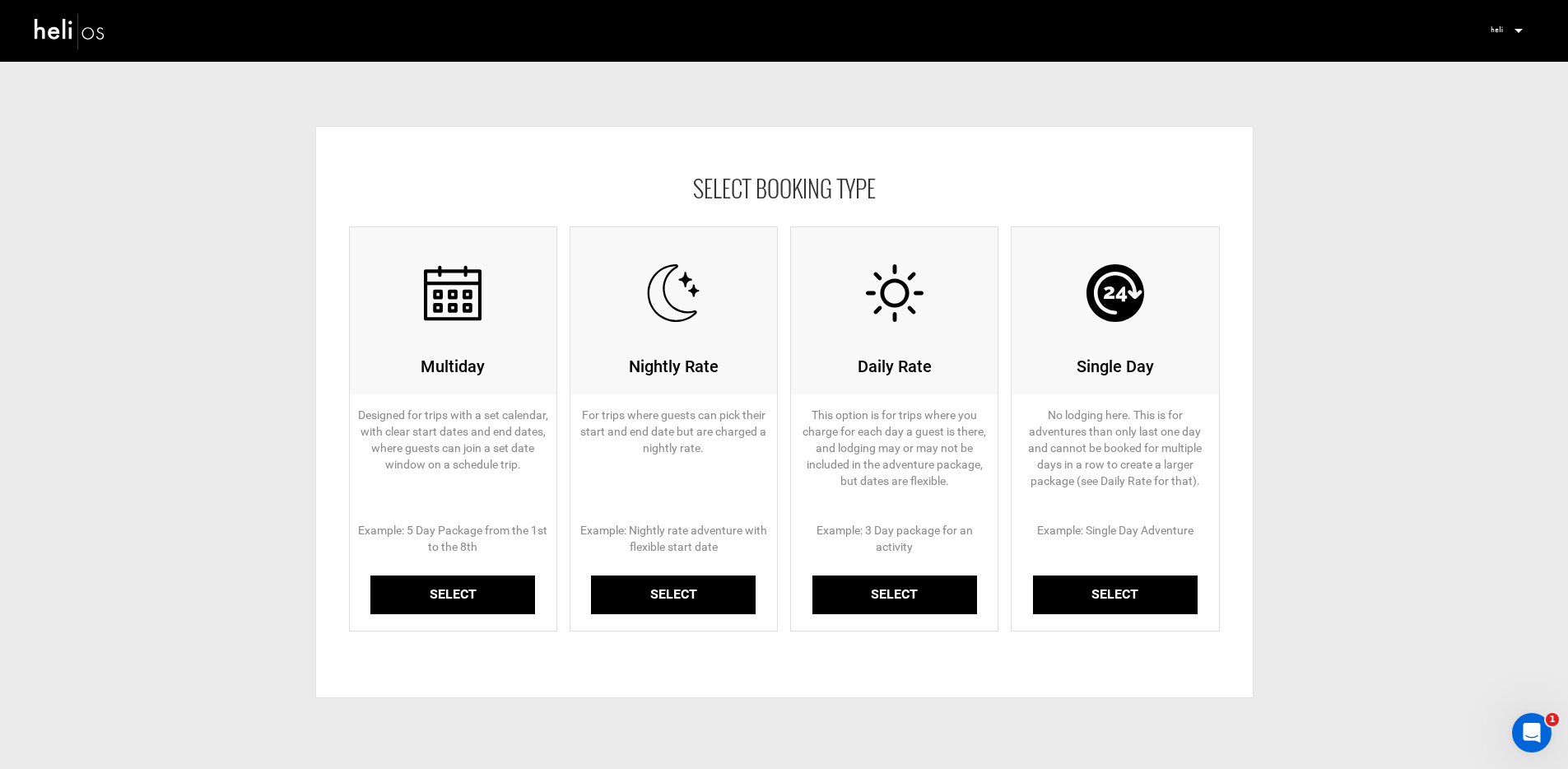
click at [89, 36] on img at bounding box center [70, 30] width 74 height 43
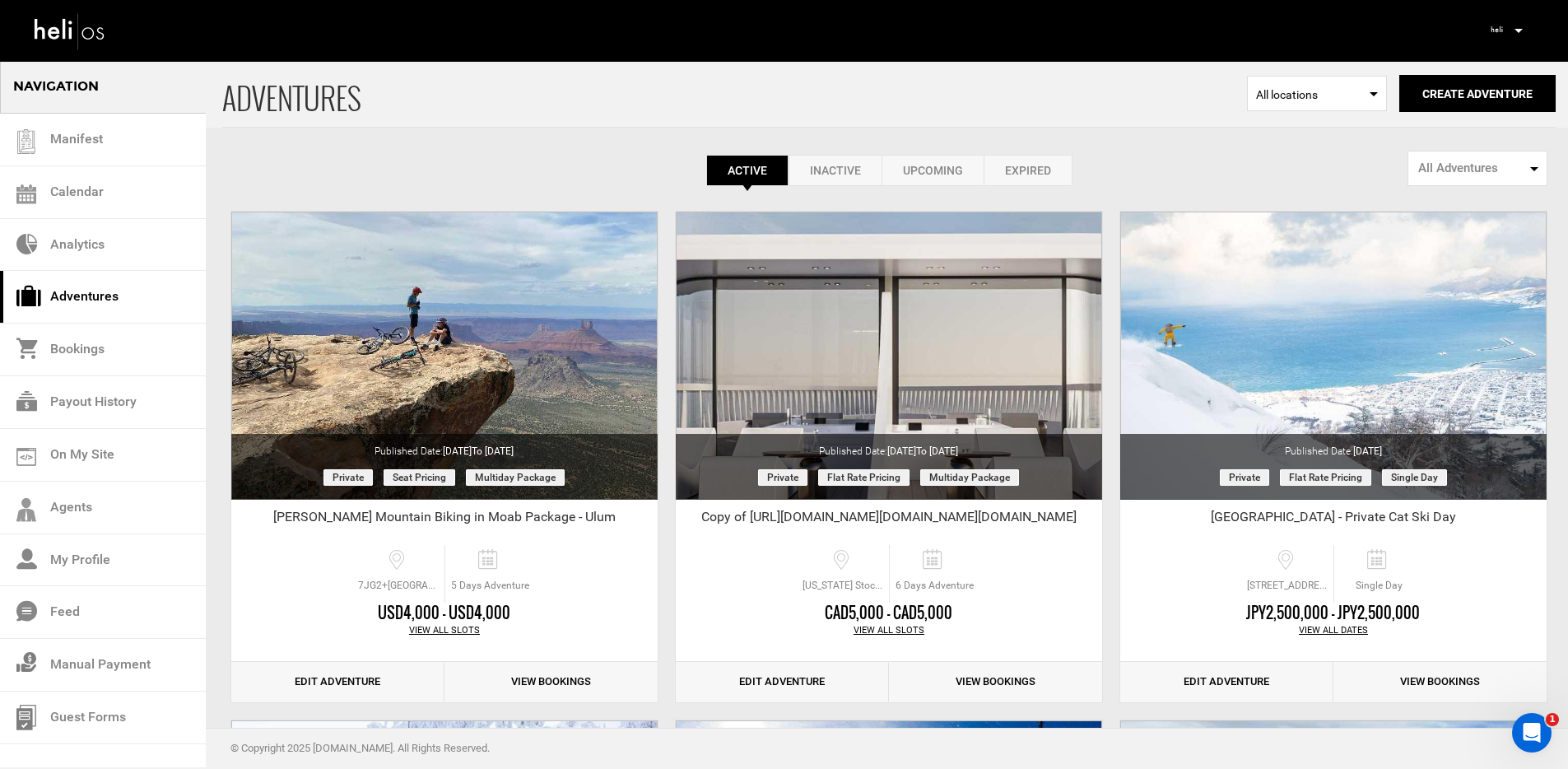
click at [1517, 26] on p at bounding box center [1517, 30] width 10 height 19
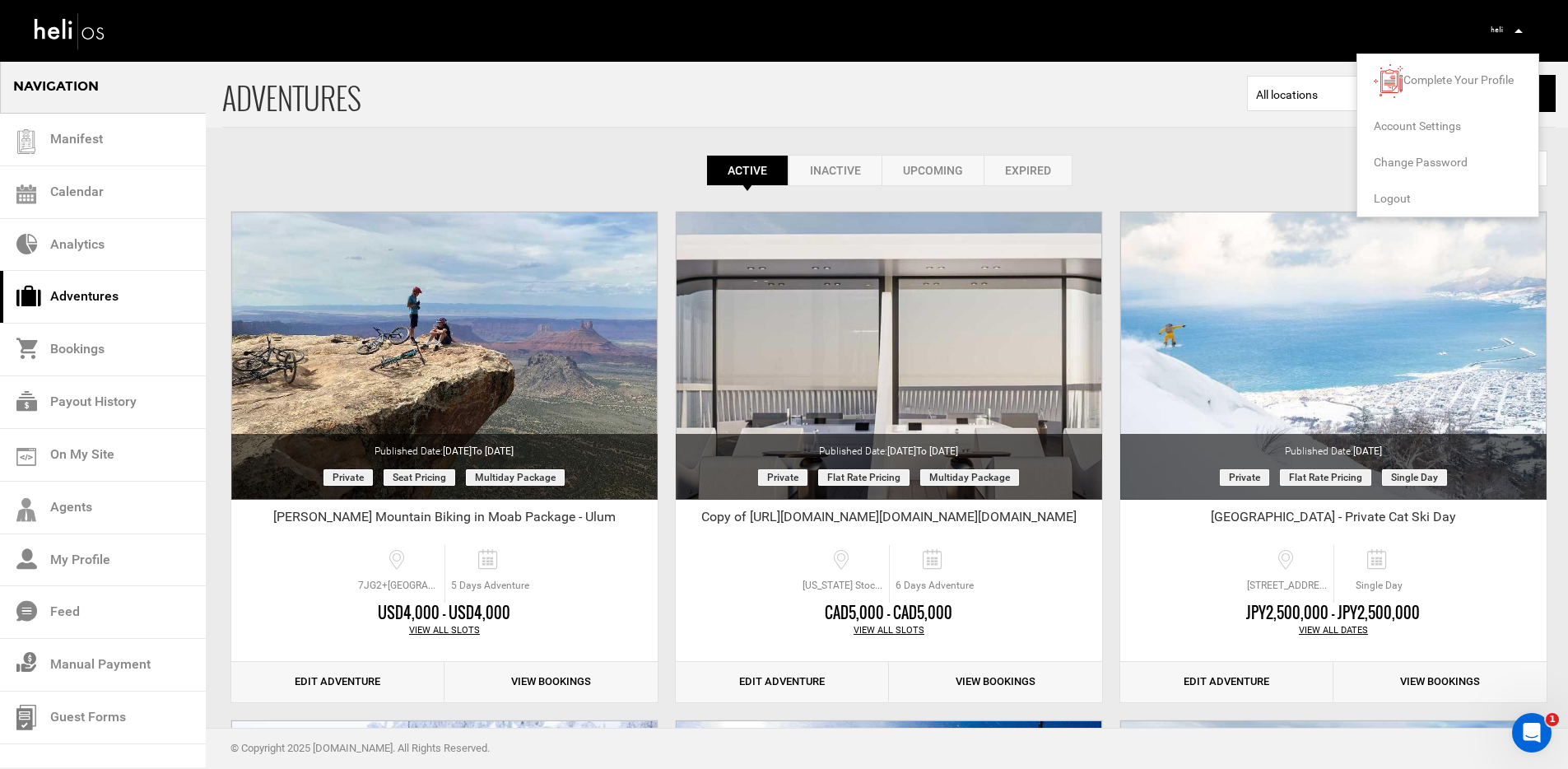
click at [1397, 197] on span "Logout" at bounding box center [1392, 198] width 37 height 13
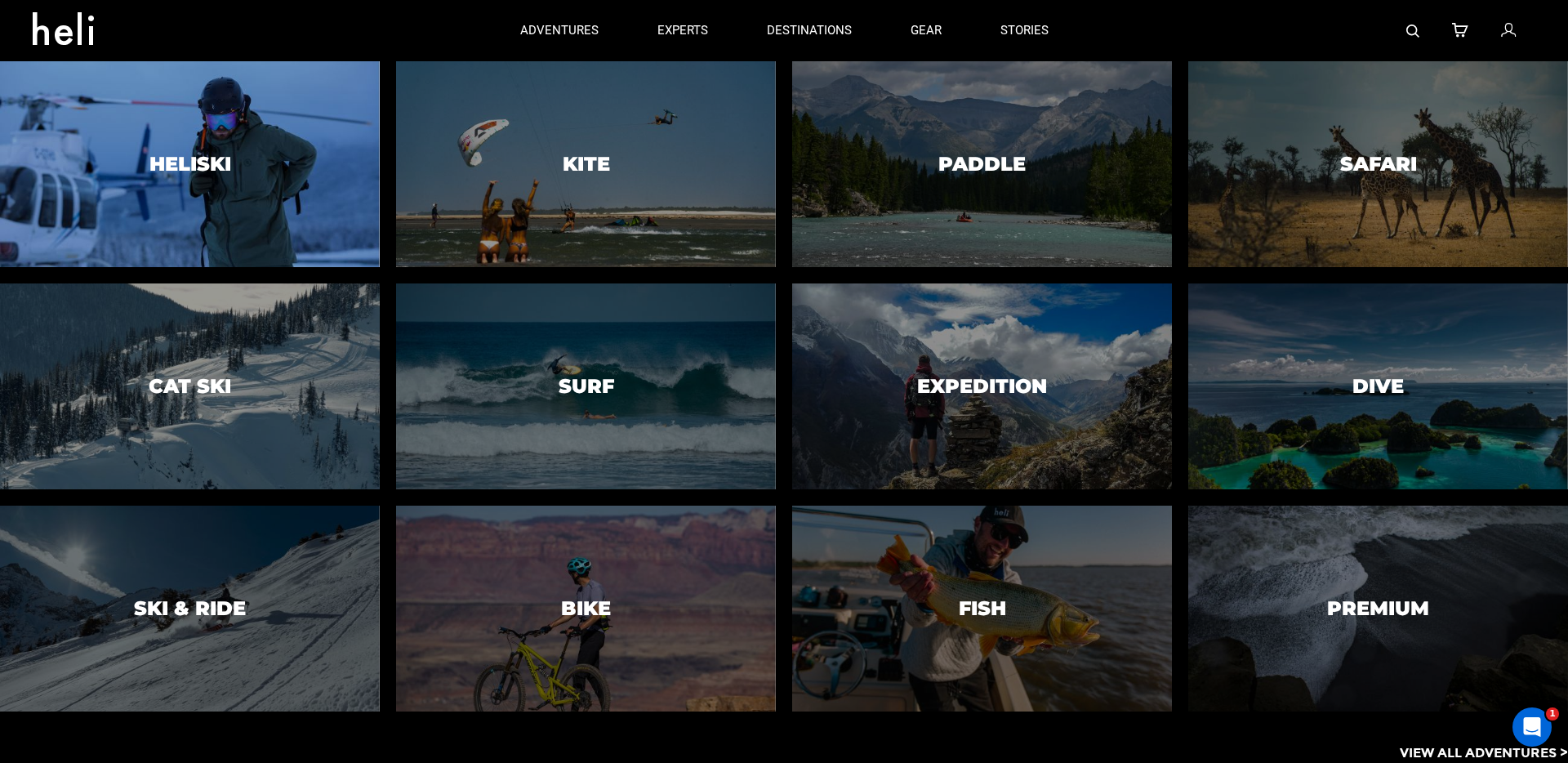
click at [273, 164] on div at bounding box center [189, 164] width 387 height 210
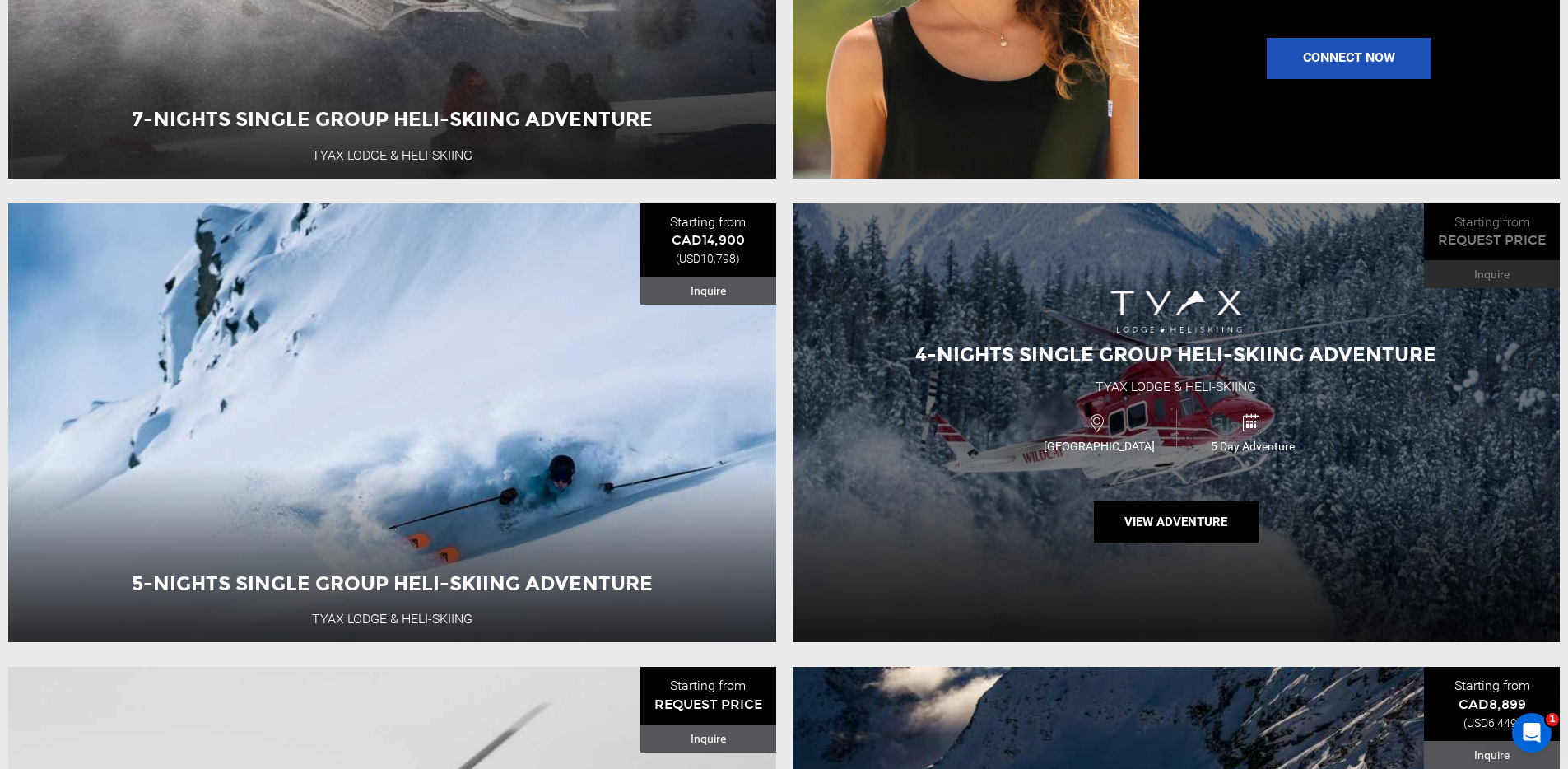
scroll to position [2460, 0]
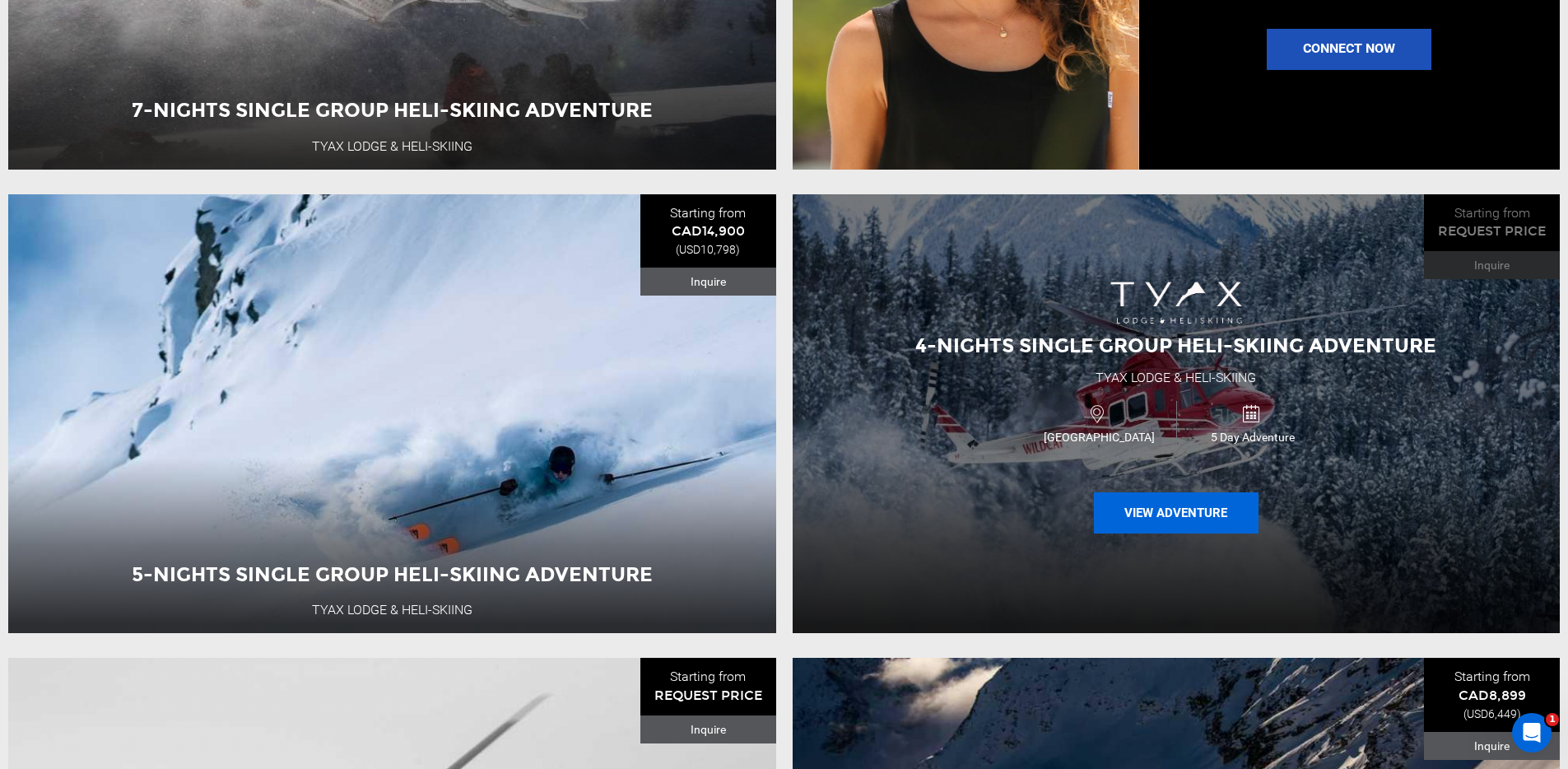
click at [1182, 533] on button "View Adventure" at bounding box center [1176, 512] width 165 height 41
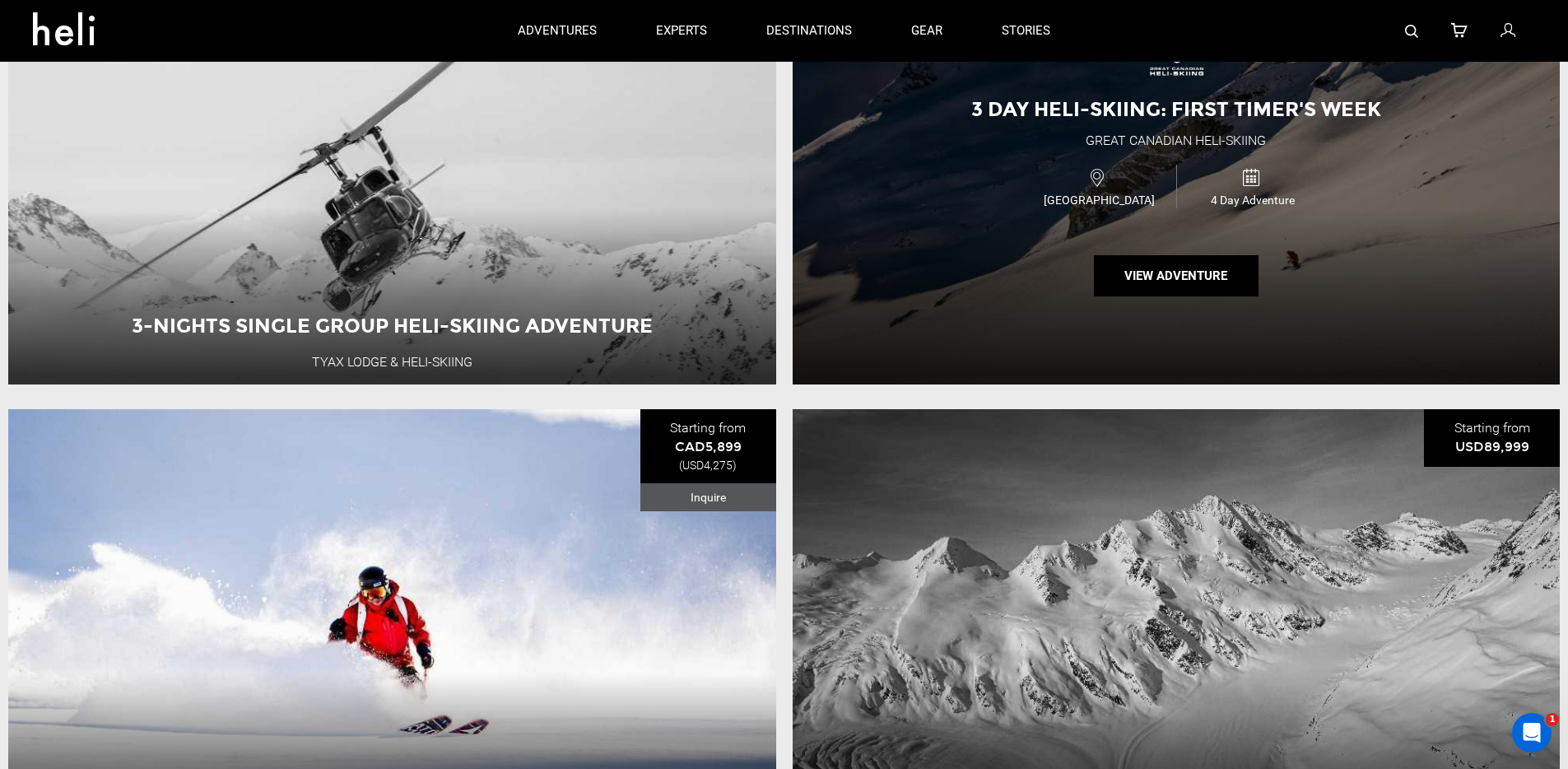
scroll to position [3021, 0]
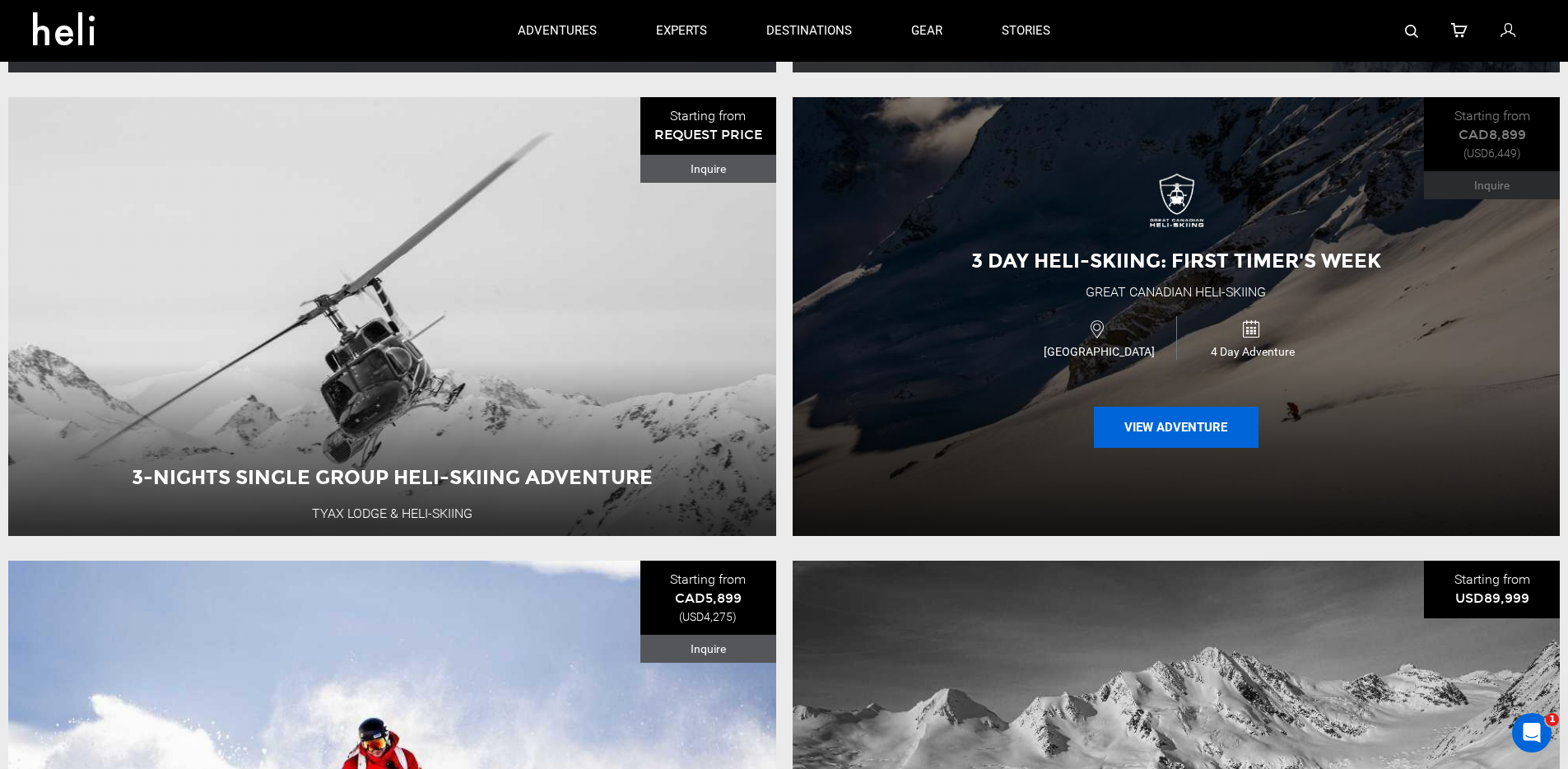
click at [1173, 448] on button "View Adventure" at bounding box center [1176, 427] width 165 height 41
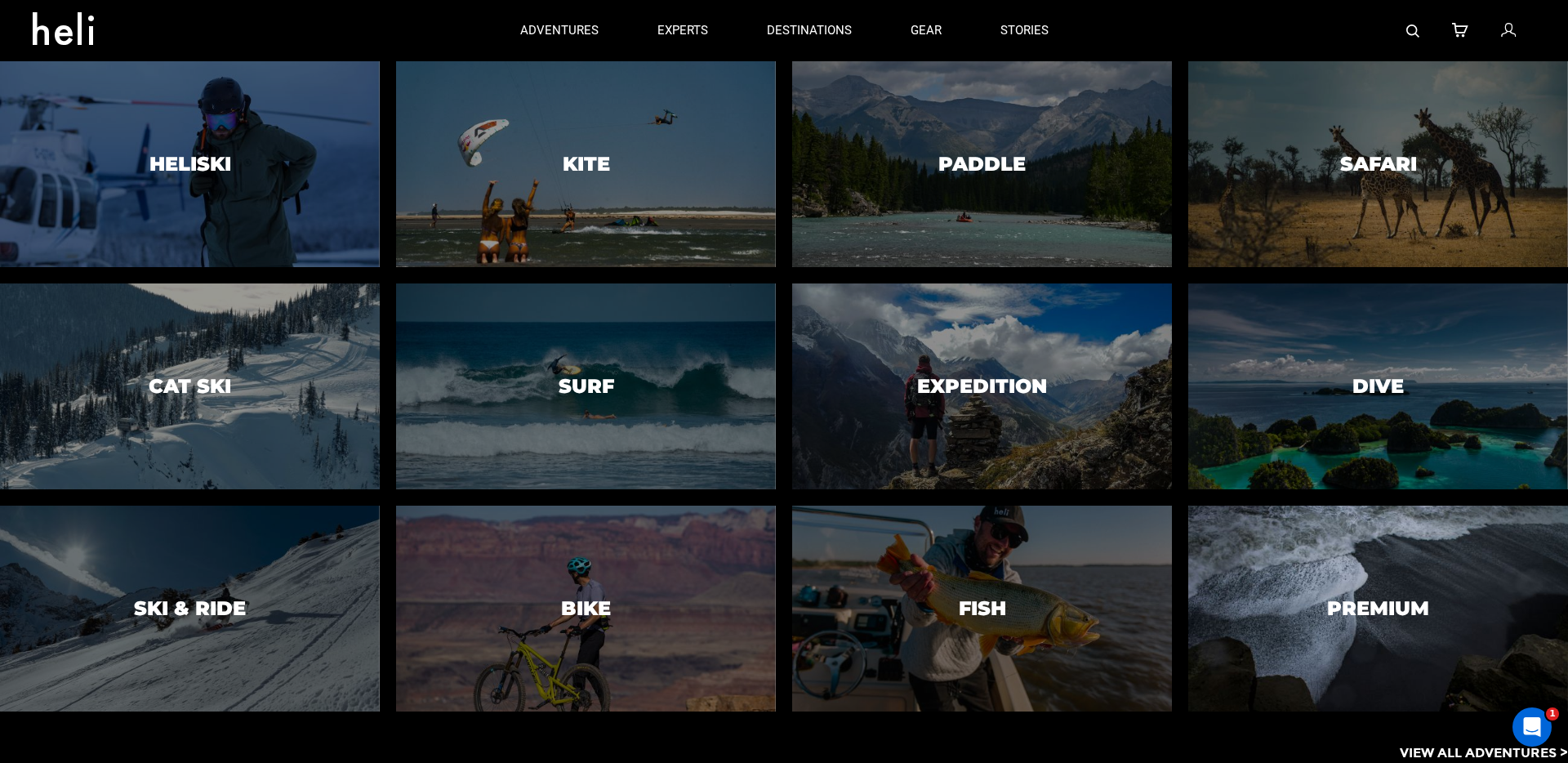
click at [1352, 606] on h3 "Premium" at bounding box center [1377, 608] width 102 height 21
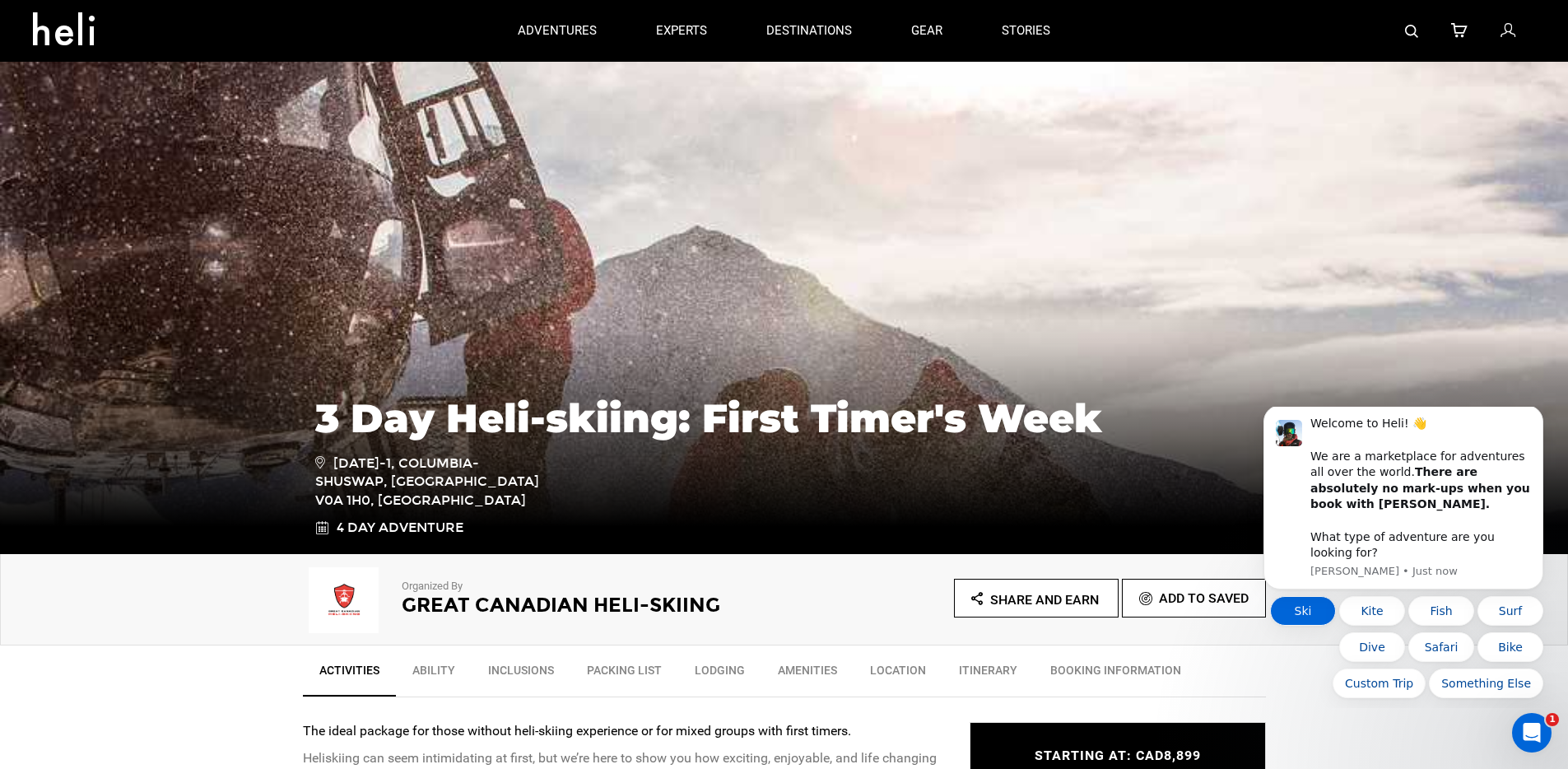
click at [1297, 605] on button "Ski" at bounding box center [1303, 611] width 66 height 30
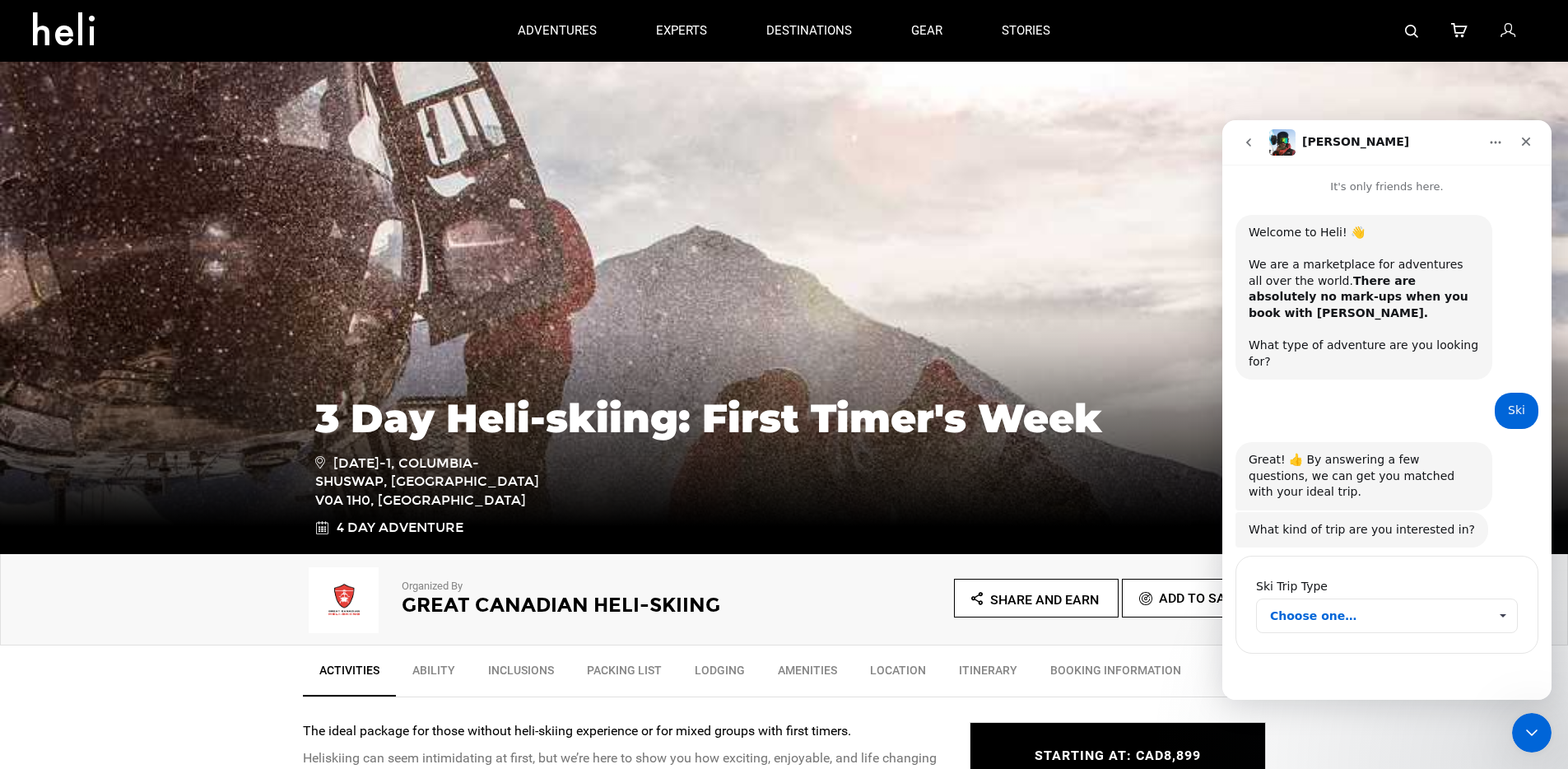
click at [1335, 606] on span "Choose one…" at bounding box center [1379, 616] width 218 height 33
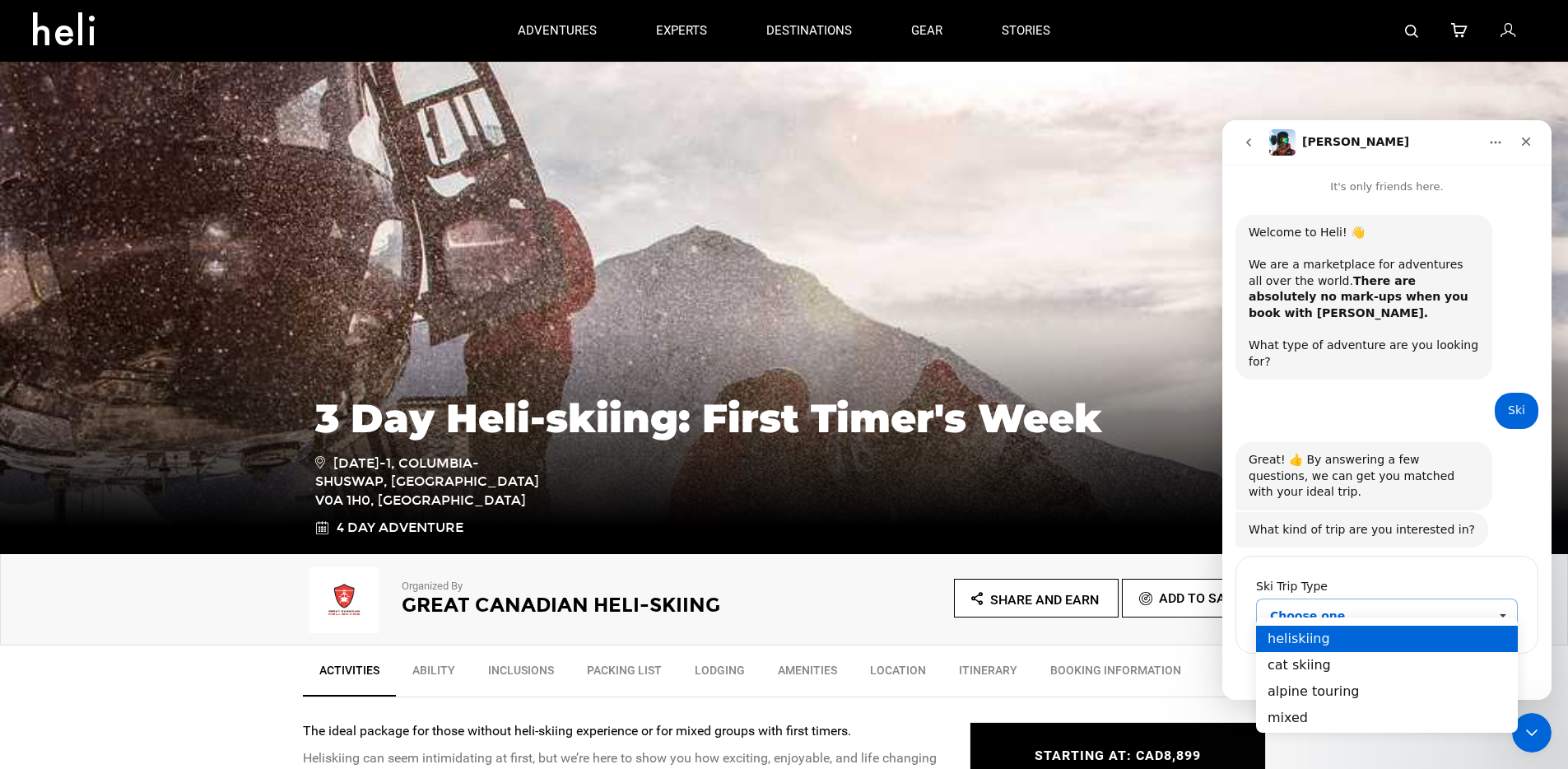
click at [1334, 639] on div "heliskiing" at bounding box center [1386, 638] width 262 height 26
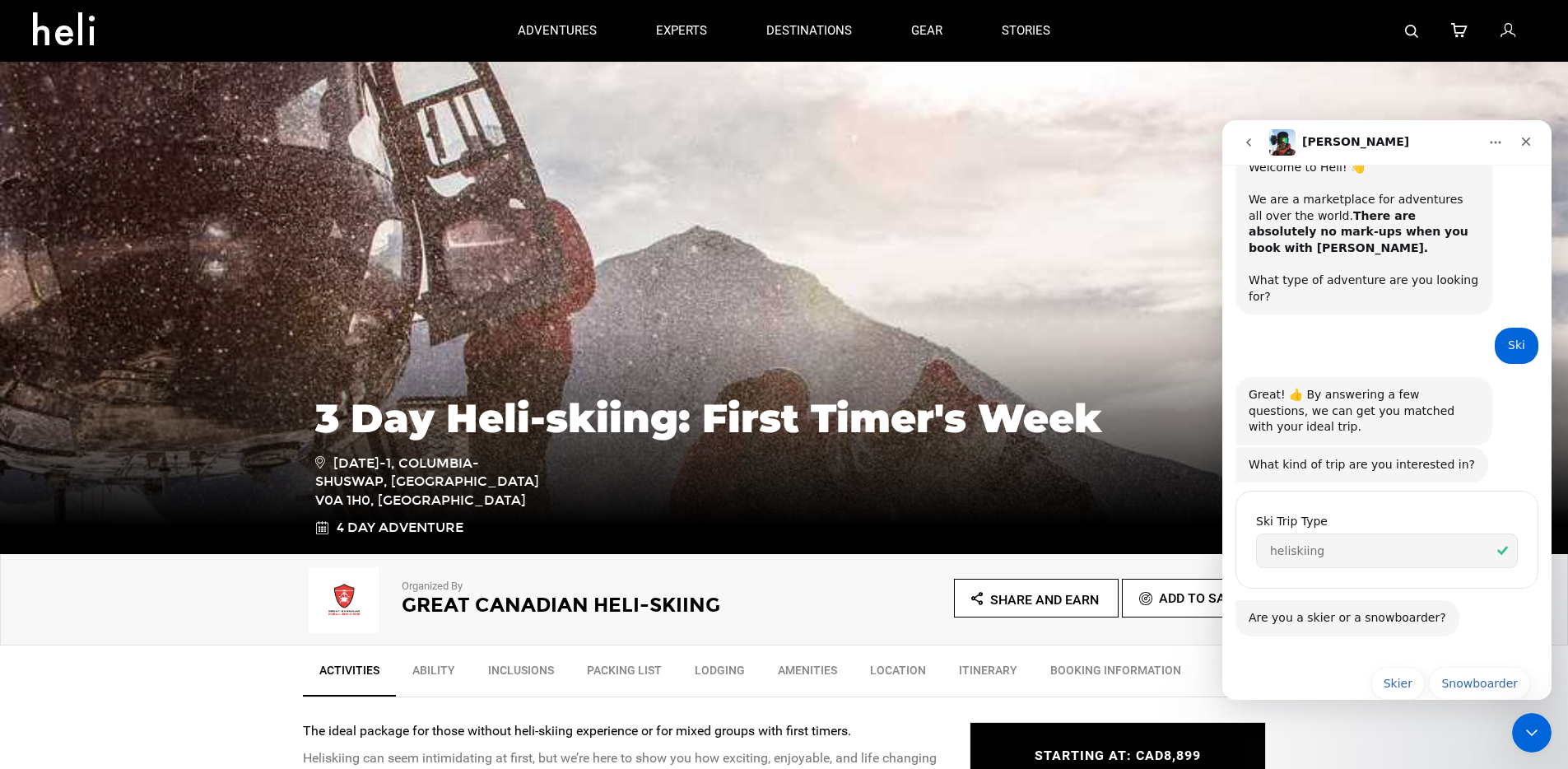
scroll to position [78, 0]
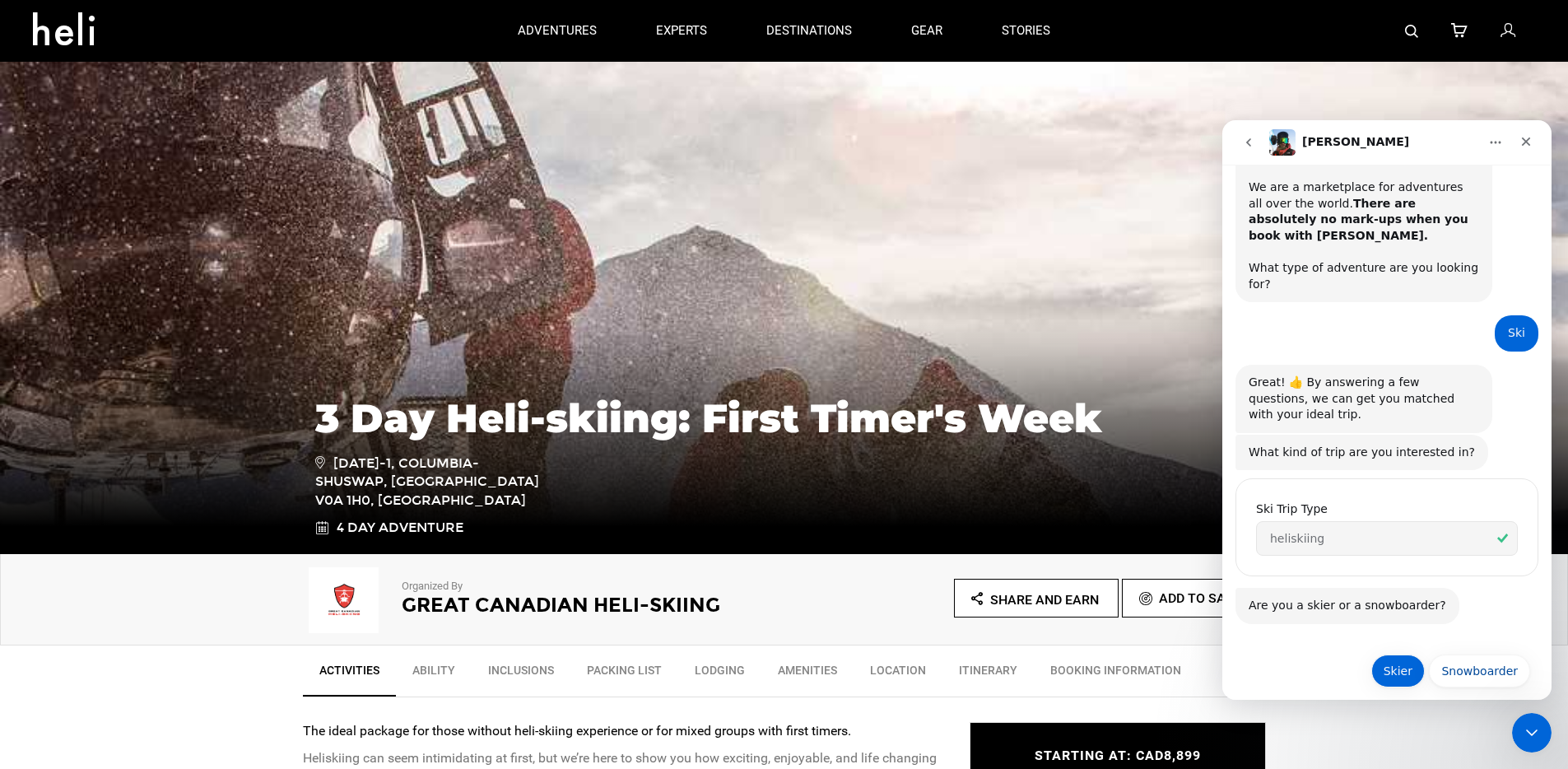
click at [1398, 659] on button "Skier" at bounding box center [1398, 670] width 54 height 33
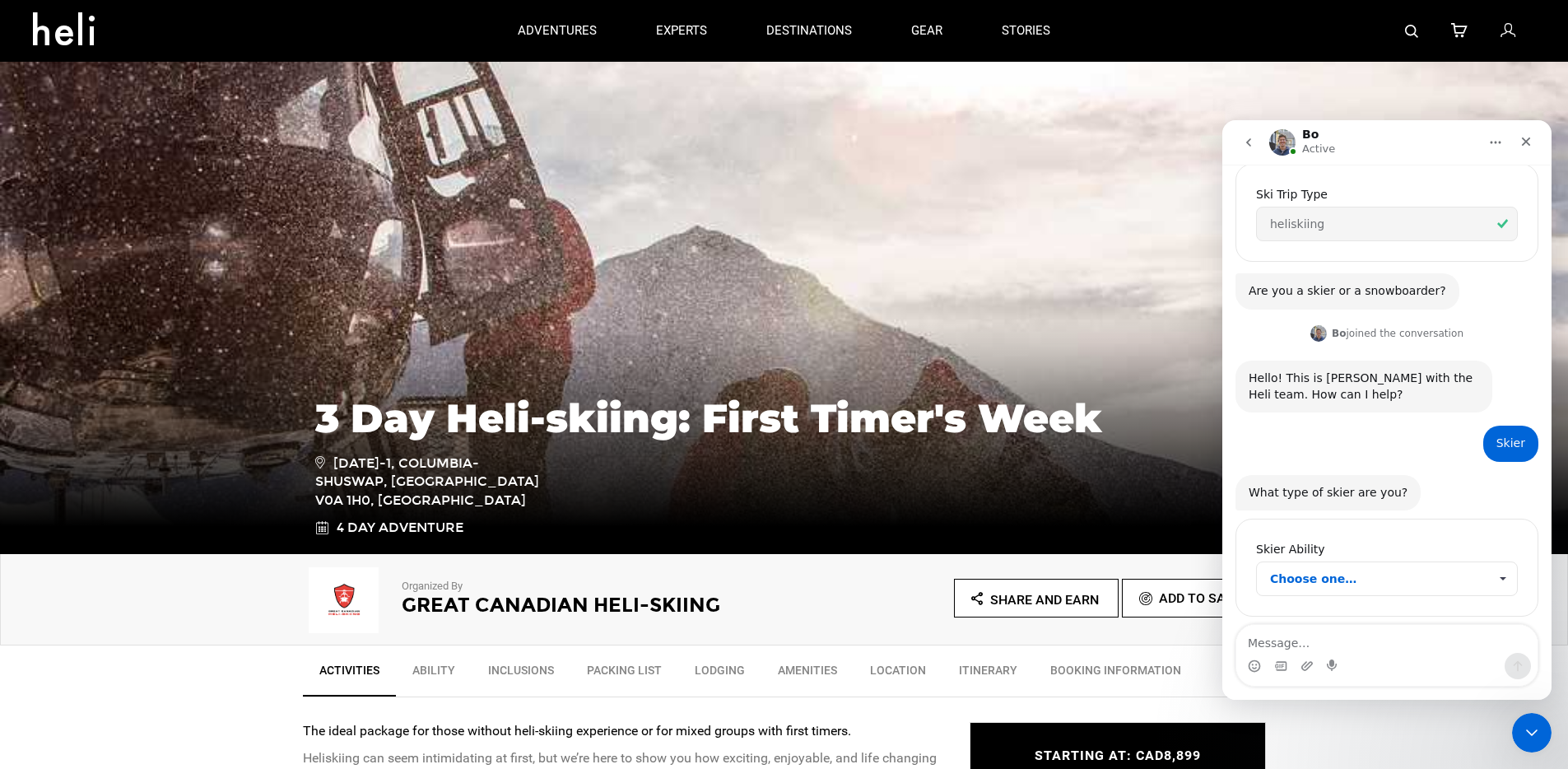
scroll to position [396, 0]
click at [1352, 563] on span "Choose one…" at bounding box center [1379, 574] width 218 height 33
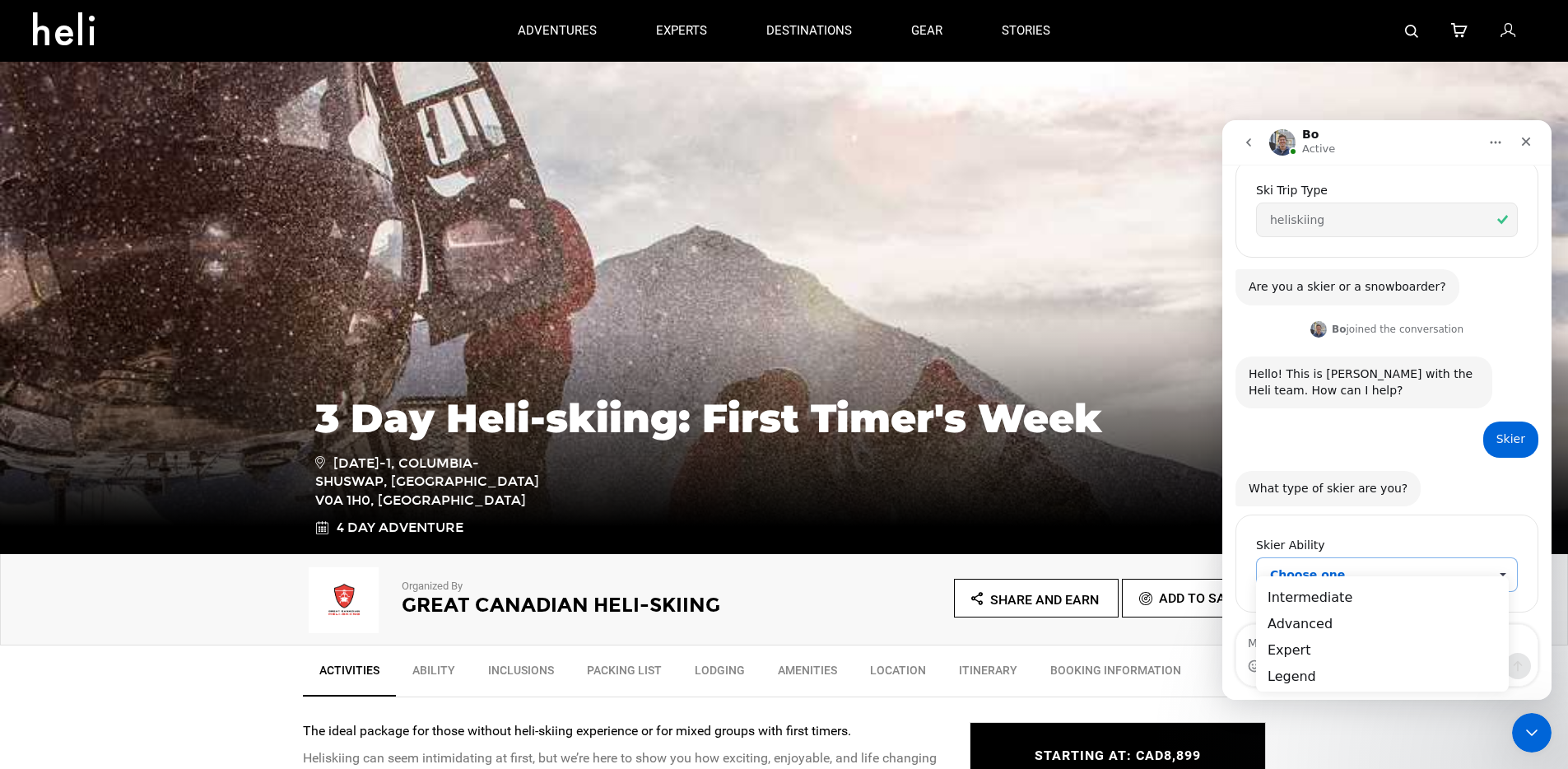
scroll to position [0, 0]
click at [1354, 647] on div "Expert" at bounding box center [1382, 650] width 253 height 26
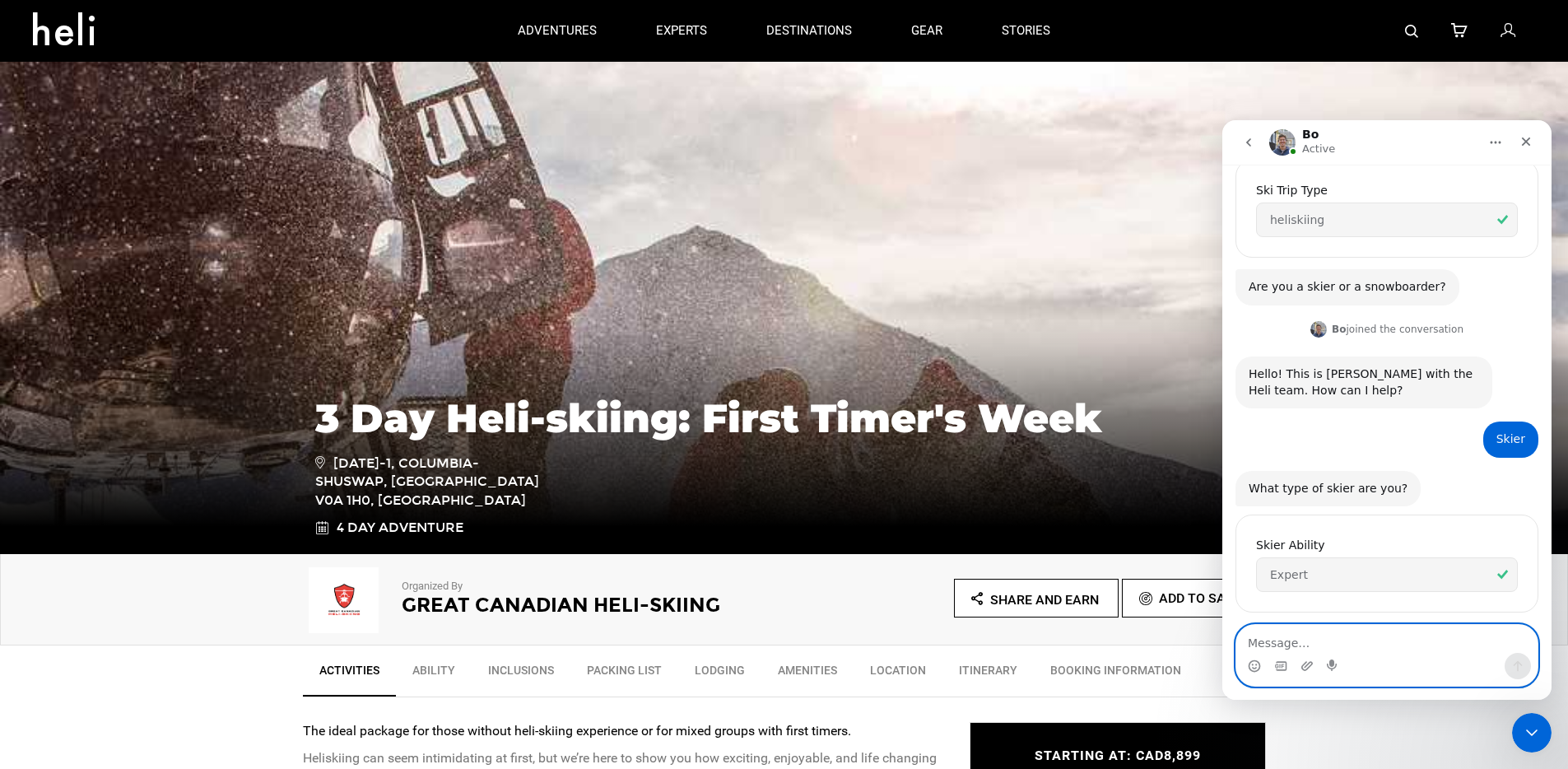
click at [1338, 646] on textarea "Message…" at bounding box center [1386, 639] width 301 height 28
type textarea "Just testing with [PERSON_NAME]"
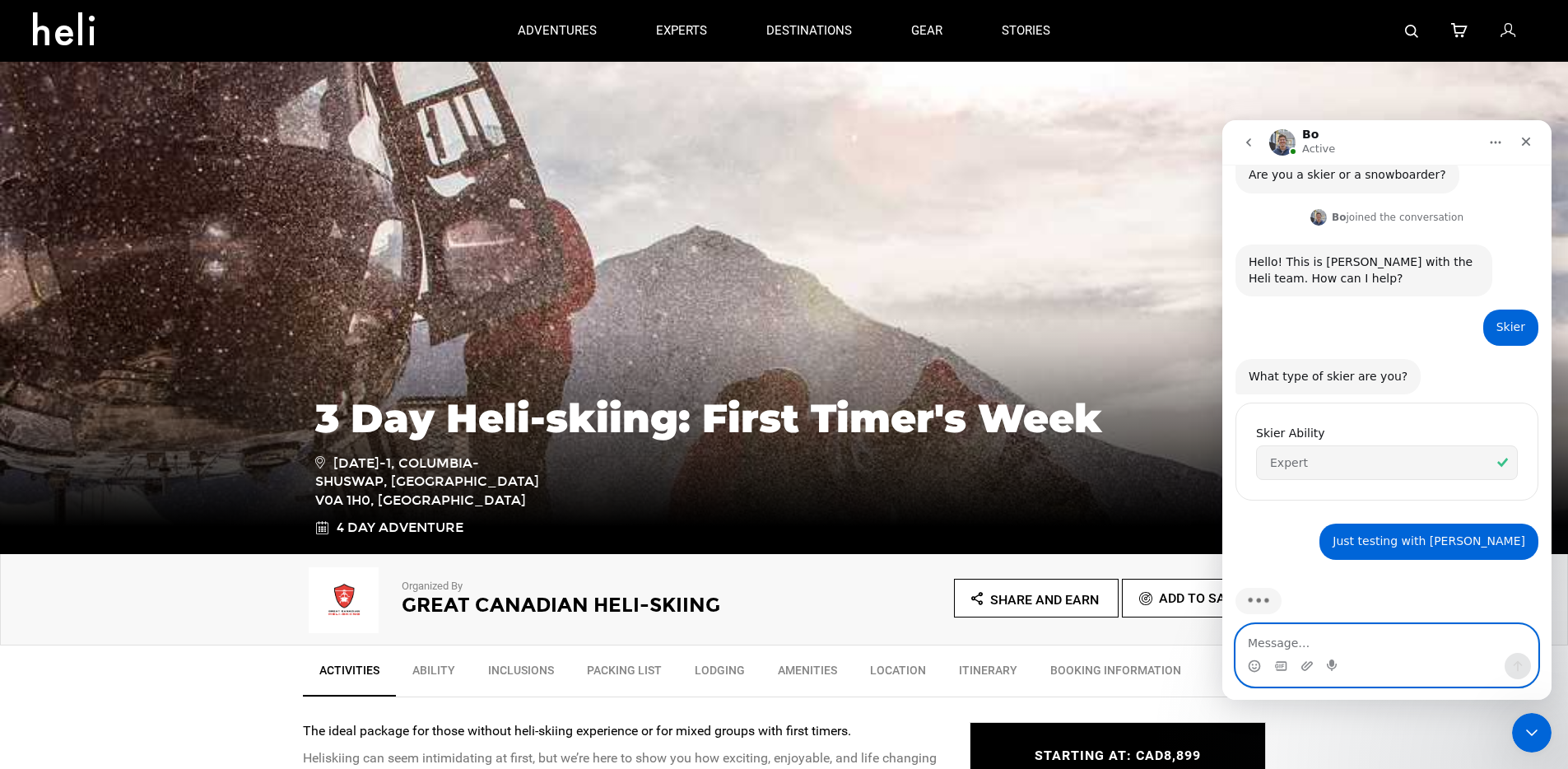
scroll to position [444, 0]
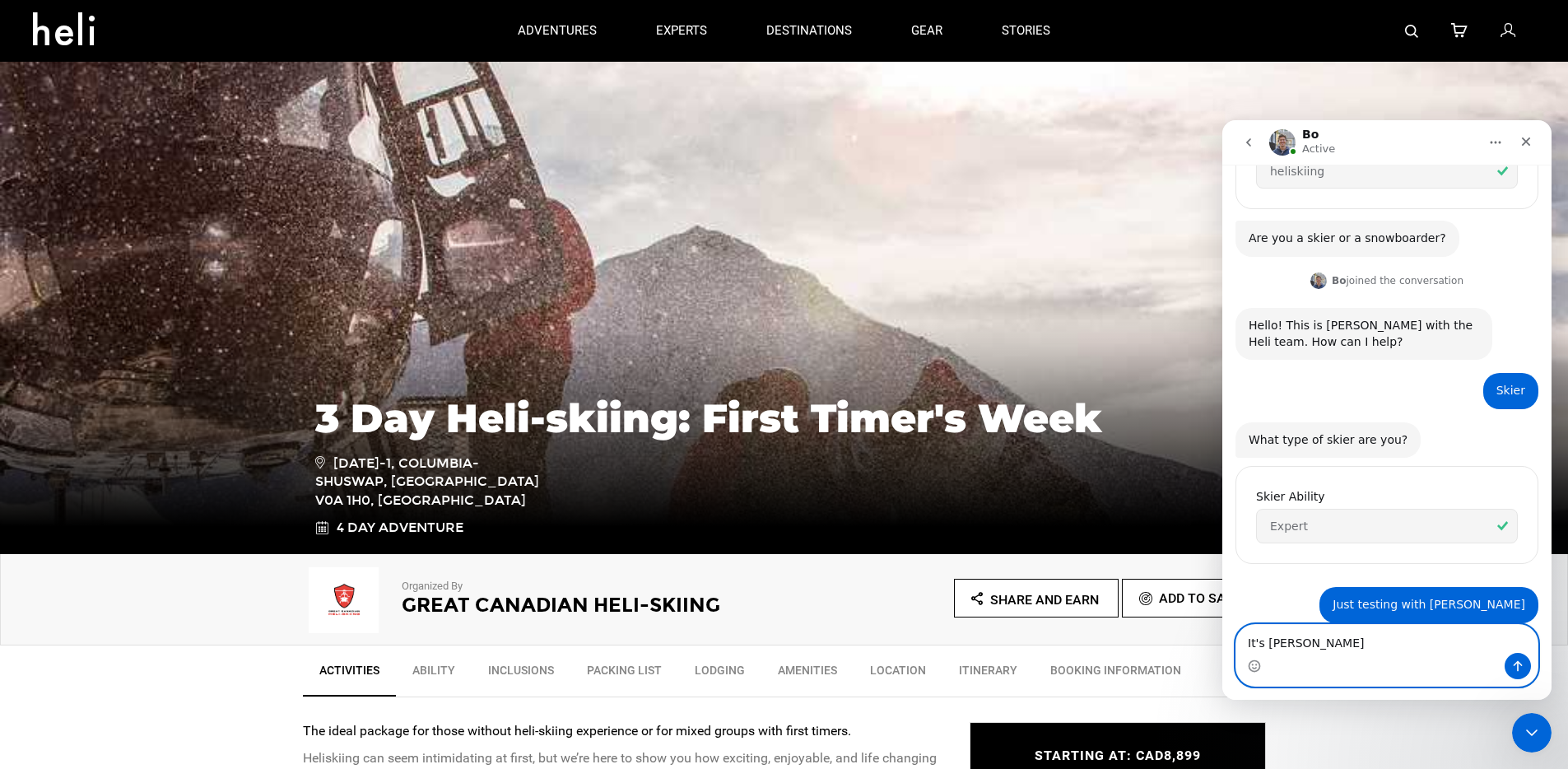
type textarea "It's [PERSON_NAME]"
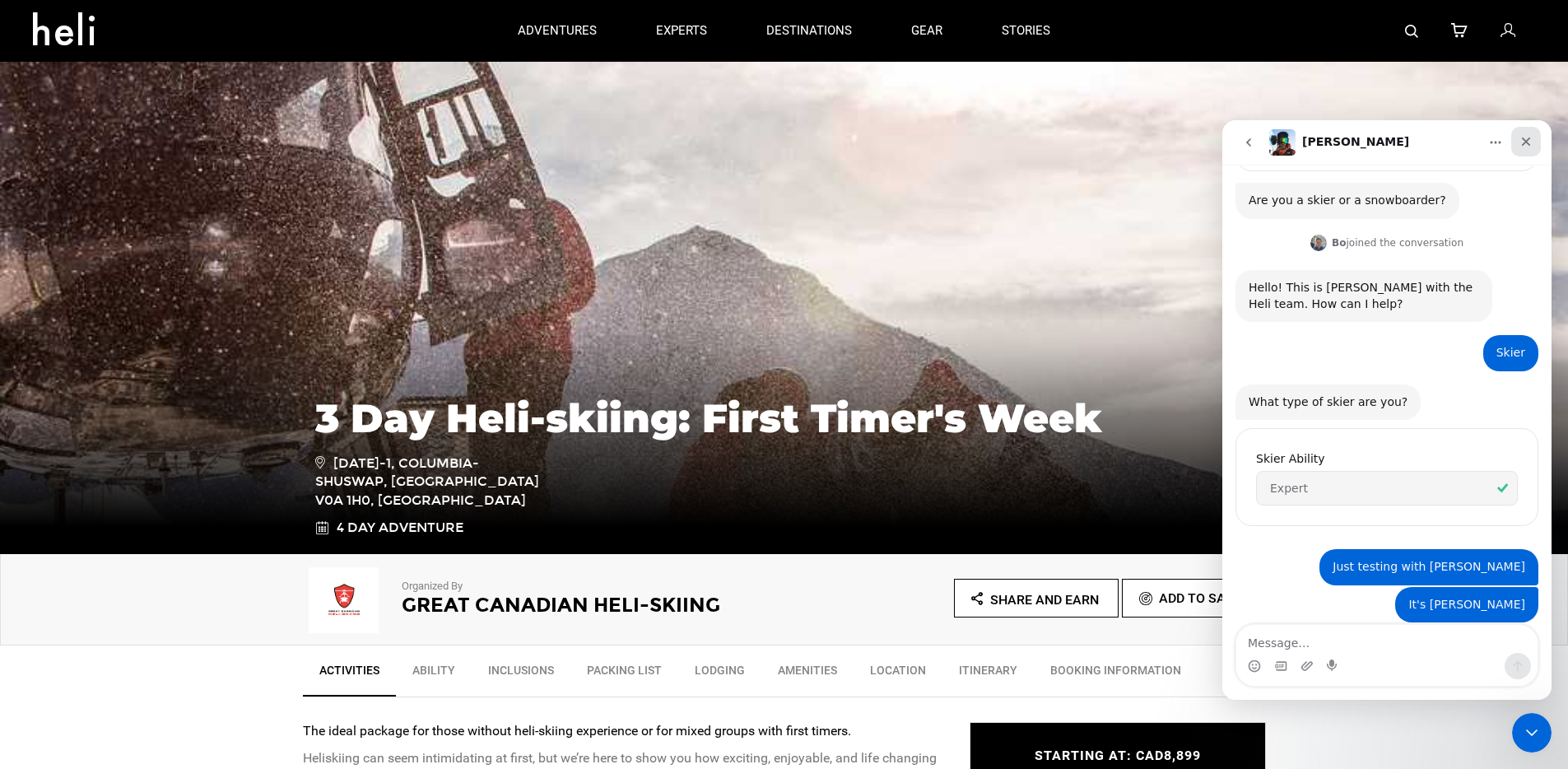
click at [1528, 136] on icon "Close" at bounding box center [1526, 141] width 13 height 13
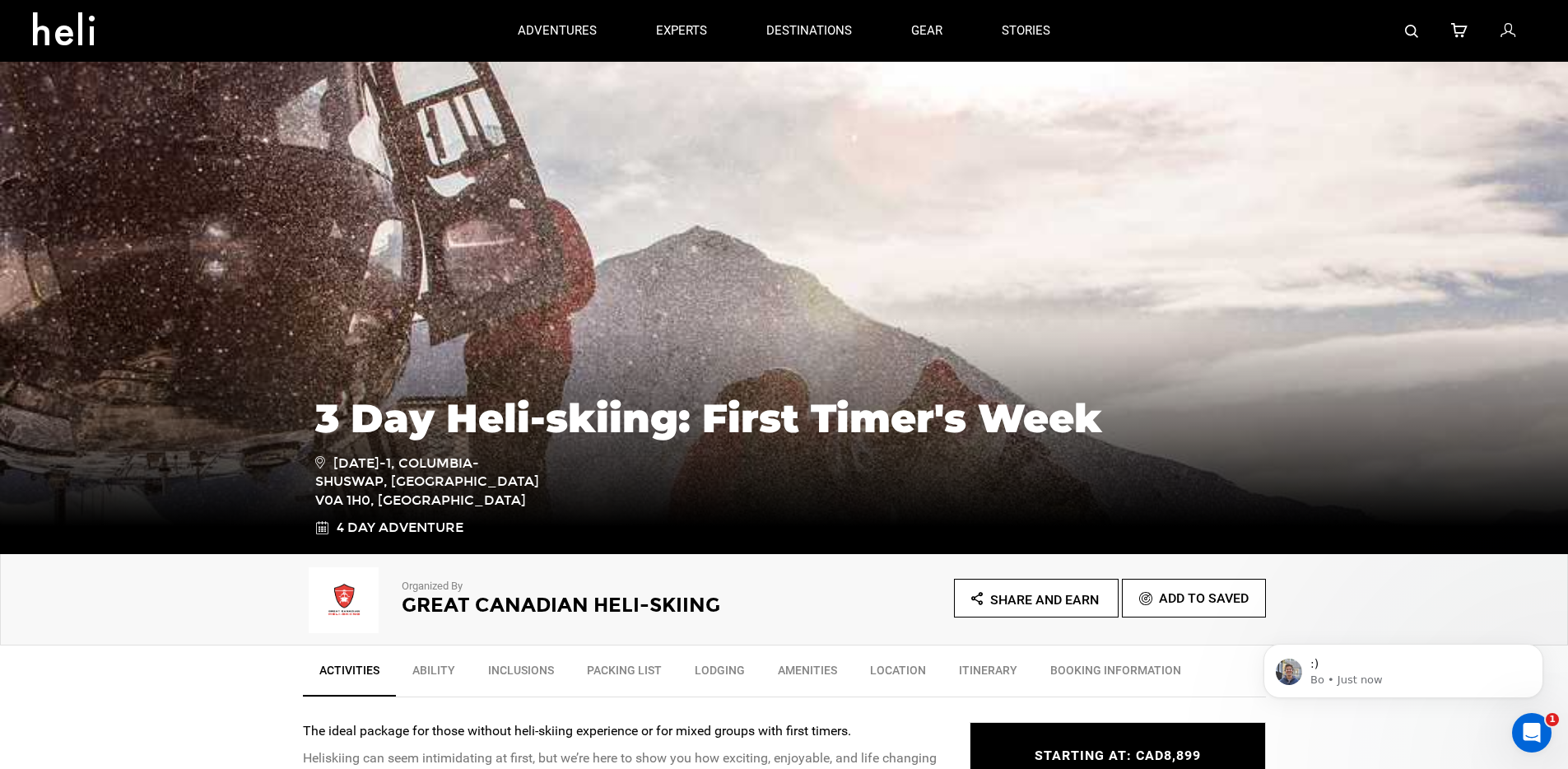
scroll to position [548, 0]
